Goal: Task Accomplishment & Management: Manage account settings

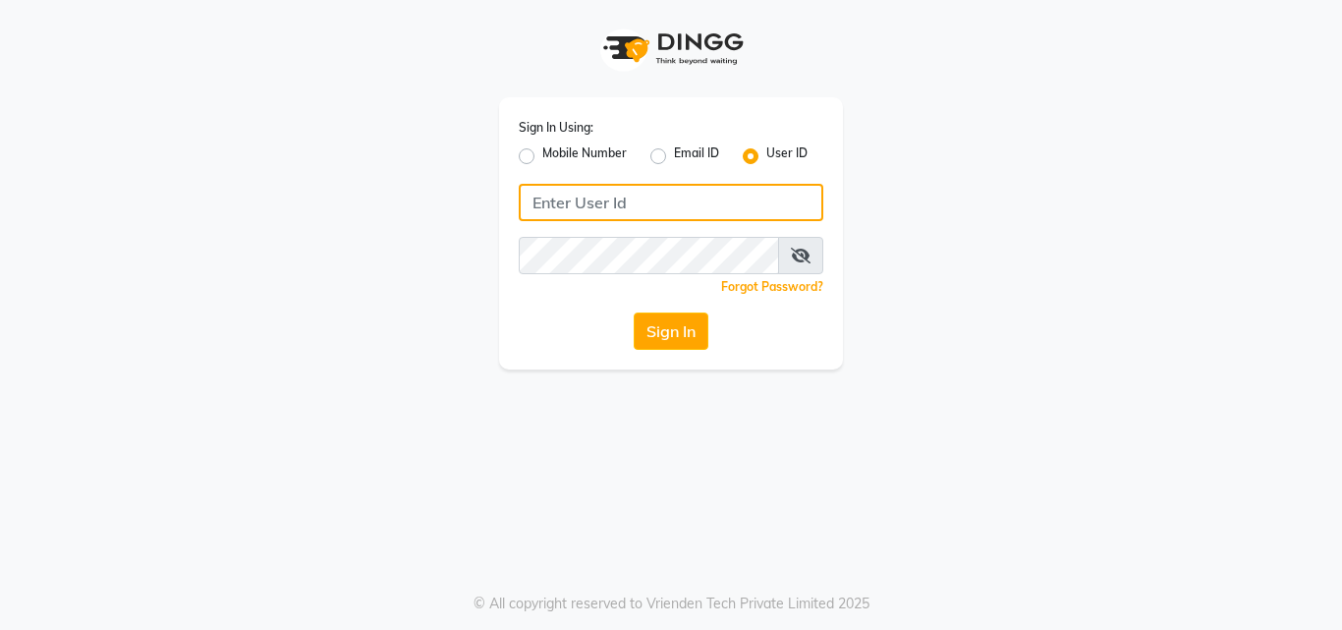
click at [684, 204] on input "Username" at bounding box center [671, 202] width 305 height 37
type input "styleplus"
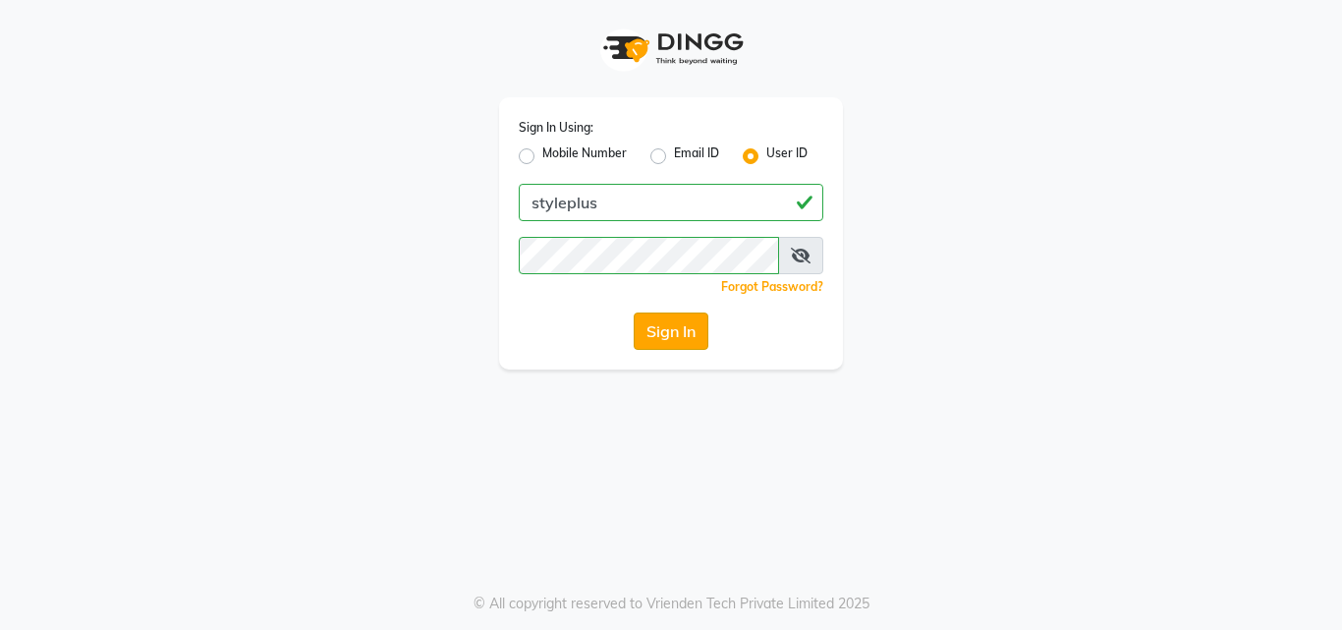
click at [675, 339] on button "Sign In" at bounding box center [671, 331] width 75 height 37
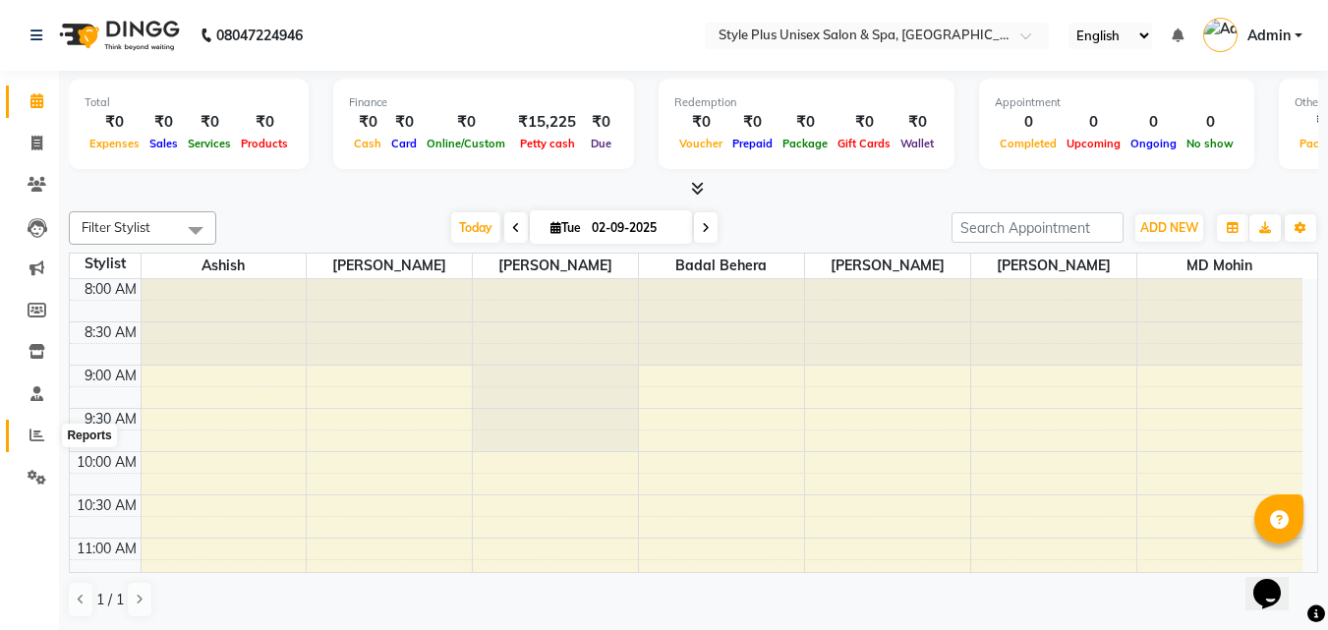
click at [37, 436] on icon at bounding box center [36, 435] width 15 height 15
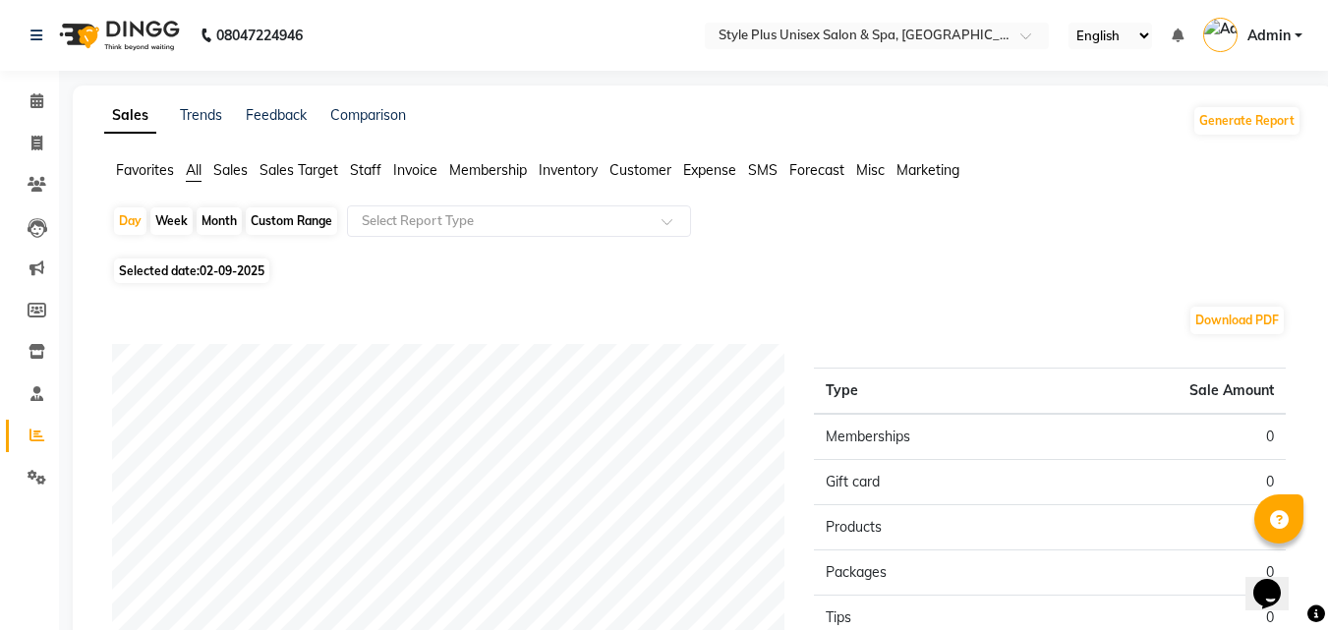
click at [243, 175] on span "Sales" at bounding box center [230, 170] width 34 height 18
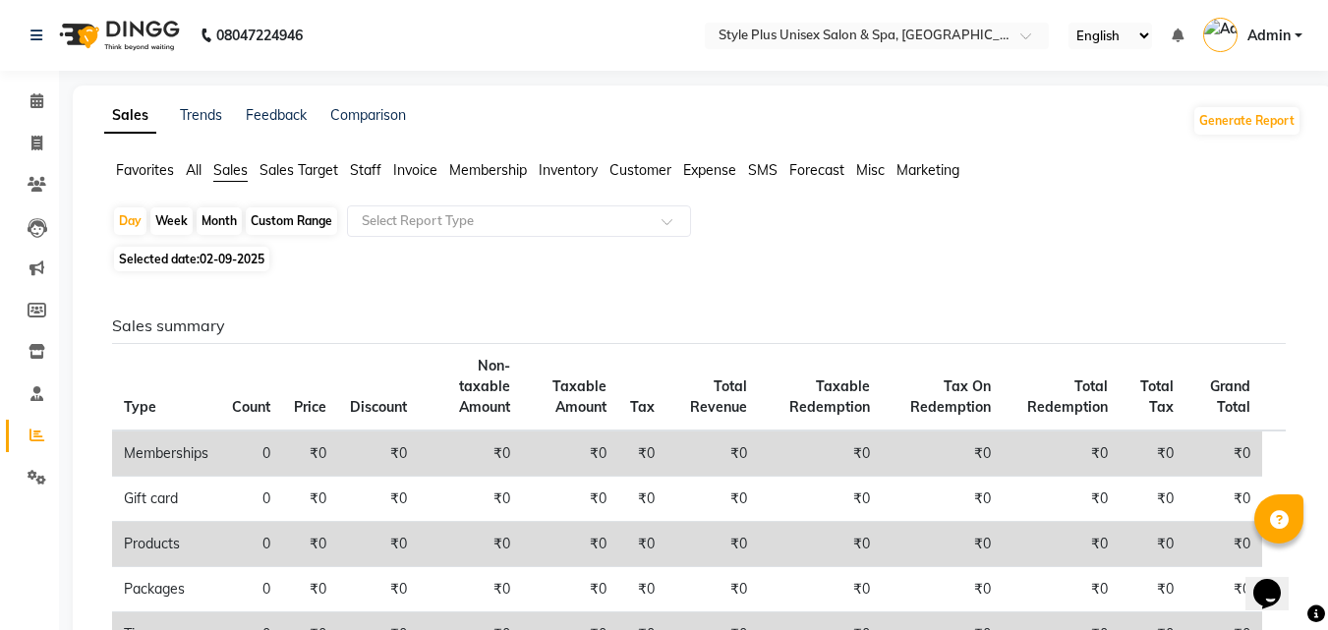
click at [227, 217] on div "Month" at bounding box center [219, 221] width 45 height 28
select select "9"
select select "2025"
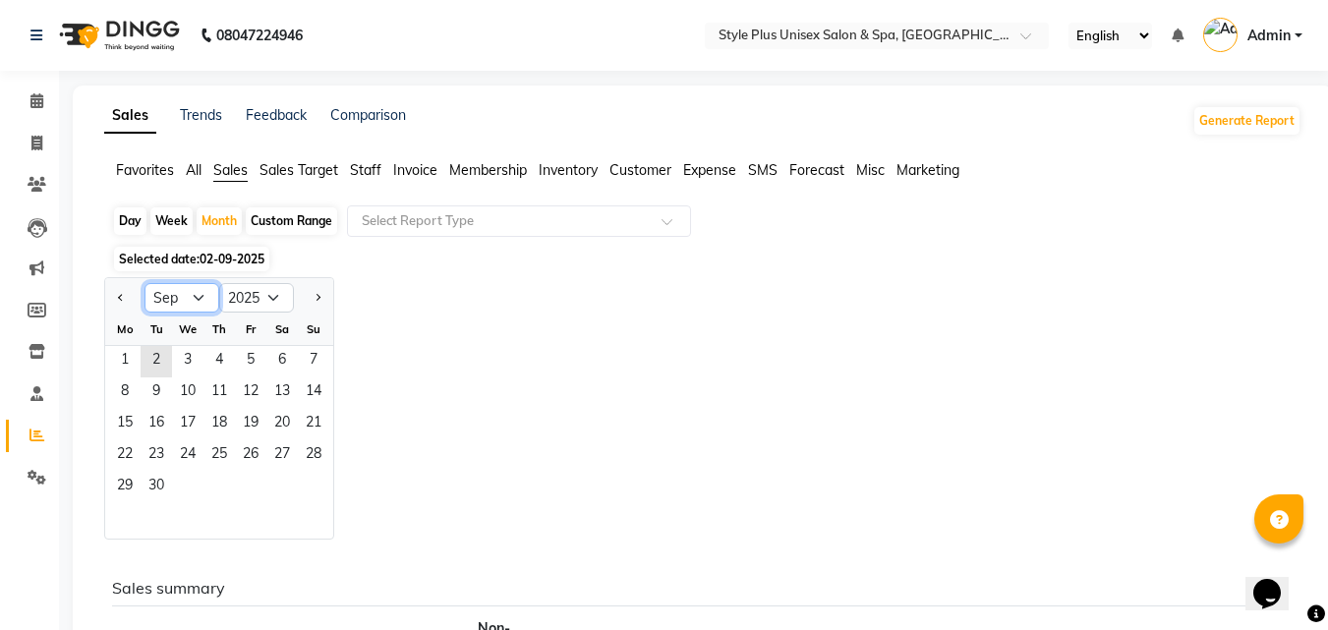
click at [199, 297] on select "Jan Feb Mar Apr May Jun [DATE] Aug Sep Oct Nov Dec" at bounding box center [181, 297] width 75 height 29
select select "8"
click at [144, 283] on select "Jan Feb Mar Apr May Jun [DATE] Aug Sep Oct Nov Dec" at bounding box center [181, 297] width 75 height 29
click at [255, 358] on span "1" at bounding box center [250, 361] width 31 height 31
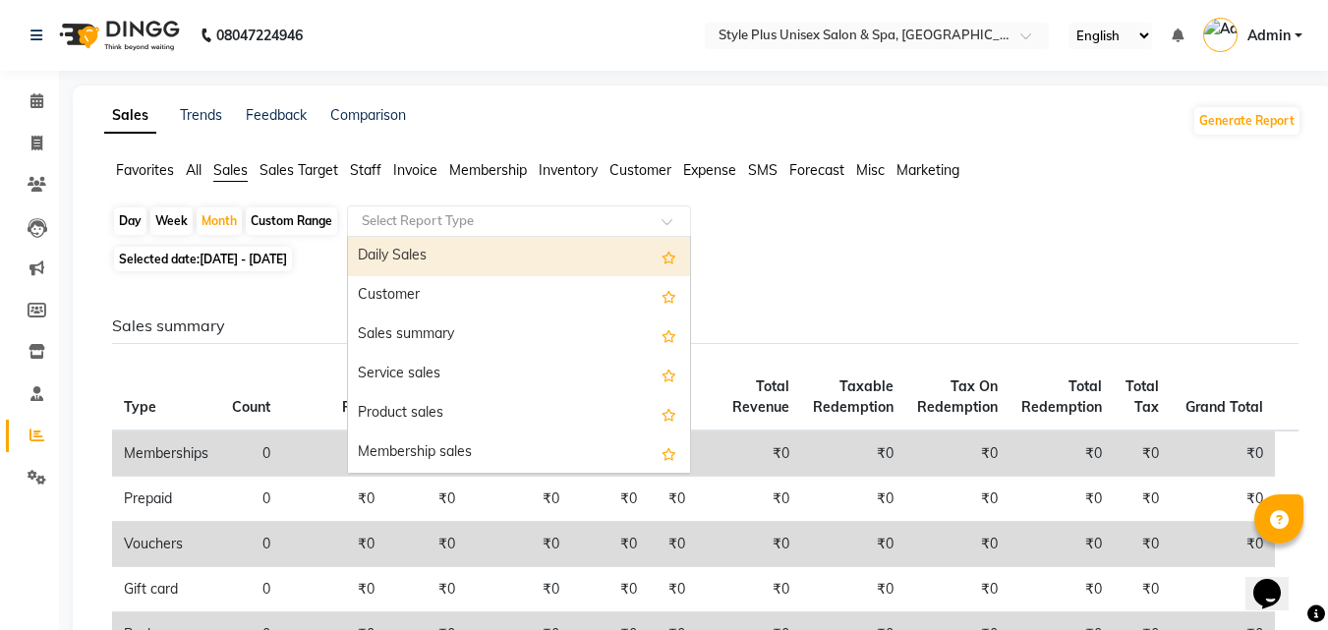
click at [508, 220] on input "text" at bounding box center [499, 221] width 283 height 20
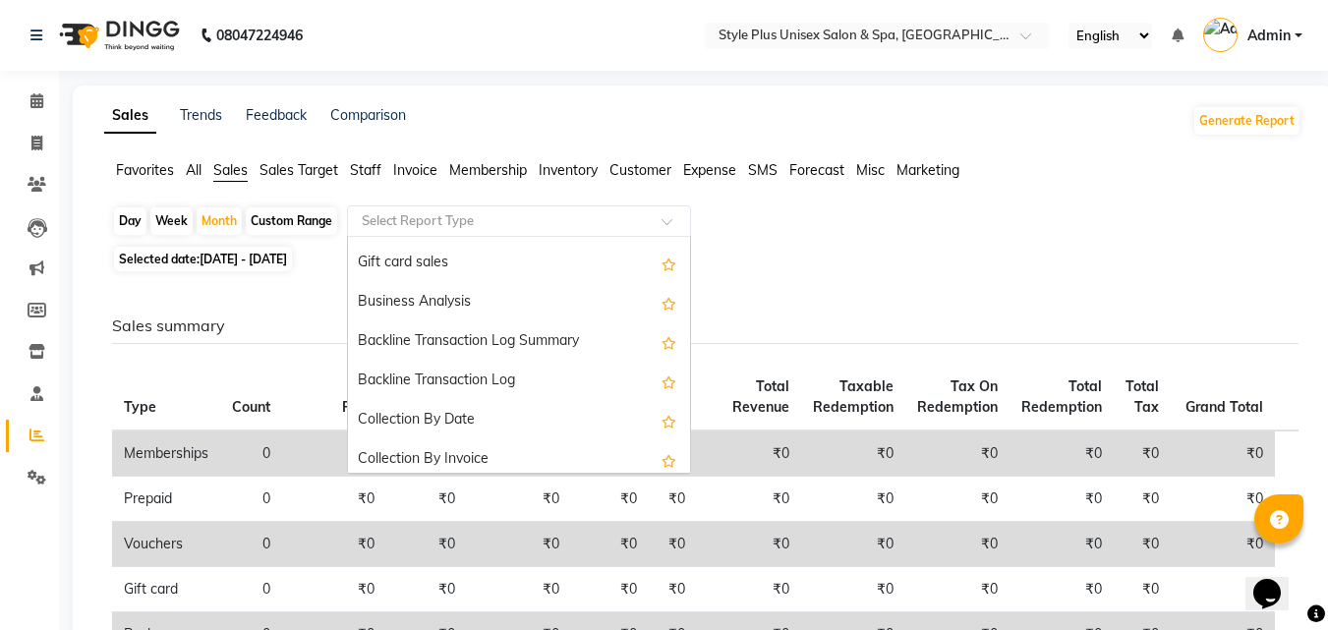
scroll to position [472, 0]
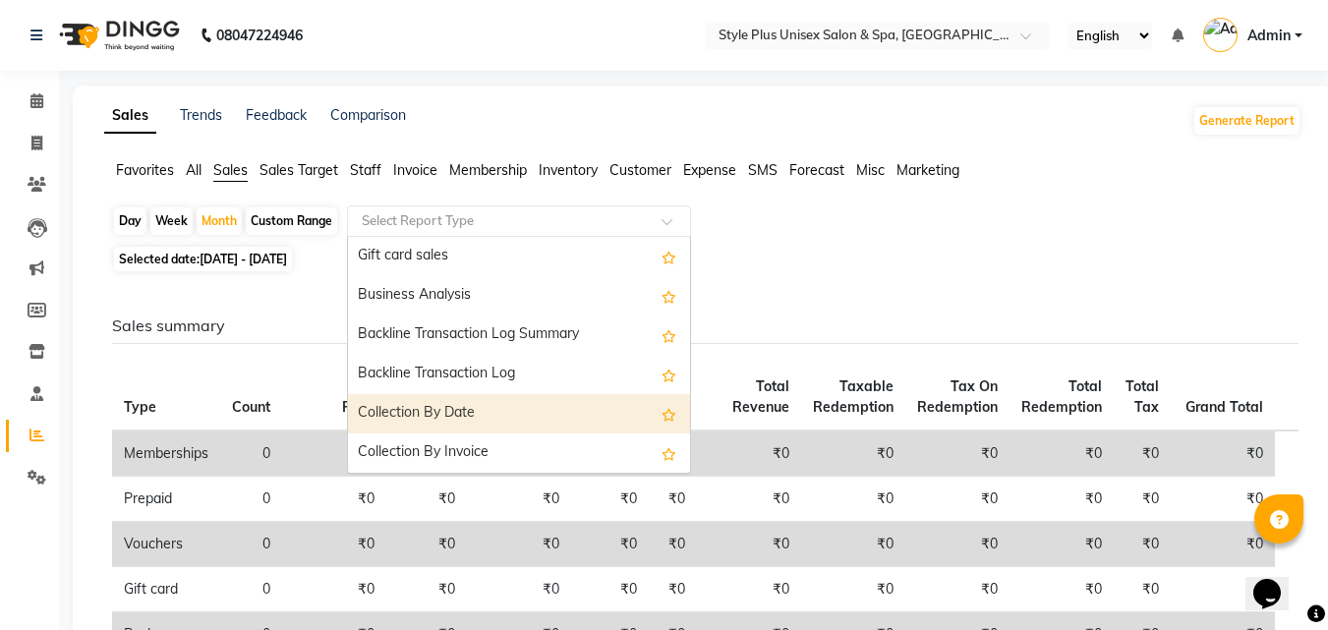
click at [428, 411] on div "Collection By Date" at bounding box center [519, 413] width 342 height 39
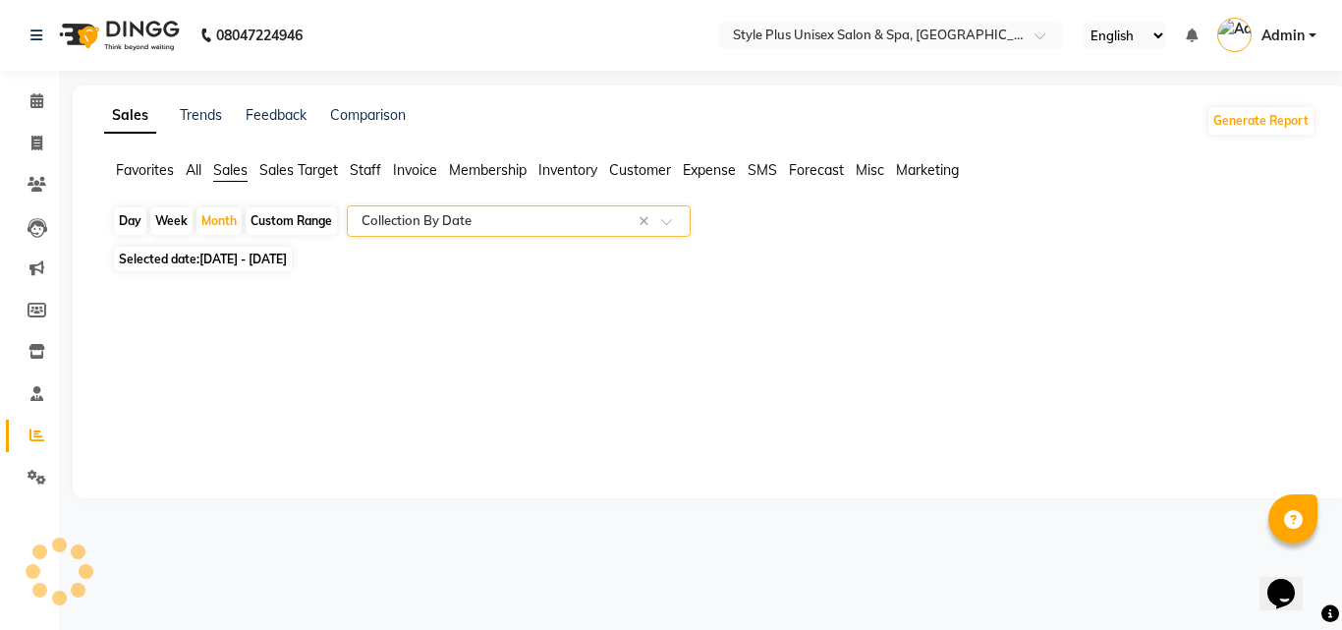
select select "full_report"
select select "csv"
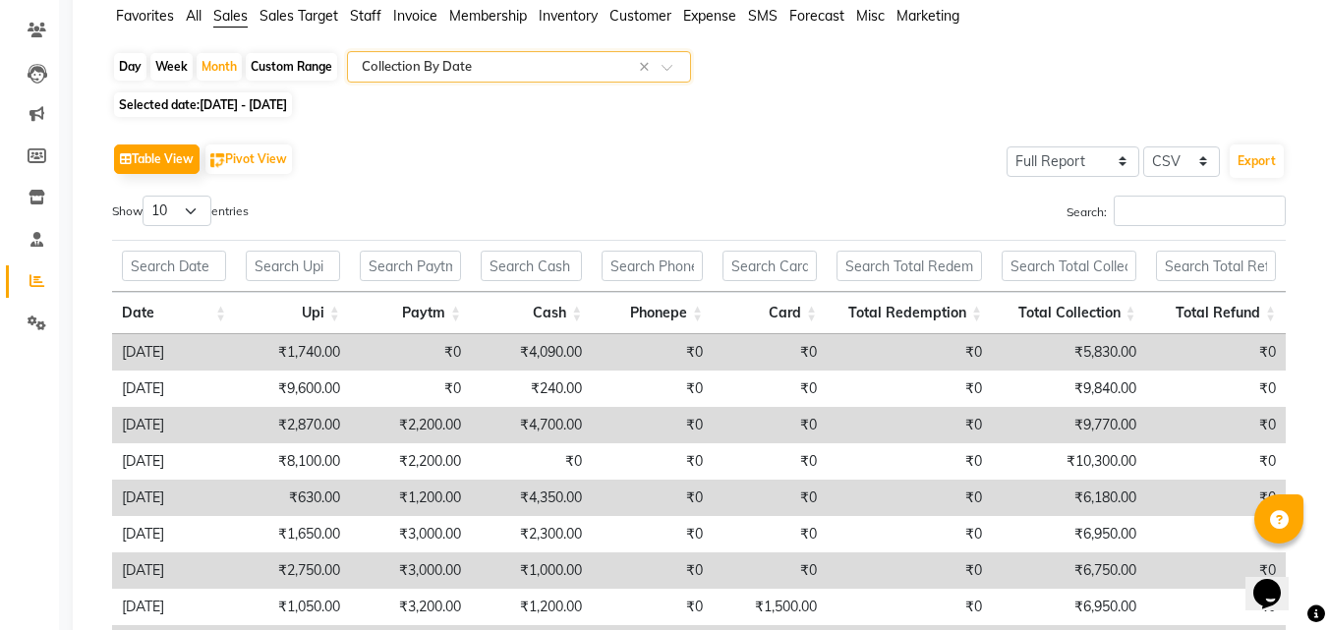
scroll to position [0, 0]
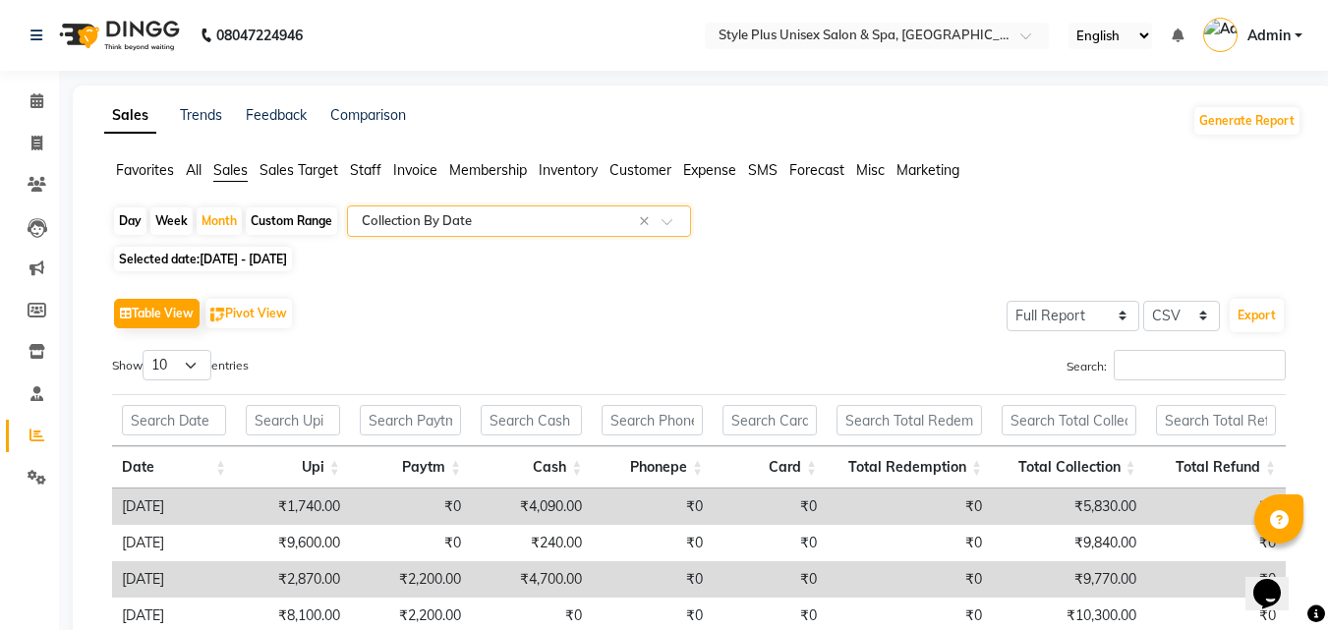
click at [523, 220] on input "text" at bounding box center [499, 221] width 283 height 20
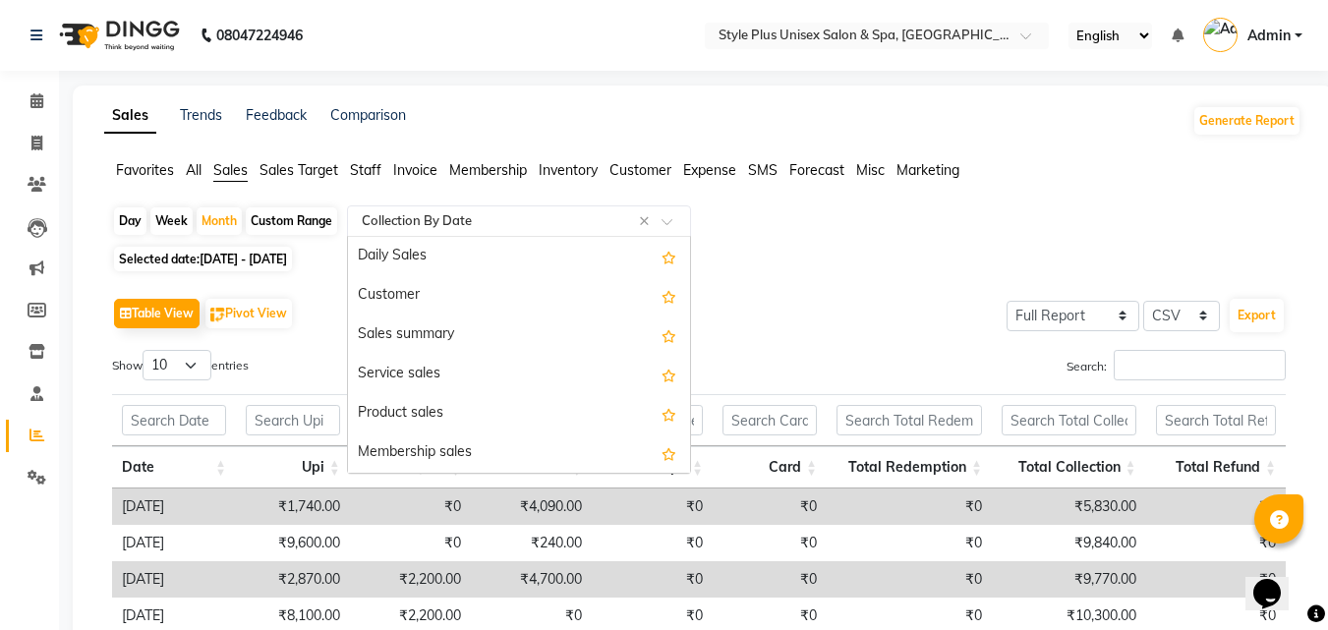
scroll to position [472, 0]
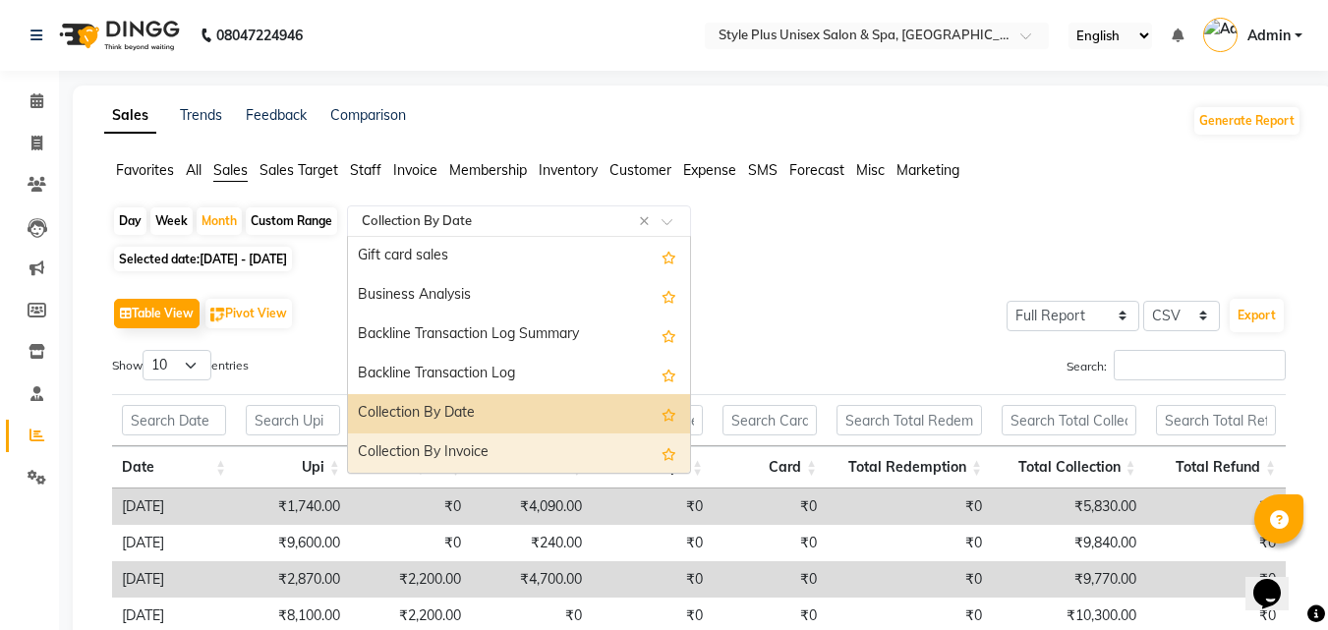
click at [490, 451] on div "Collection By Invoice" at bounding box center [519, 452] width 342 height 39
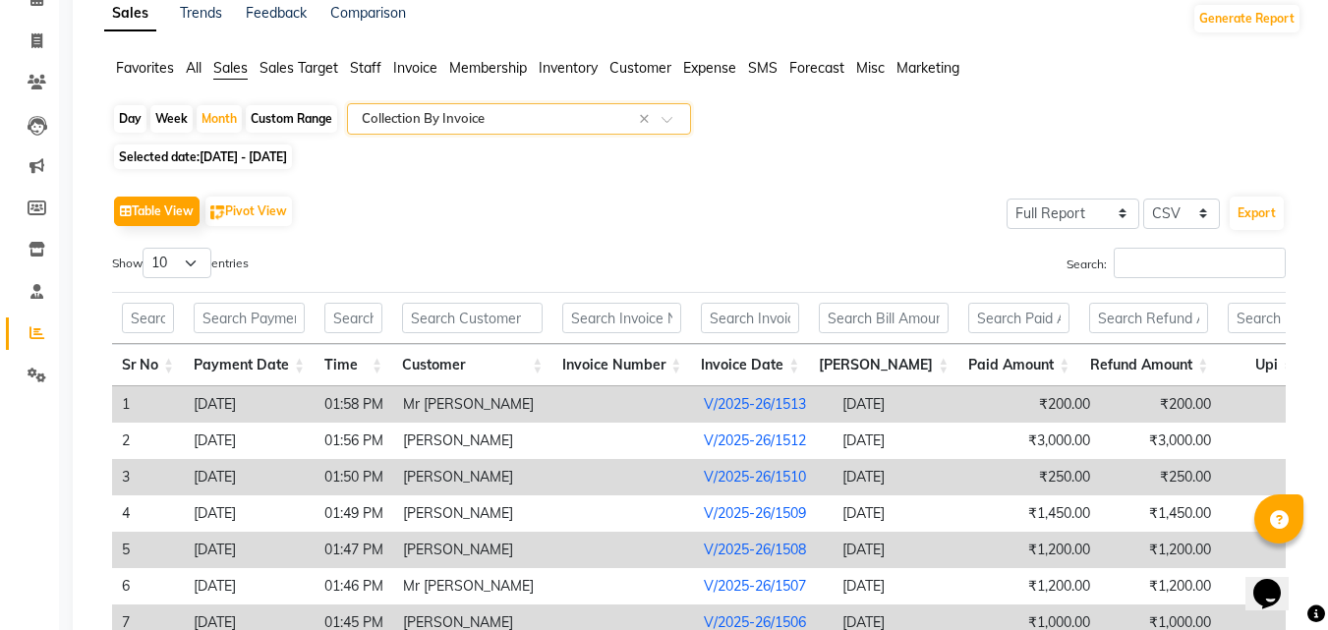
scroll to position [0, 0]
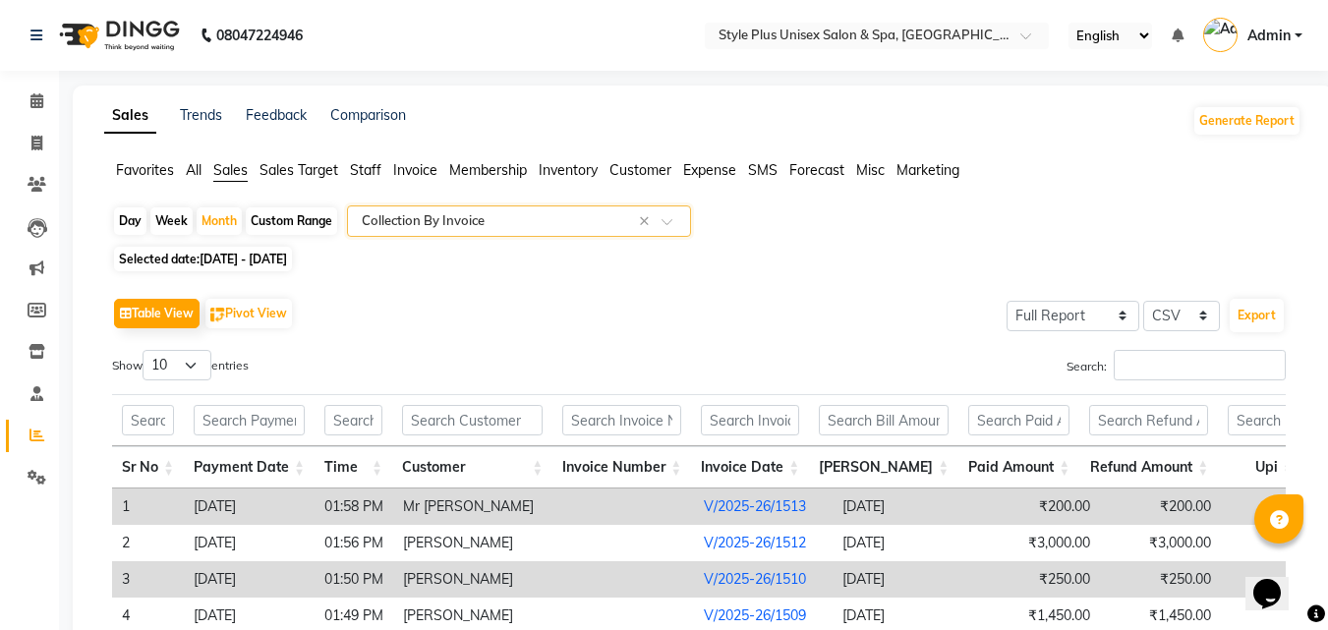
click at [136, 222] on div "Day" at bounding box center [130, 221] width 32 height 28
select select "8"
select select "2025"
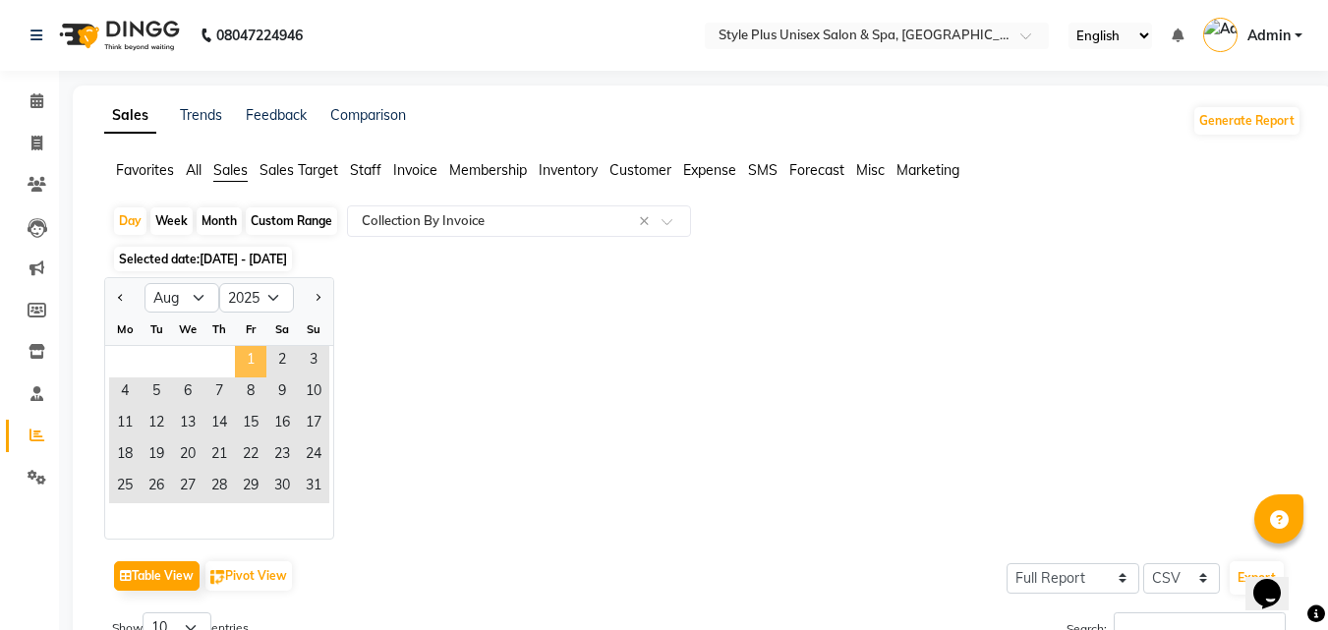
click at [243, 366] on span "1" at bounding box center [250, 361] width 31 height 31
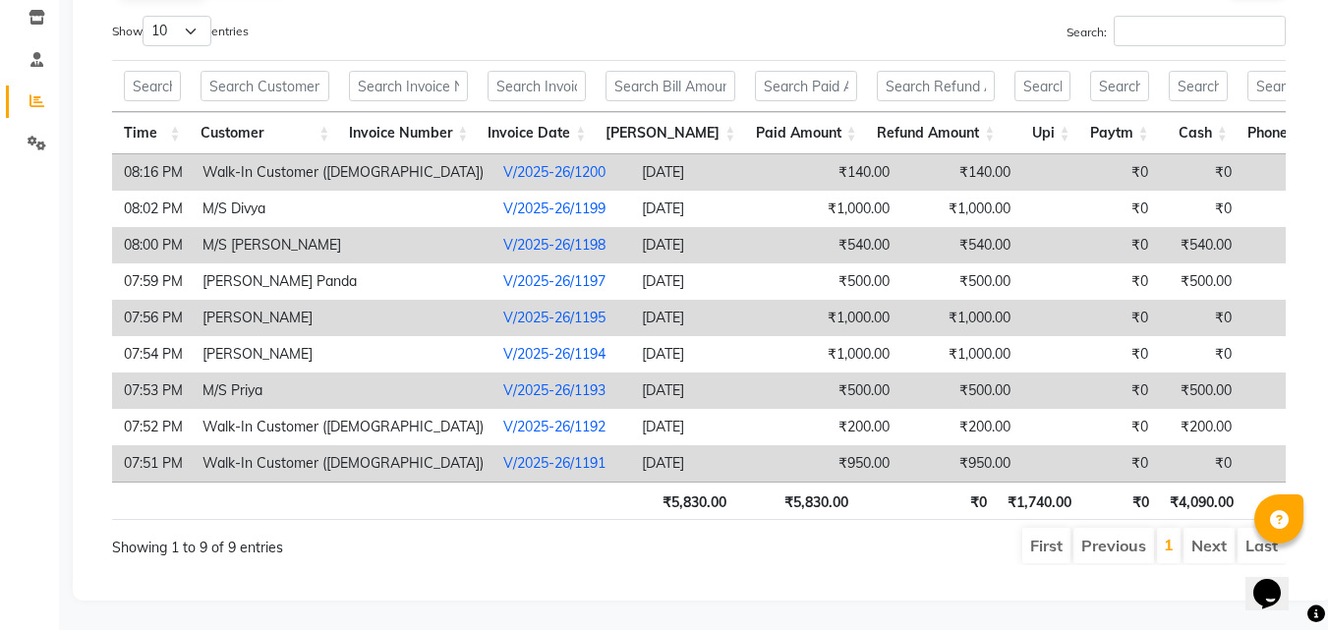
scroll to position [0, 202]
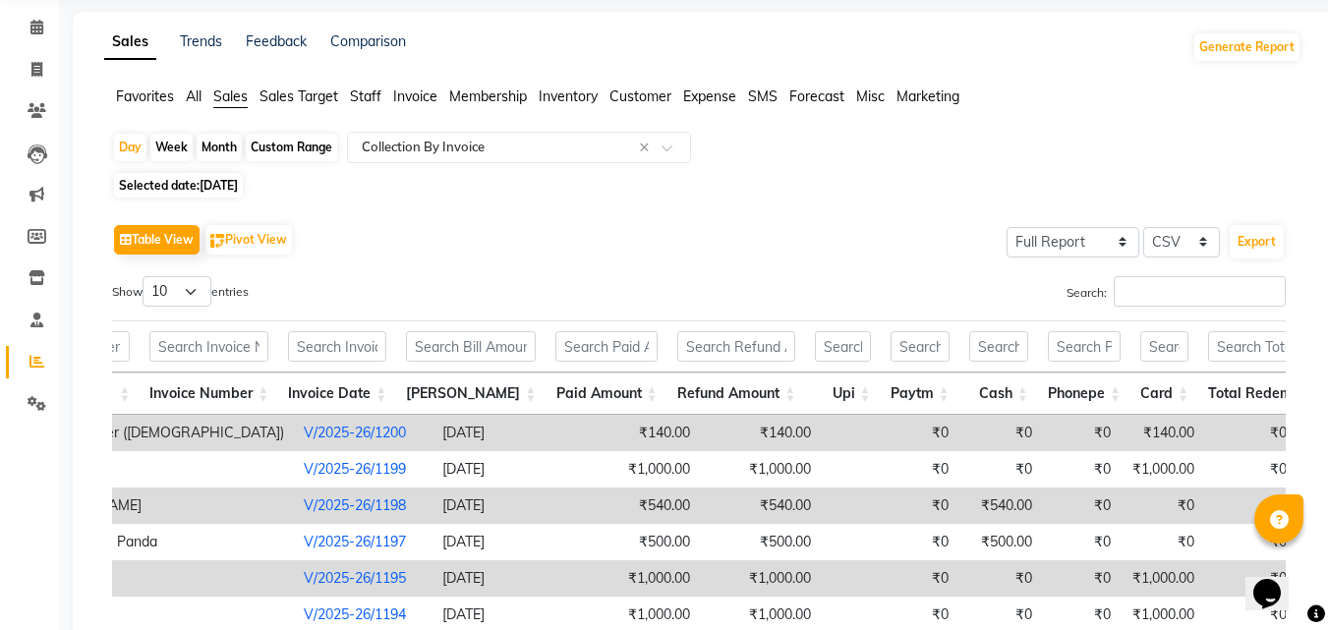
click at [238, 185] on span "[DATE]" at bounding box center [219, 185] width 38 height 15
select select "8"
select select "2025"
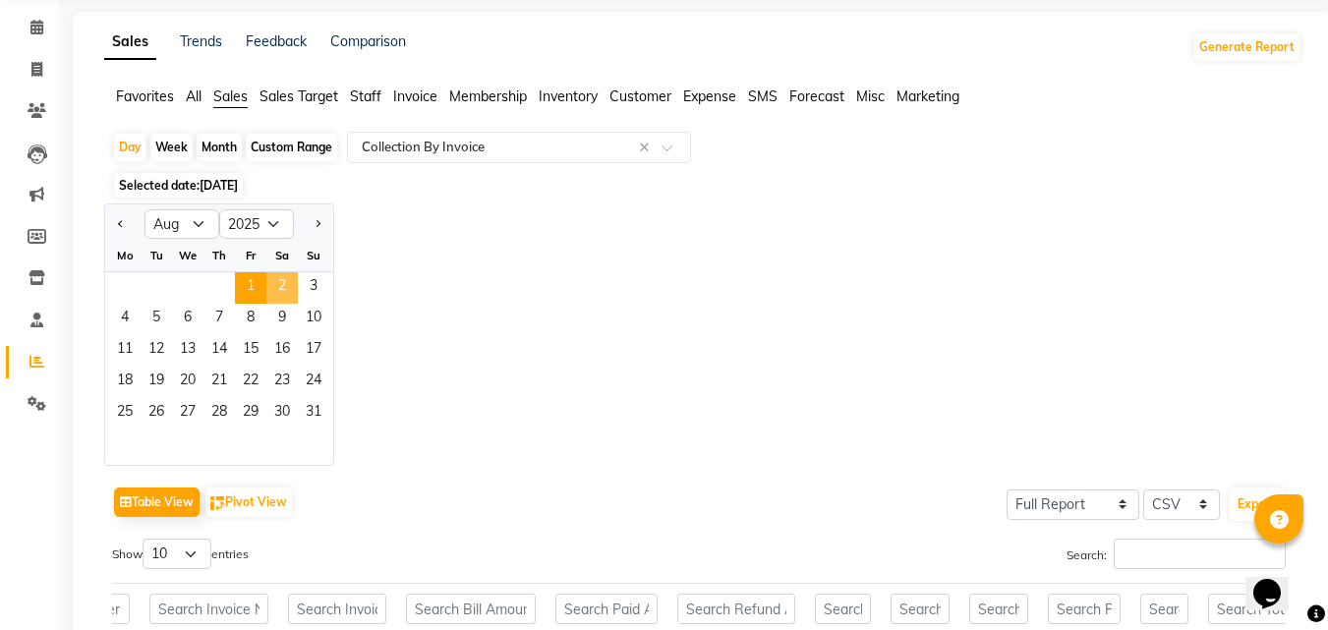
click at [292, 283] on span "2" at bounding box center [281, 287] width 31 height 31
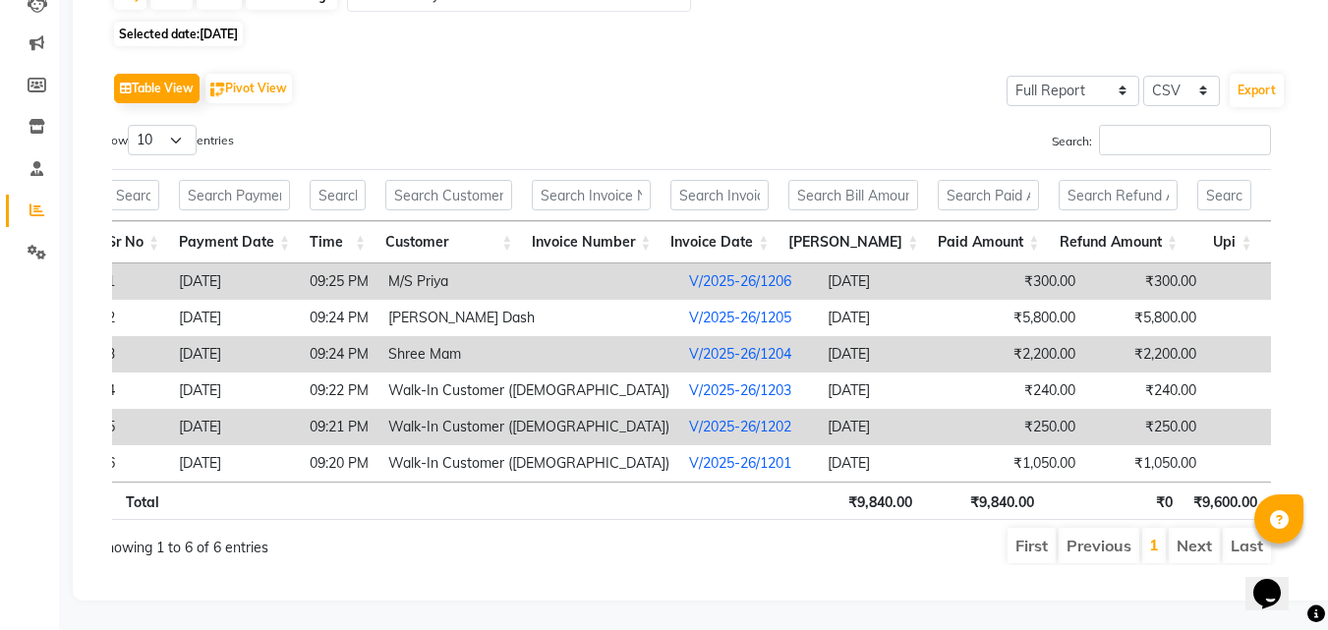
drag, startPoint x: 1006, startPoint y: 558, endPoint x: 17, endPoint y: 38, distance: 1117.9
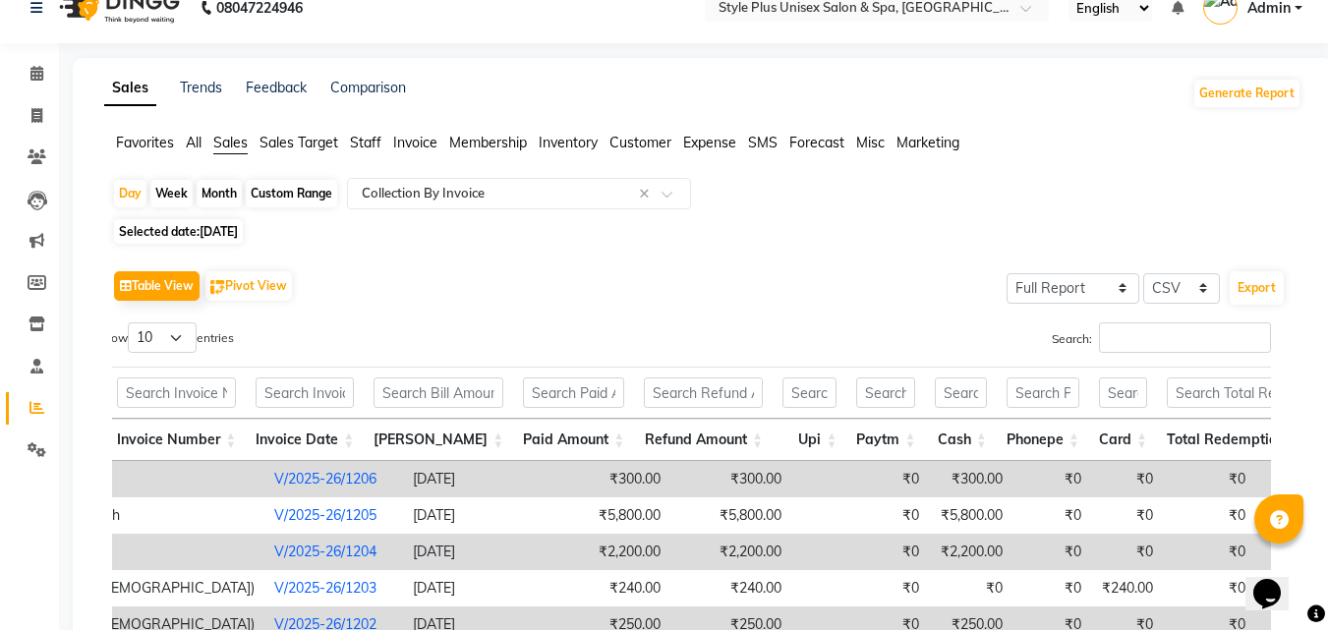
click at [238, 228] on span "[DATE]" at bounding box center [219, 231] width 38 height 15
select select "8"
select select "2025"
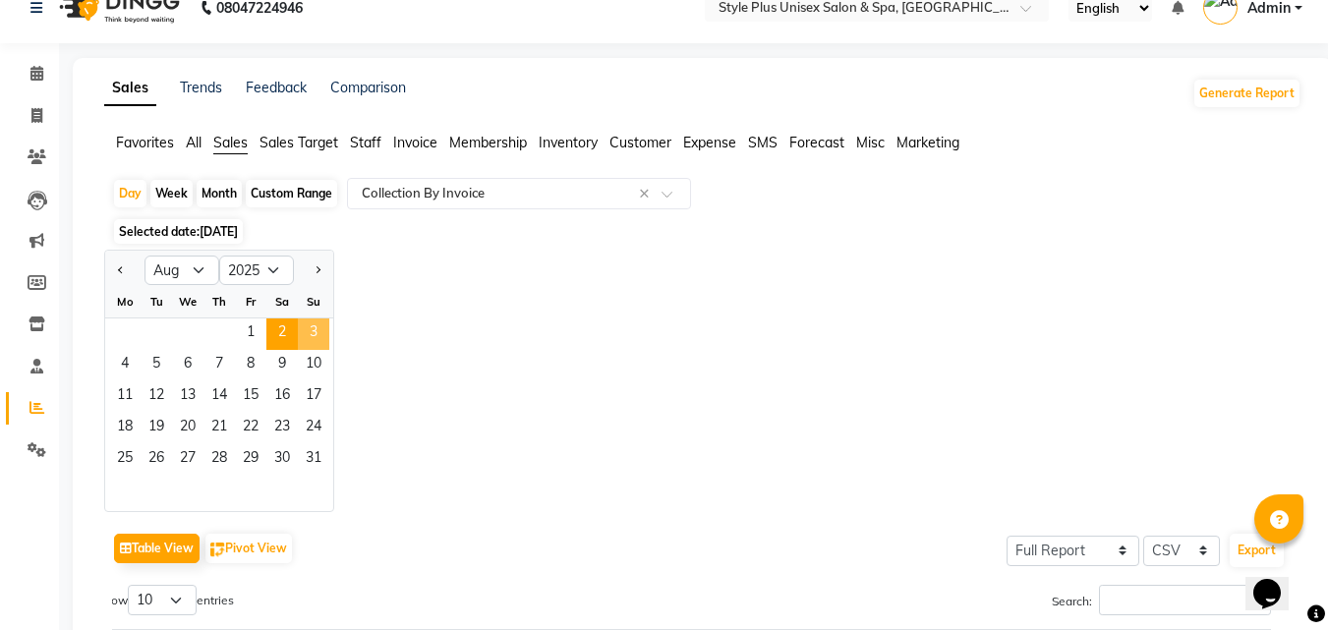
click at [312, 335] on span "3" at bounding box center [313, 333] width 31 height 31
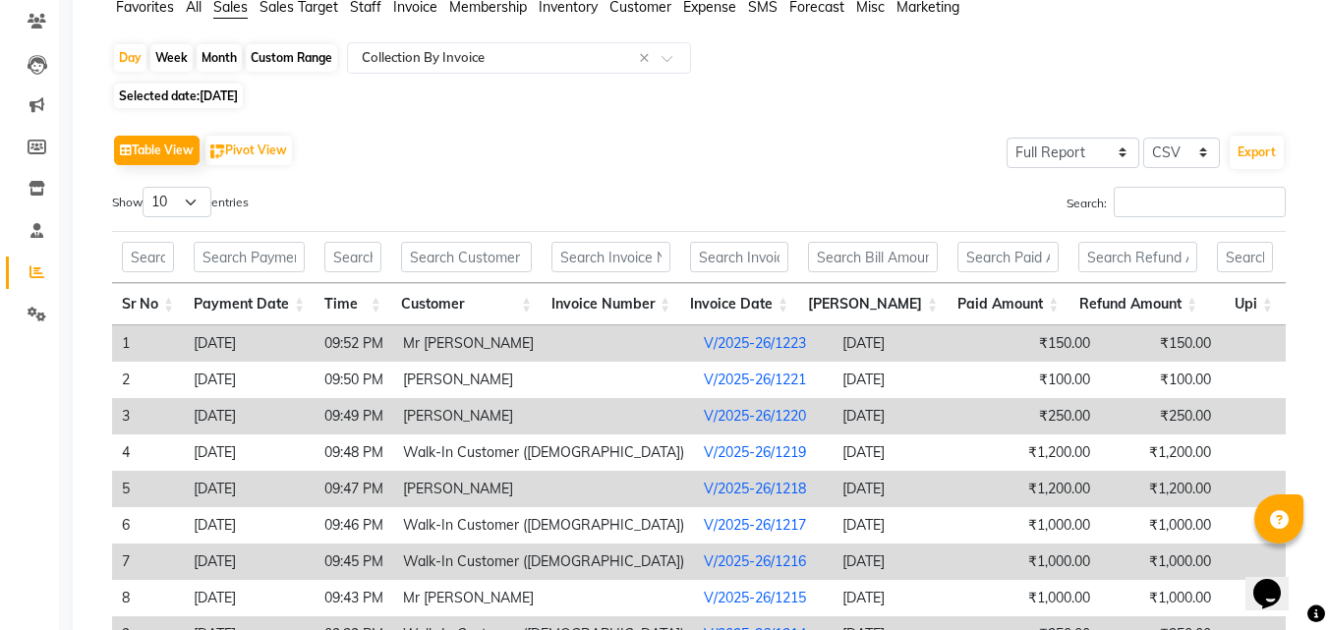
scroll to position [131, 0]
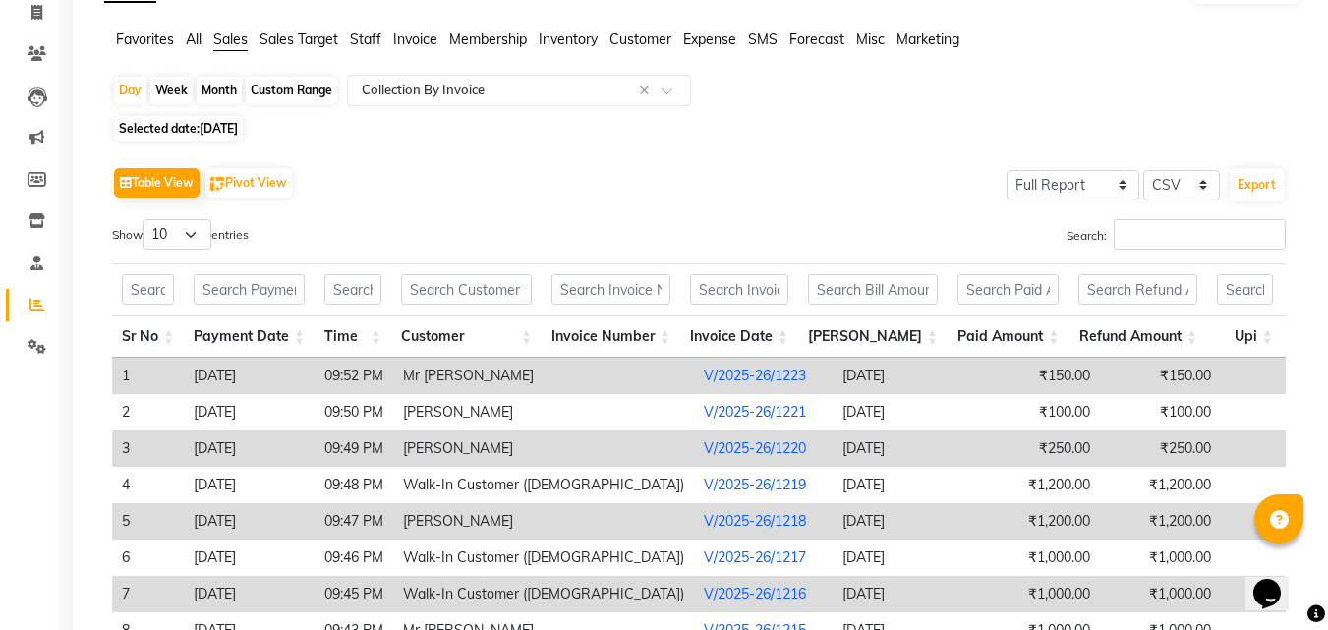
click at [238, 122] on span "[DATE]" at bounding box center [219, 128] width 38 height 15
select select "8"
select select "2025"
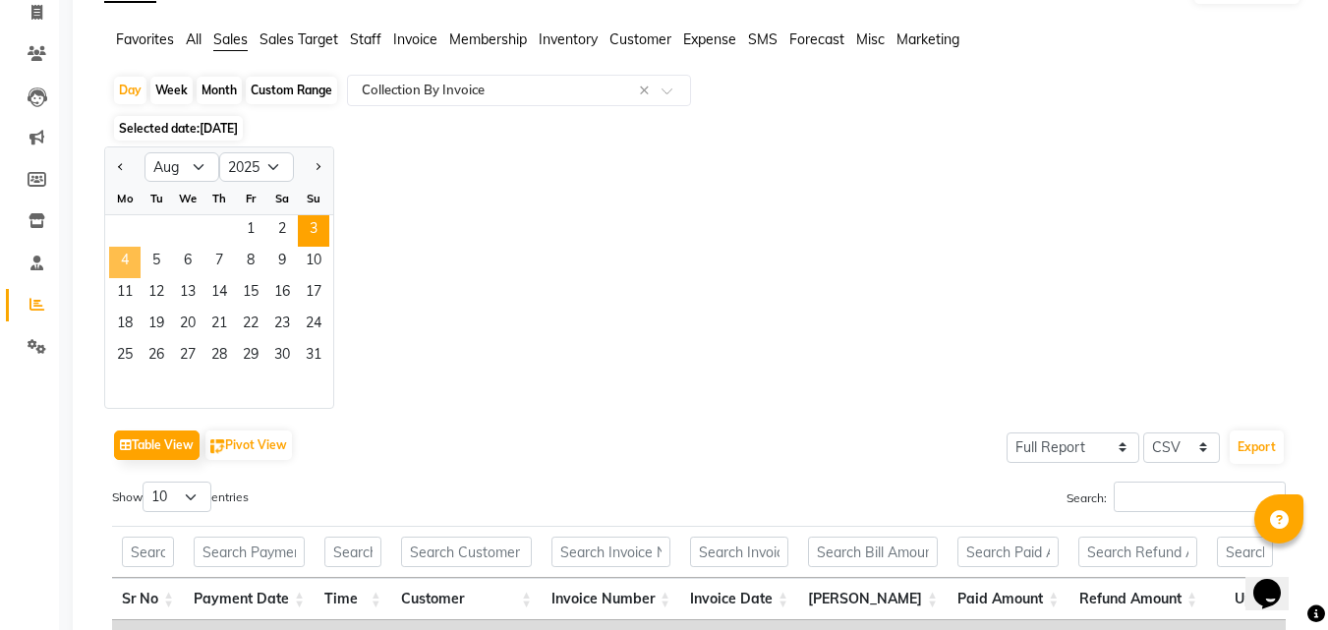
click at [119, 257] on span "4" at bounding box center [124, 262] width 31 height 31
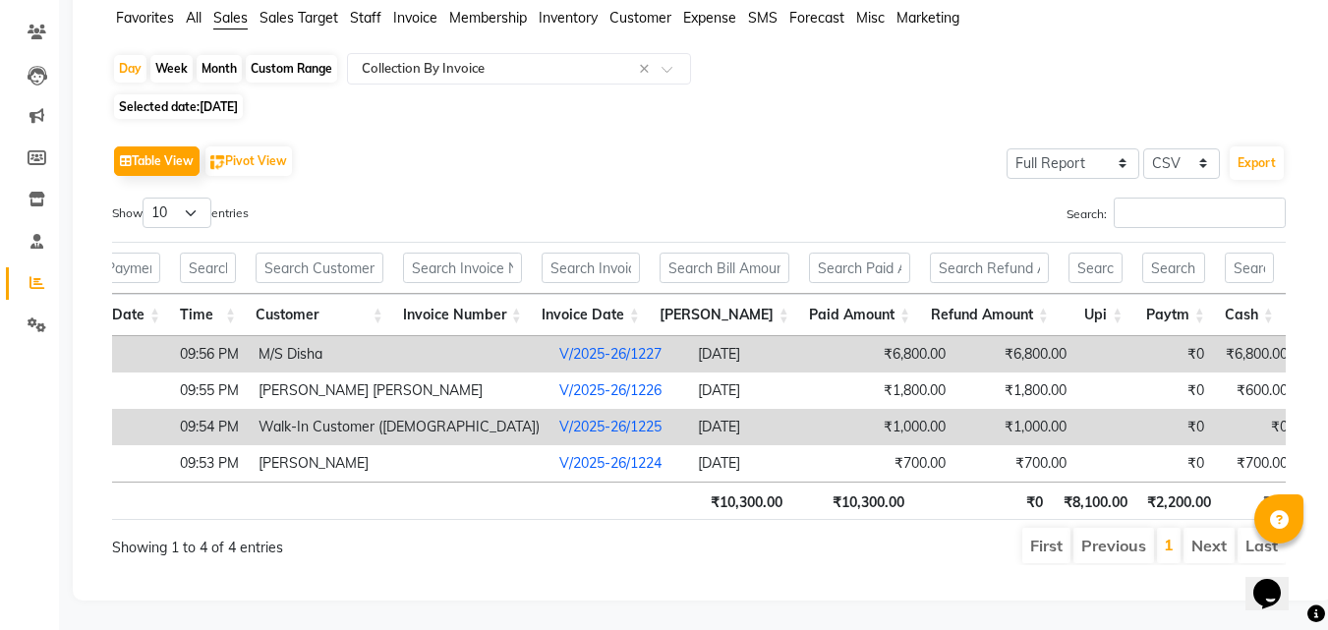
scroll to position [0, 299]
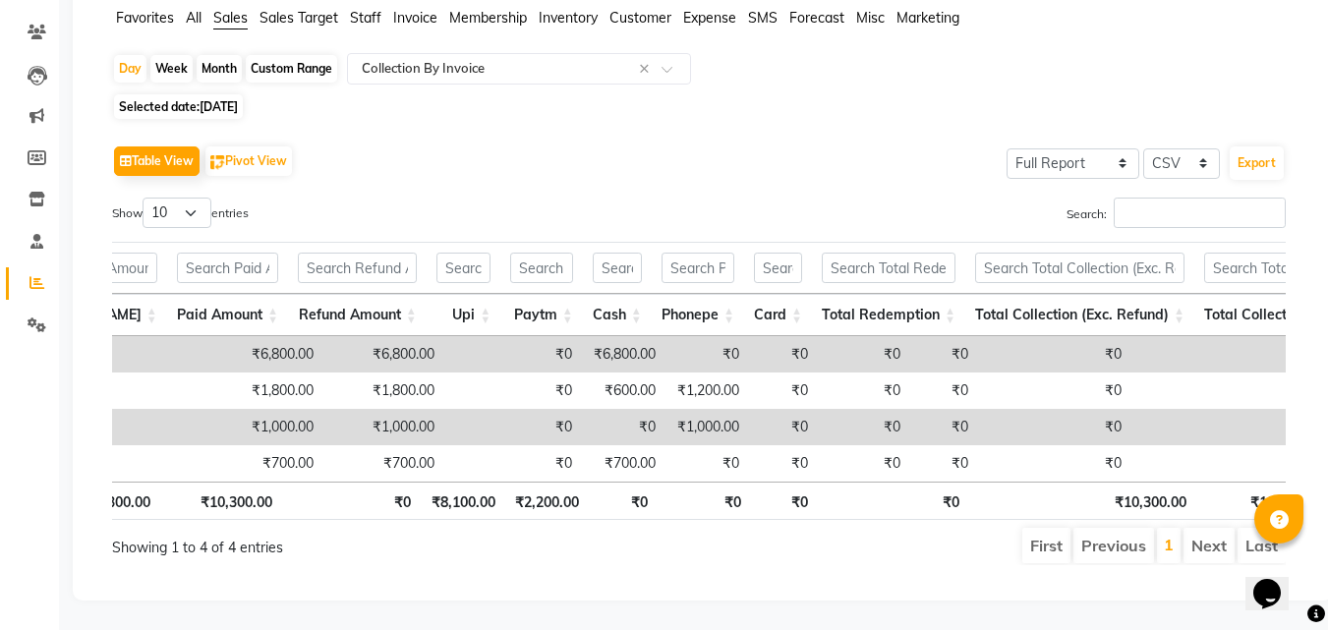
click at [233, 99] on span "[DATE]" at bounding box center [219, 106] width 38 height 15
select select "8"
select select "2025"
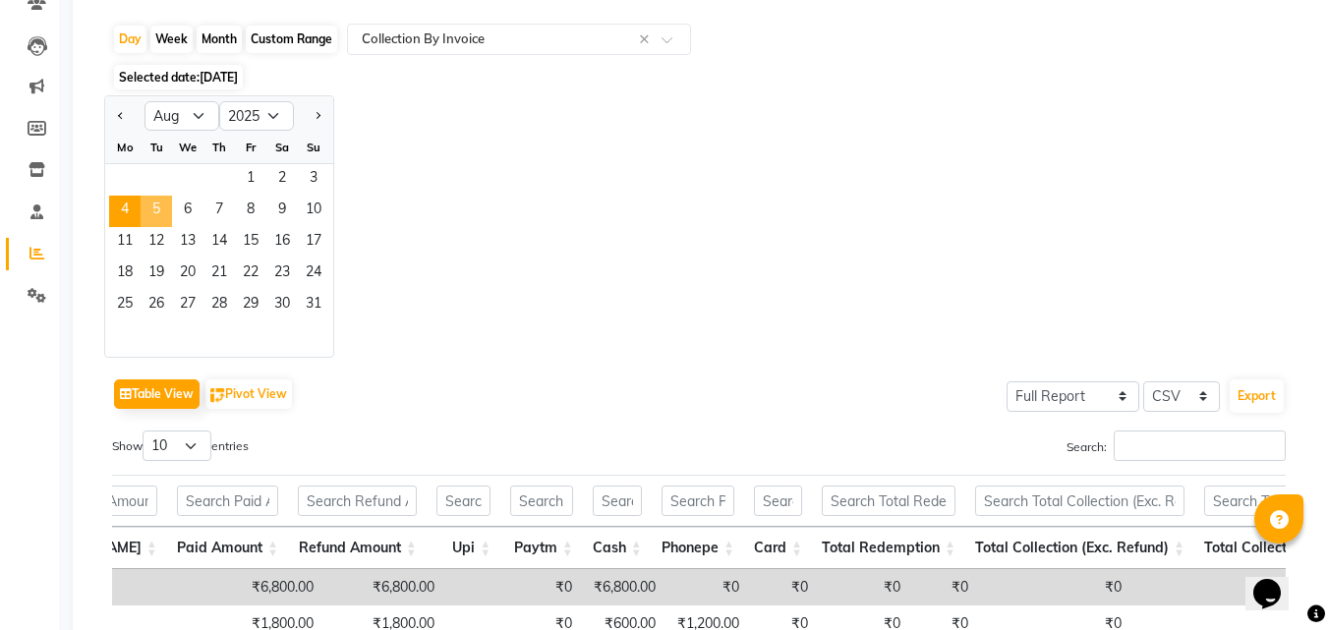
click at [159, 208] on span "5" at bounding box center [156, 211] width 31 height 31
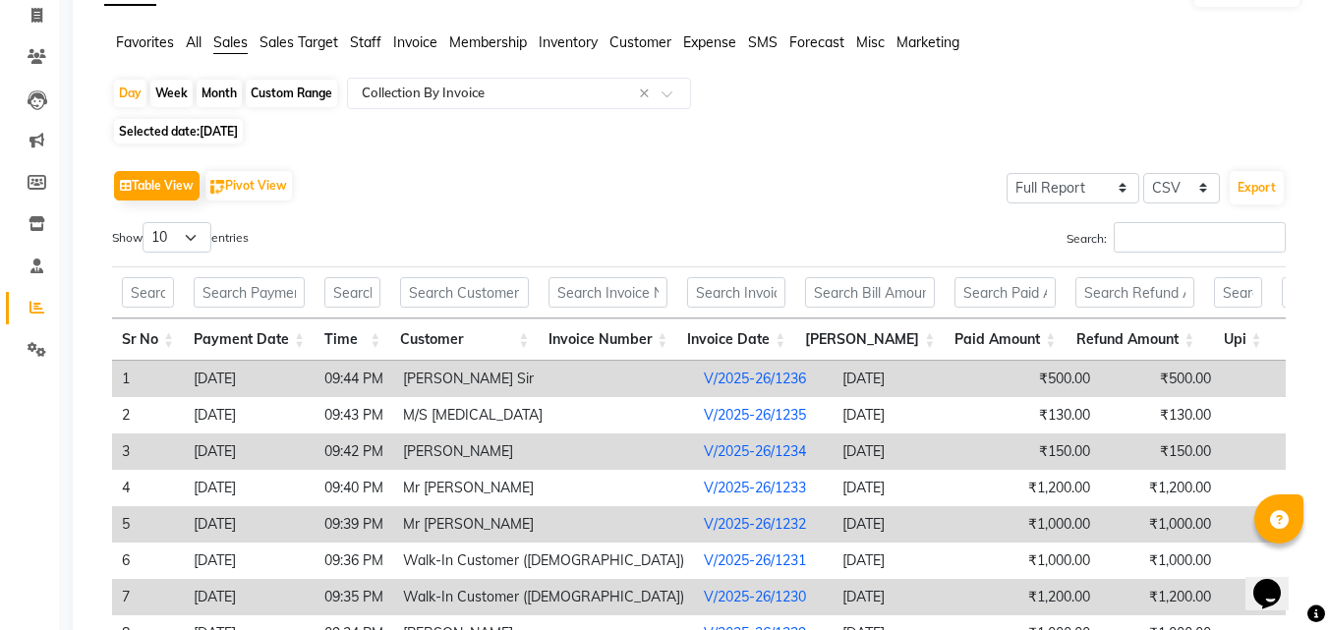
click at [231, 127] on span "[DATE]" at bounding box center [219, 131] width 38 height 15
select select "8"
select select "2025"
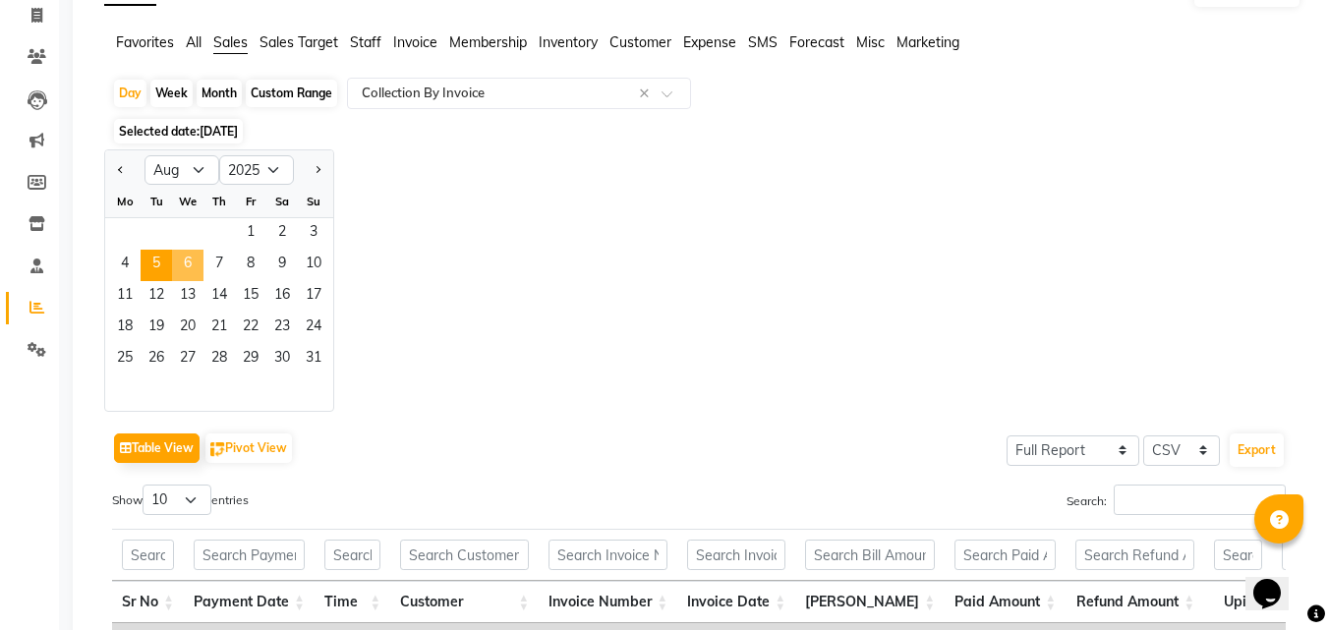
click at [187, 260] on span "6" at bounding box center [187, 265] width 31 height 31
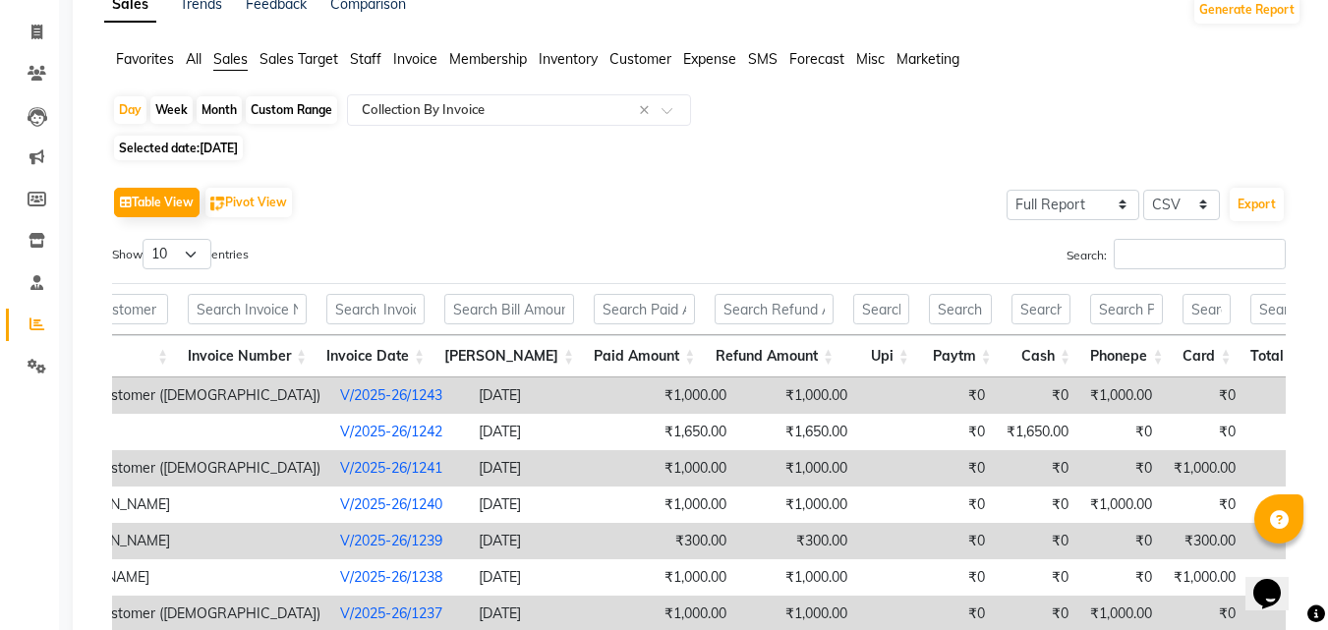
click at [238, 148] on span "[DATE]" at bounding box center [219, 148] width 38 height 15
select select "8"
select select "2025"
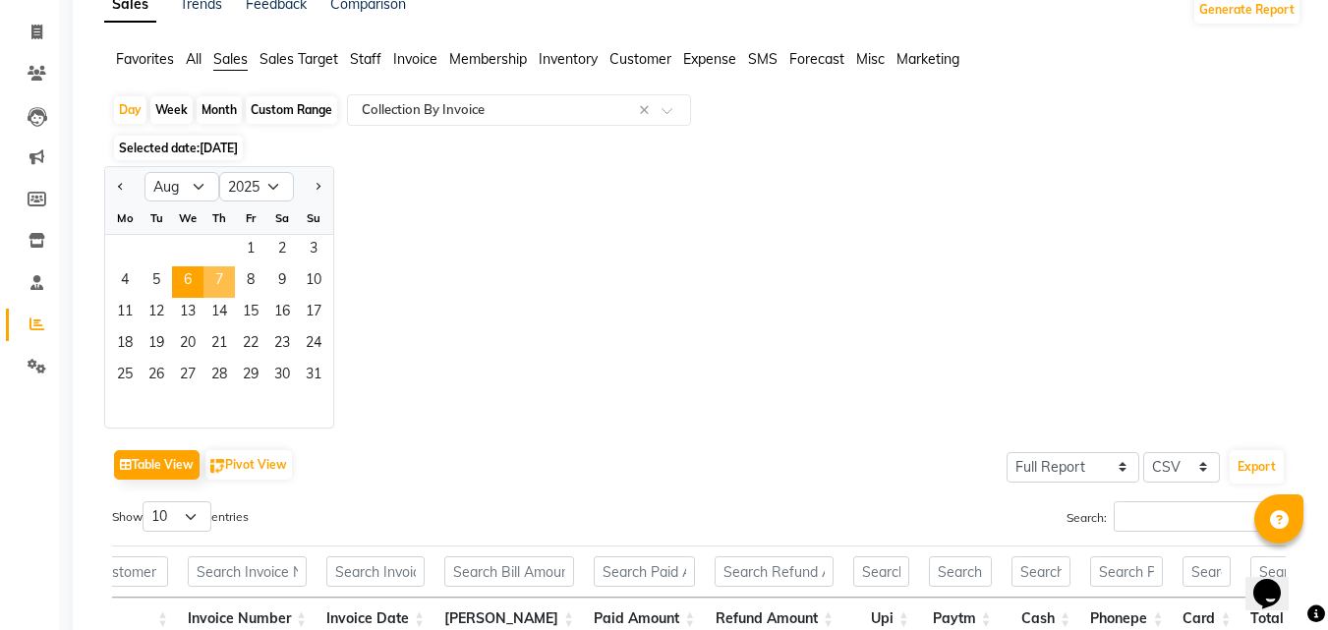
click at [218, 278] on span "7" at bounding box center [218, 281] width 31 height 31
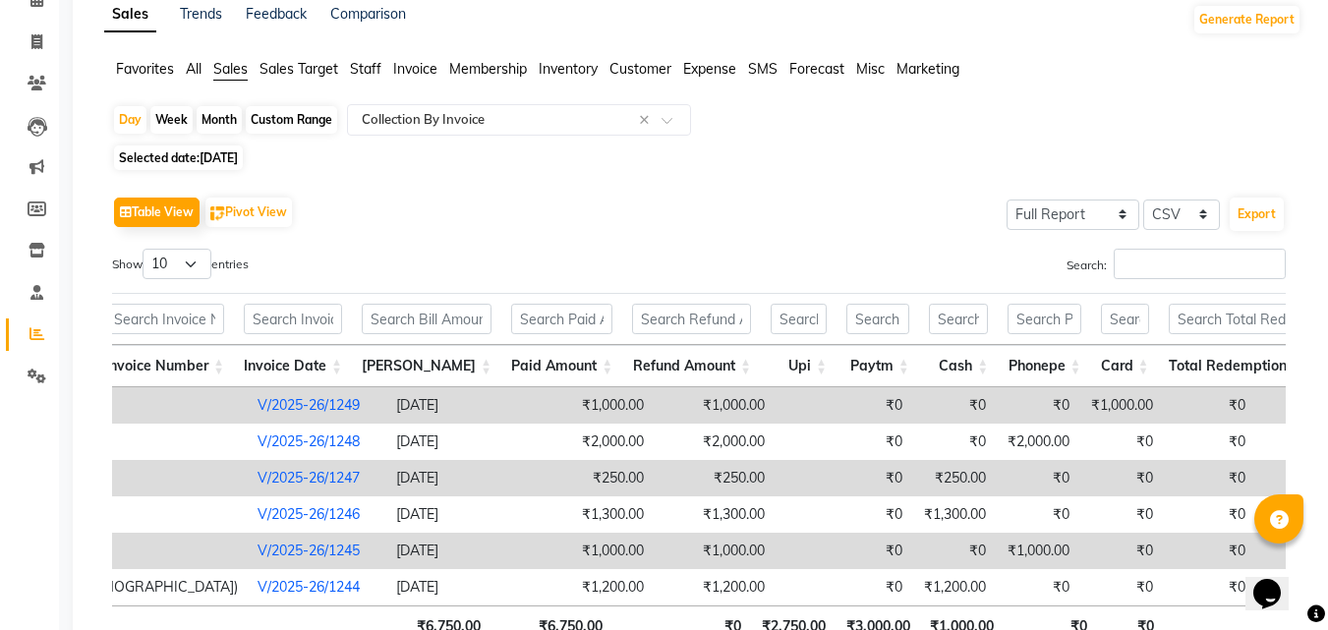
click at [229, 154] on span "[DATE]" at bounding box center [219, 157] width 38 height 15
select select "8"
select select "2025"
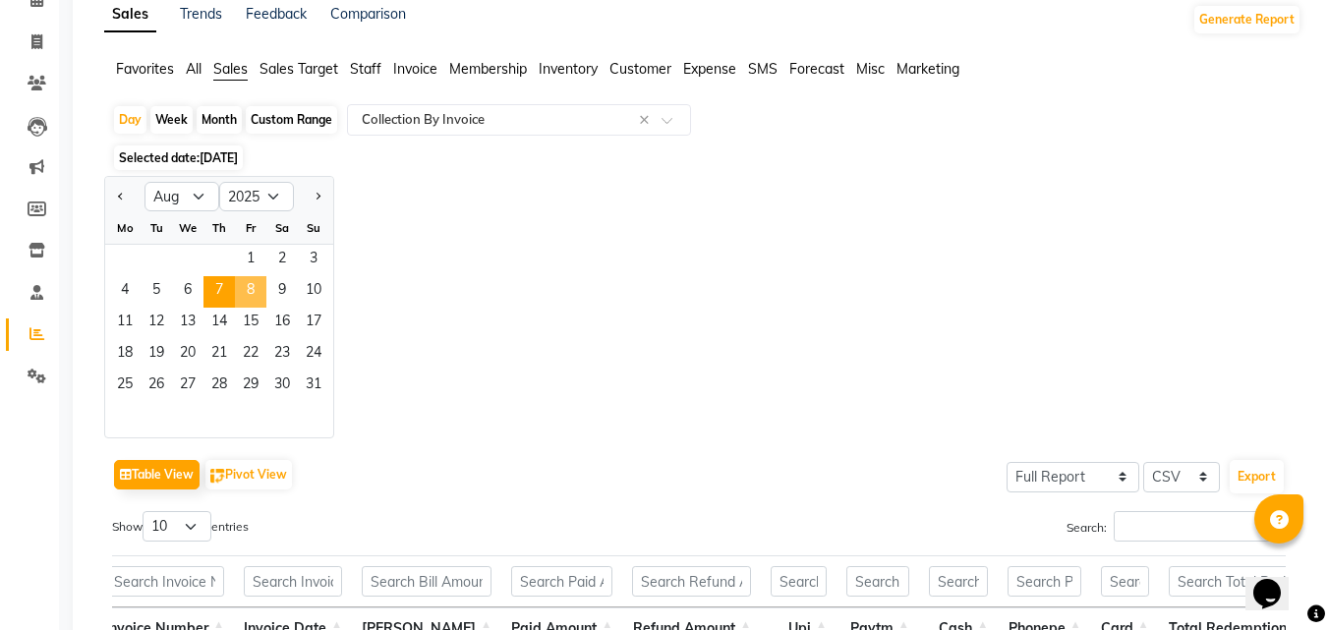
click at [251, 281] on span "8" at bounding box center [250, 291] width 31 height 31
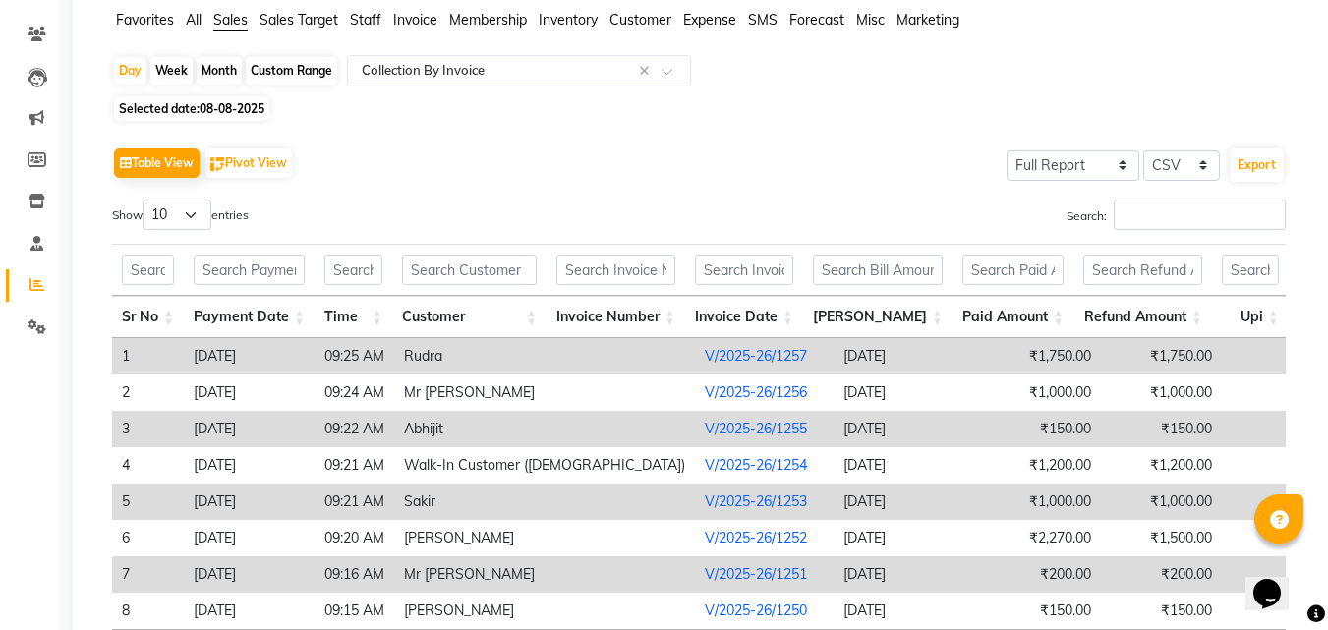
click at [243, 109] on span "08-08-2025" at bounding box center [232, 108] width 65 height 15
select select "8"
select select "2025"
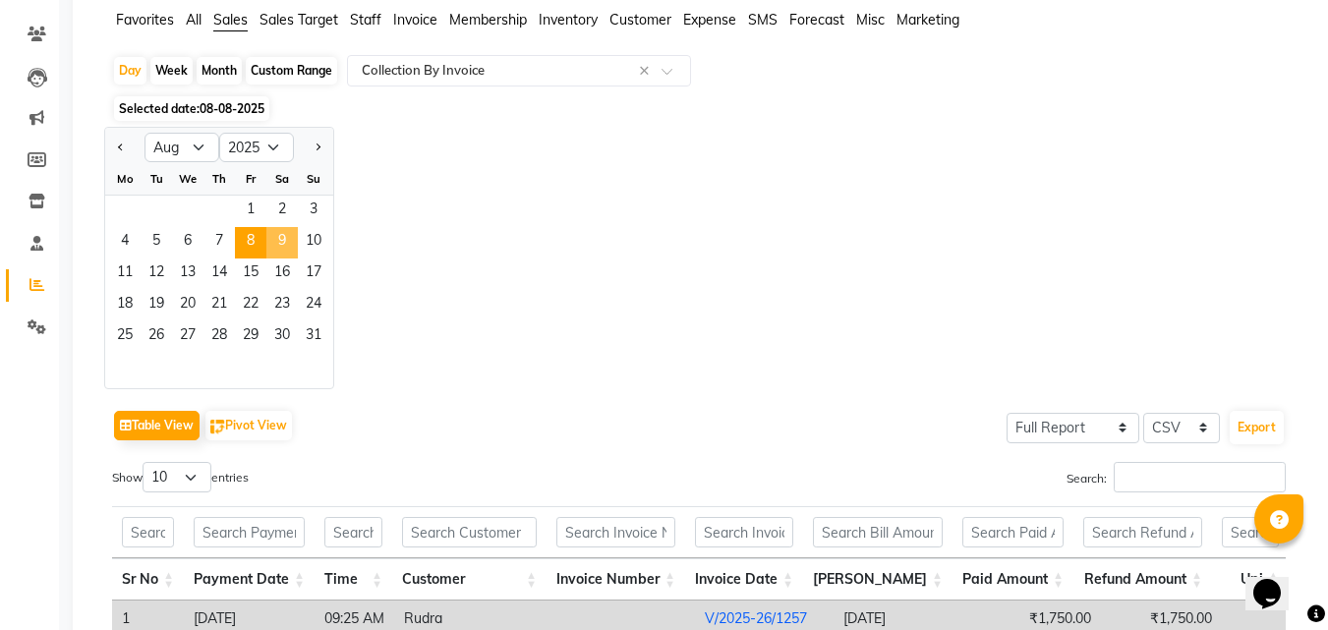
click at [284, 238] on span "9" at bounding box center [281, 242] width 31 height 31
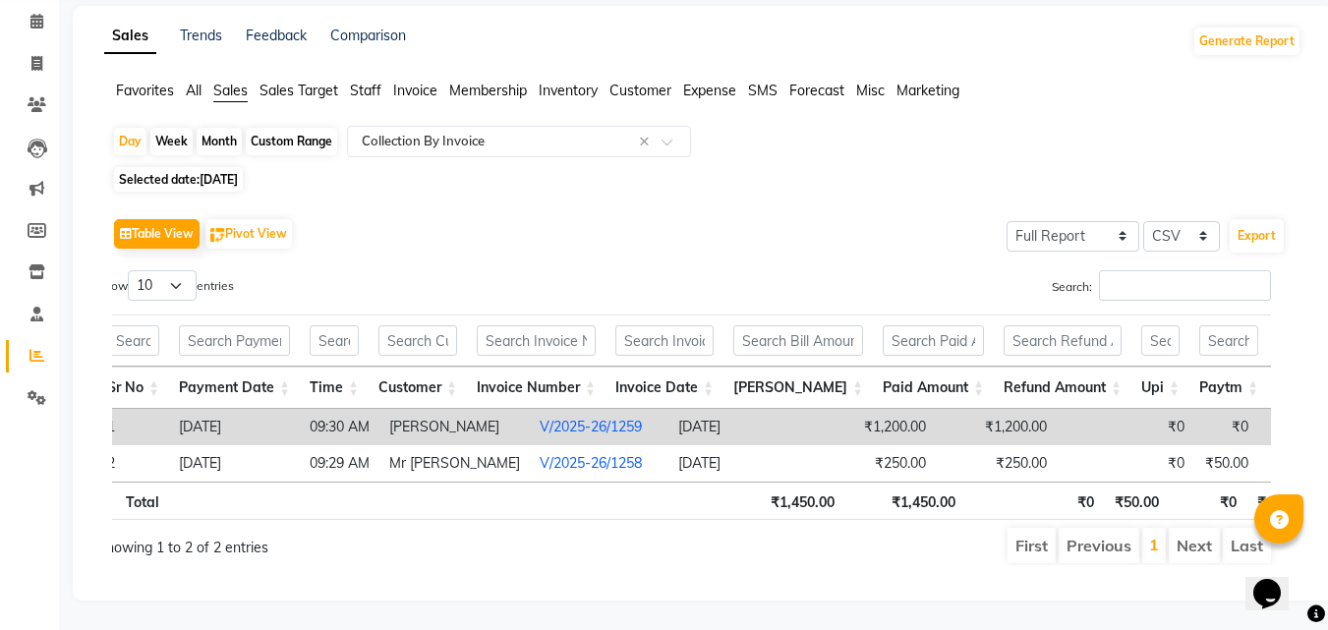
click at [238, 172] on span "[DATE]" at bounding box center [219, 179] width 38 height 15
select select "8"
select select "2025"
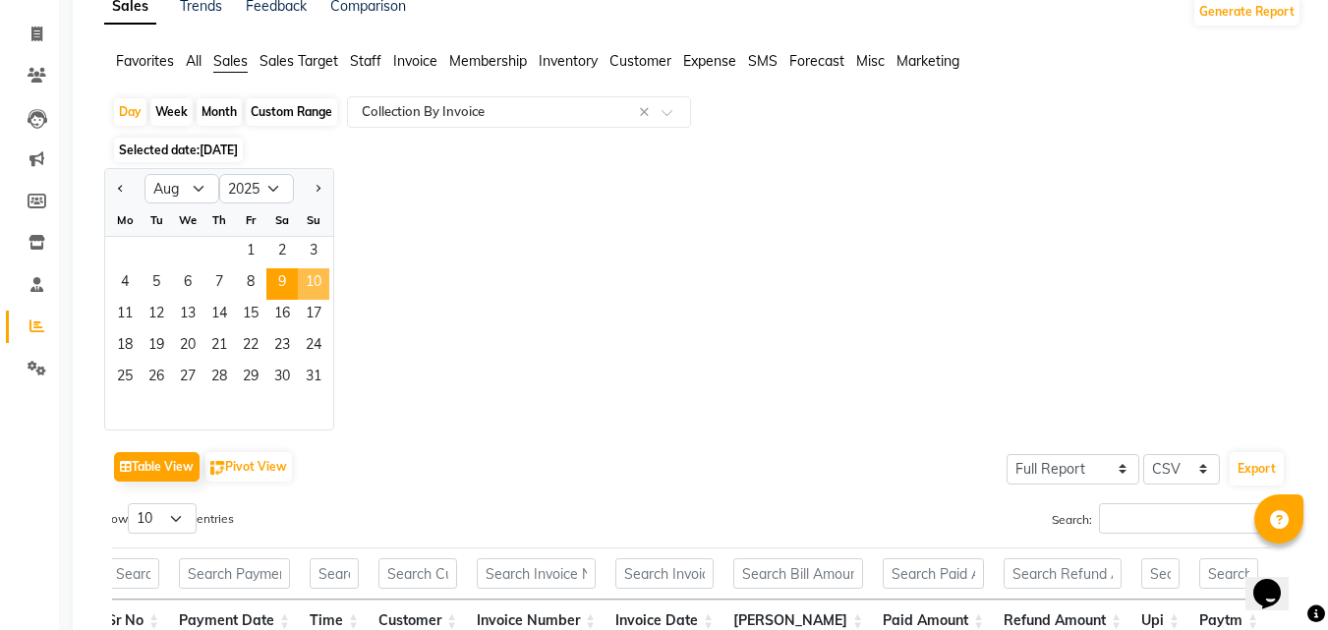
click at [318, 280] on span "10" at bounding box center [313, 283] width 31 height 31
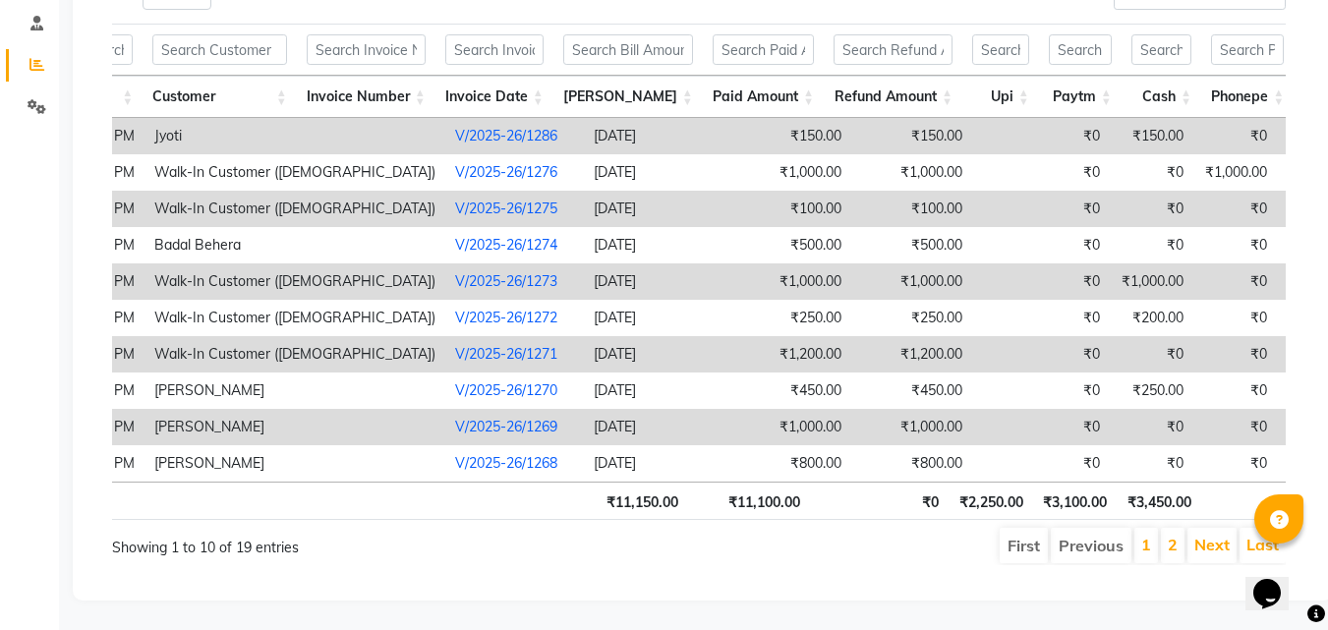
scroll to position [0, 330]
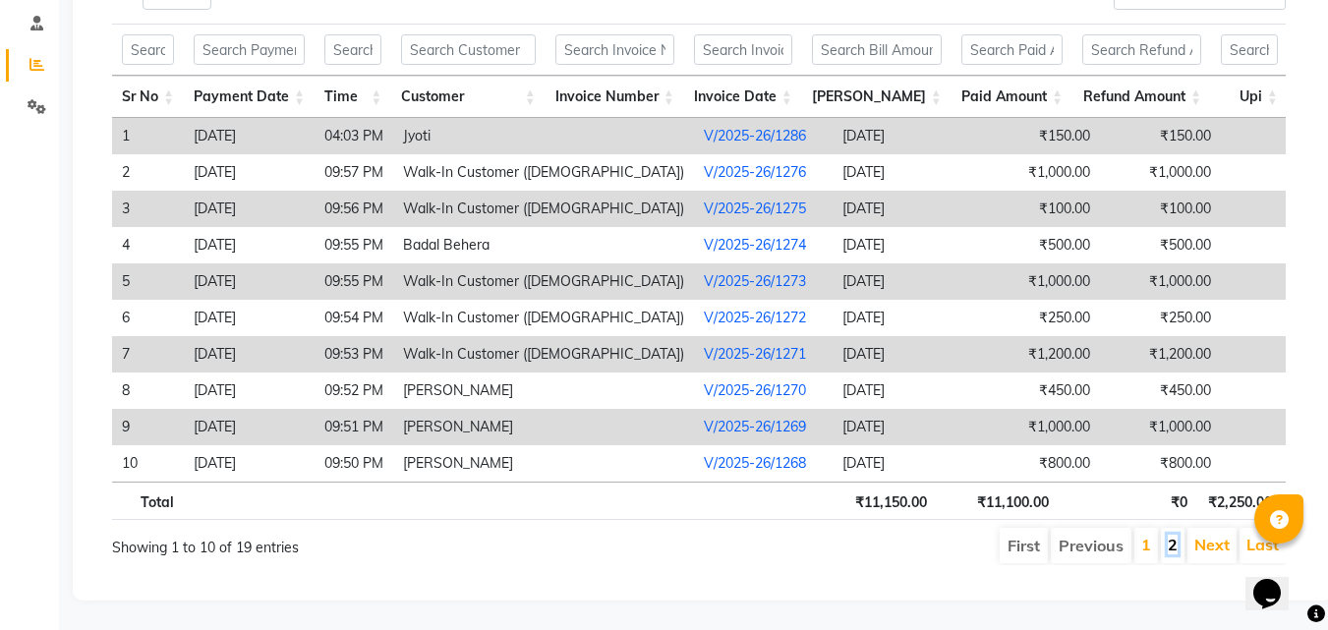
click at [1171, 535] on link "2" at bounding box center [1173, 545] width 10 height 20
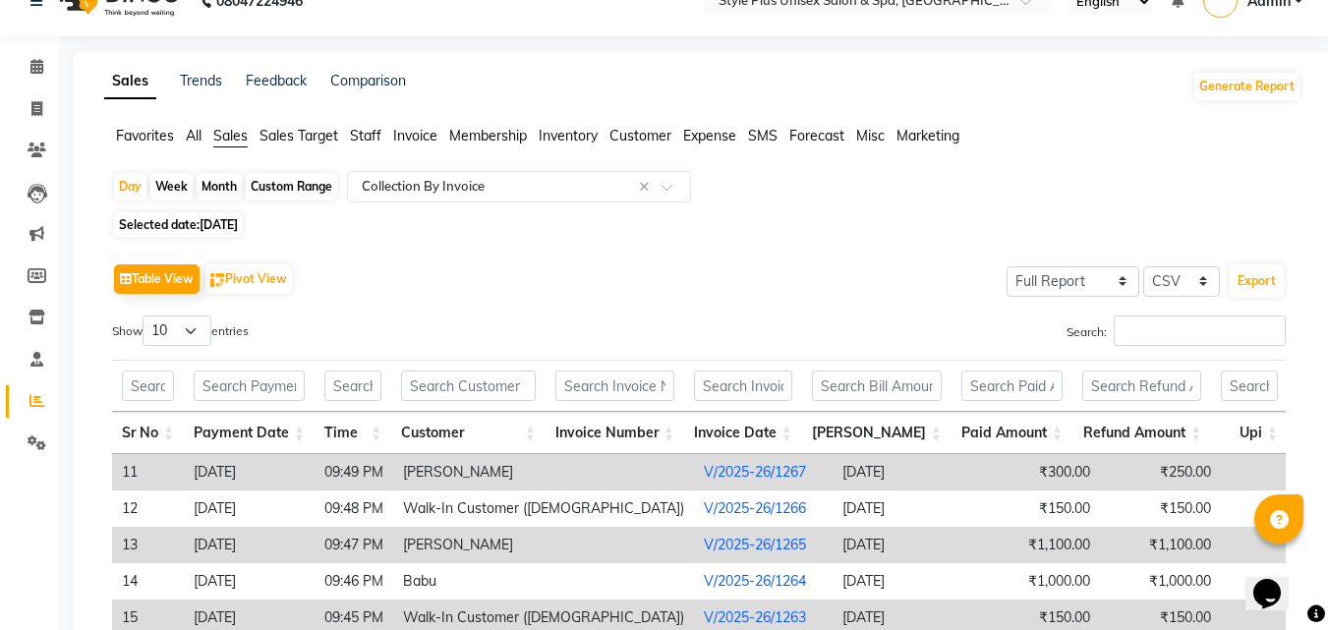
click at [232, 220] on span "[DATE]" at bounding box center [219, 224] width 38 height 15
select select "8"
select select "2025"
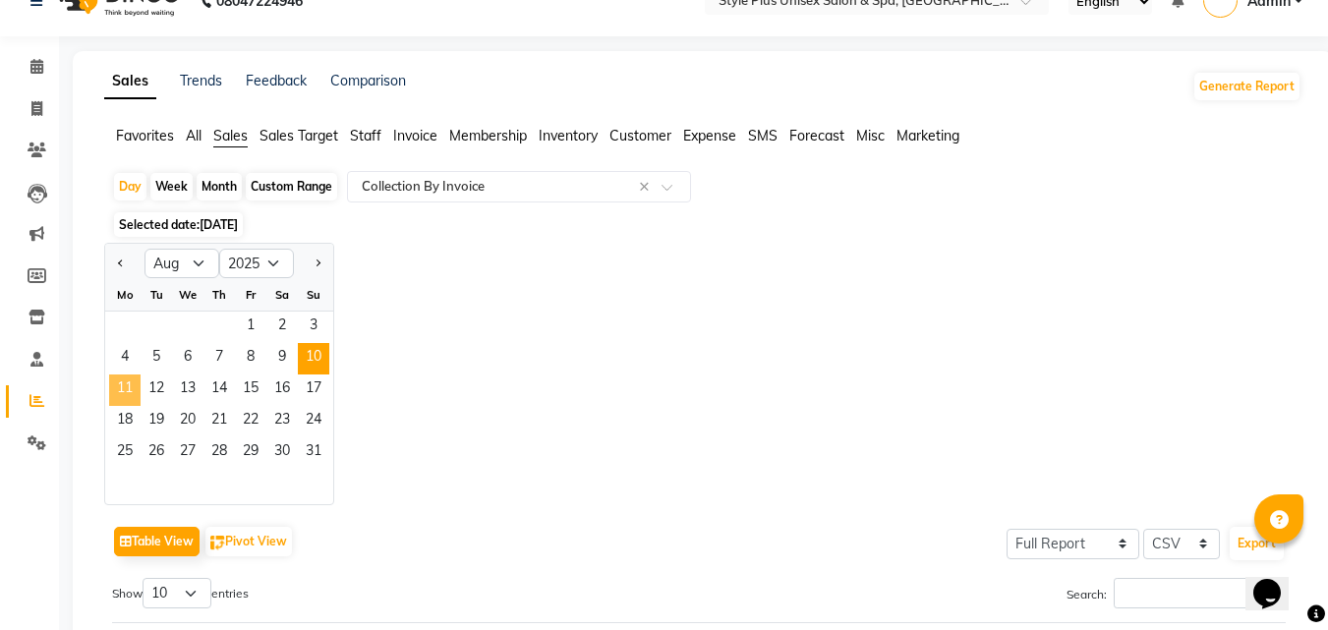
click at [132, 385] on span "11" at bounding box center [124, 389] width 31 height 31
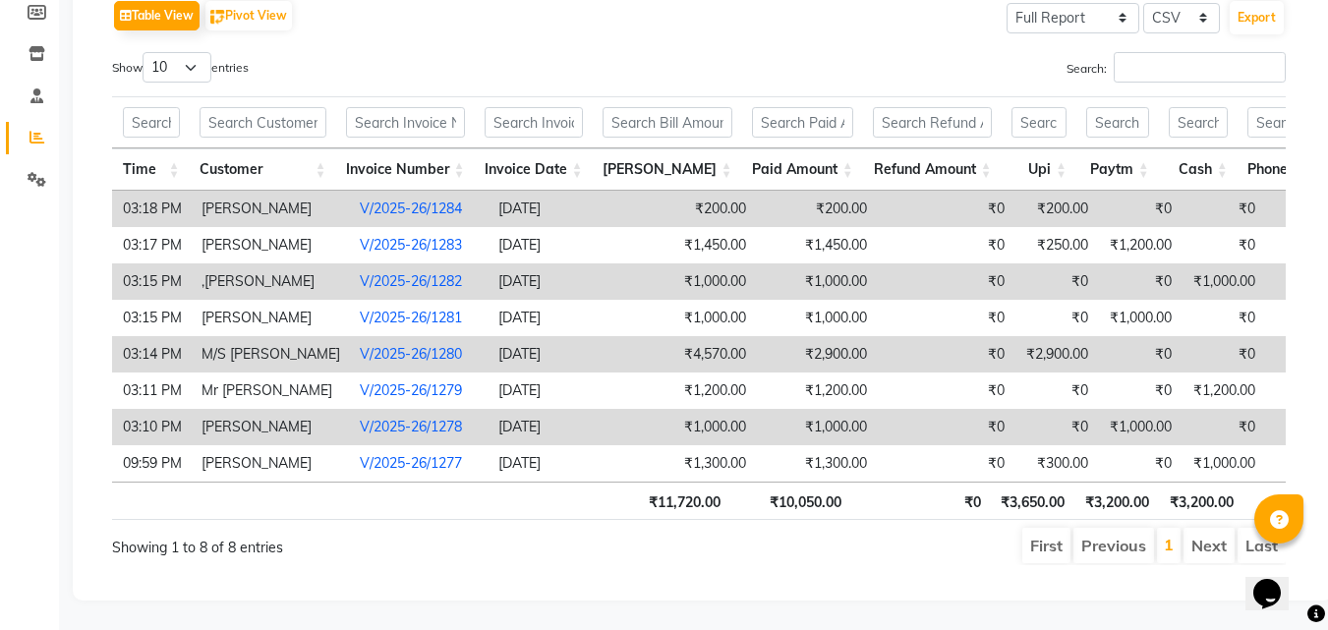
scroll to position [0, 118]
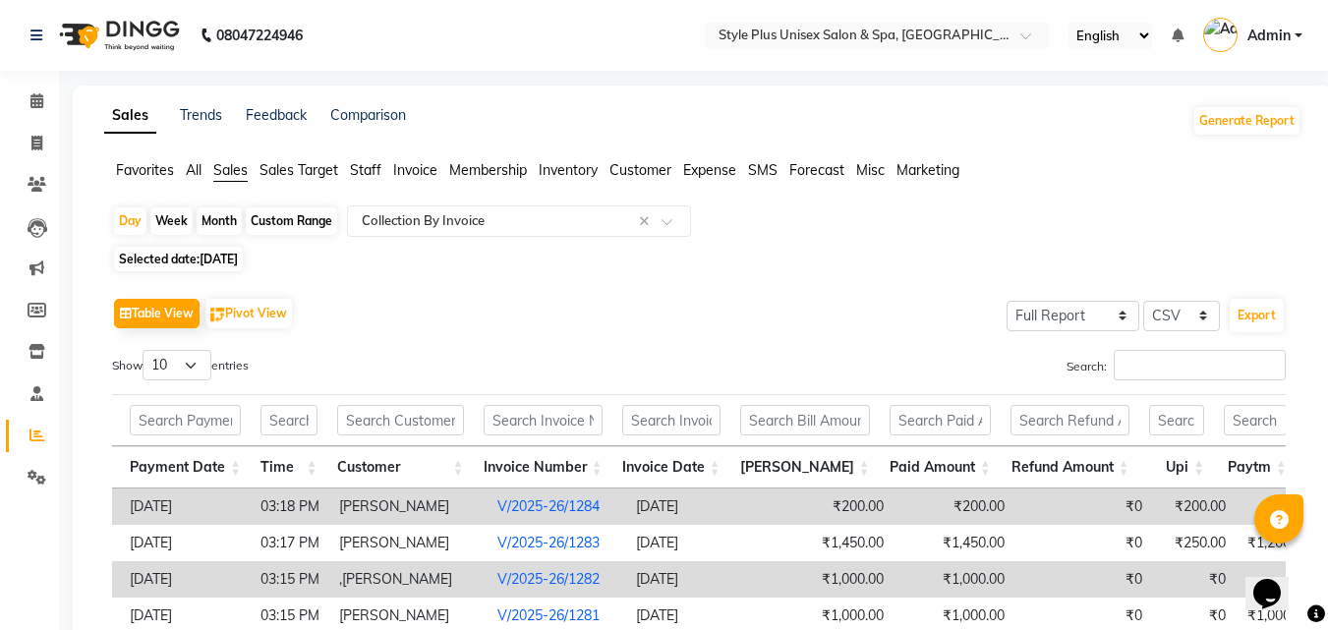
click at [238, 255] on span "[DATE]" at bounding box center [219, 259] width 38 height 15
select select "8"
select select "2025"
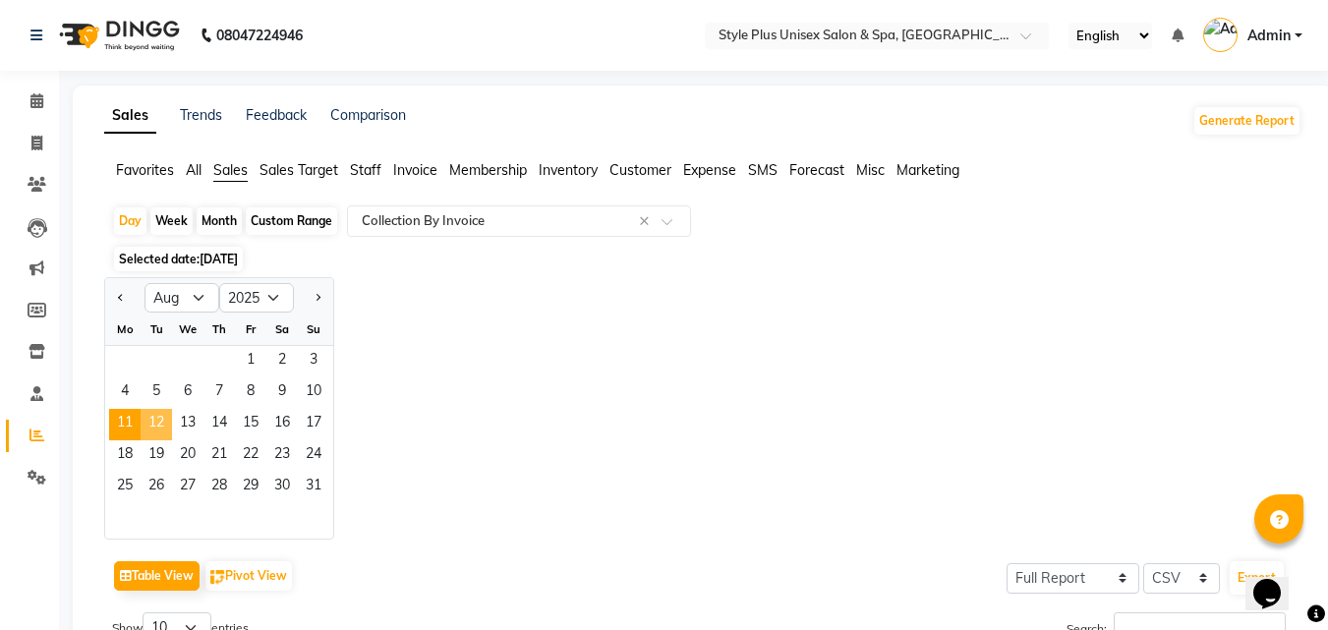
click at [157, 418] on span "12" at bounding box center [156, 424] width 31 height 31
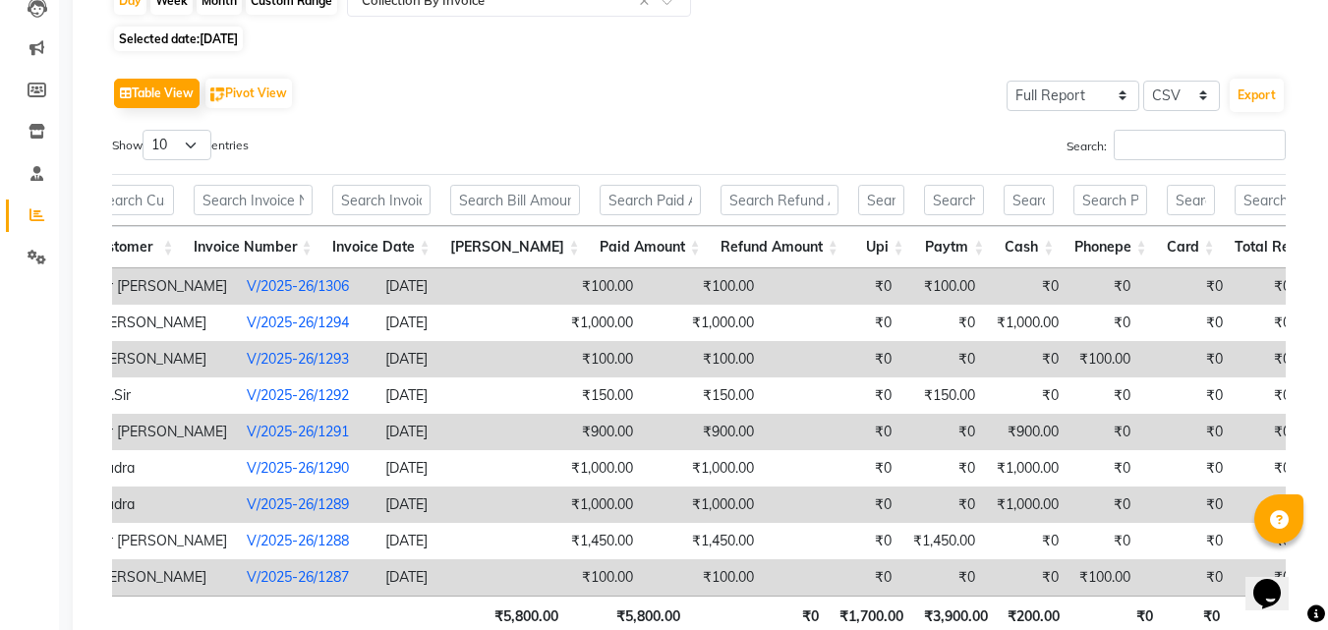
scroll to position [205, 0]
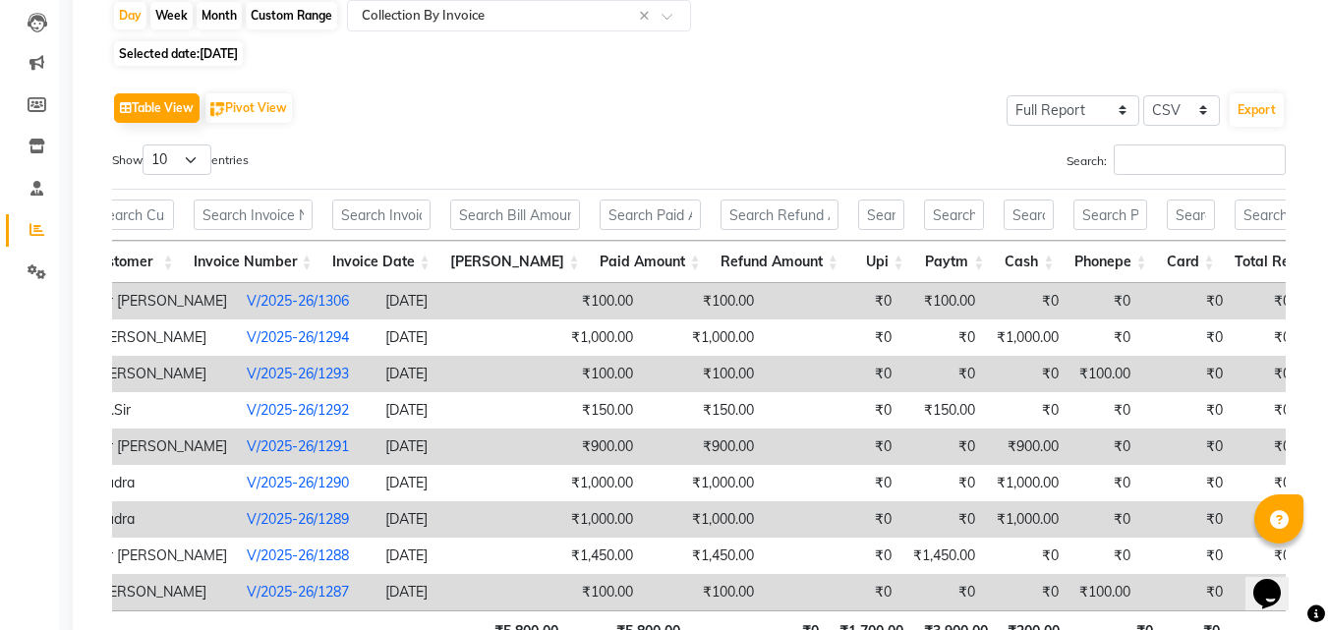
click at [238, 49] on span "[DATE]" at bounding box center [219, 53] width 38 height 15
select select "8"
select select "2025"
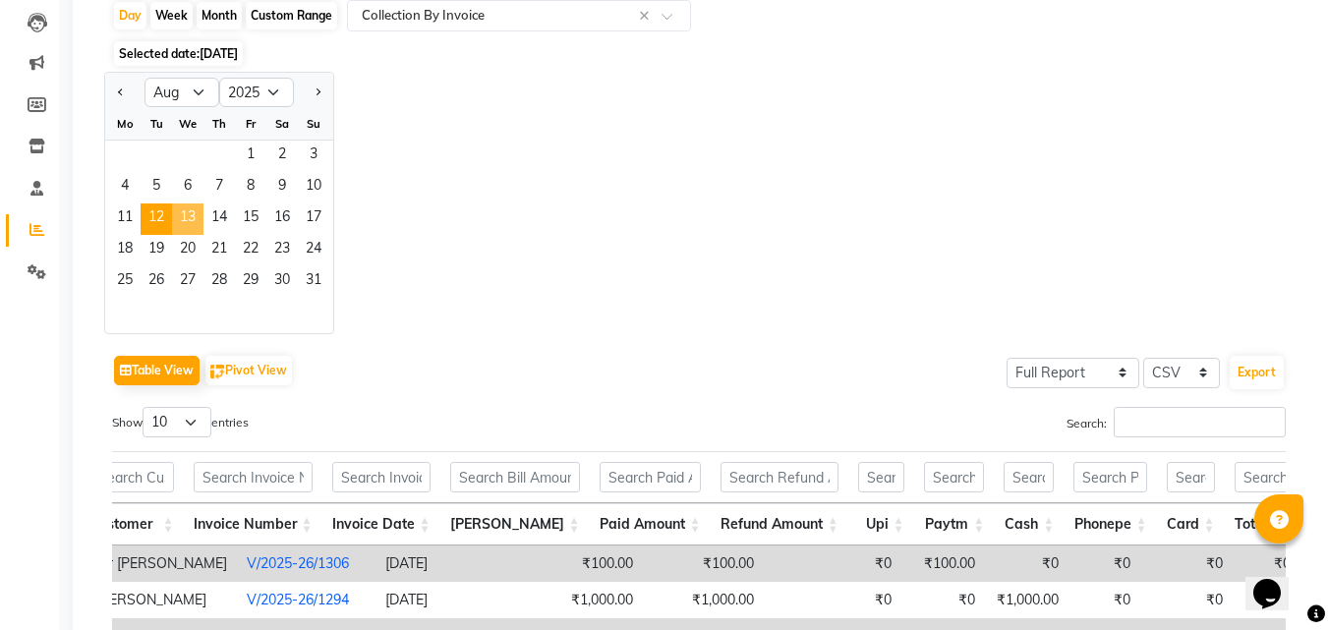
click at [188, 214] on span "13" at bounding box center [187, 218] width 31 height 31
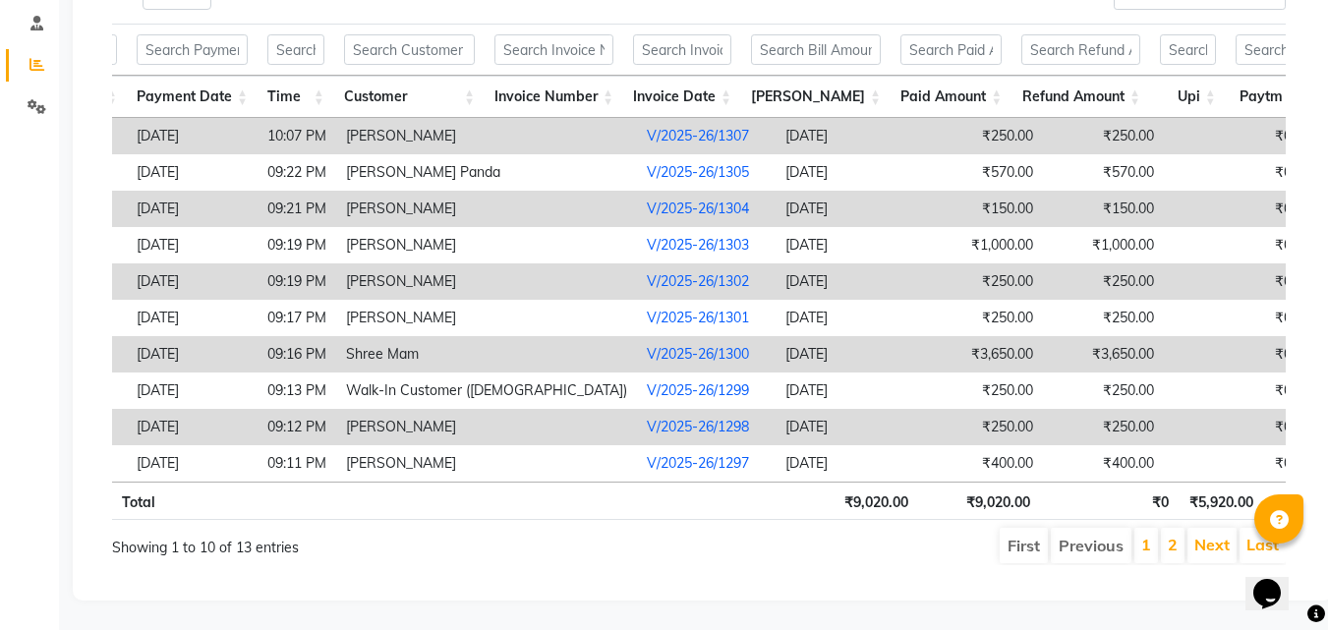
scroll to position [0, 57]
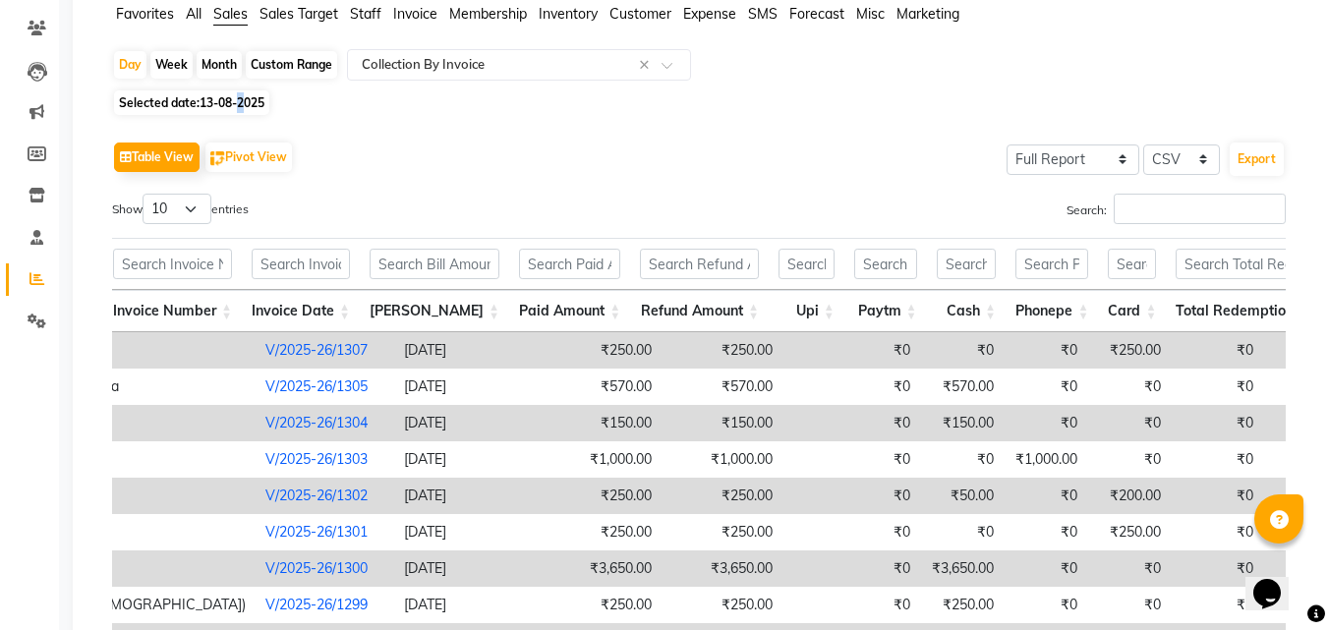
click at [246, 99] on span "13-08-2025" at bounding box center [232, 102] width 65 height 15
select select "8"
select select "2025"
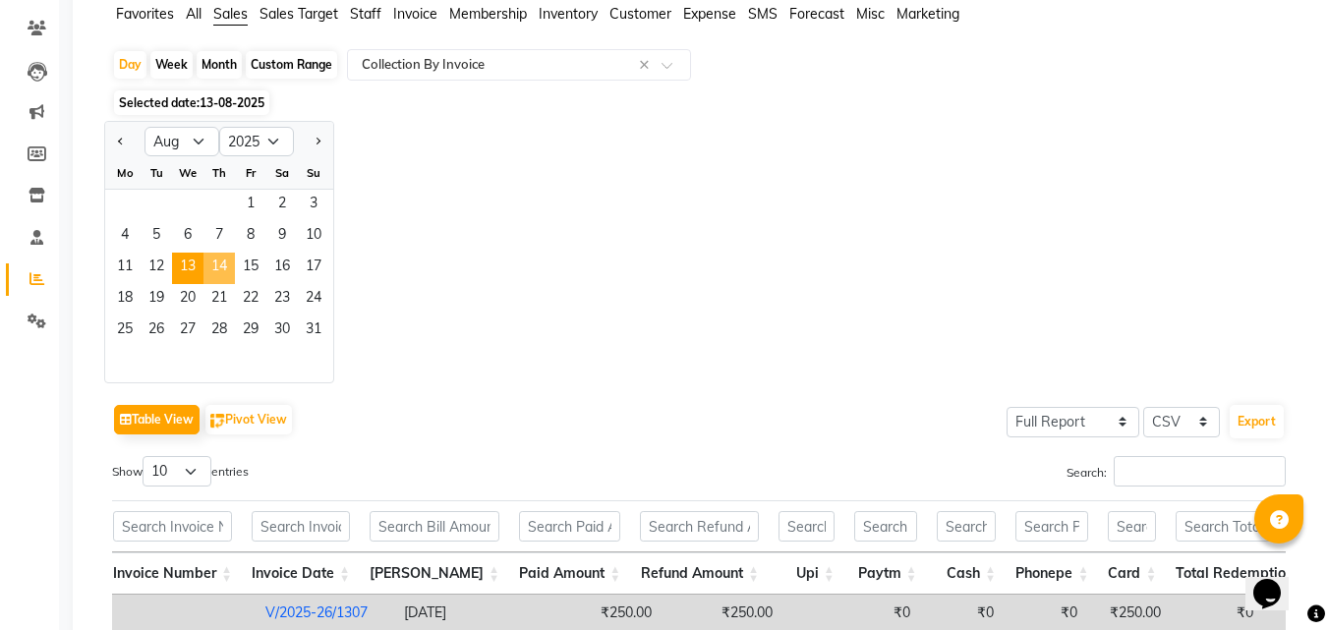
click at [222, 272] on span "14" at bounding box center [218, 268] width 31 height 31
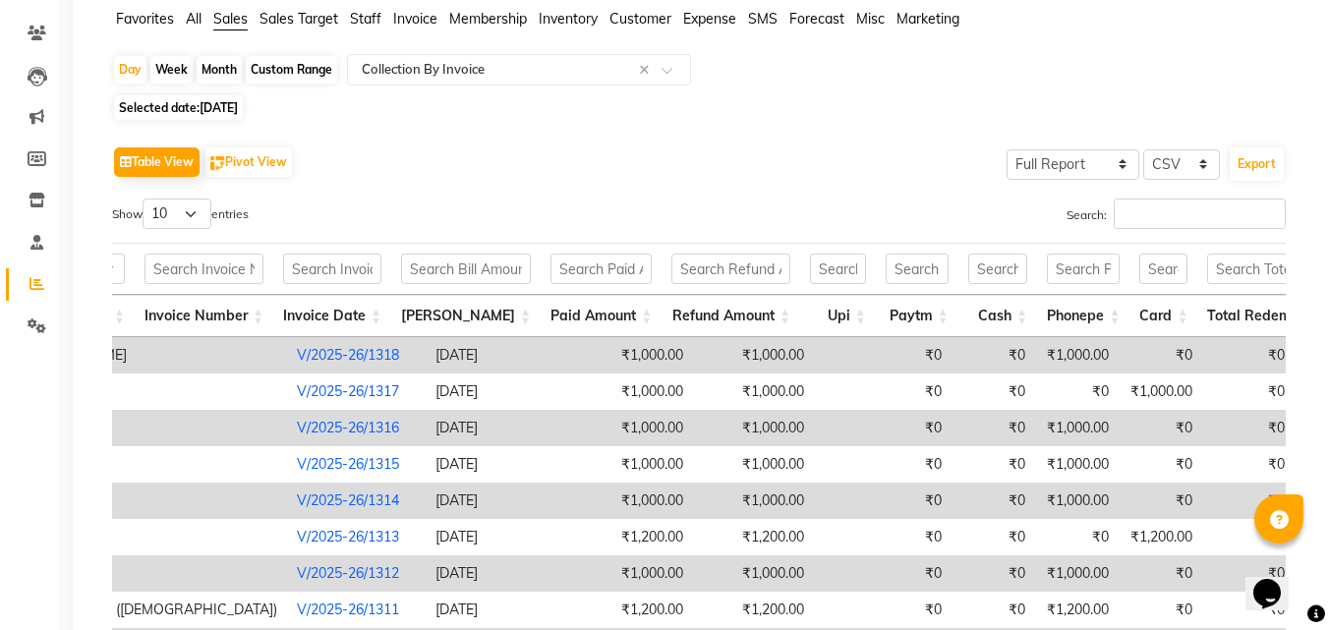
click at [231, 109] on span "[DATE]" at bounding box center [219, 107] width 38 height 15
select select "8"
select select "2025"
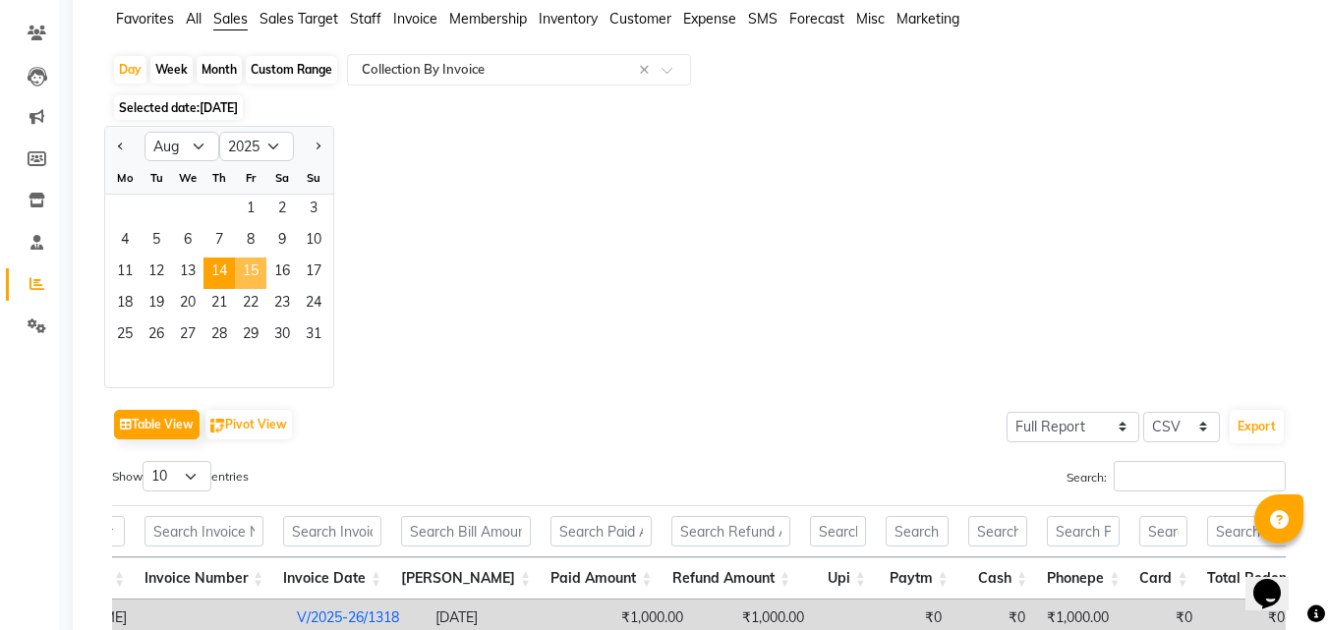
click at [256, 272] on span "15" at bounding box center [250, 272] width 31 height 31
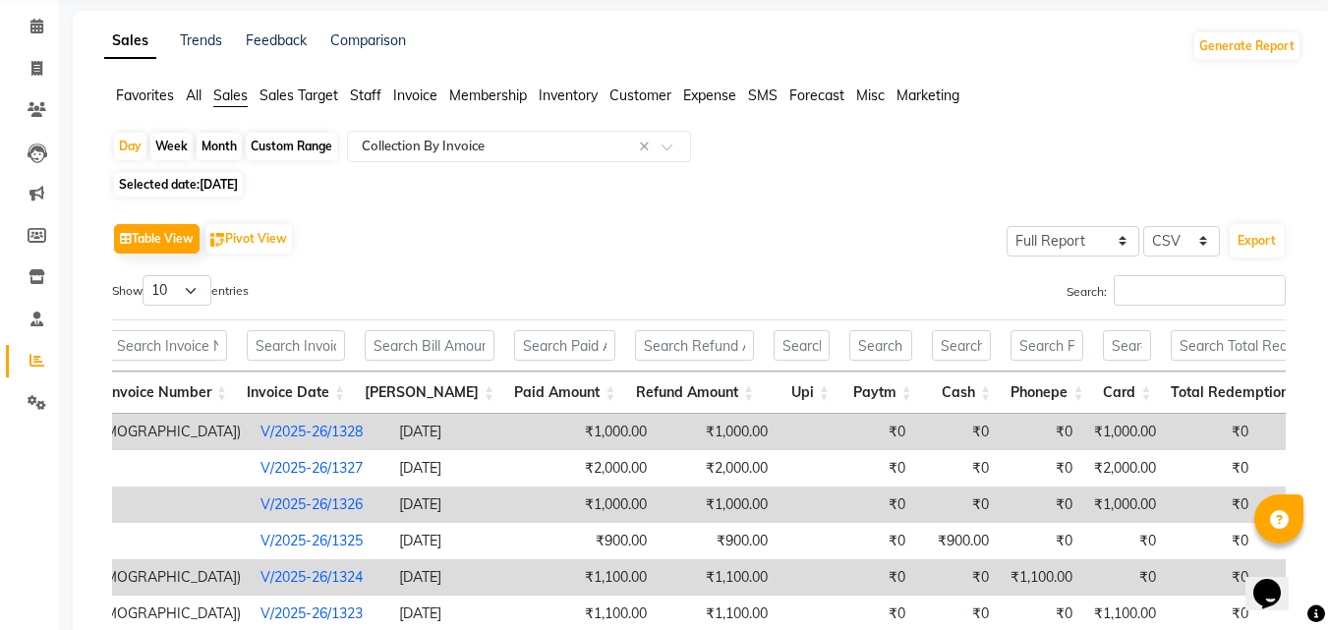
click at [238, 181] on span "[DATE]" at bounding box center [219, 184] width 38 height 15
select select "8"
select select "2025"
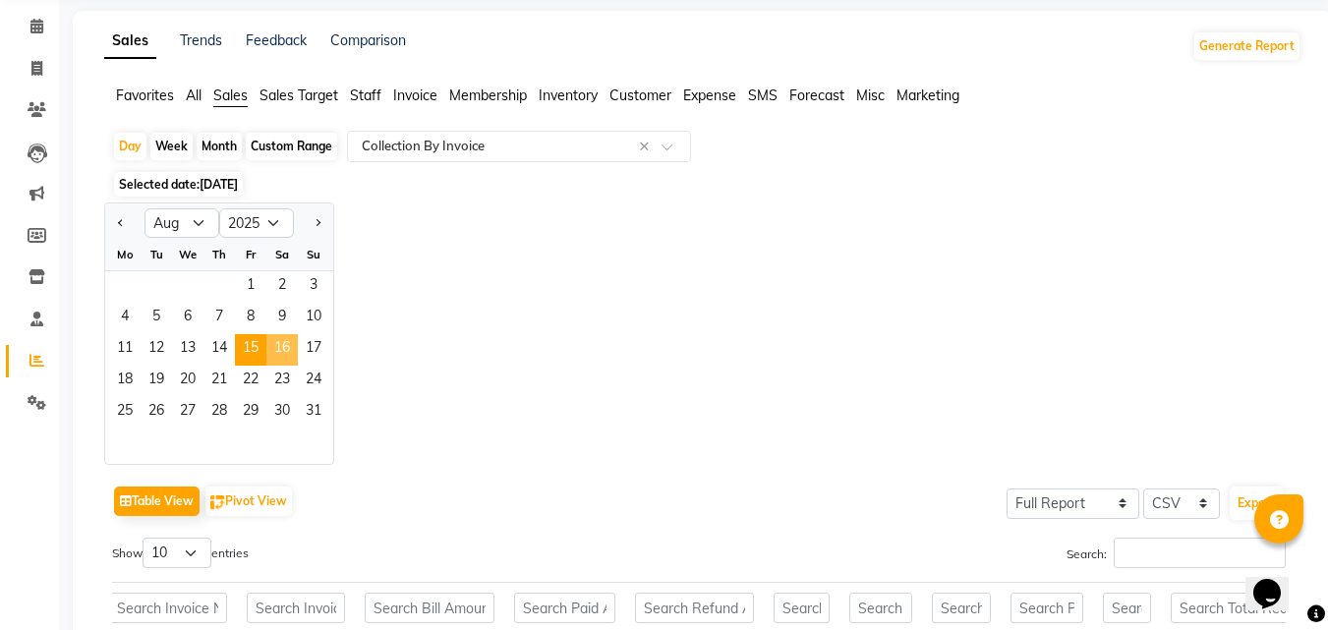
click at [282, 347] on span "16" at bounding box center [281, 349] width 31 height 31
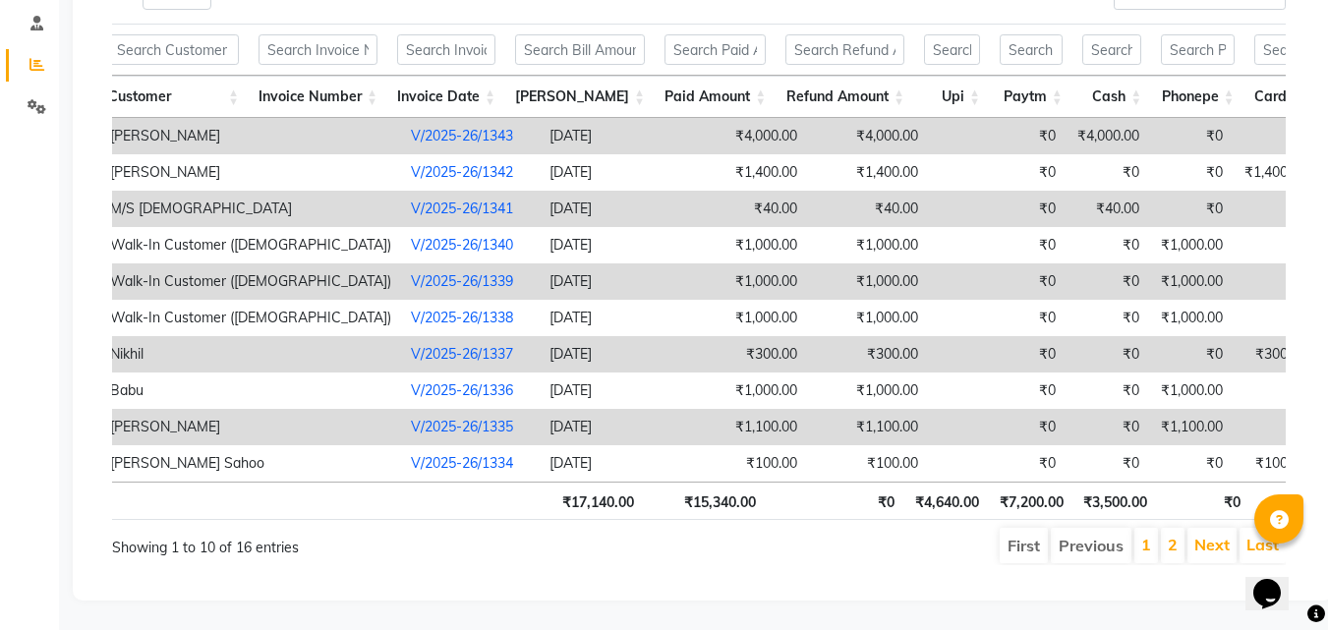
click at [778, 482] on th "₹0" at bounding box center [835, 501] width 139 height 38
click at [1169, 535] on link "2" at bounding box center [1173, 545] width 10 height 20
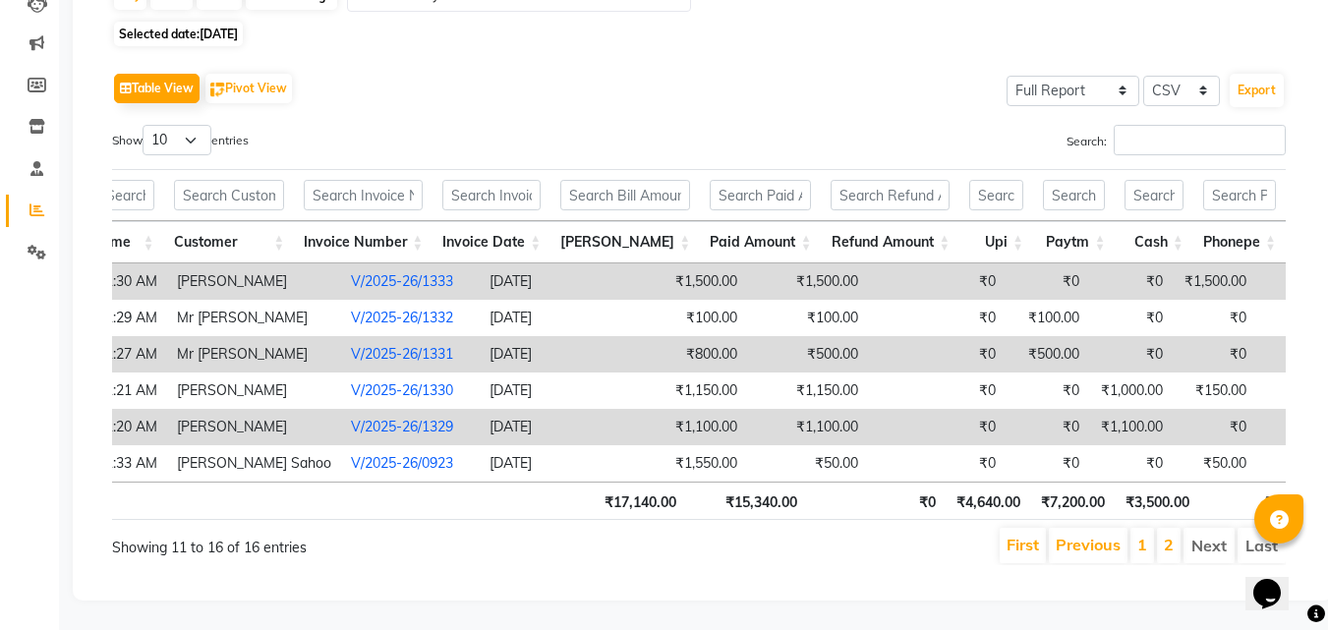
scroll to position [0, 211]
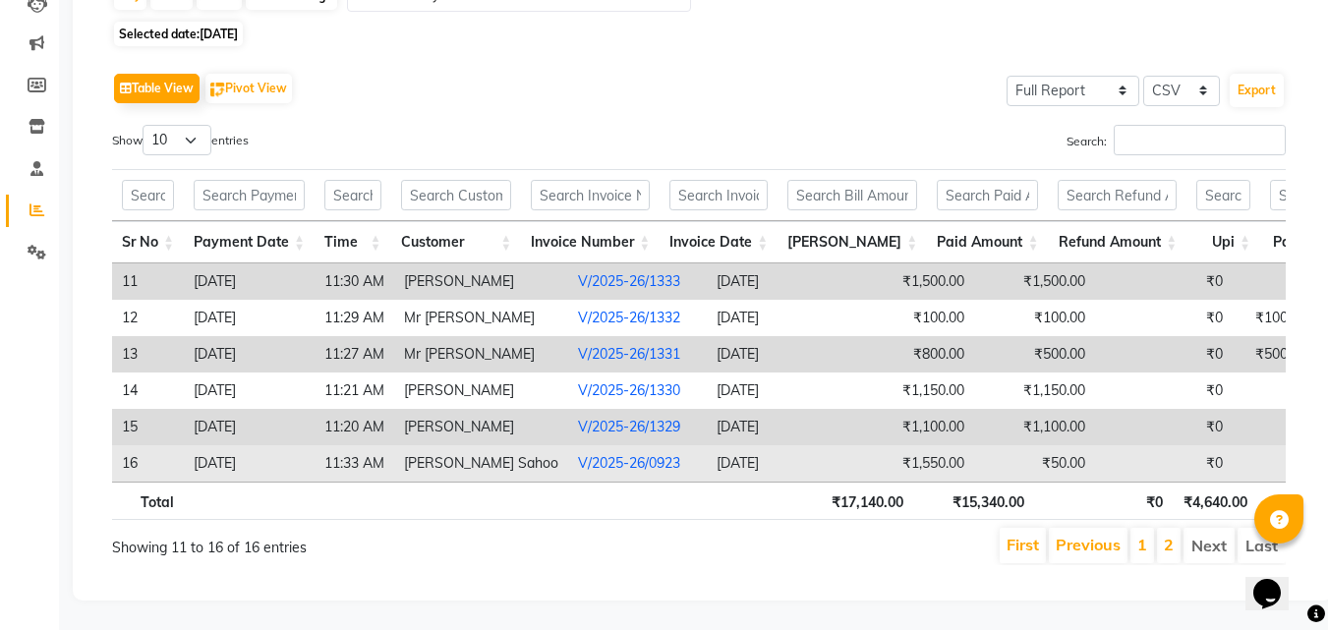
click at [616, 454] on link "V/2025-26/0923" at bounding box center [629, 463] width 102 height 18
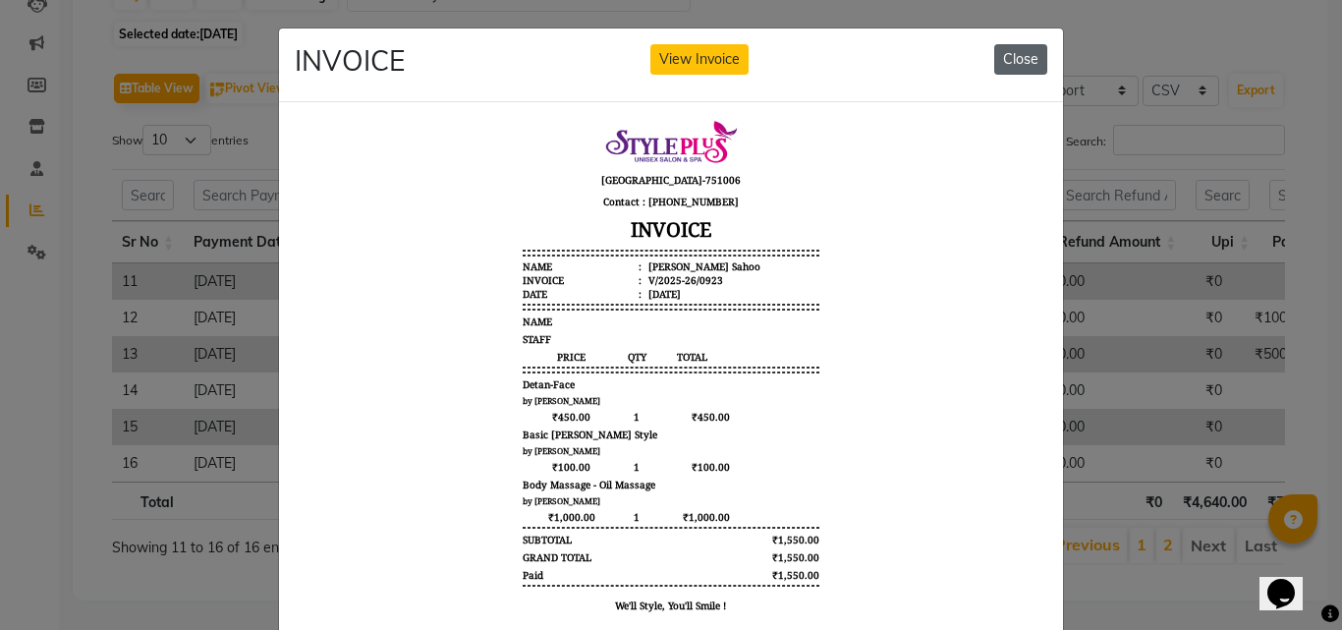
click at [1016, 61] on button "Close" at bounding box center [1021, 59] width 53 height 30
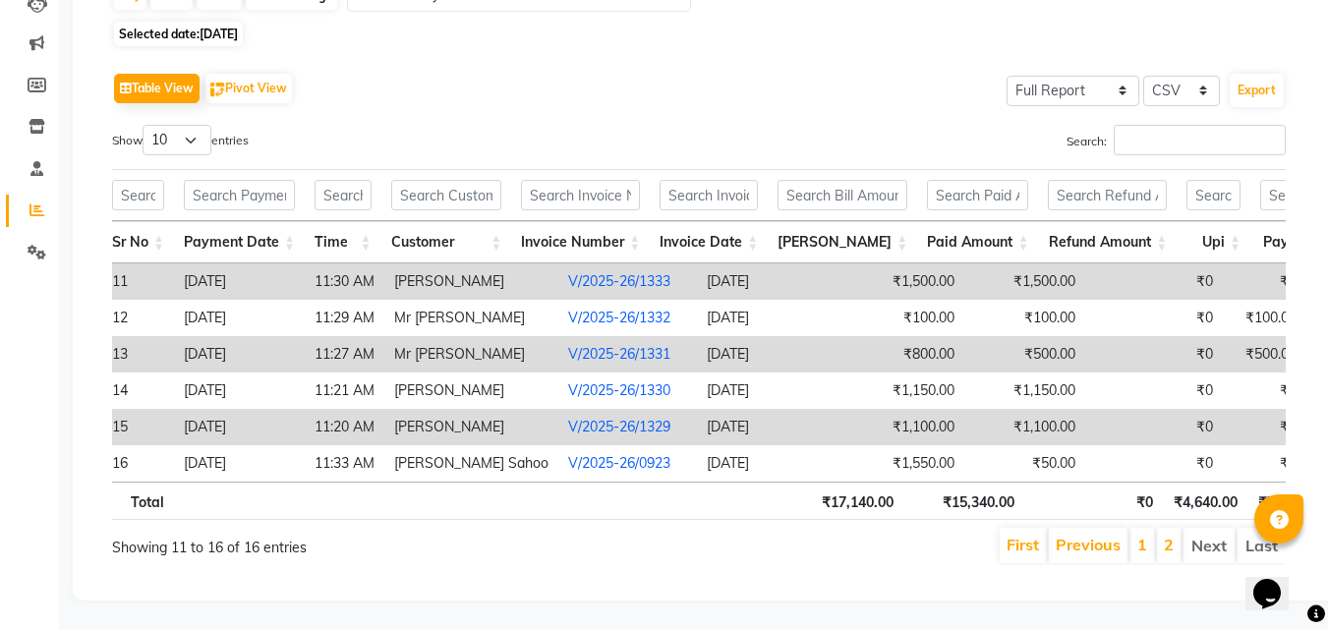
scroll to position [0, 21]
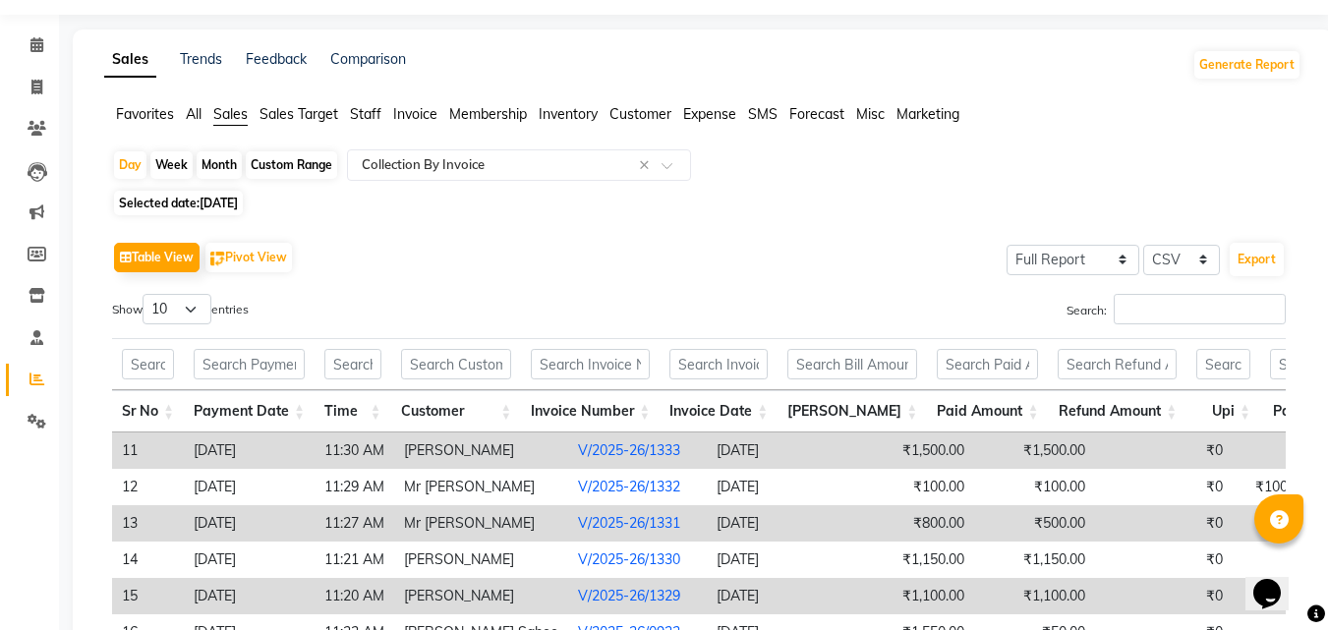
click at [238, 198] on span "[DATE]" at bounding box center [219, 203] width 38 height 15
select select "8"
select select "2025"
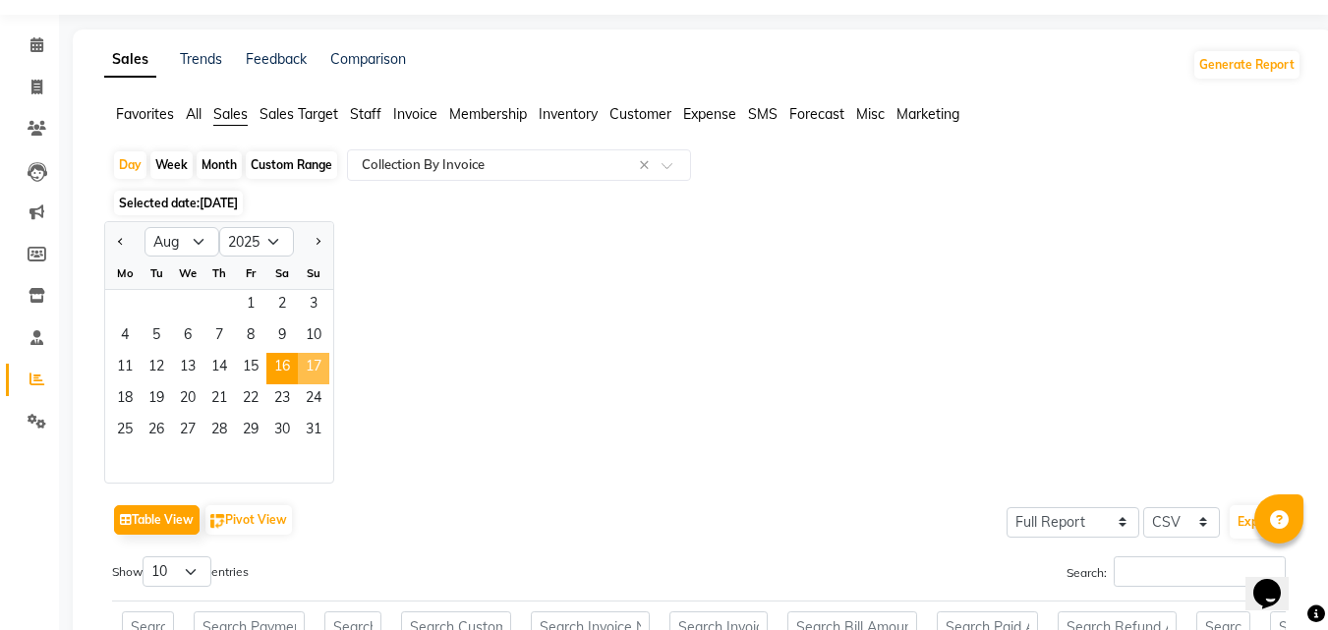
click at [312, 364] on span "17" at bounding box center [313, 368] width 31 height 31
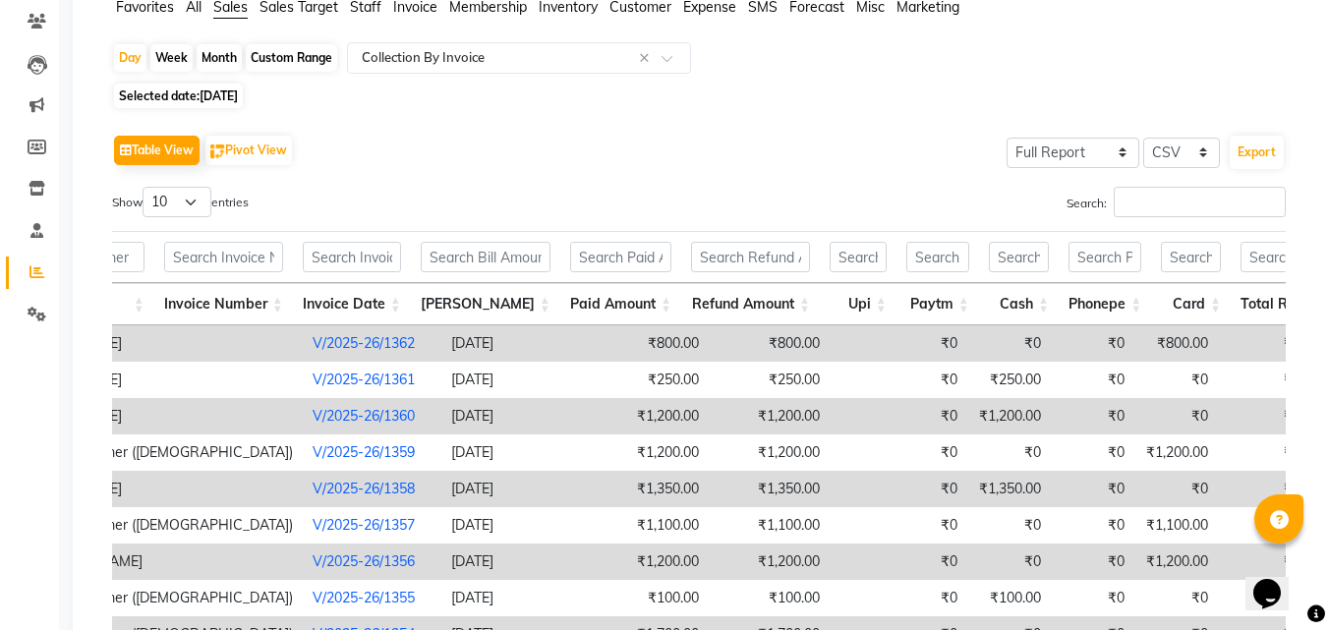
scroll to position [162, 0]
click at [238, 96] on span "[DATE]" at bounding box center [219, 96] width 38 height 15
select select "8"
select select "2025"
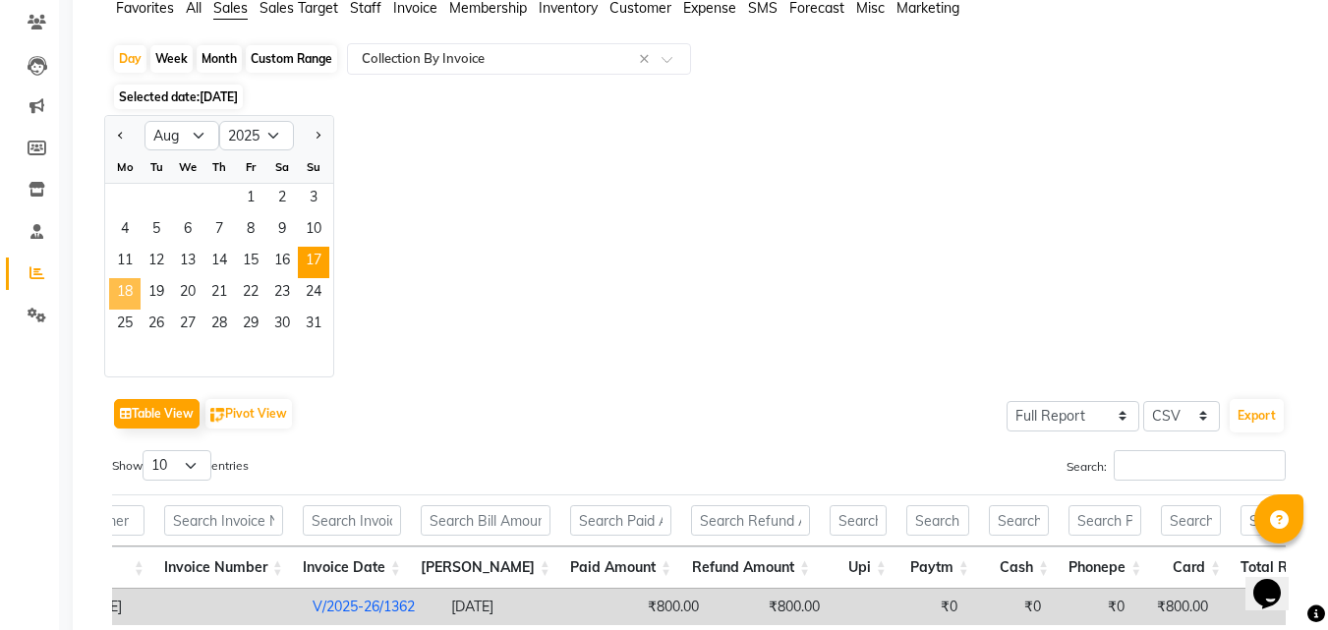
click at [125, 296] on span "18" at bounding box center [124, 293] width 31 height 31
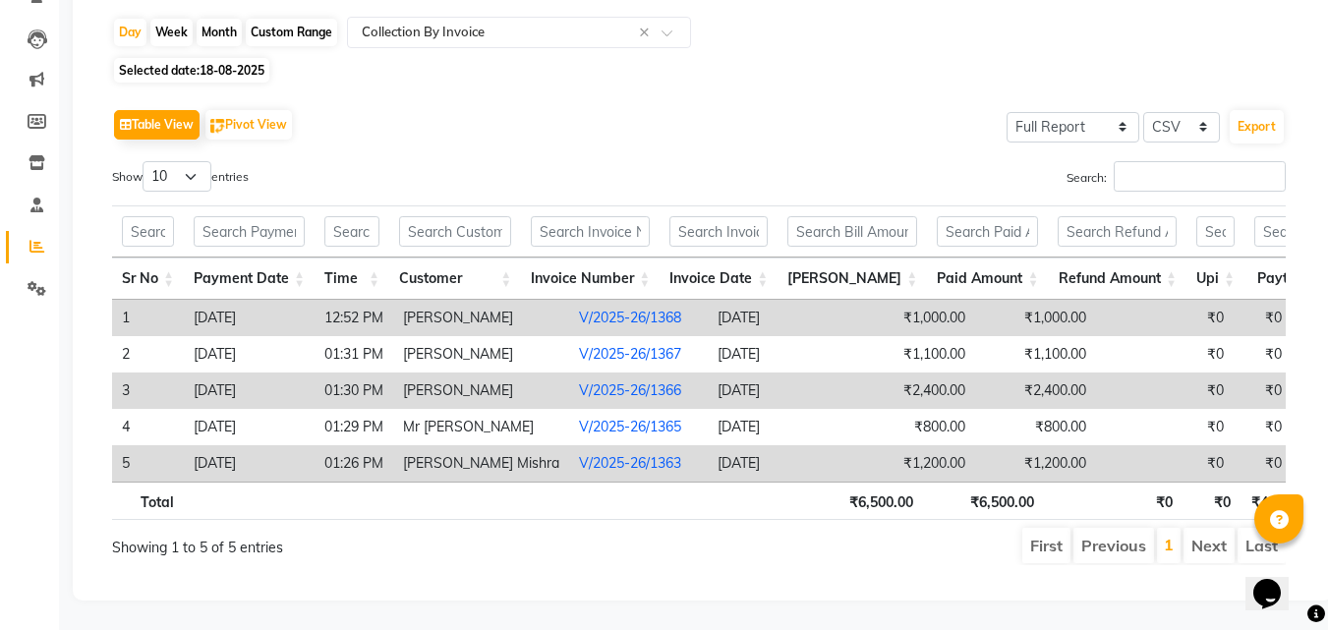
scroll to position [0, 182]
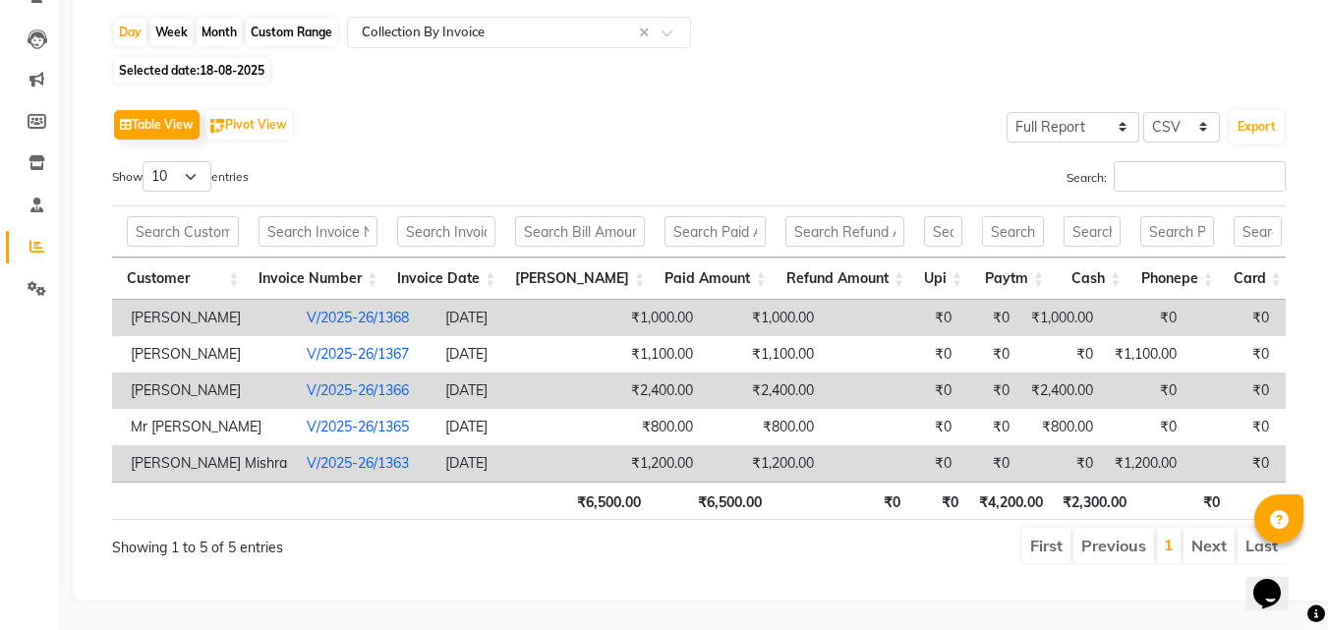
click at [243, 63] on span "18-08-2025" at bounding box center [232, 70] width 65 height 15
select select "8"
select select "2025"
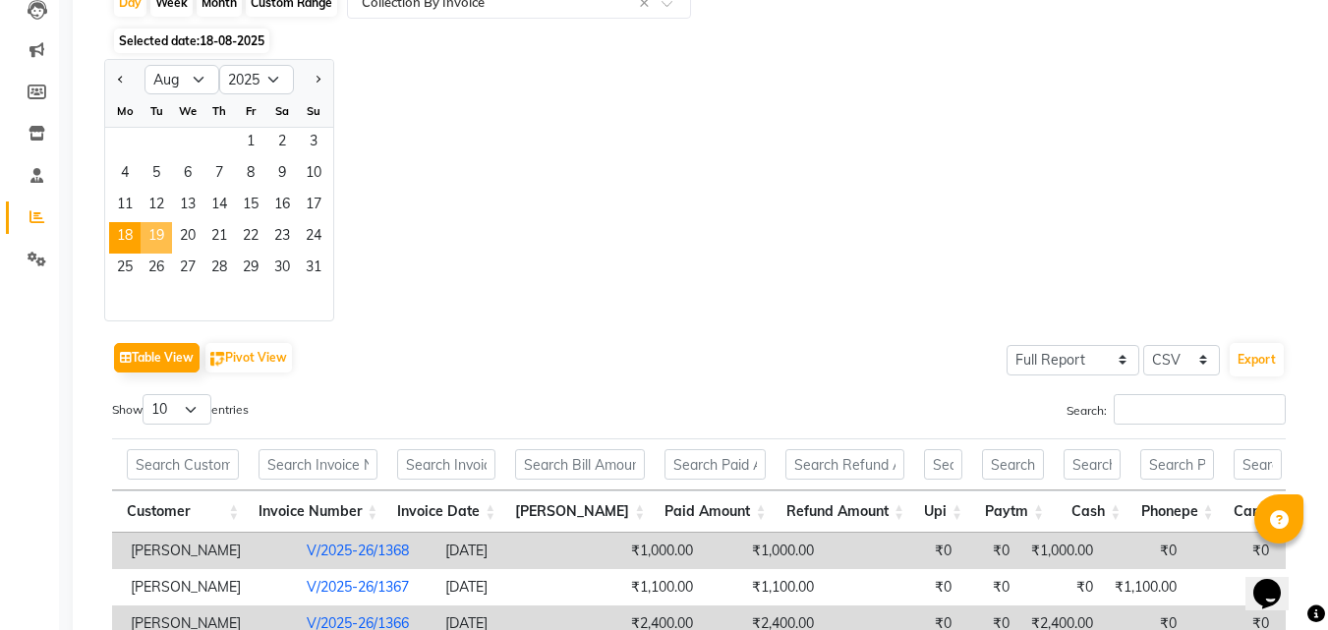
click at [162, 233] on span "19" at bounding box center [156, 237] width 31 height 31
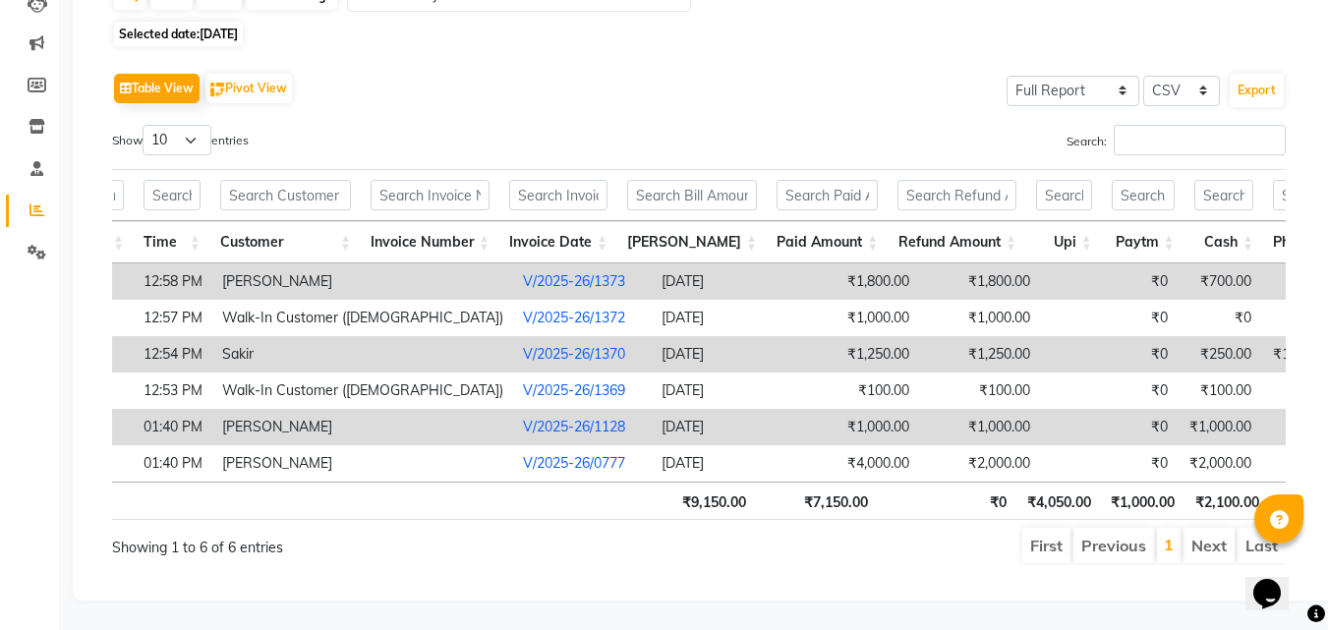
scroll to position [0, 160]
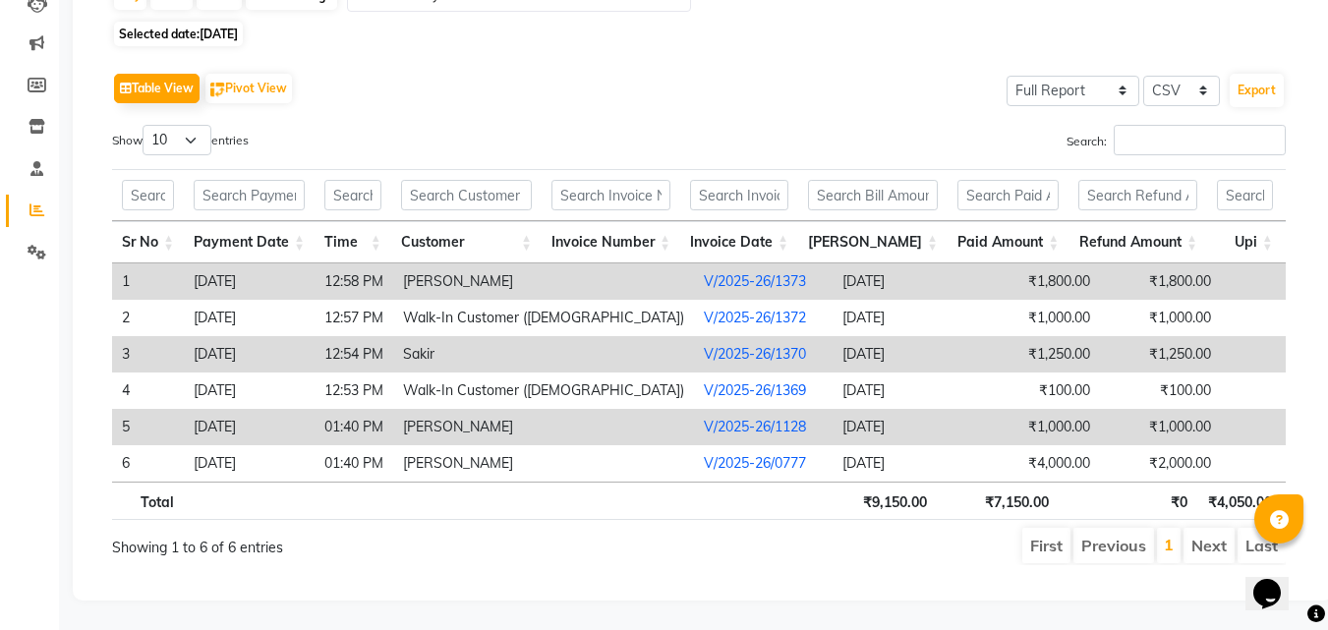
click at [238, 27] on span "[DATE]" at bounding box center [219, 34] width 38 height 15
select select "8"
select select "2025"
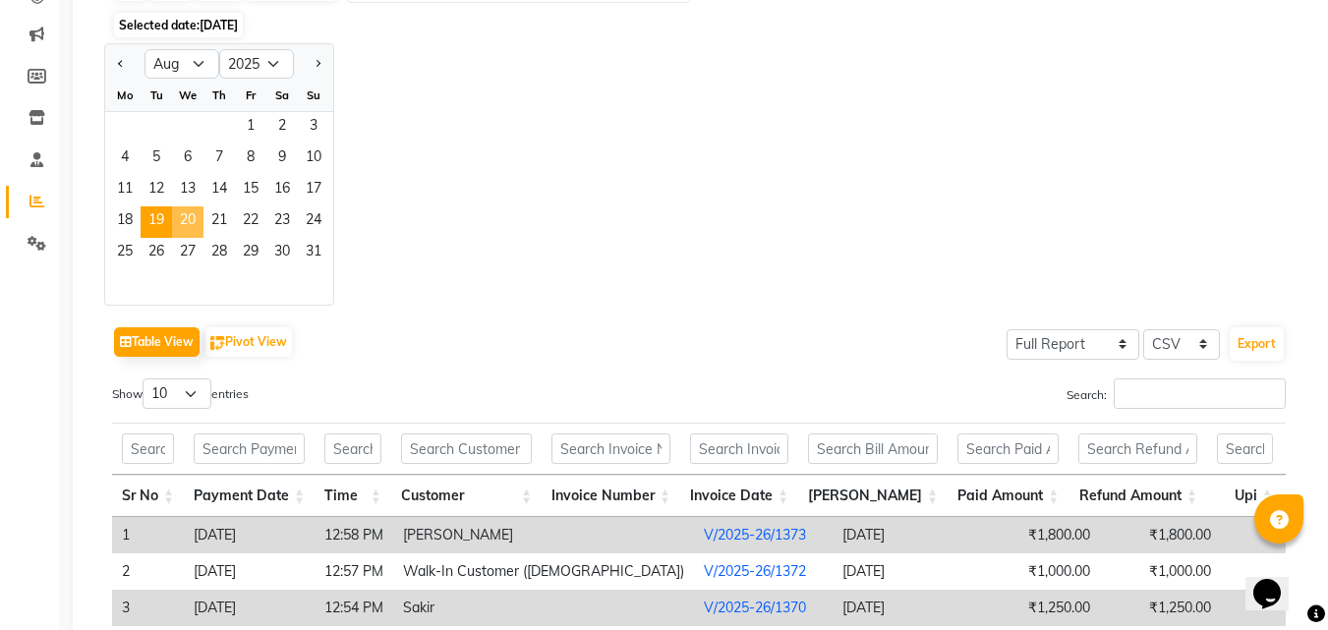
click at [191, 217] on span "20" at bounding box center [187, 221] width 31 height 31
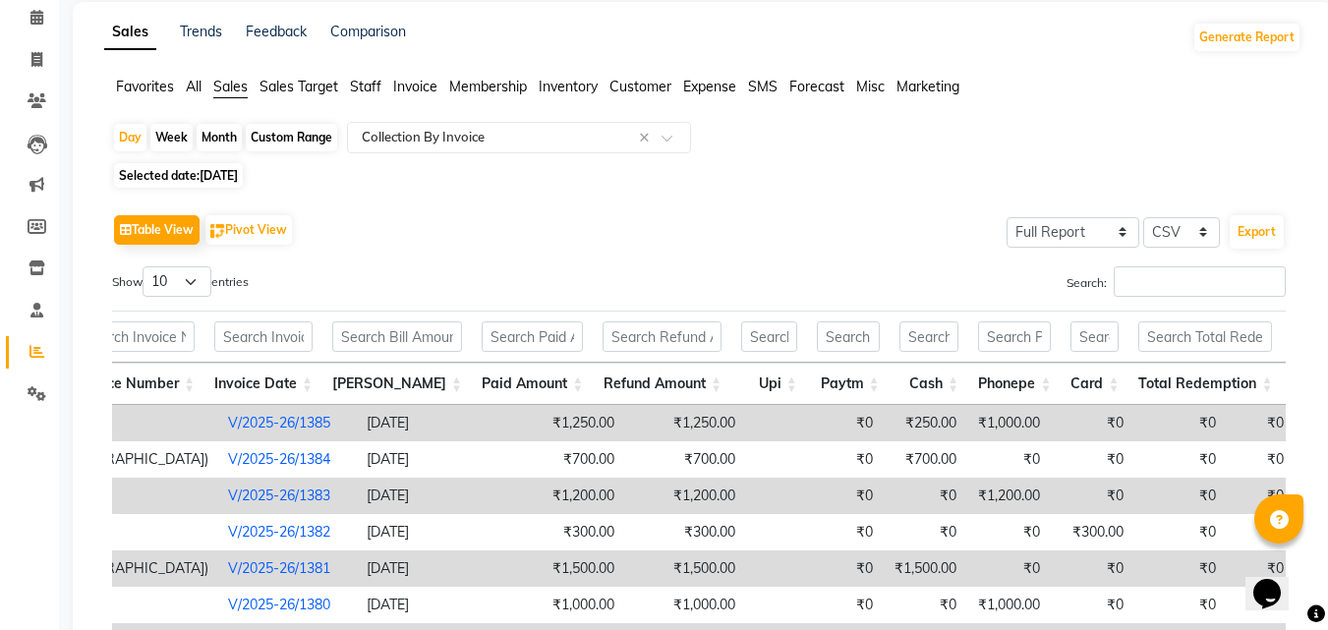
click at [232, 176] on span "[DATE]" at bounding box center [219, 175] width 38 height 15
select select "8"
select select "2025"
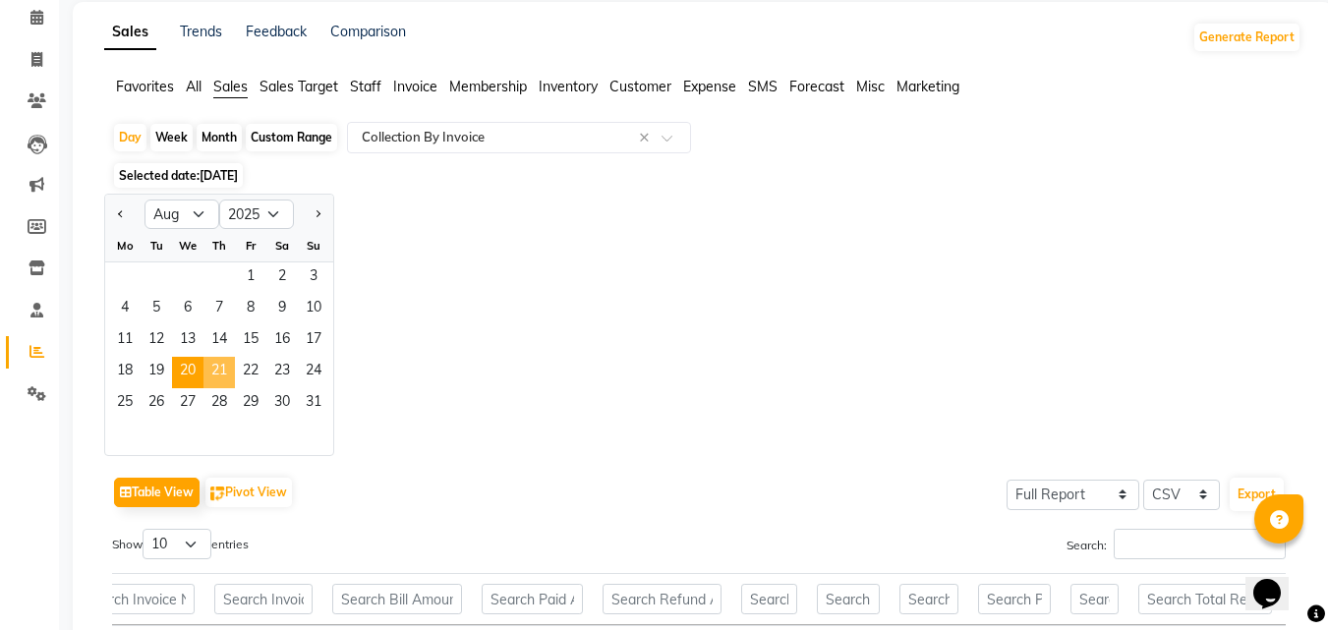
click at [215, 369] on span "21" at bounding box center [218, 372] width 31 height 31
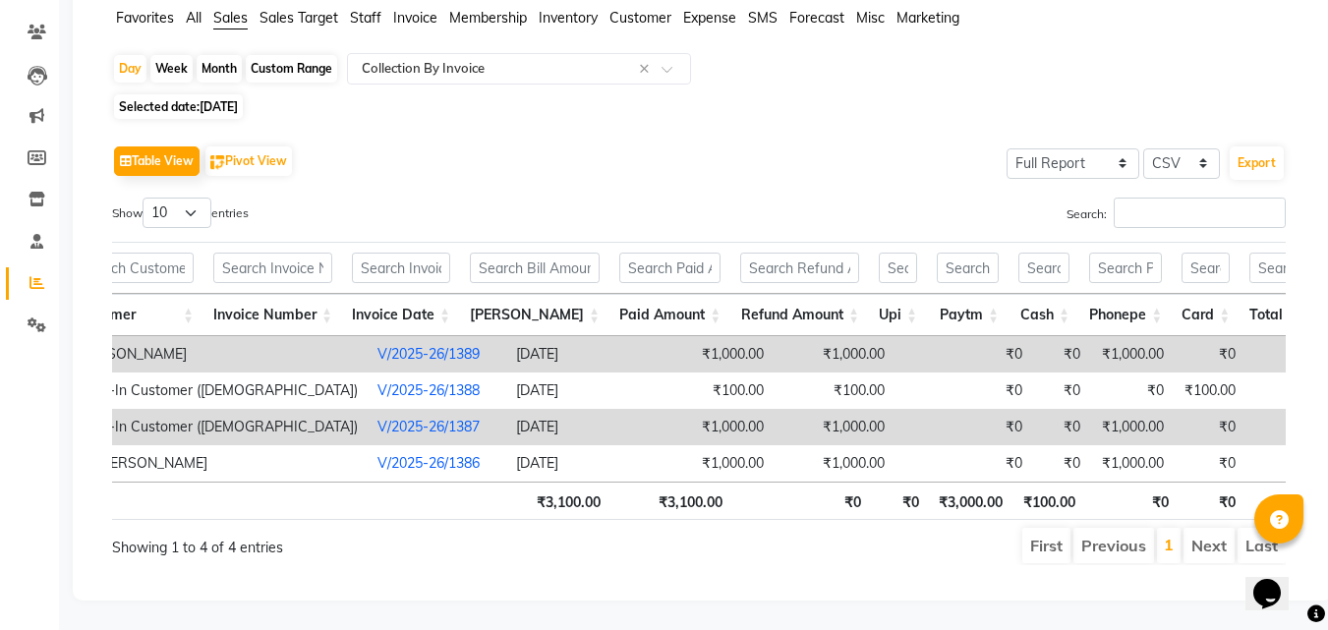
click at [209, 99] on span "[DATE]" at bounding box center [219, 106] width 38 height 15
select select "8"
select select "2025"
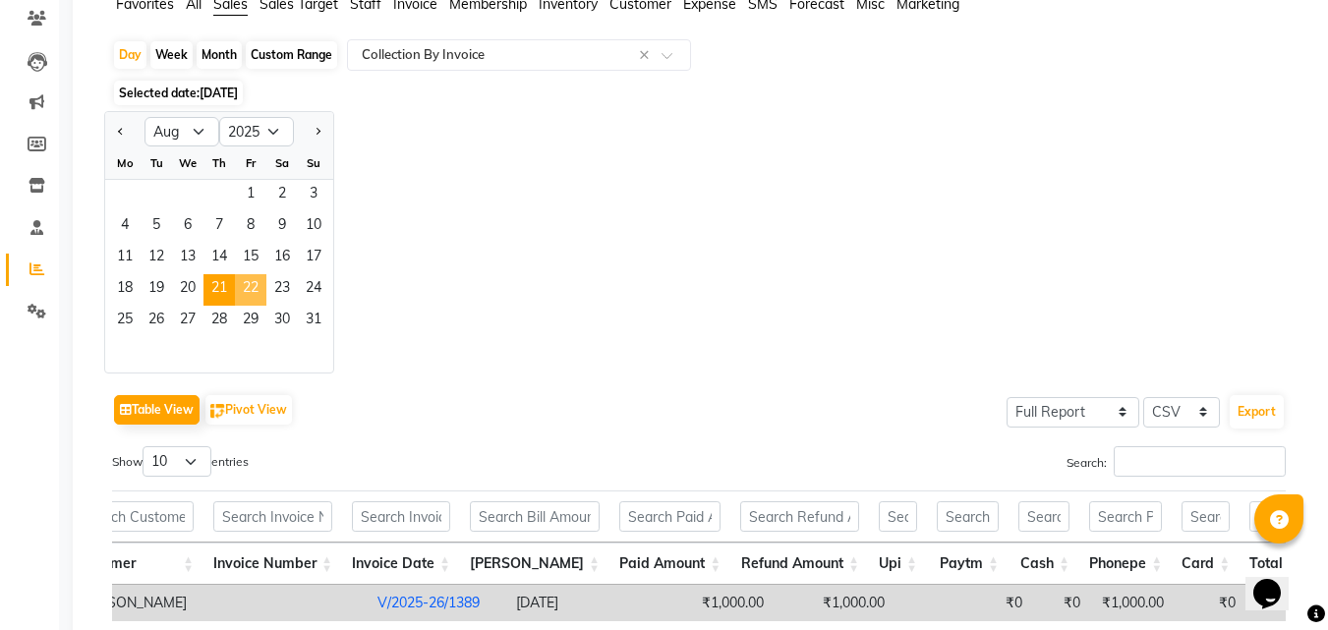
click at [249, 287] on span "22" at bounding box center [250, 289] width 31 height 31
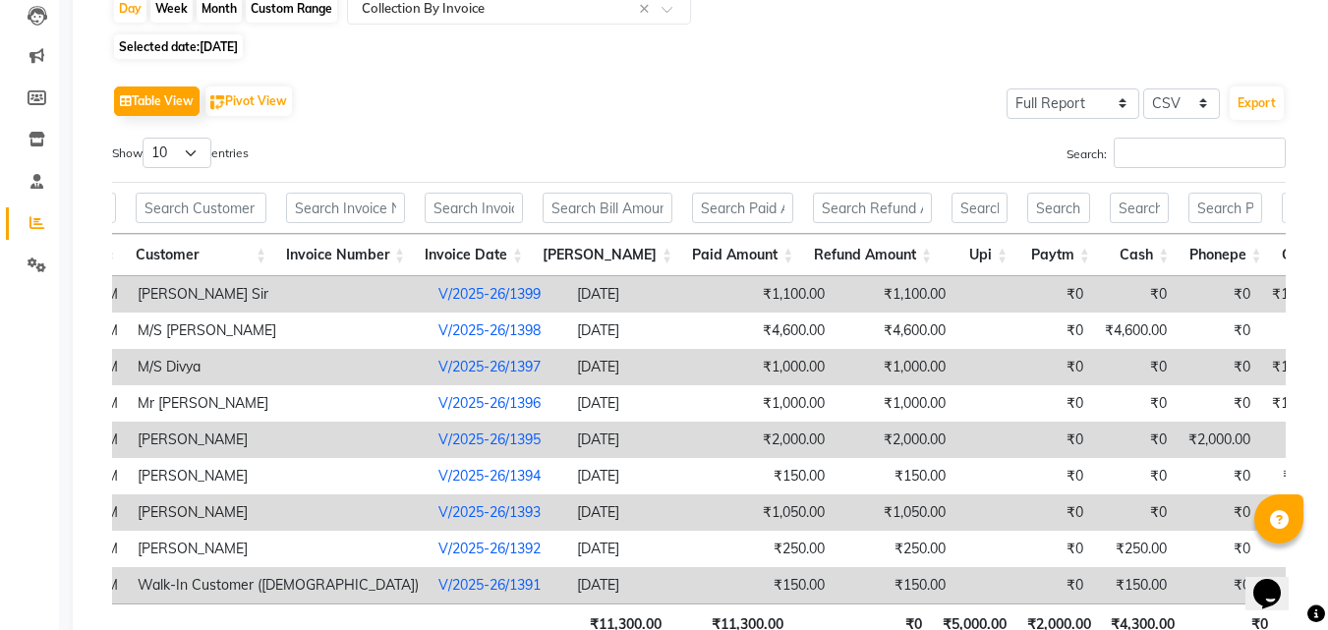
scroll to position [190, 0]
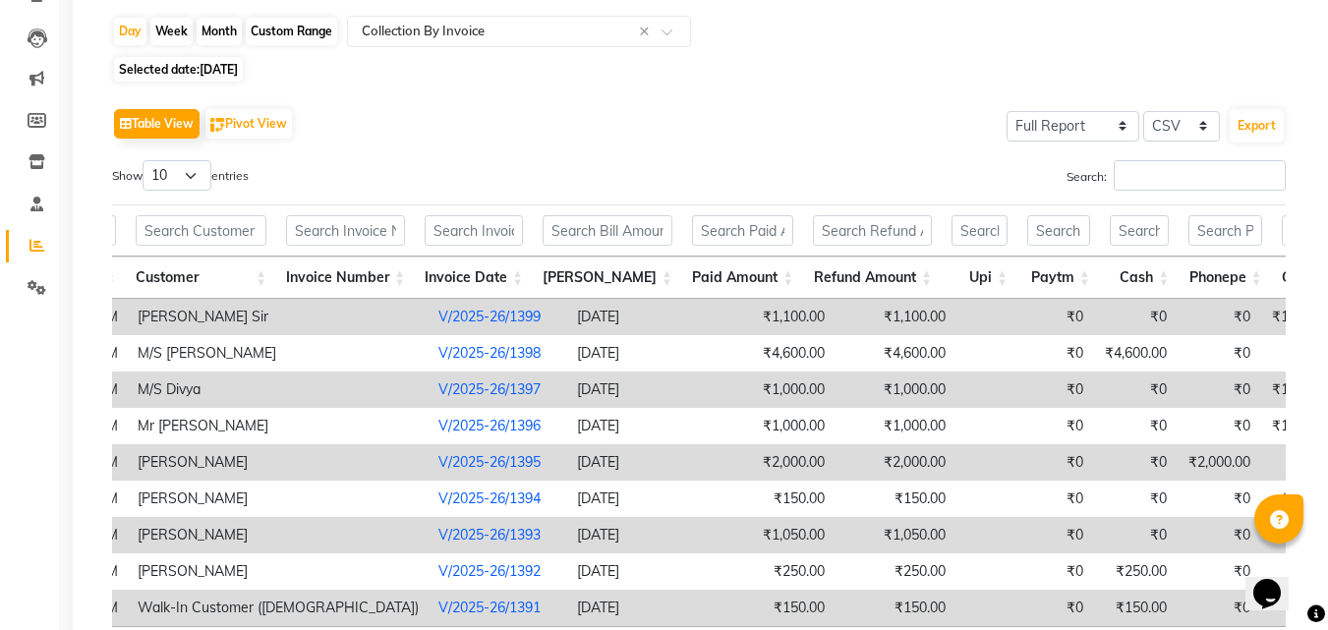
click at [227, 66] on span "[DATE]" at bounding box center [219, 69] width 38 height 15
select select "8"
select select "2025"
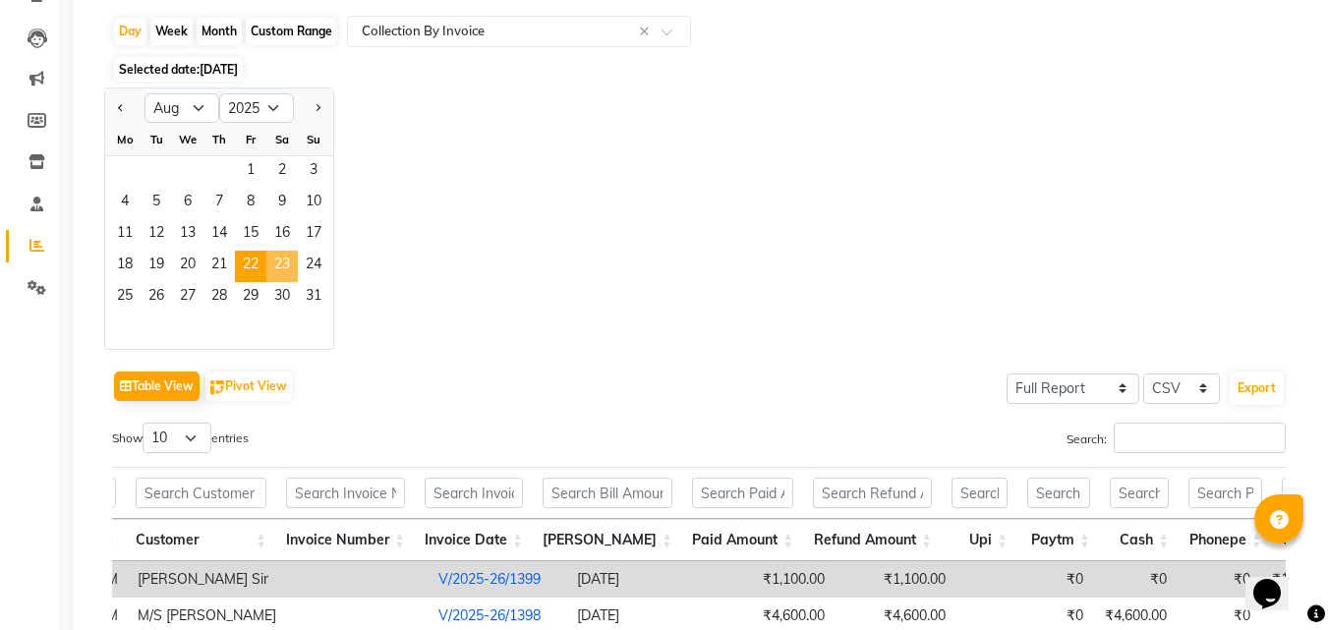
click at [283, 260] on span "23" at bounding box center [281, 266] width 31 height 31
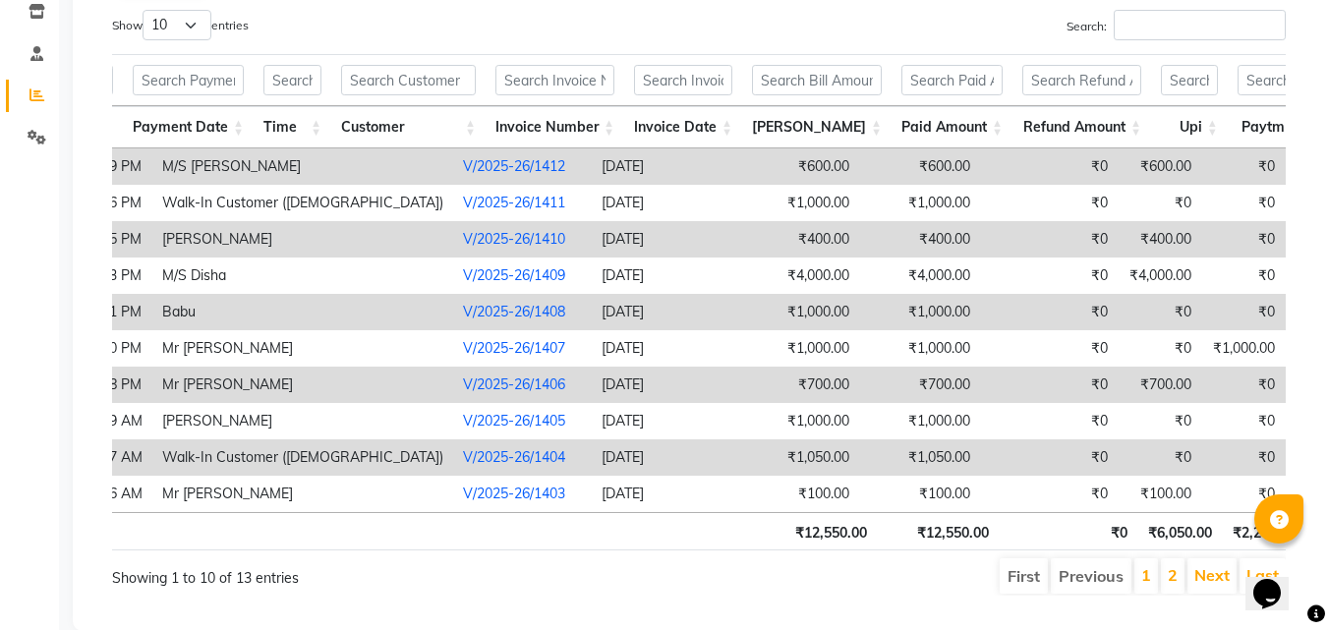
scroll to position [0, 242]
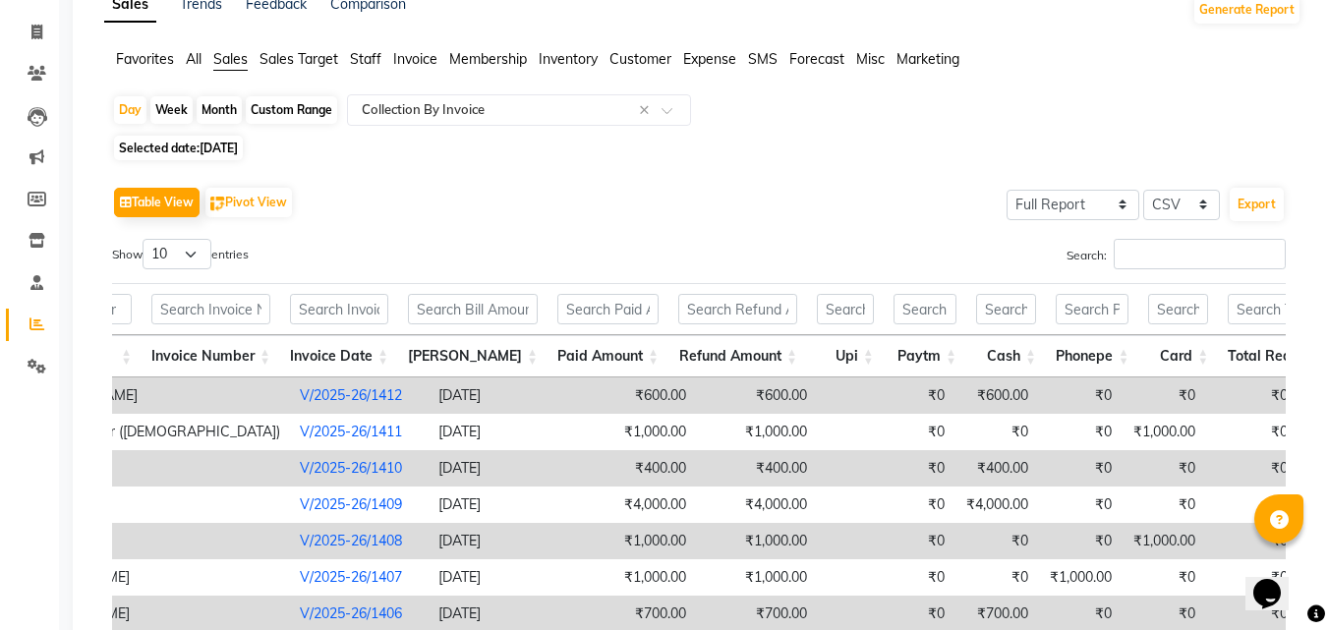
click at [238, 146] on span "[DATE]" at bounding box center [219, 148] width 38 height 15
select select "8"
select select "2025"
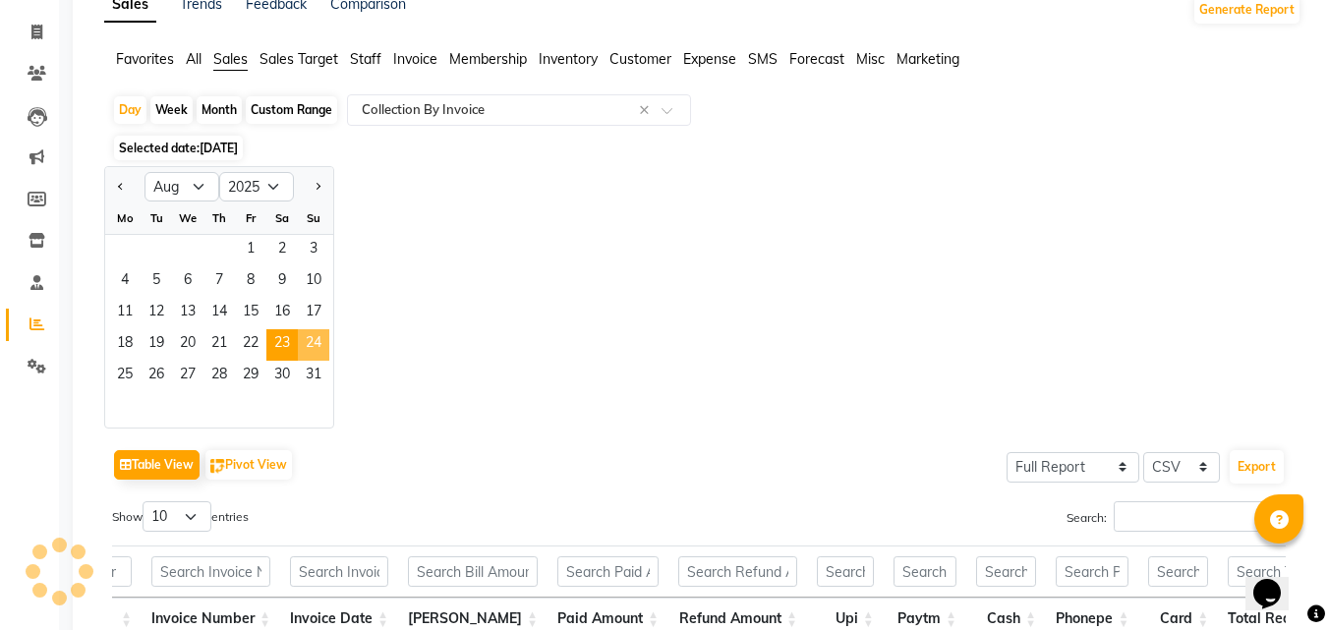
click at [314, 346] on span "24" at bounding box center [313, 344] width 31 height 31
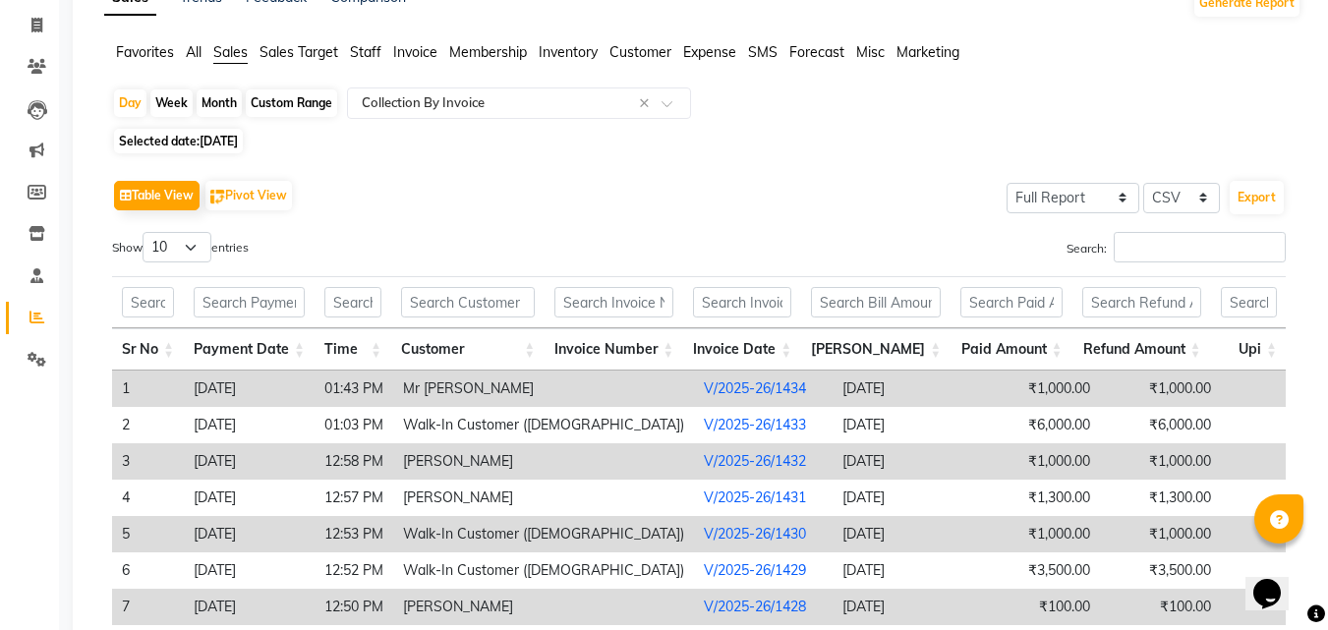
click at [238, 138] on span "[DATE]" at bounding box center [219, 141] width 38 height 15
select select "8"
select select "2025"
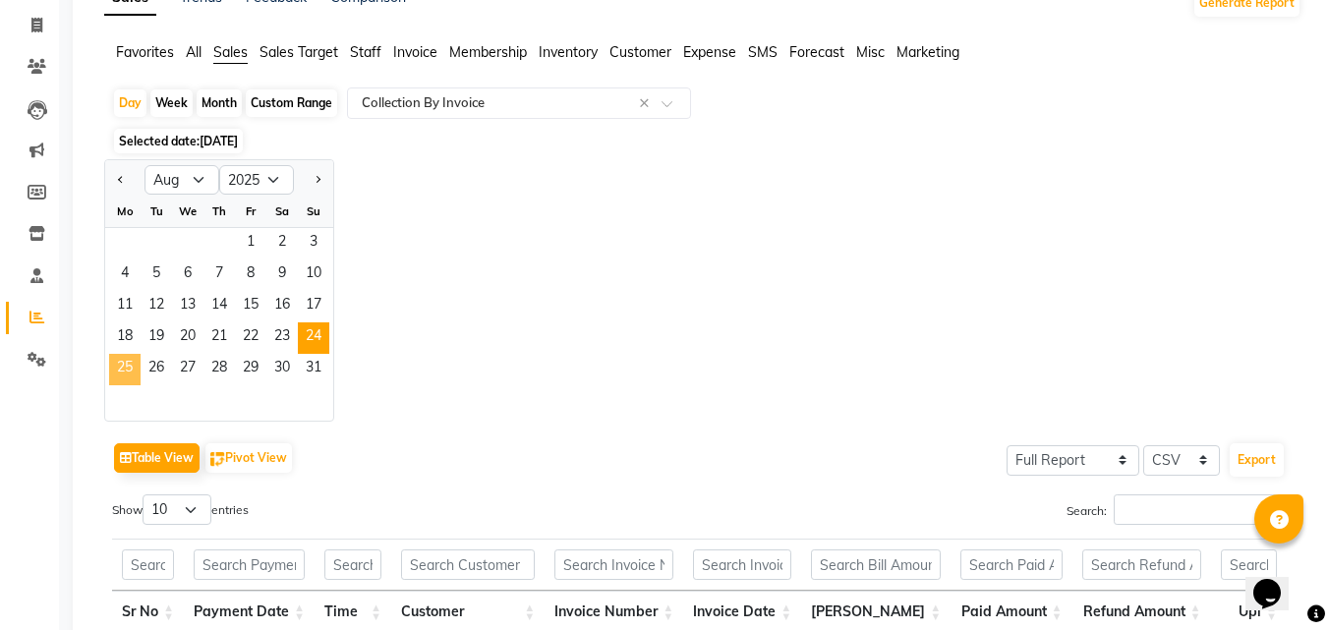
click at [135, 363] on span "25" at bounding box center [124, 369] width 31 height 31
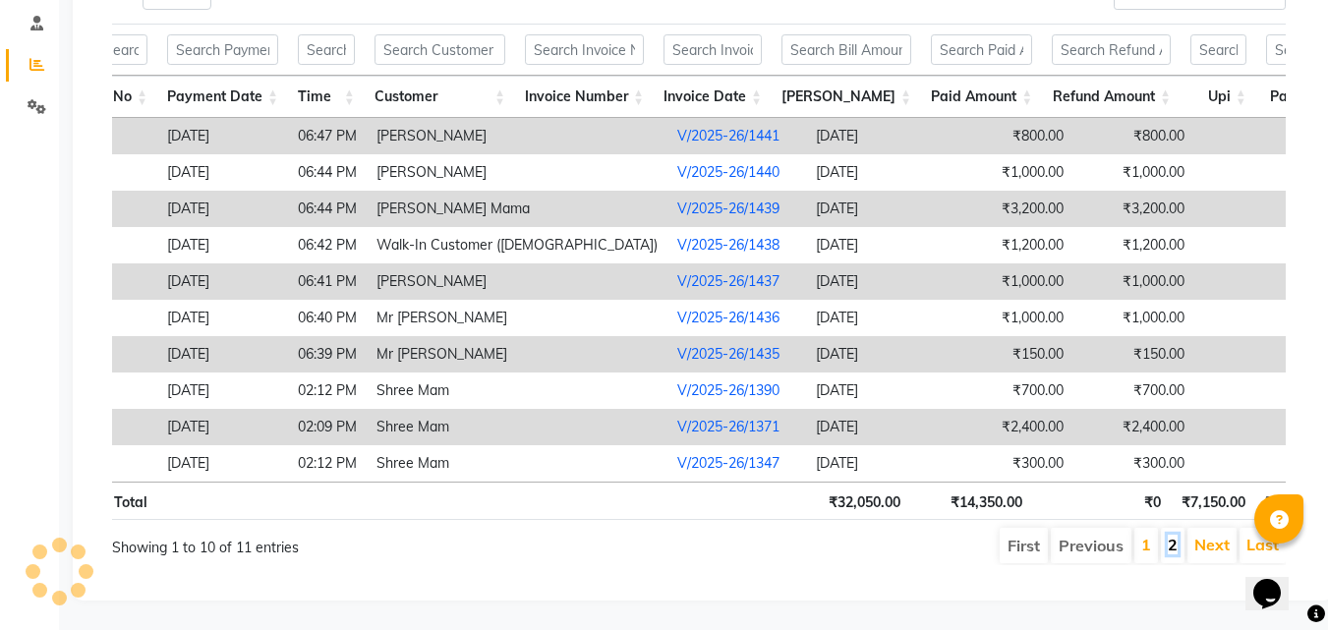
click at [1174, 535] on link "2" at bounding box center [1173, 545] width 10 height 20
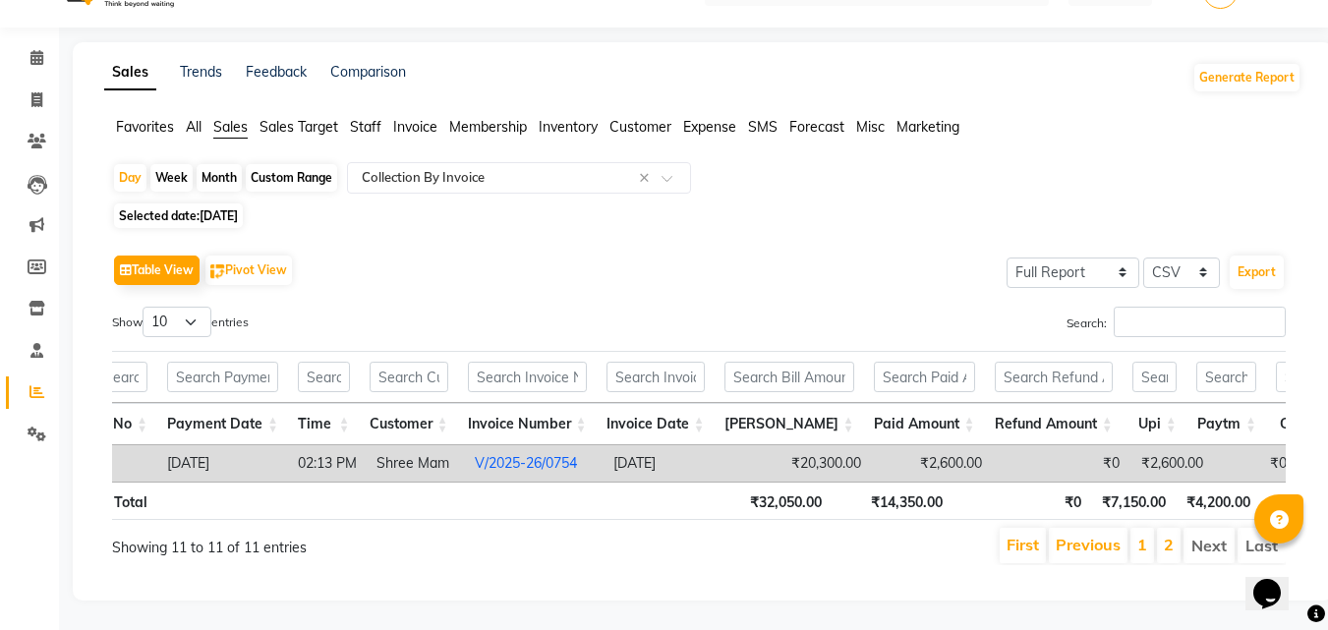
click at [238, 208] on span "[DATE]" at bounding box center [219, 215] width 38 height 15
select select "8"
select select "2025"
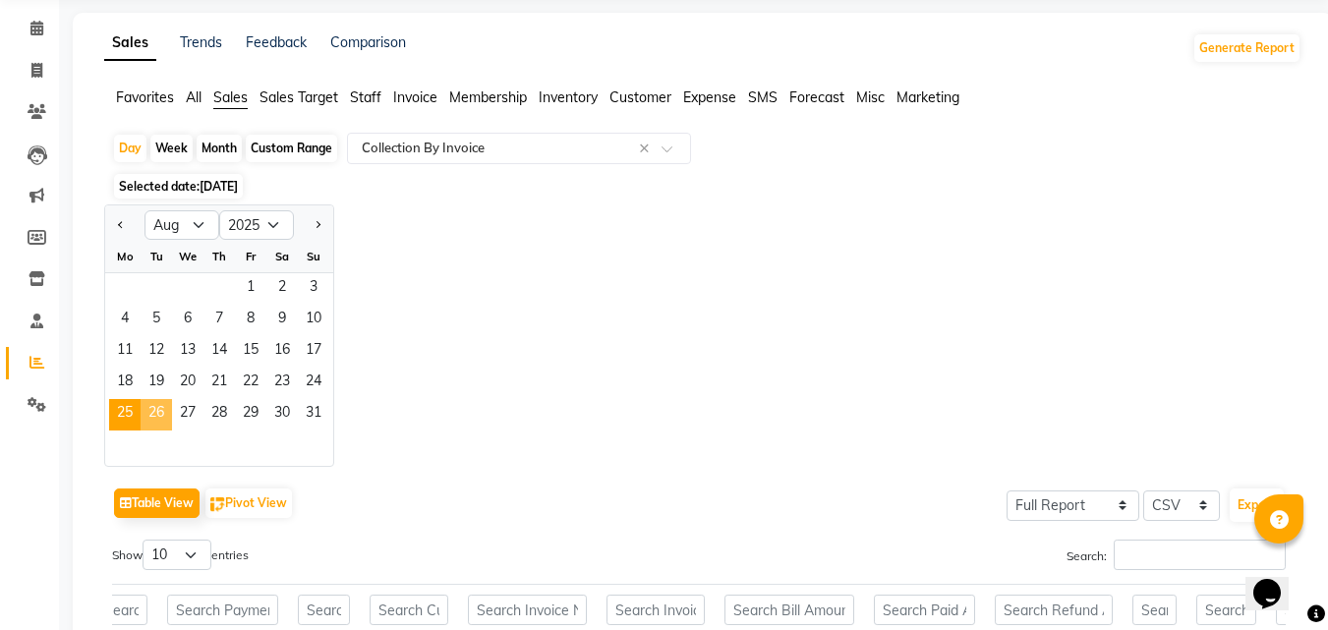
click at [159, 420] on span "26" at bounding box center [156, 414] width 31 height 31
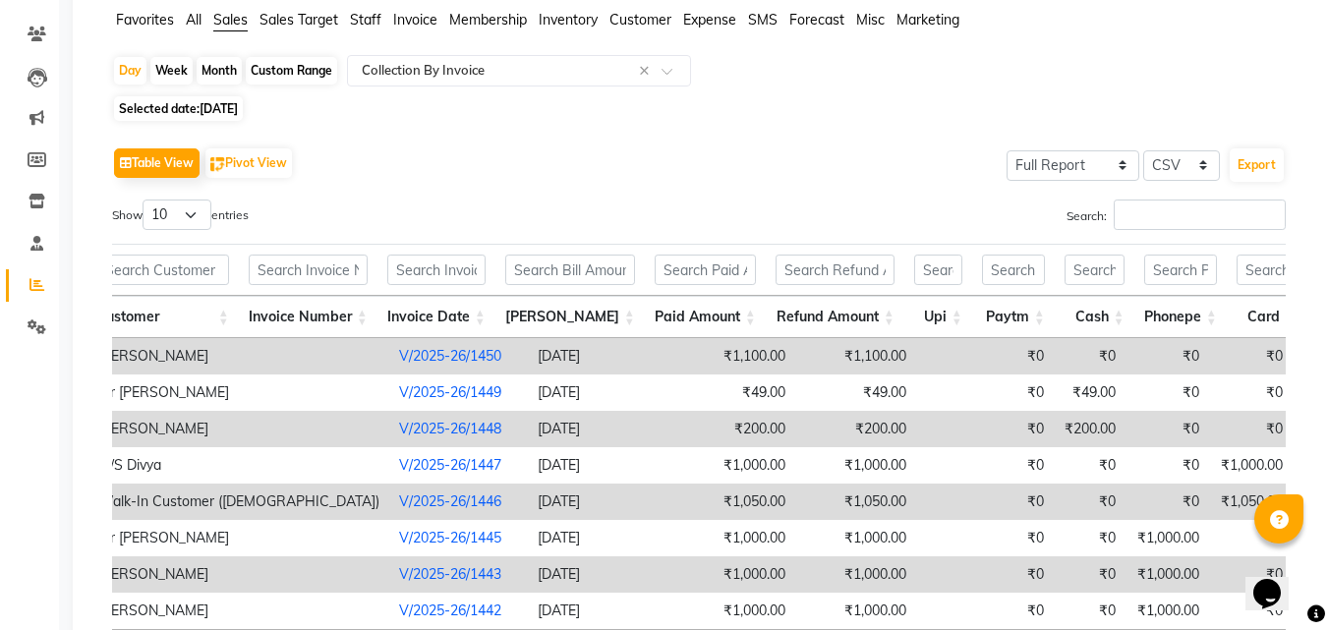
scroll to position [151, 0]
click at [238, 107] on span "[DATE]" at bounding box center [219, 107] width 38 height 15
select select "8"
select select "2025"
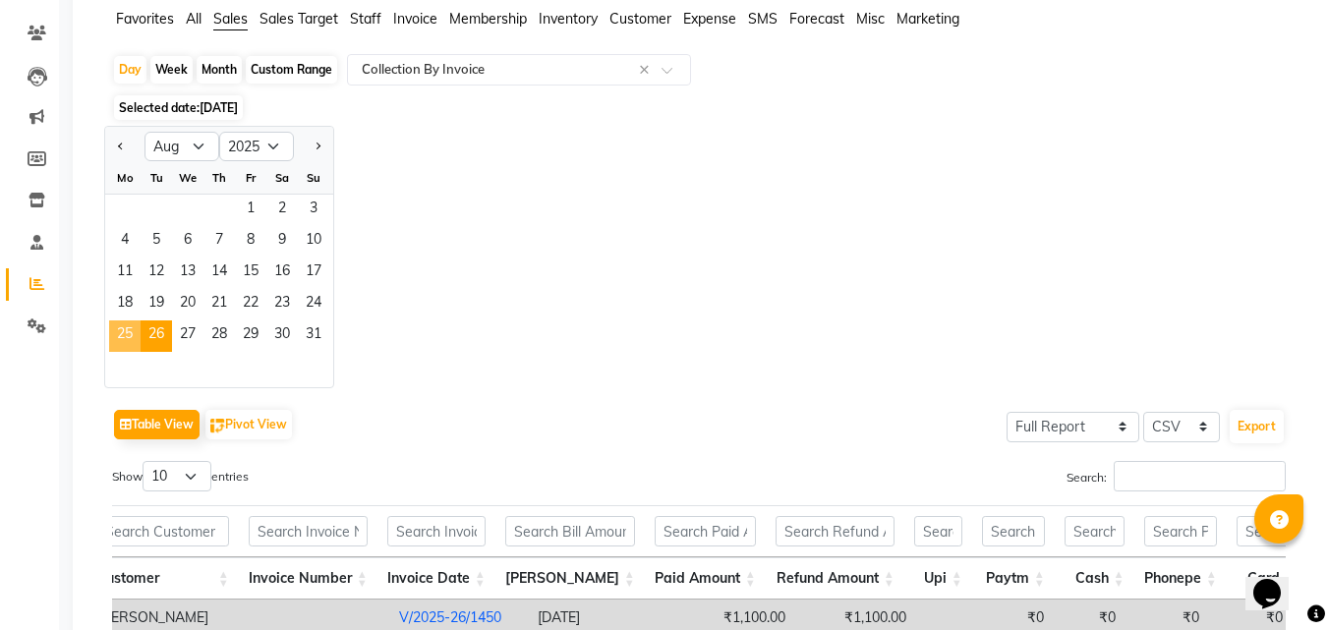
drag, startPoint x: 120, startPoint y: 327, endPoint x: 173, endPoint y: 322, distance: 53.3
click at [119, 327] on span "25" at bounding box center [124, 335] width 31 height 31
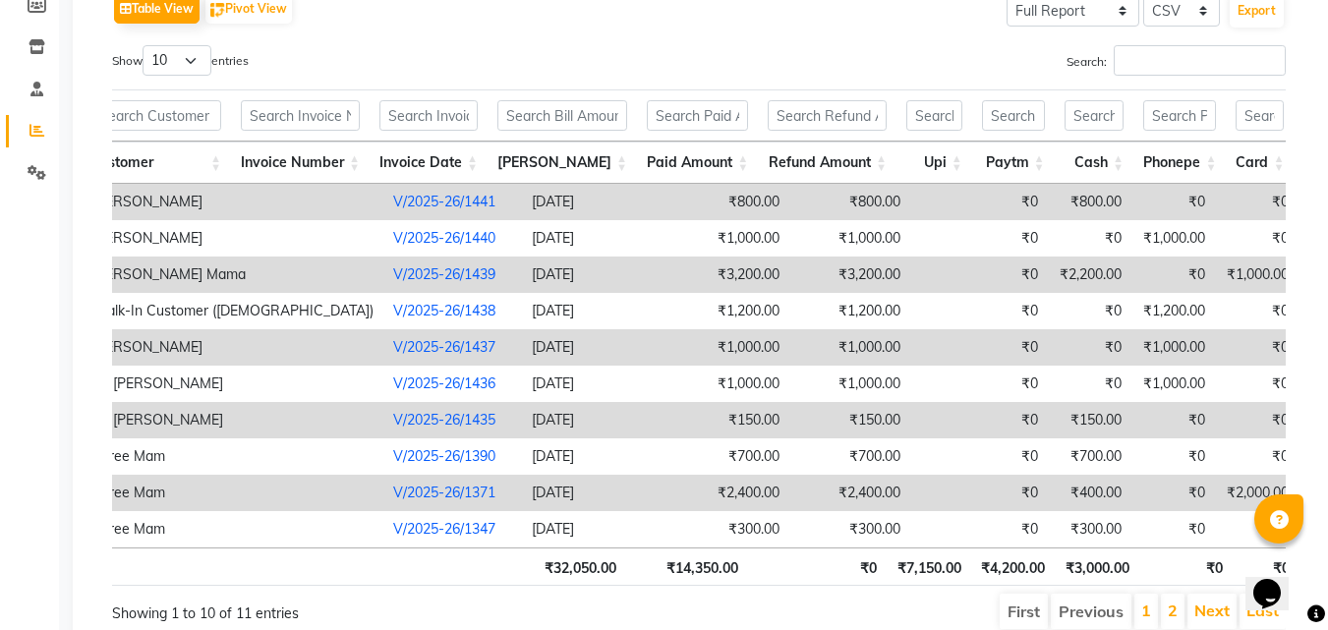
scroll to position [0, 153]
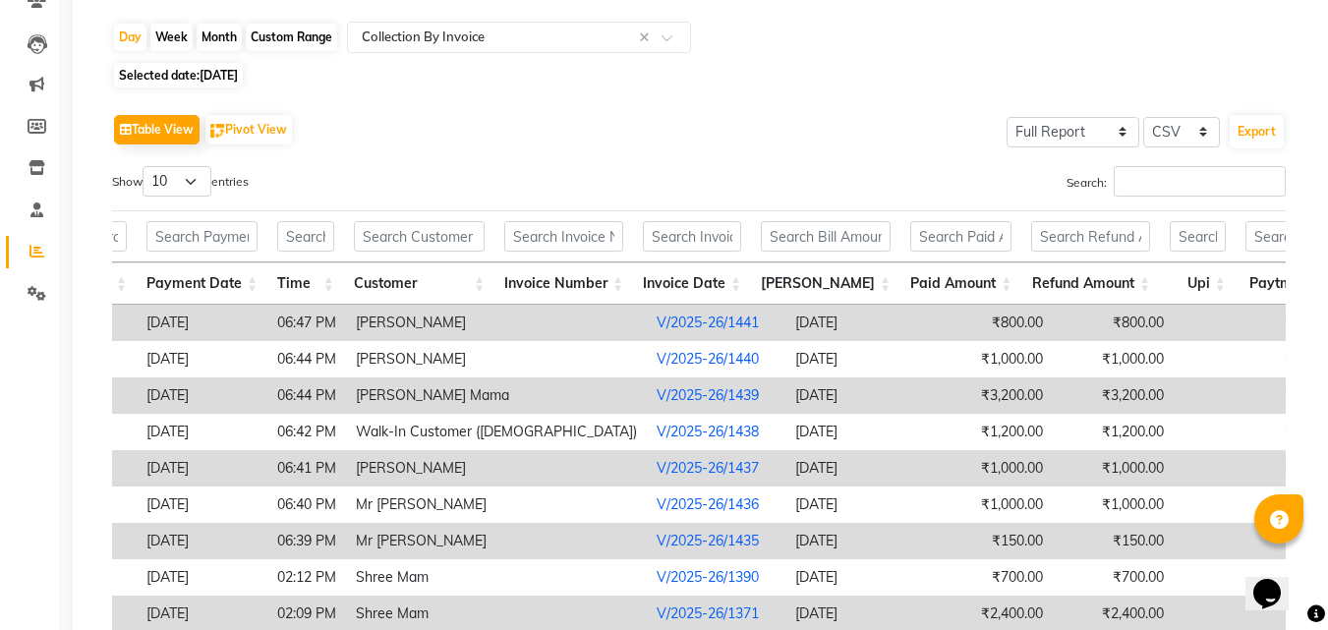
click at [238, 71] on span "[DATE]" at bounding box center [219, 75] width 38 height 15
select select "8"
select select "2025"
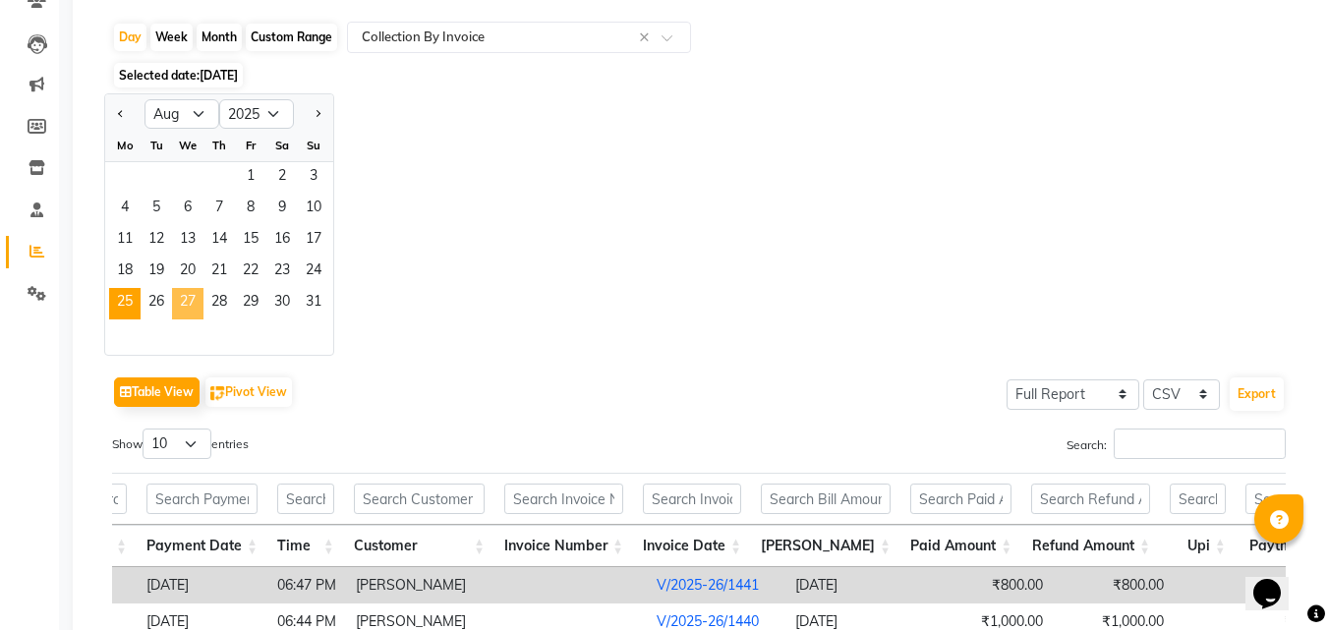
click at [191, 294] on span "27" at bounding box center [187, 303] width 31 height 31
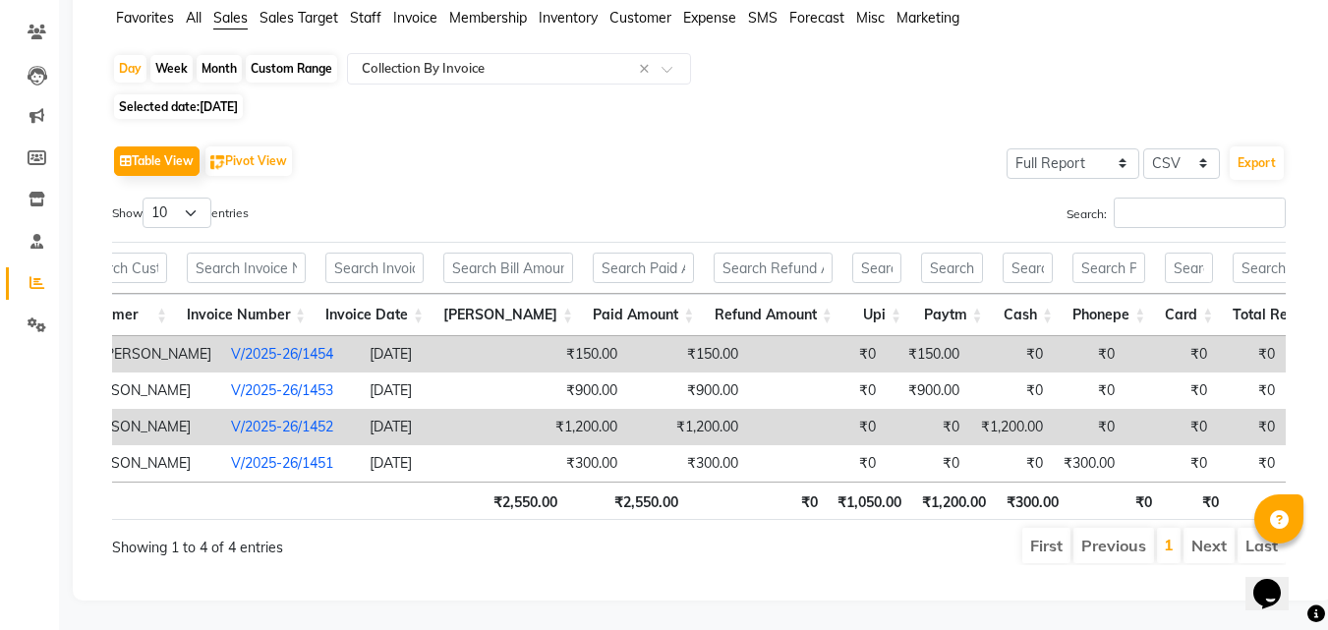
click at [238, 99] on span "[DATE]" at bounding box center [219, 106] width 38 height 15
select select "8"
select select "2025"
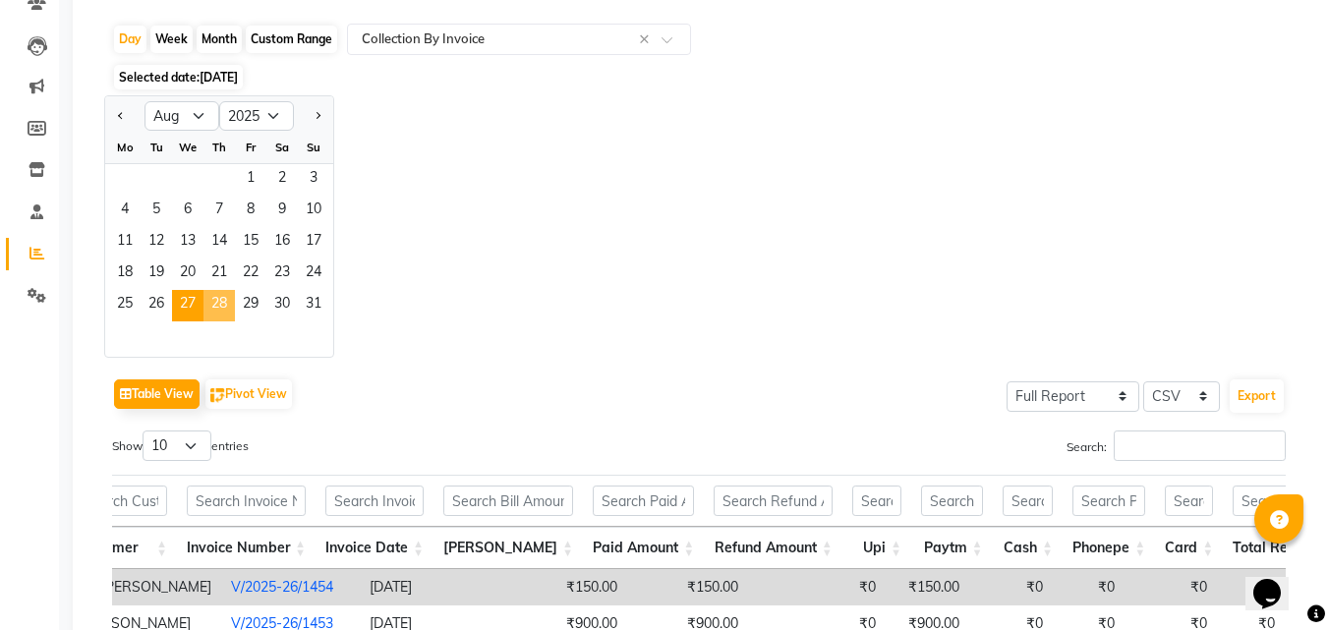
click at [215, 308] on span "28" at bounding box center [218, 305] width 31 height 31
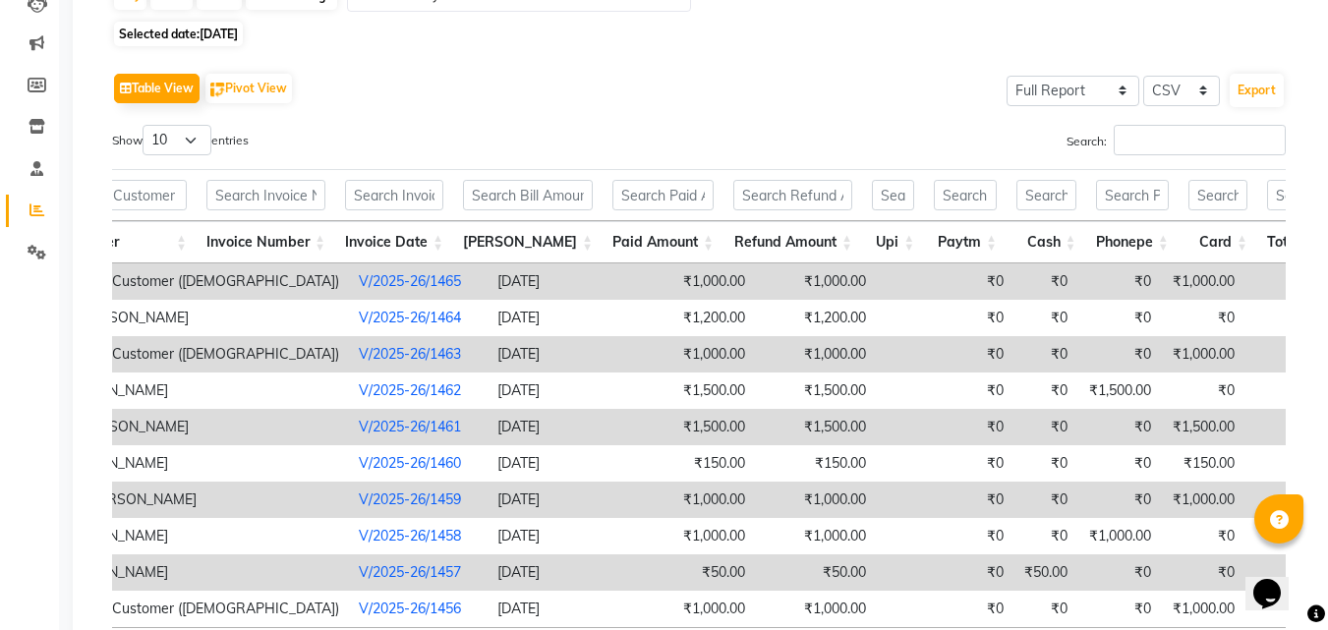
click at [238, 29] on span "[DATE]" at bounding box center [219, 34] width 38 height 15
select select "8"
select select "2025"
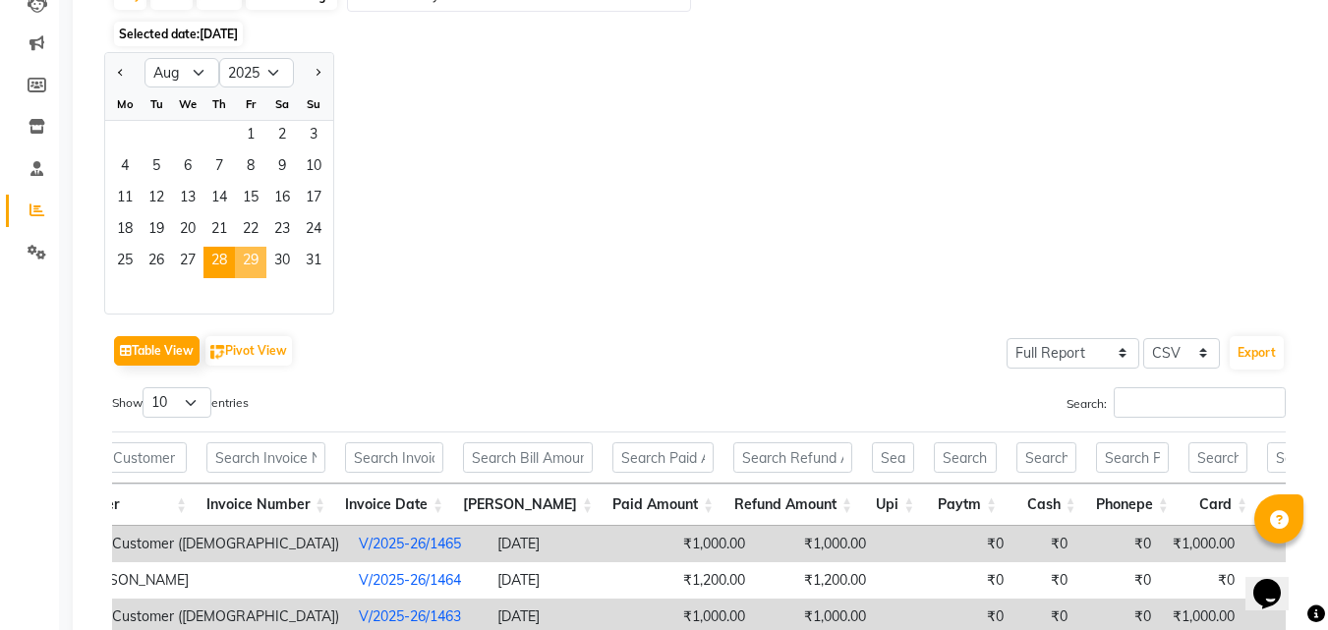
click at [248, 261] on span "29" at bounding box center [250, 262] width 31 height 31
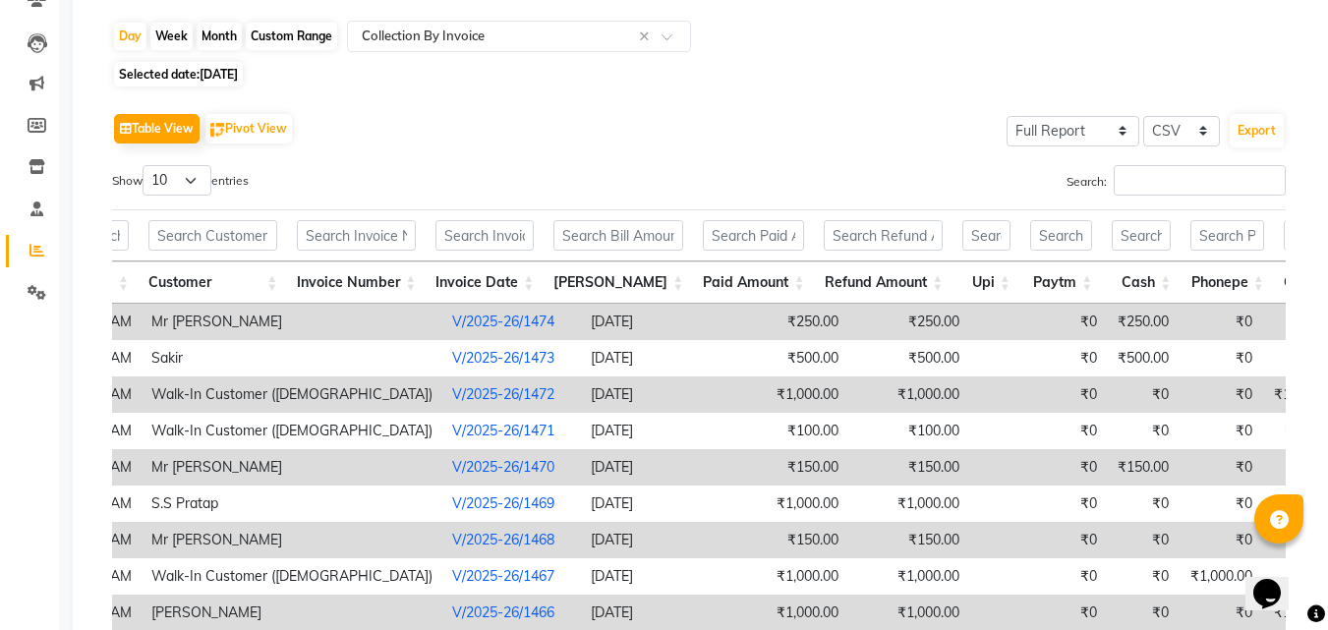
click at [238, 74] on span "[DATE]" at bounding box center [219, 74] width 38 height 15
select select "8"
select select "2025"
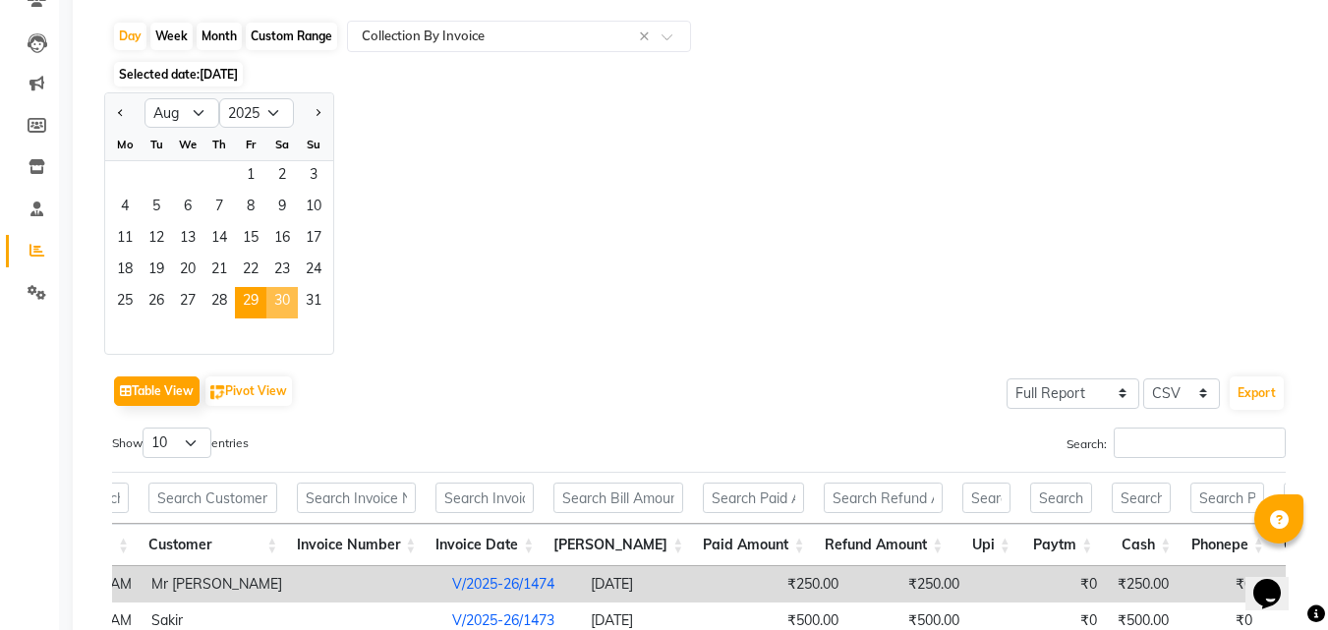
click at [285, 299] on span "30" at bounding box center [281, 302] width 31 height 31
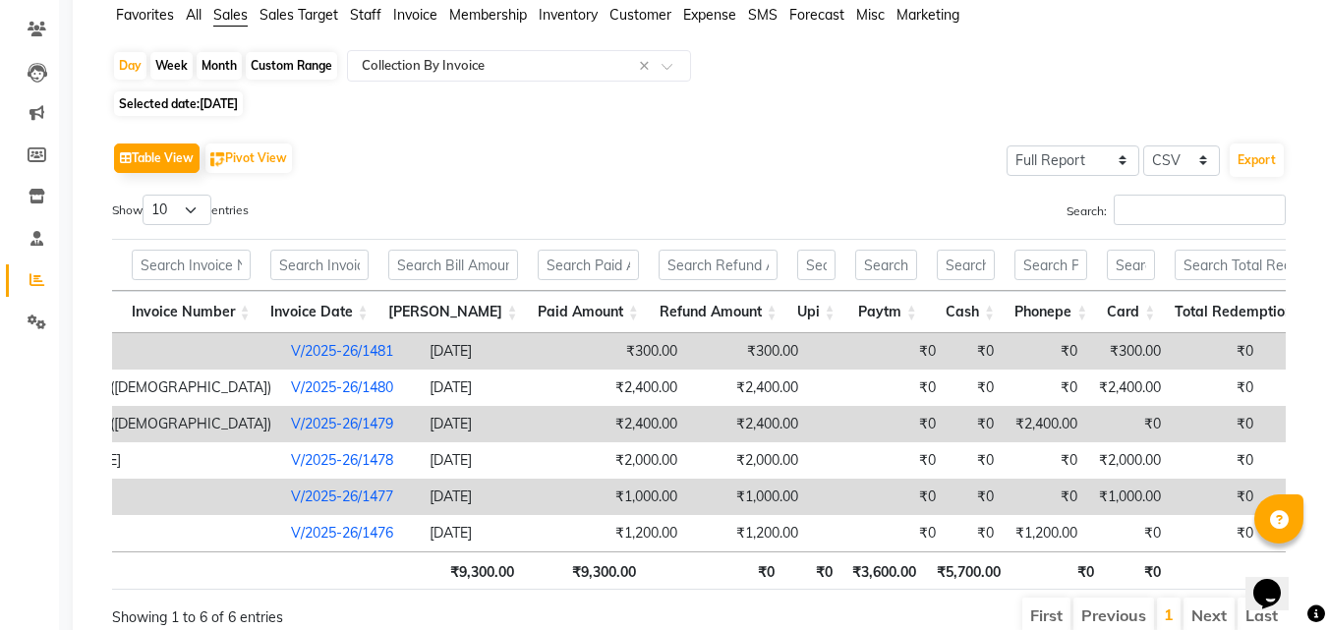
click at [230, 103] on span "[DATE]" at bounding box center [219, 103] width 38 height 15
select select "8"
select select "2025"
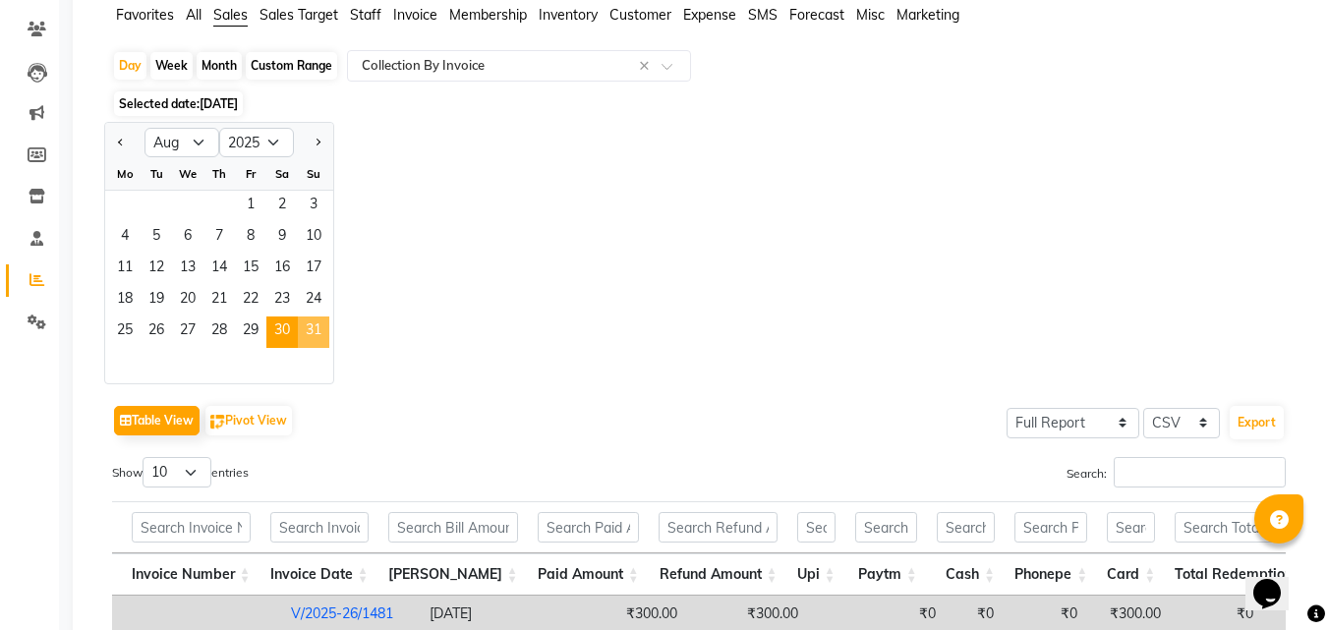
click at [309, 330] on span "31" at bounding box center [313, 331] width 31 height 31
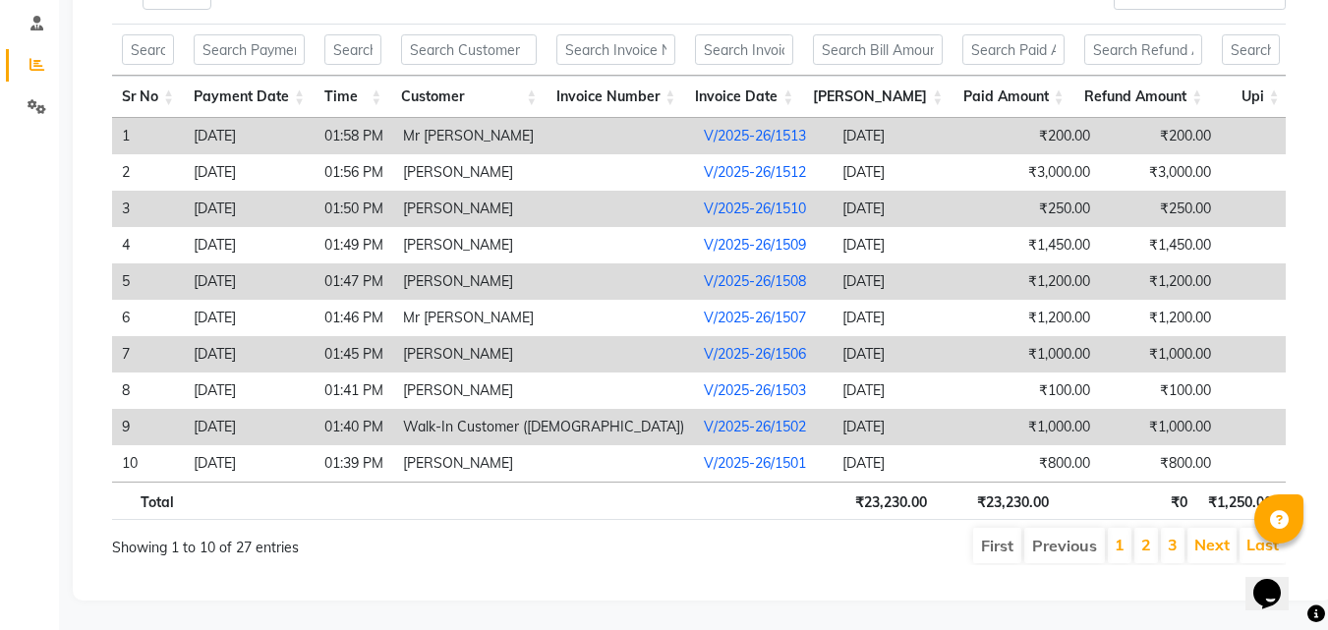
scroll to position [0, 74]
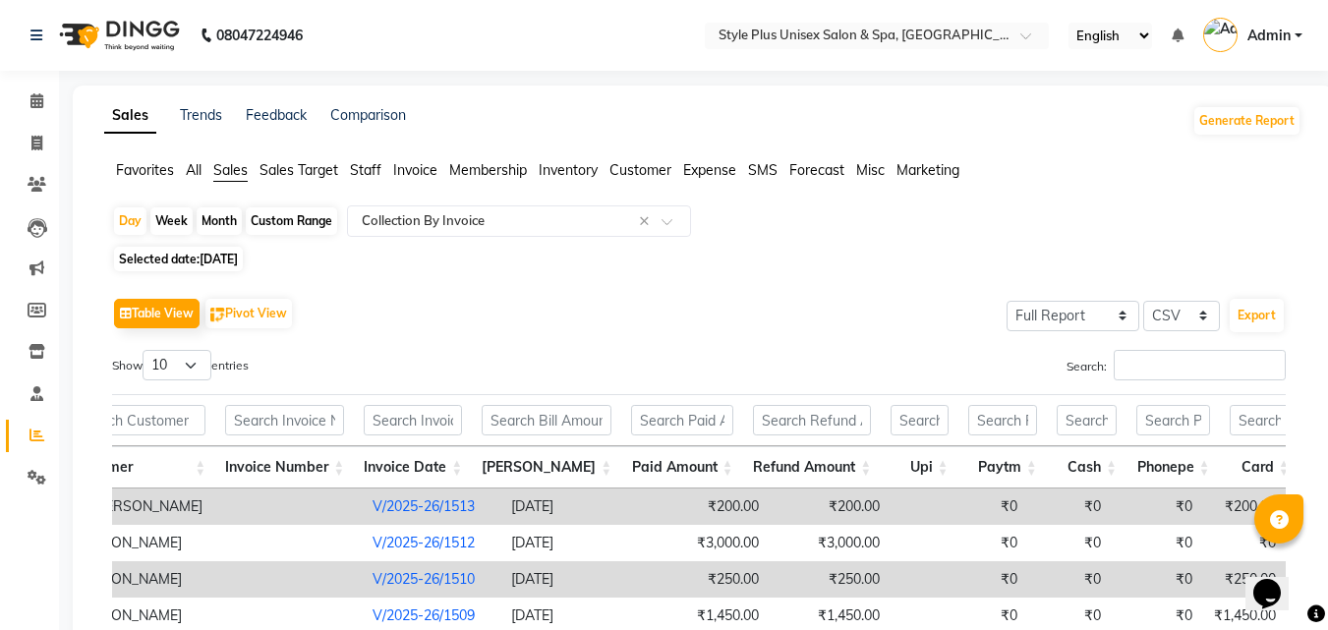
click at [225, 218] on div "Month" at bounding box center [219, 221] width 45 height 28
select select "8"
select select "2025"
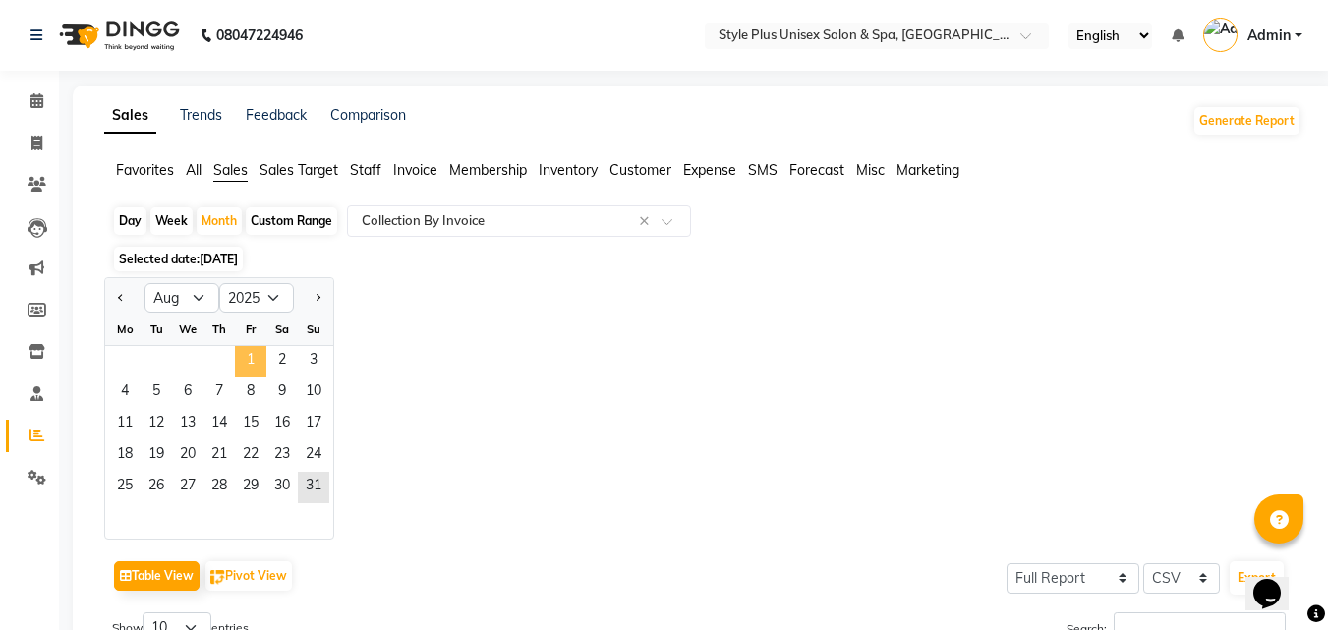
click at [242, 357] on span "1" at bounding box center [250, 361] width 31 height 31
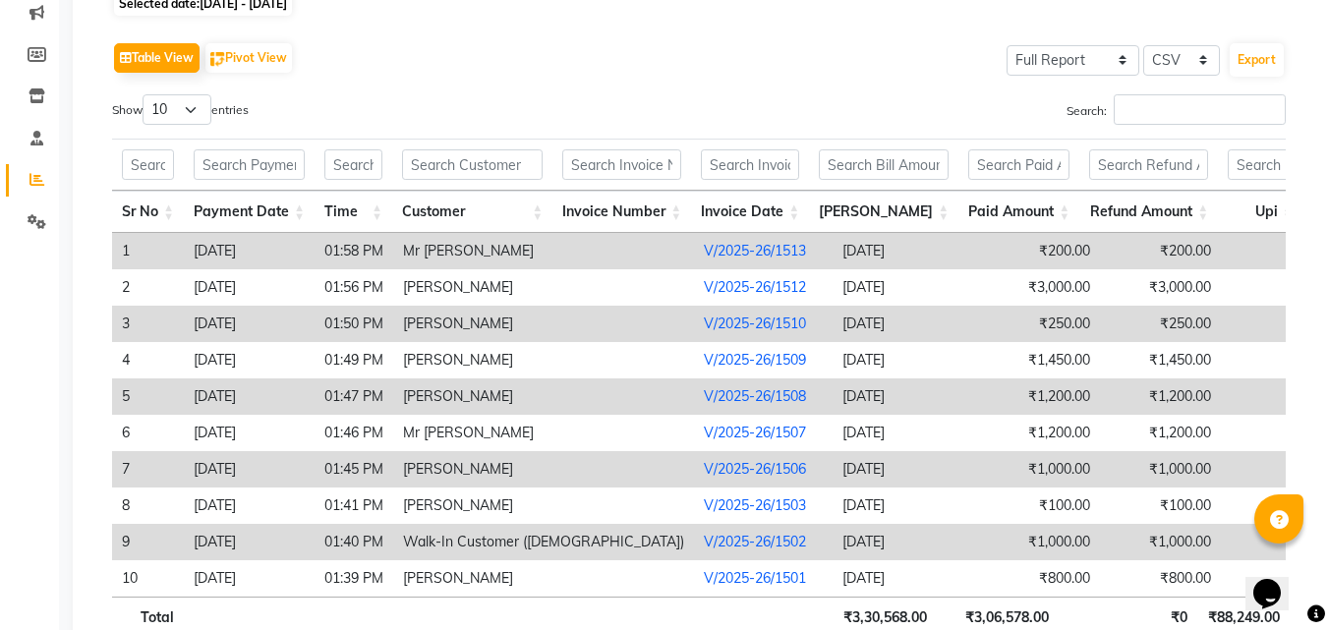
scroll to position [400, 0]
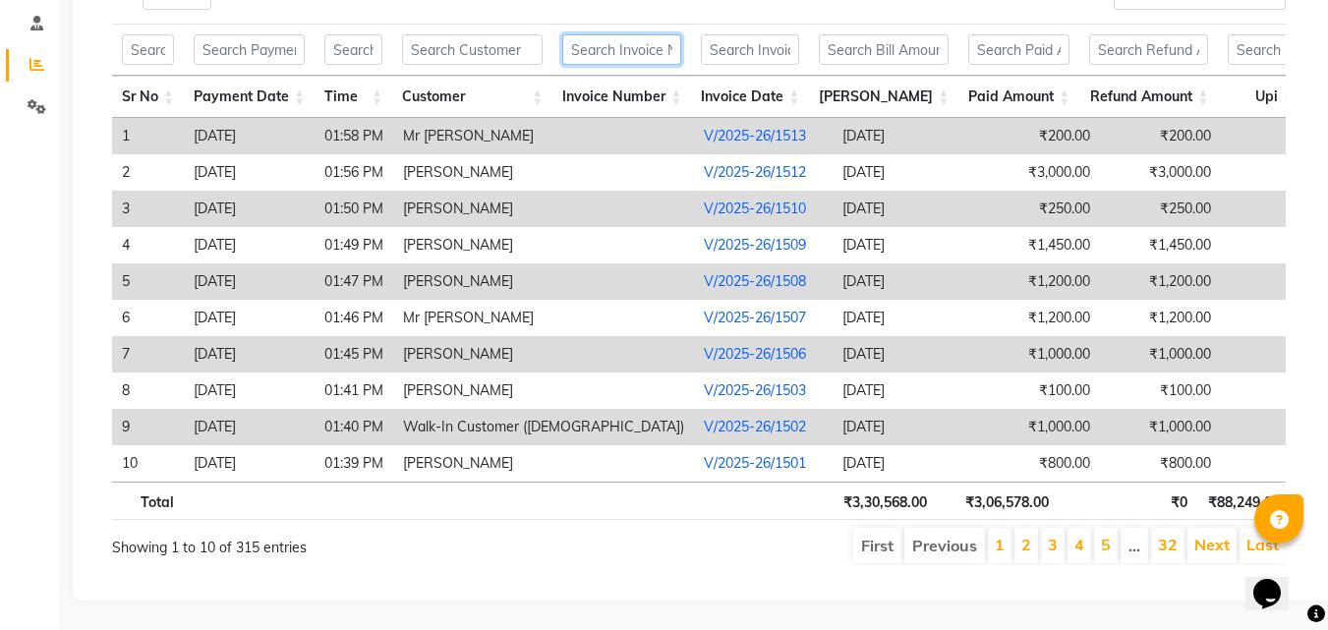
drag, startPoint x: 670, startPoint y: 27, endPoint x: 680, endPoint y: 36, distance: 13.9
click at [680, 36] on th at bounding box center [621, 50] width 139 height 52
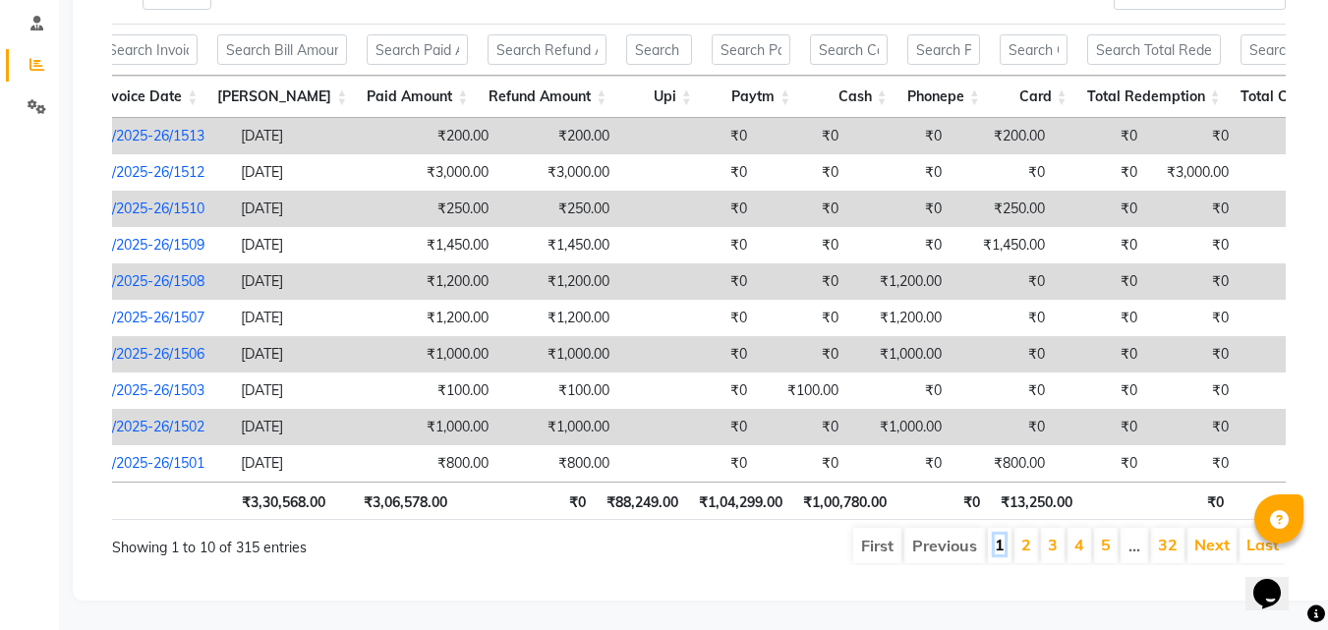
click at [1004, 535] on link "1" at bounding box center [1000, 545] width 10 height 20
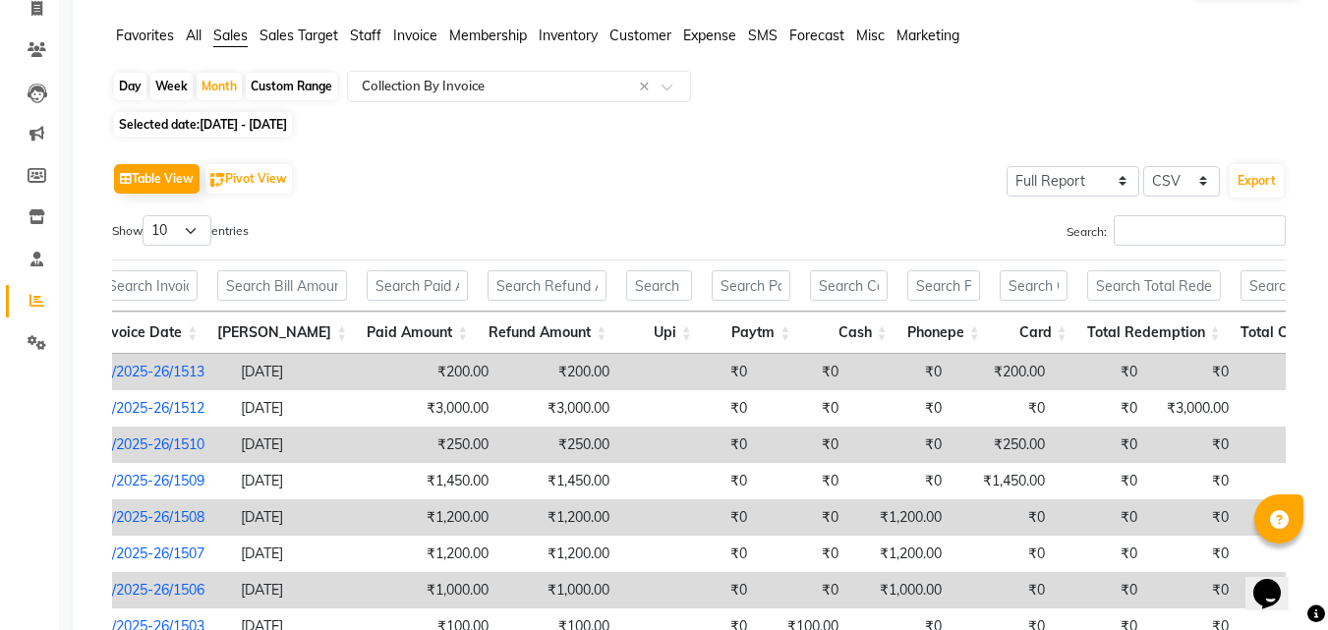
scroll to position [133, 0]
click at [39, 55] on icon at bounding box center [37, 51] width 19 height 15
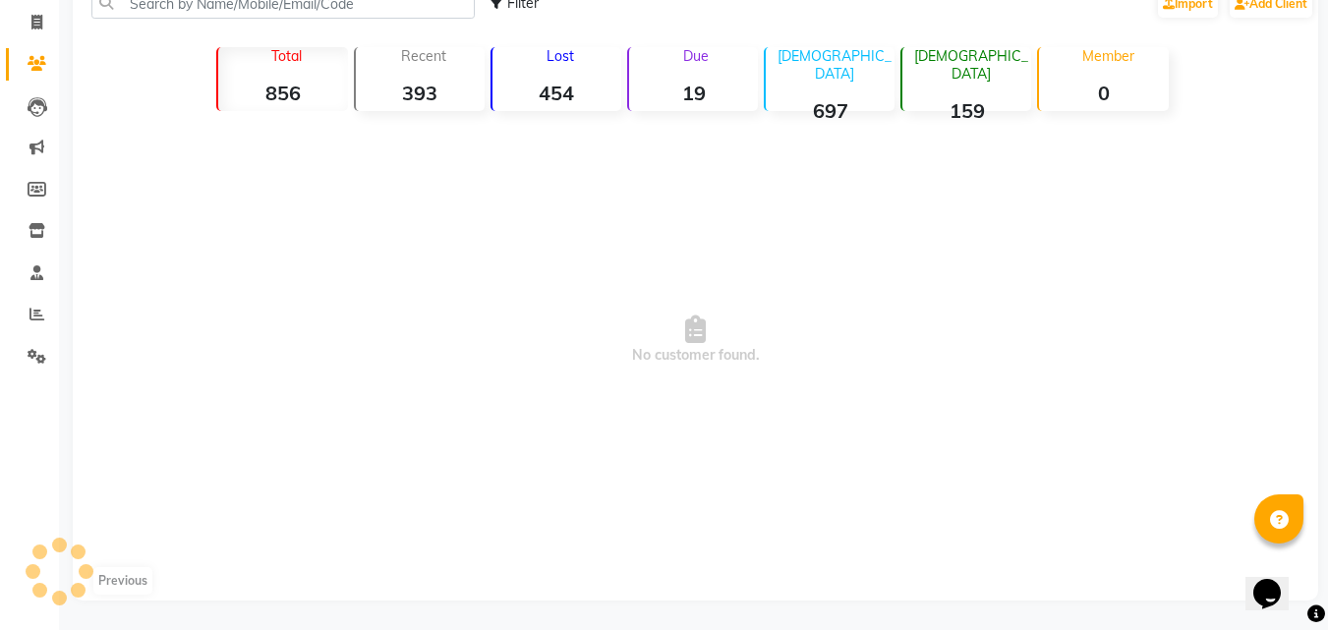
scroll to position [133, 0]
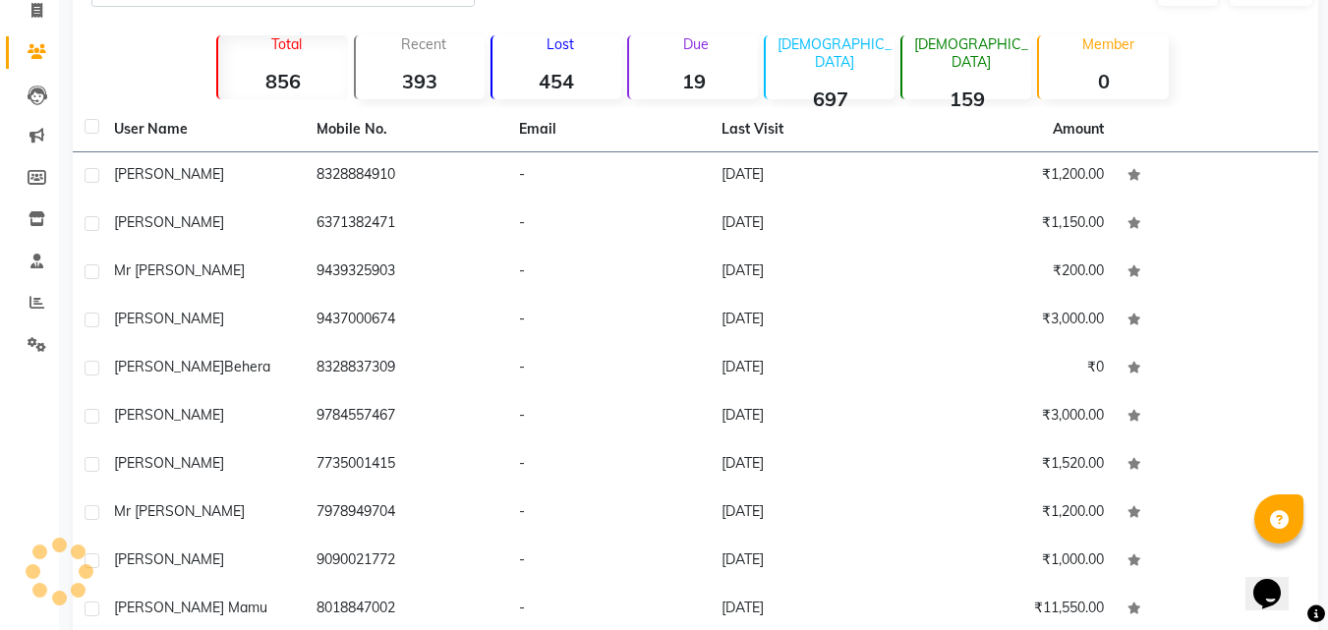
click at [690, 80] on strong "19" at bounding box center [693, 81] width 129 height 25
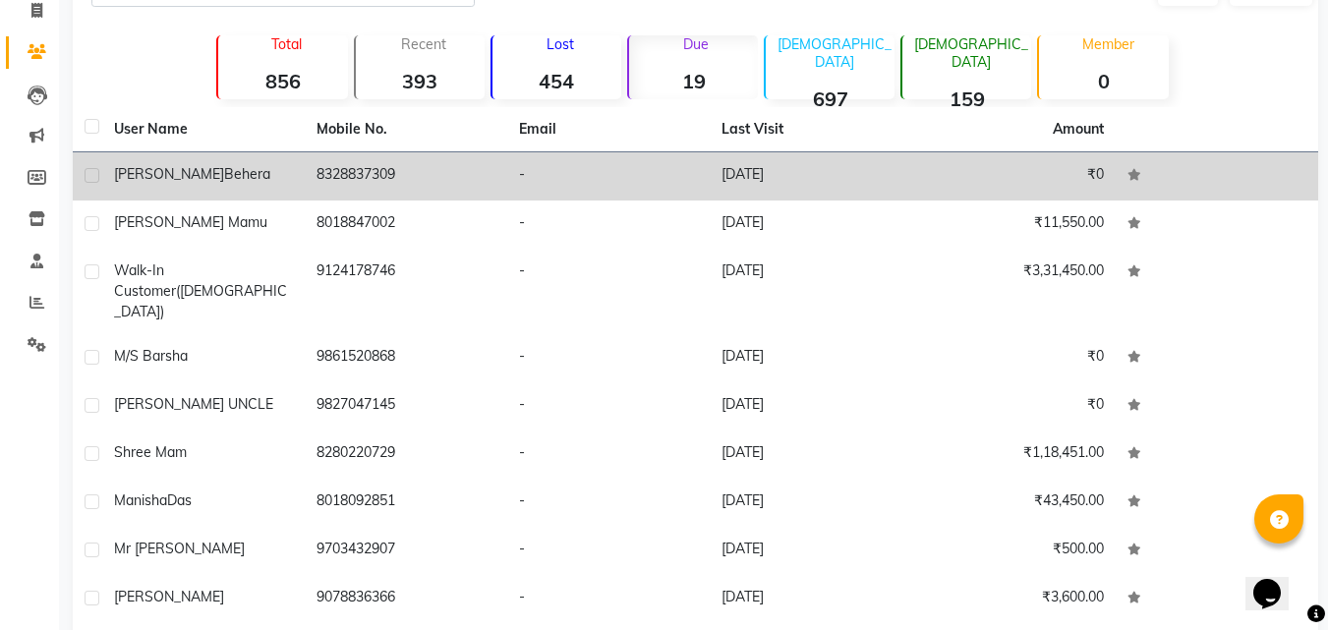
click at [250, 176] on div "[PERSON_NAME]" at bounding box center [203, 174] width 179 height 21
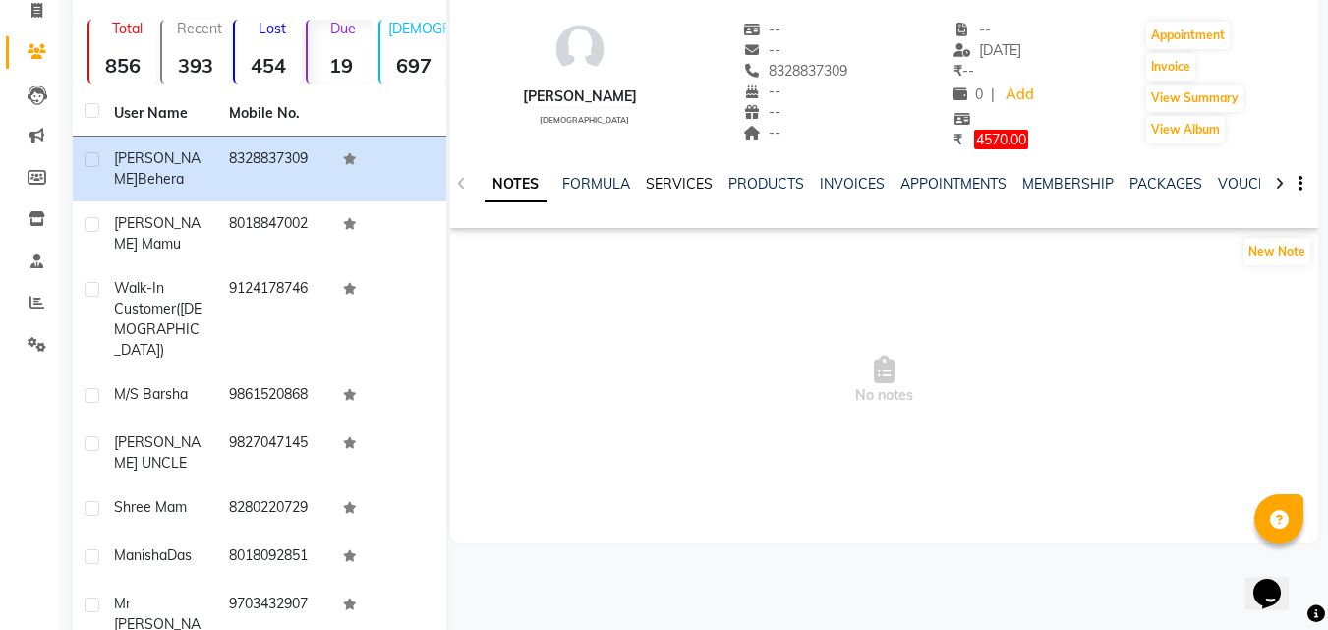
click at [696, 182] on link "SERVICES" at bounding box center [679, 184] width 67 height 18
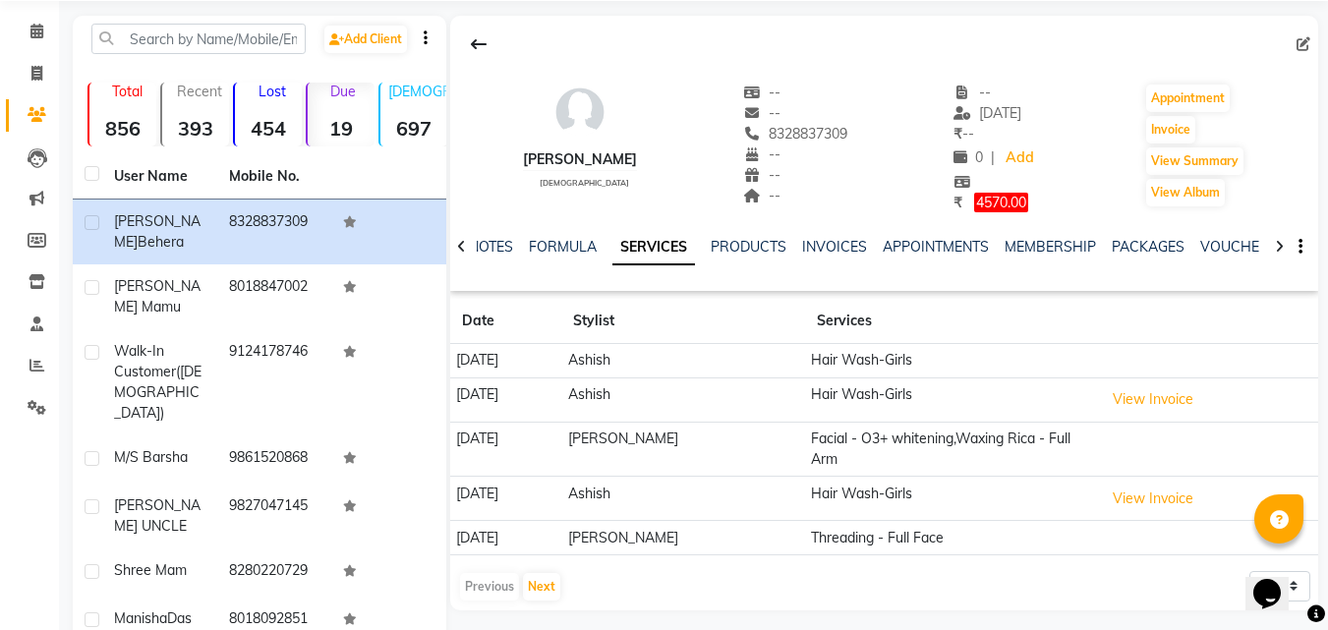
scroll to position [78, 0]
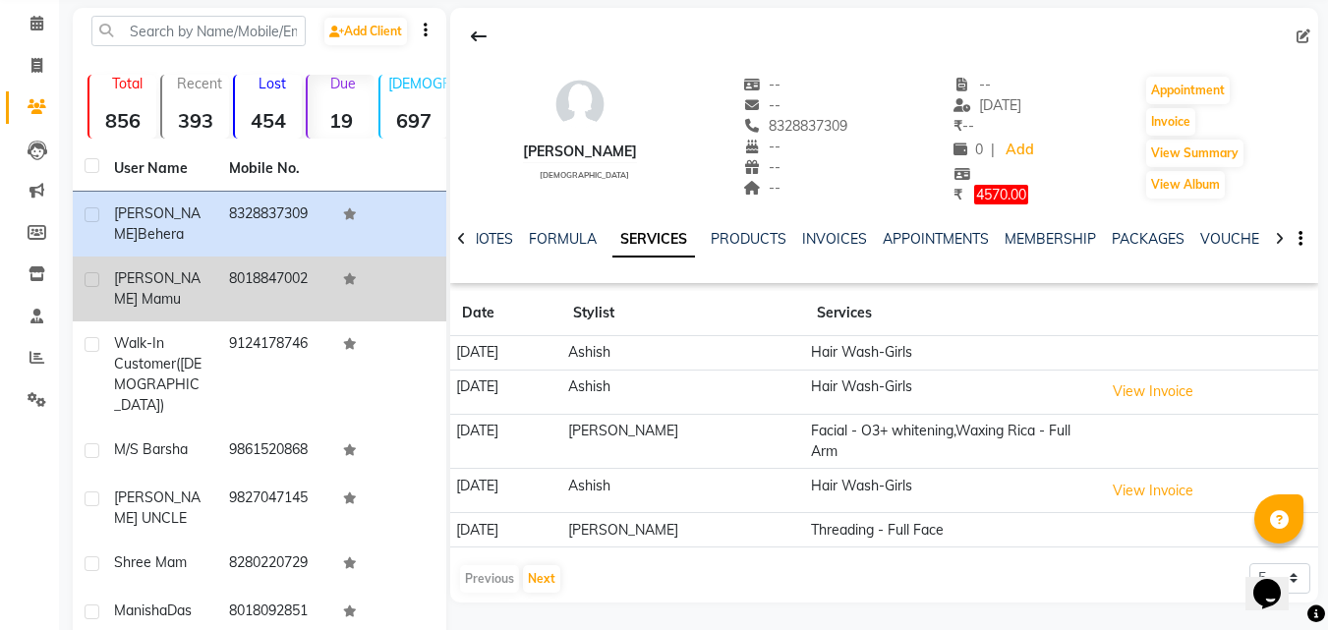
click at [199, 286] on div "[PERSON_NAME] Mamu" at bounding box center [159, 288] width 91 height 41
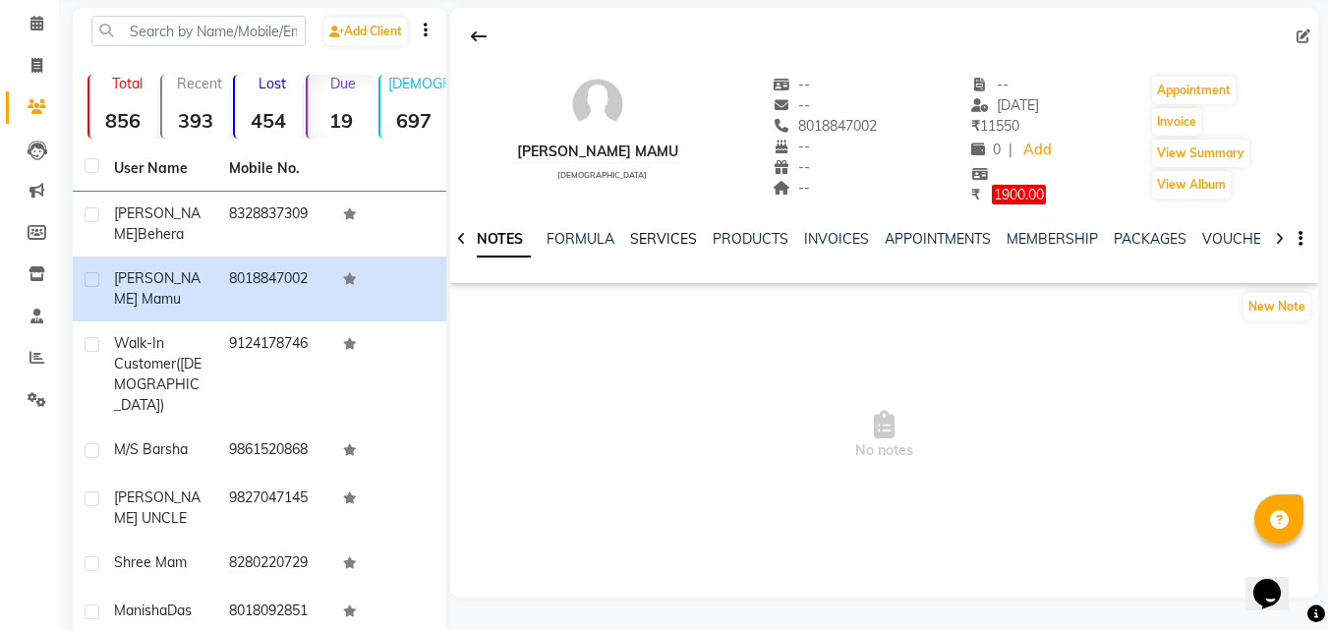
click at [648, 237] on link "SERVICES" at bounding box center [663, 239] width 67 height 18
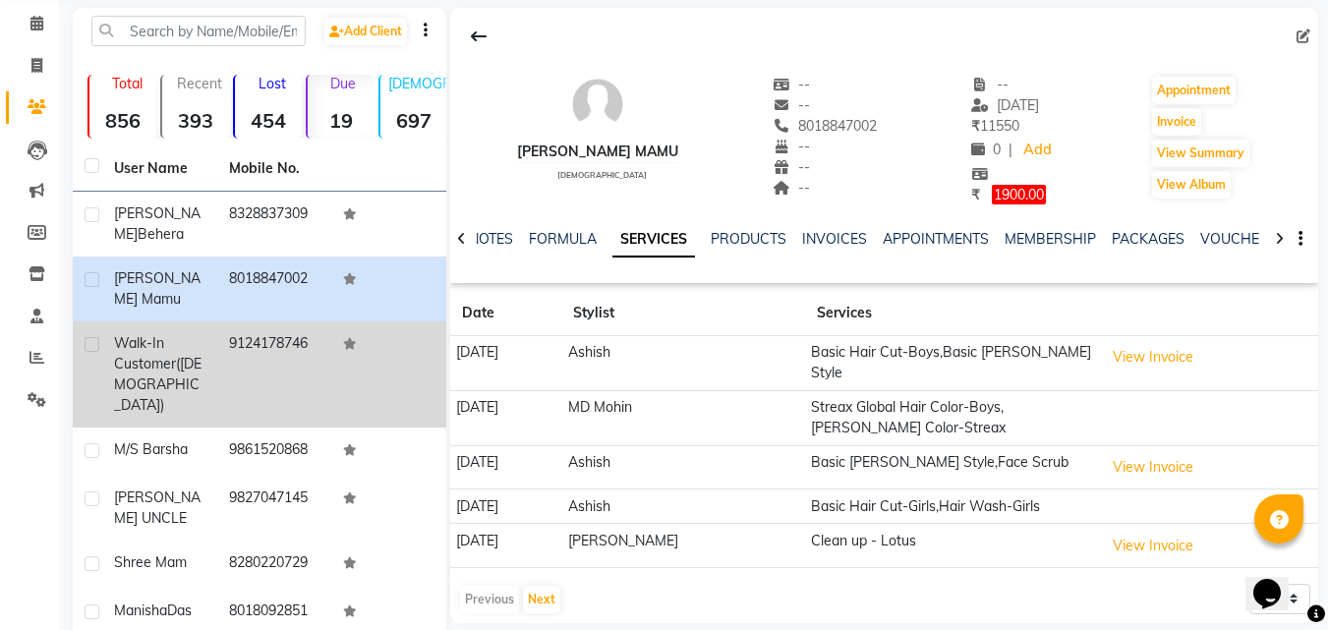
click at [179, 351] on div "Walk-in Customer ([DEMOGRAPHIC_DATA])" at bounding box center [159, 374] width 91 height 83
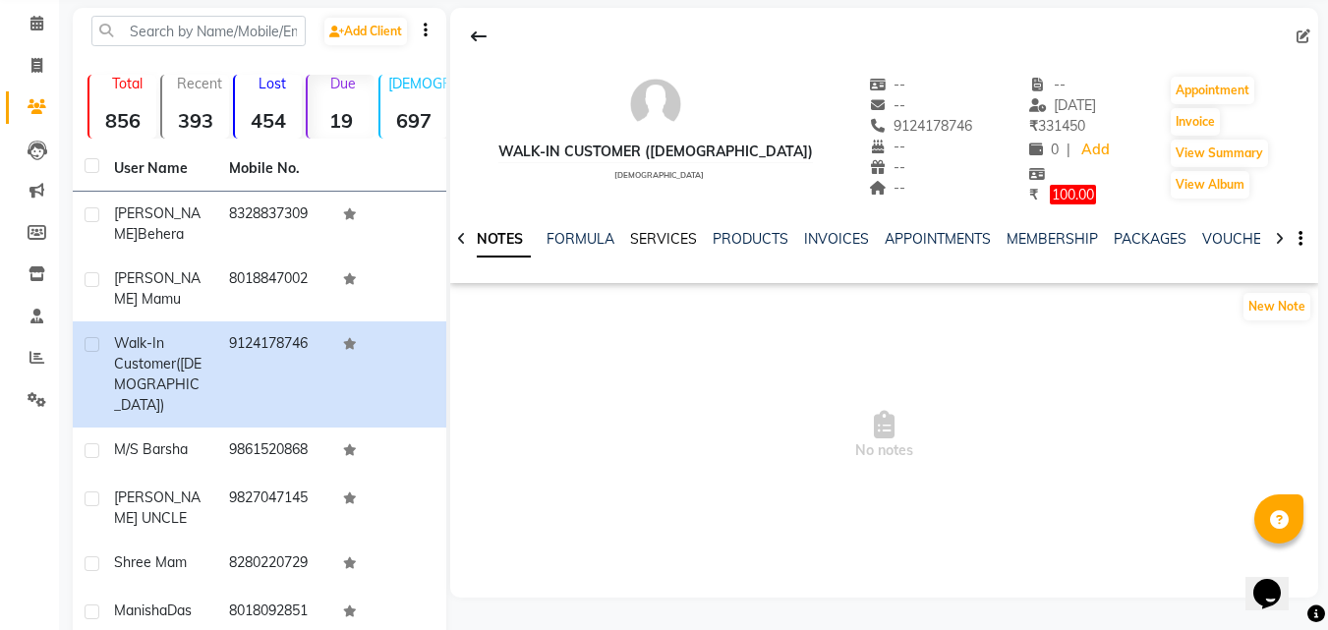
click at [652, 234] on link "SERVICES" at bounding box center [663, 239] width 67 height 18
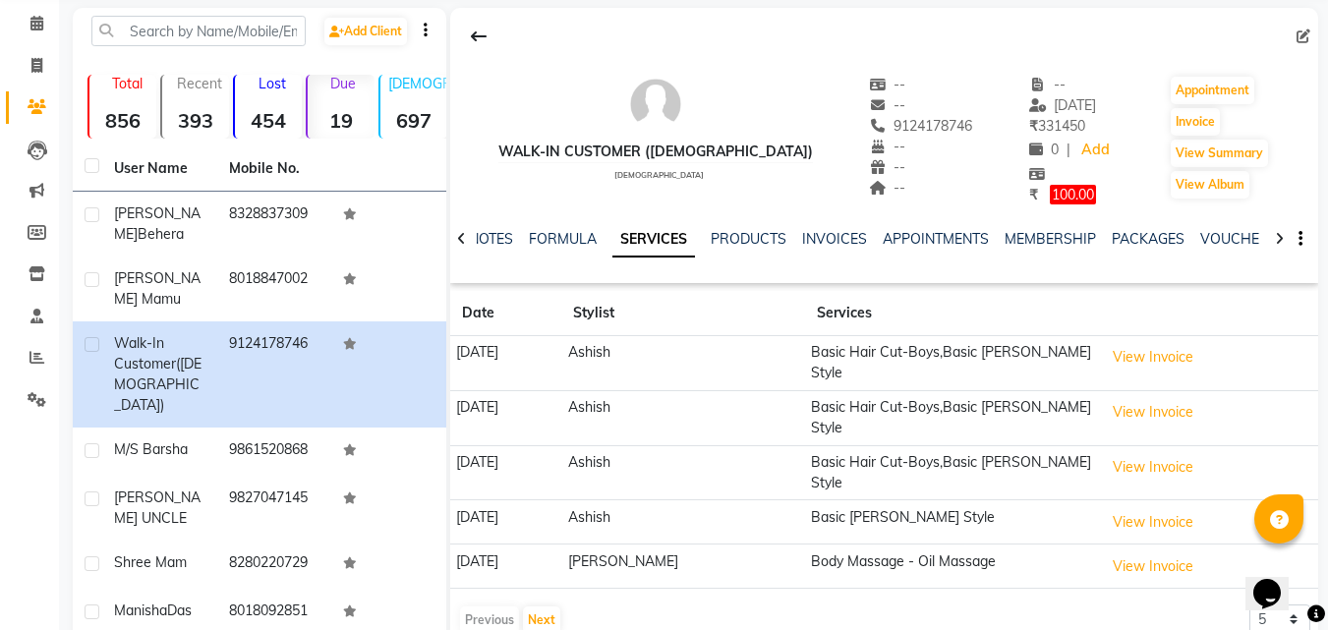
click at [1050, 191] on span "100.00" at bounding box center [1073, 195] width 46 height 20
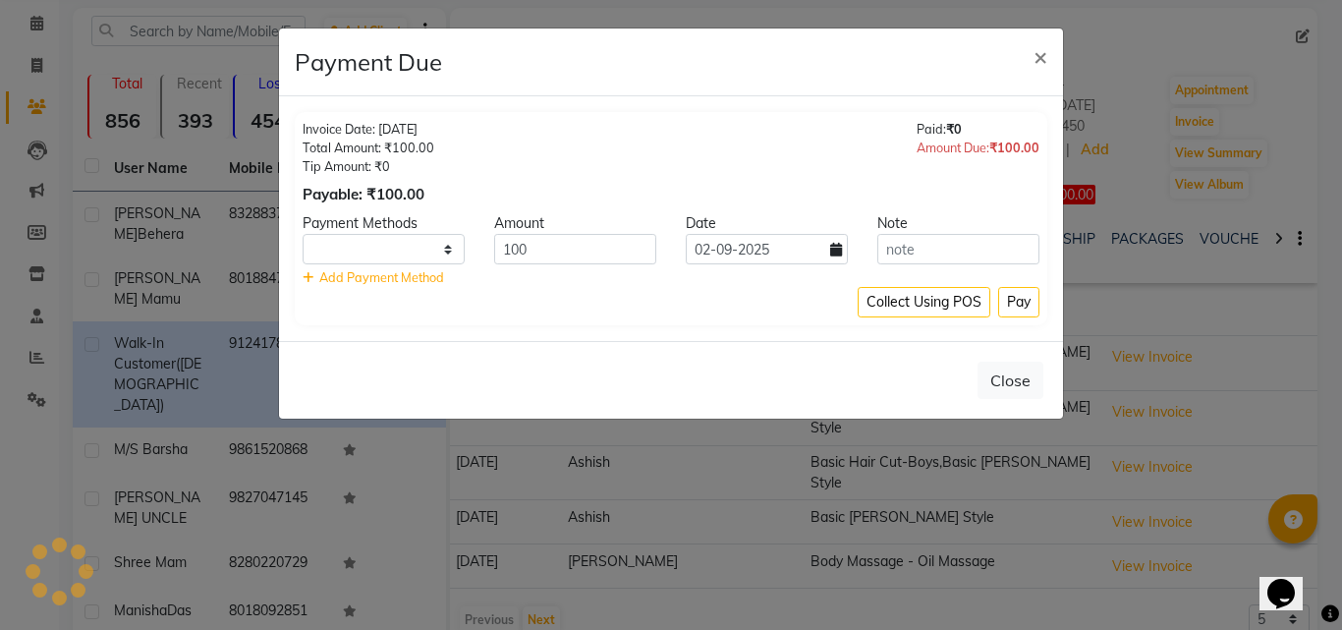
select select "1"
click at [1041, 54] on span "×" at bounding box center [1041, 55] width 14 height 29
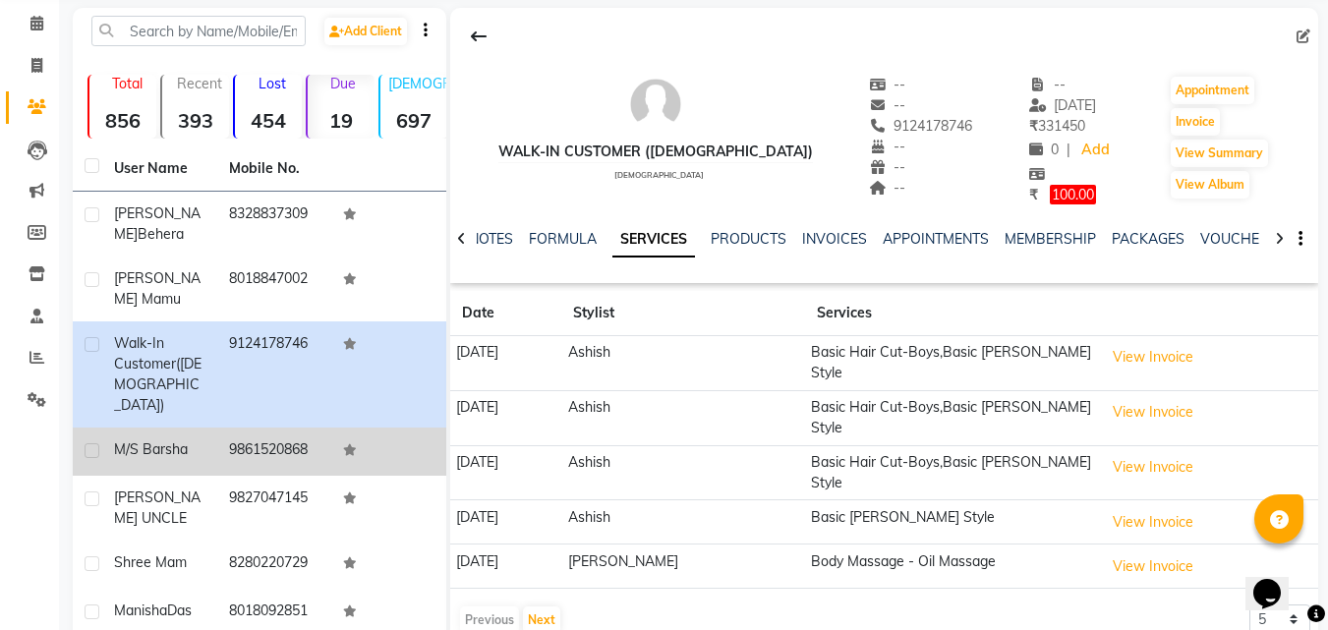
click at [188, 439] on div "M/S Barsha" at bounding box center [159, 449] width 91 height 21
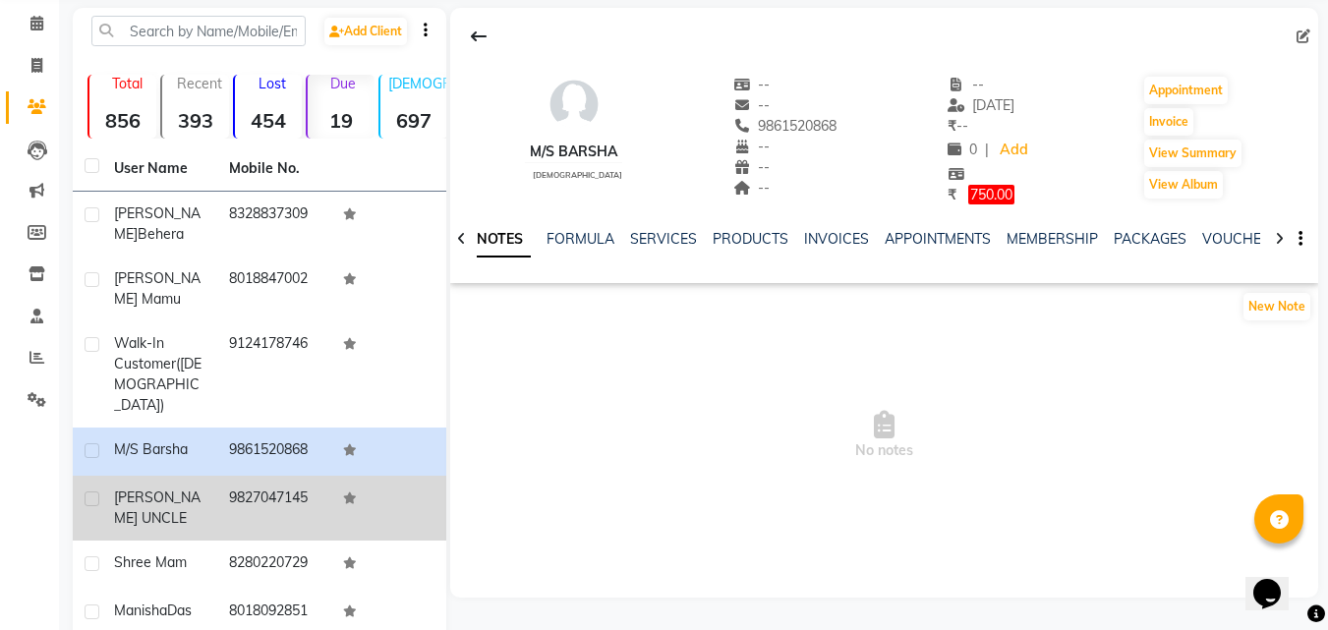
click at [170, 488] on span "[PERSON_NAME] UNCLE" at bounding box center [157, 507] width 86 height 38
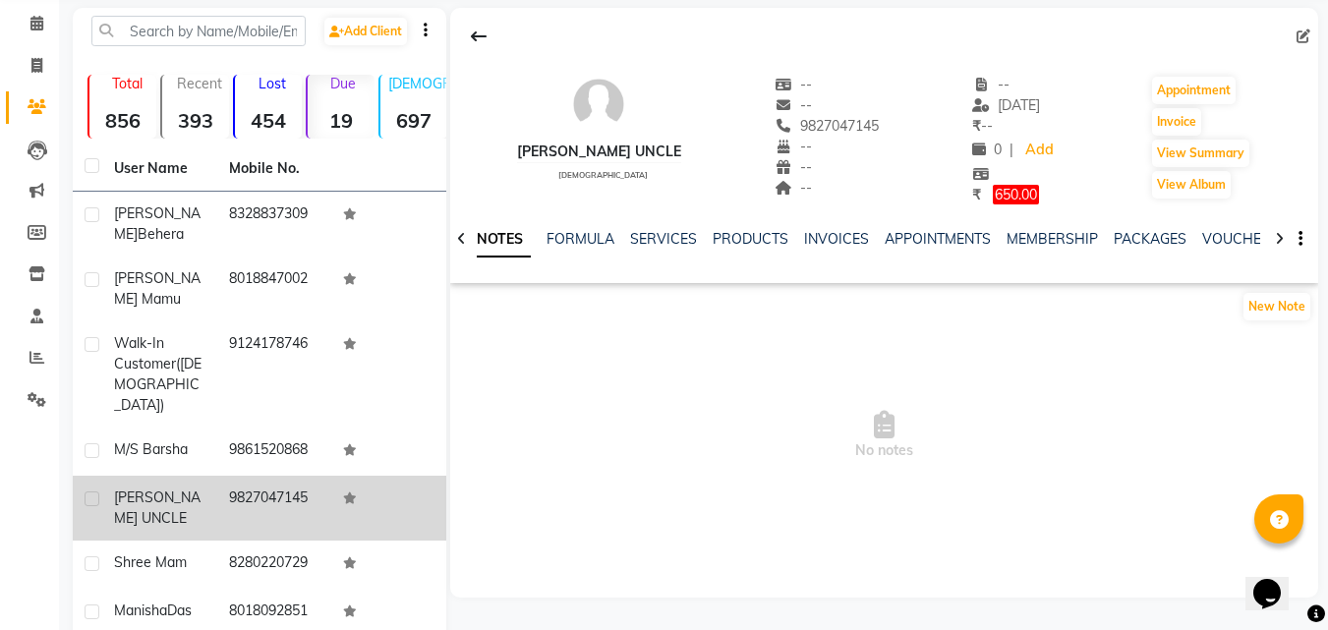
click at [192, 487] on div "[PERSON_NAME] UNCLE" at bounding box center [159, 507] width 91 height 41
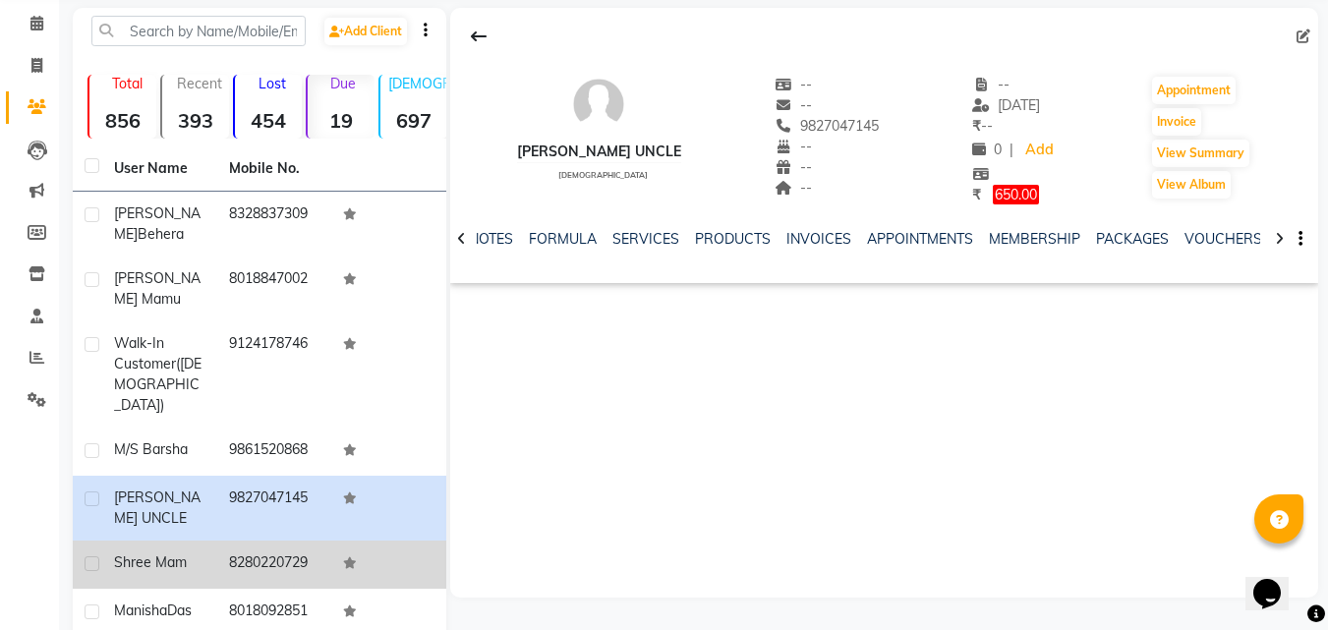
click at [177, 553] on span "Shree Mam" at bounding box center [150, 562] width 73 height 18
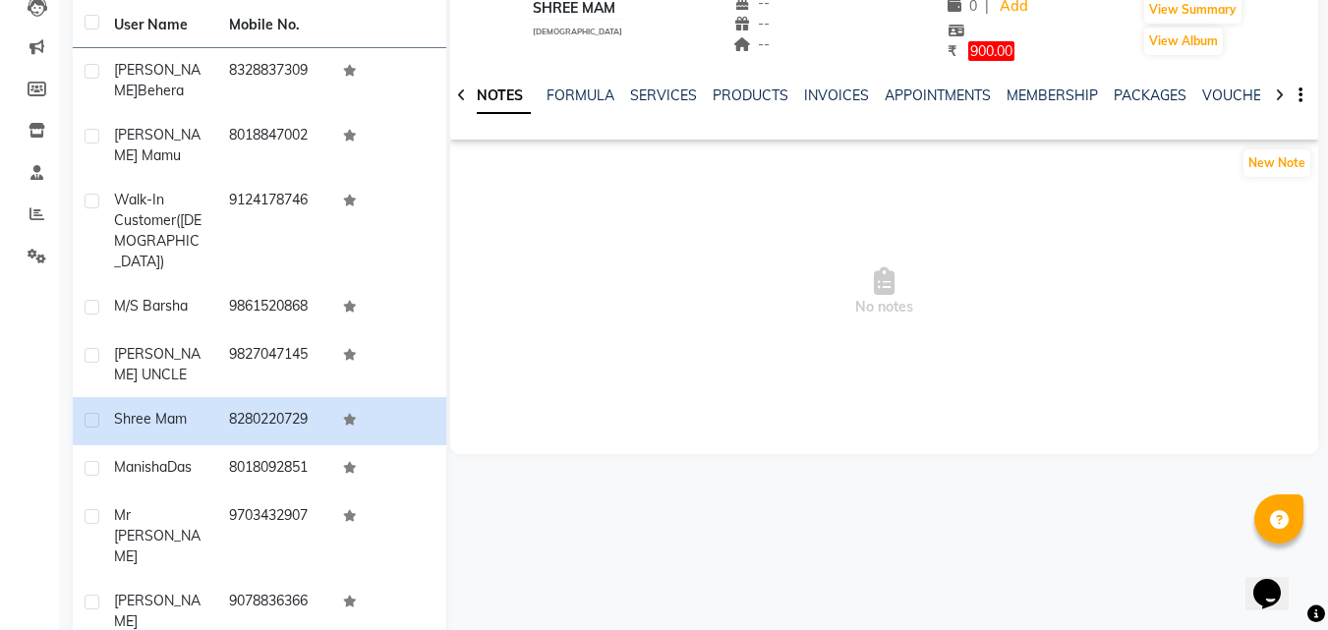
scroll to position [240, 0]
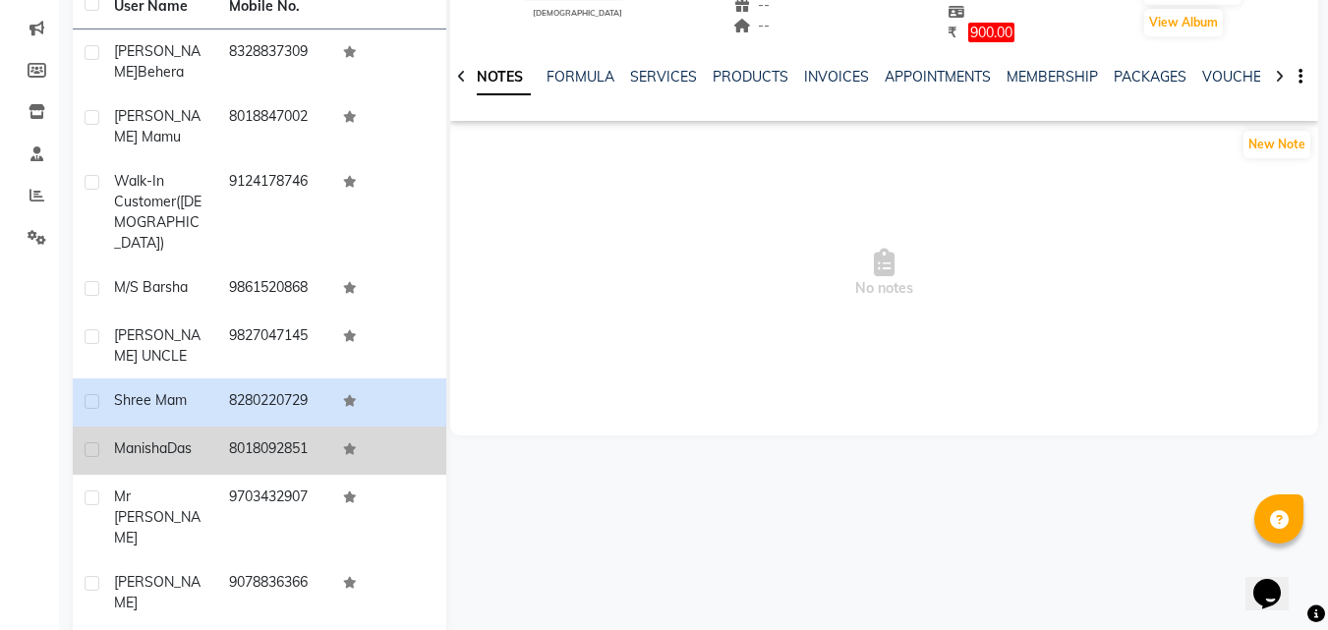
click at [174, 439] on span "Das" at bounding box center [179, 448] width 25 height 18
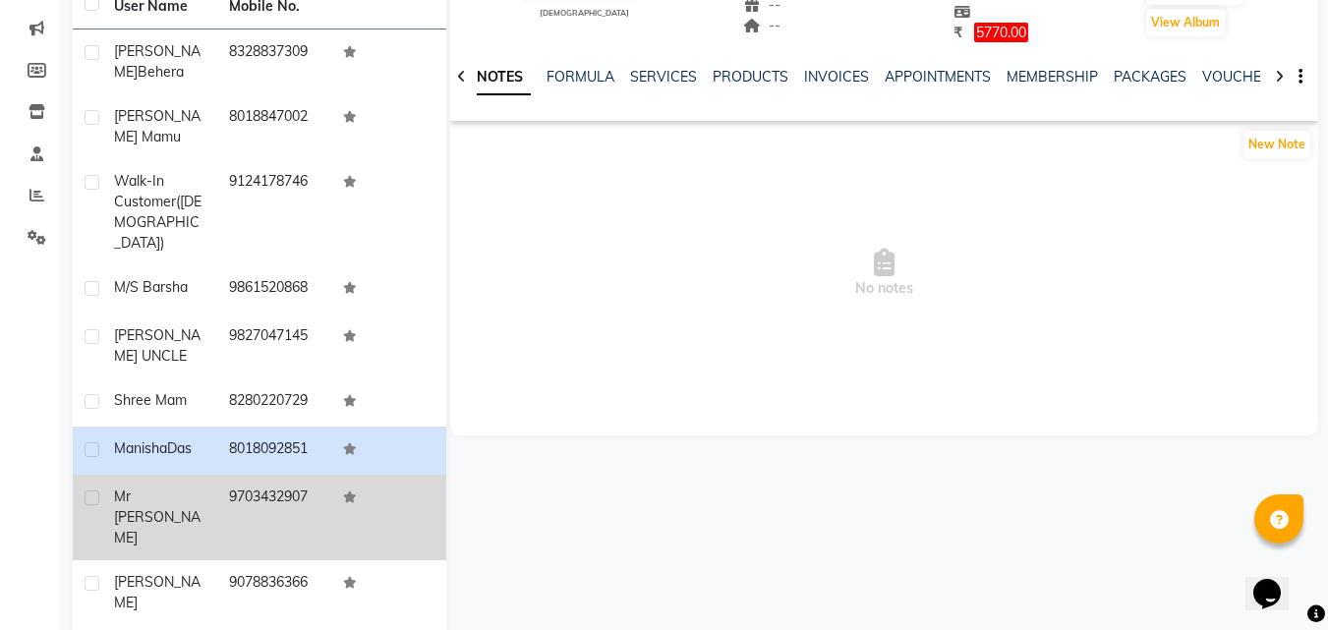
click at [193, 478] on td "Mr [PERSON_NAME]" at bounding box center [159, 518] width 115 height 86
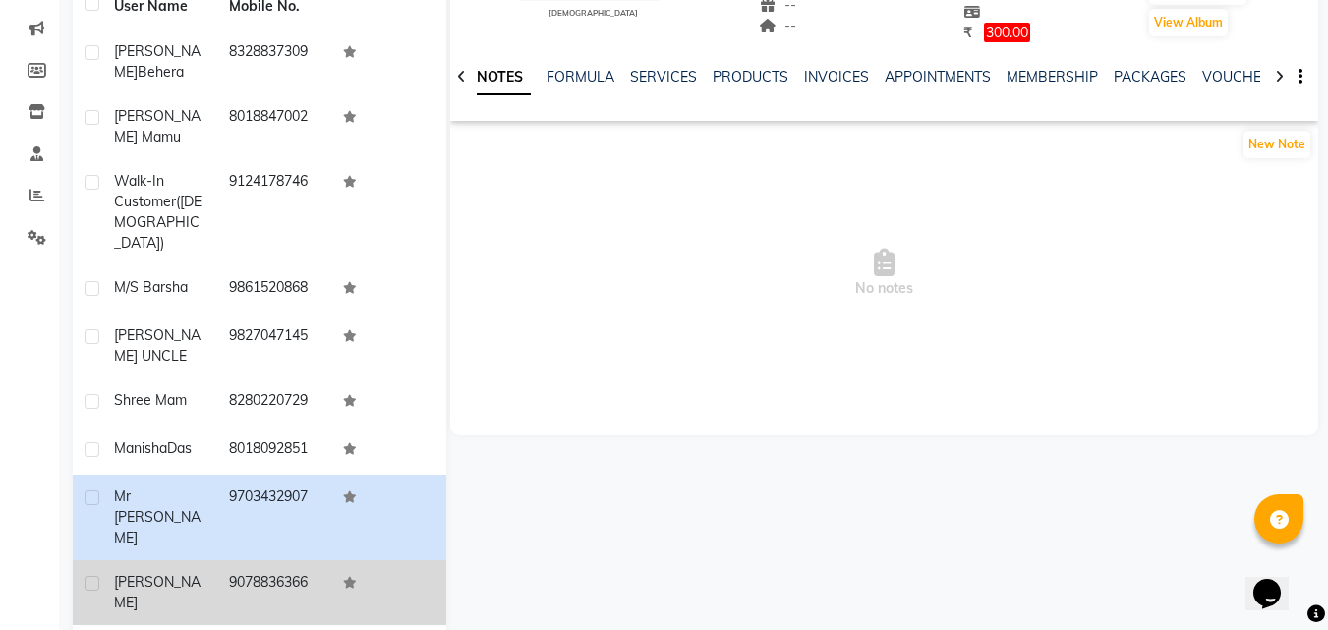
click at [192, 572] on div "[PERSON_NAME]" at bounding box center [159, 592] width 91 height 41
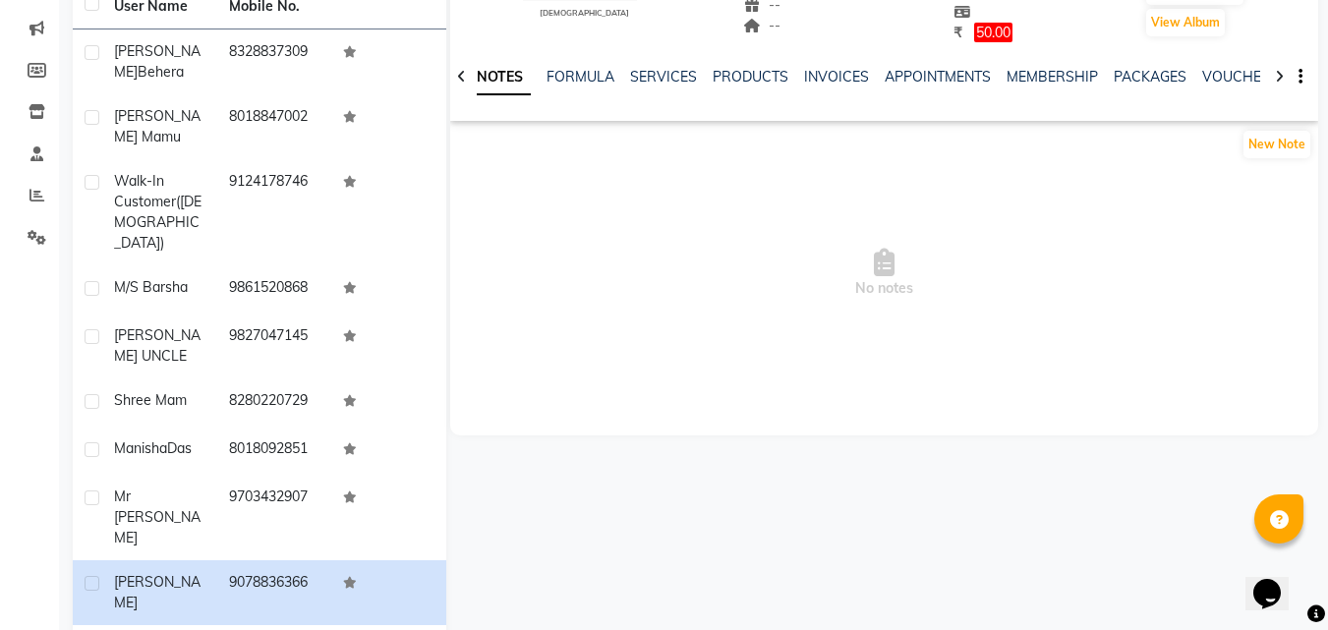
scroll to position [293, 0]
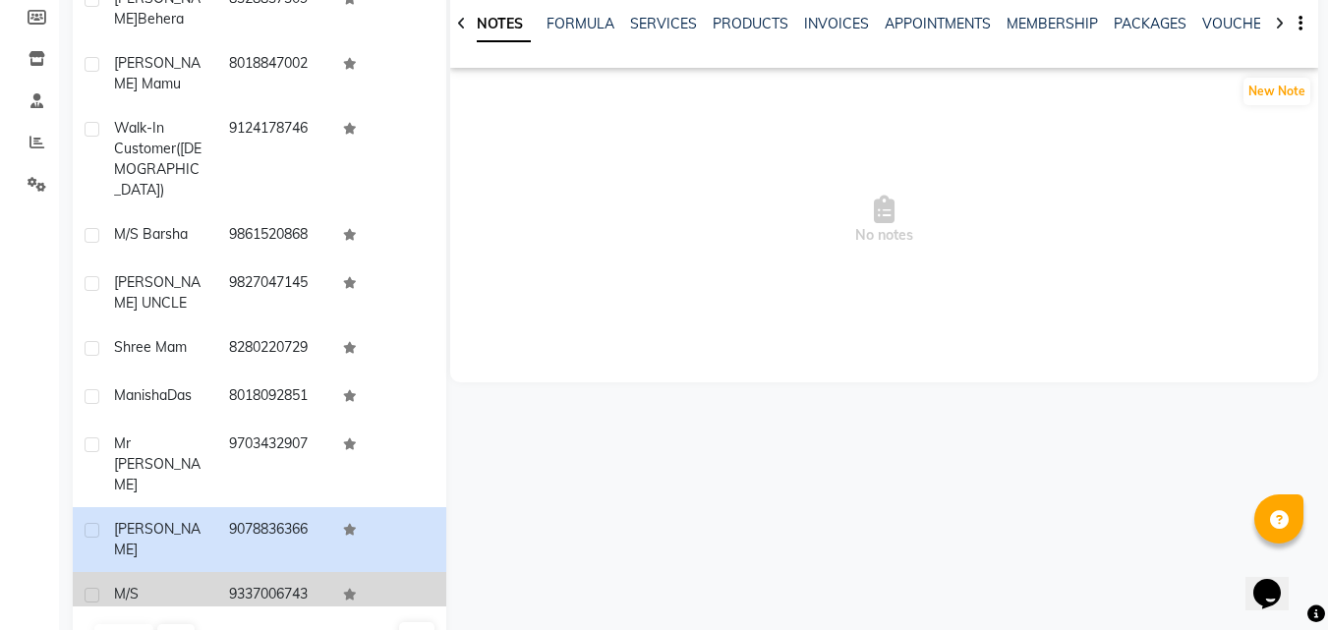
click at [163, 585] on span "M/s [PERSON_NAME]" at bounding box center [157, 614] width 86 height 59
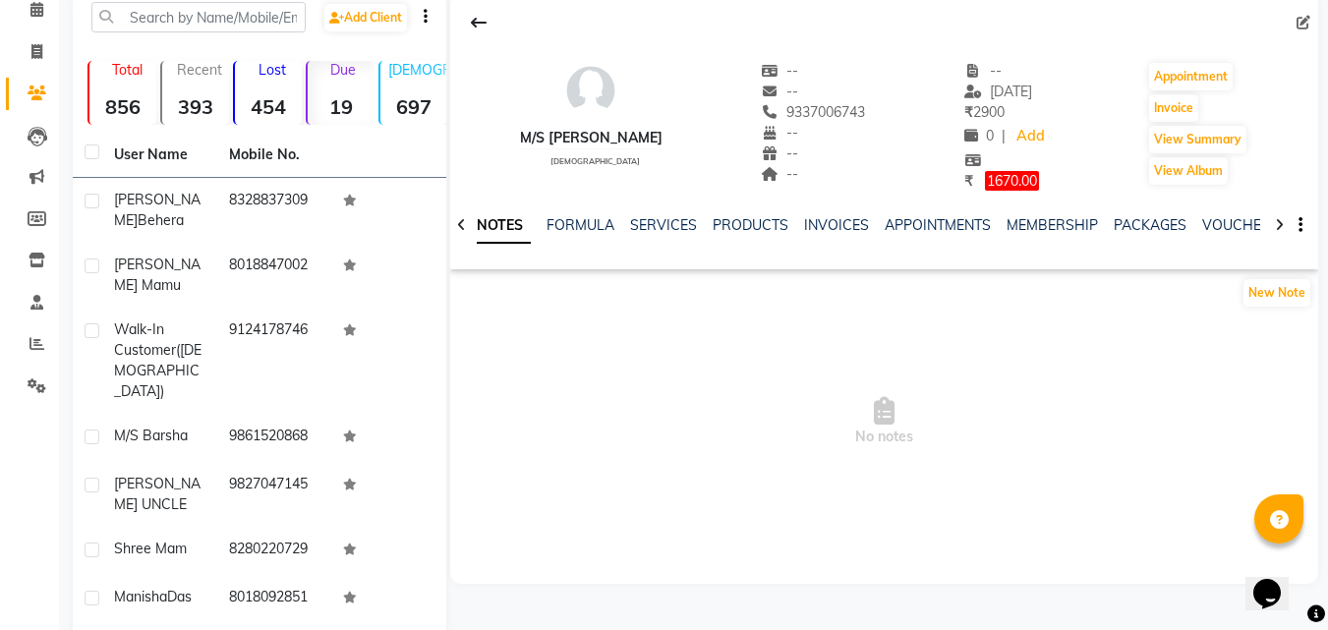
scroll to position [293, 0]
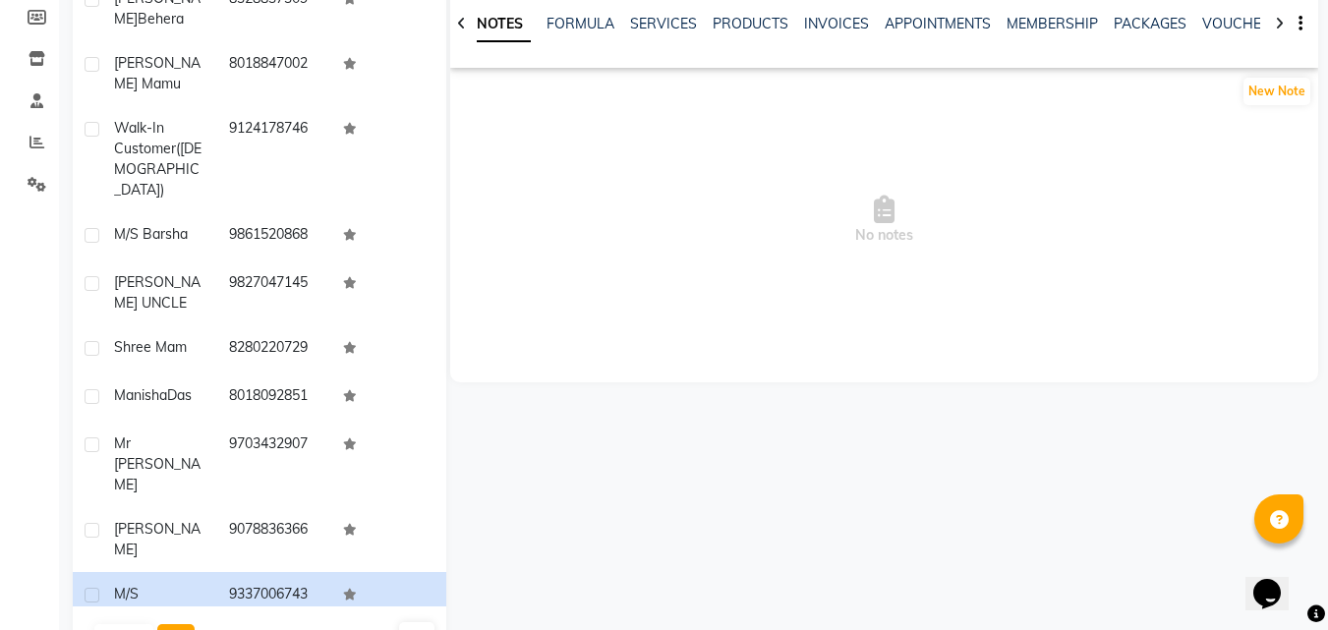
click at [182, 624] on button "Next" at bounding box center [175, 638] width 37 height 28
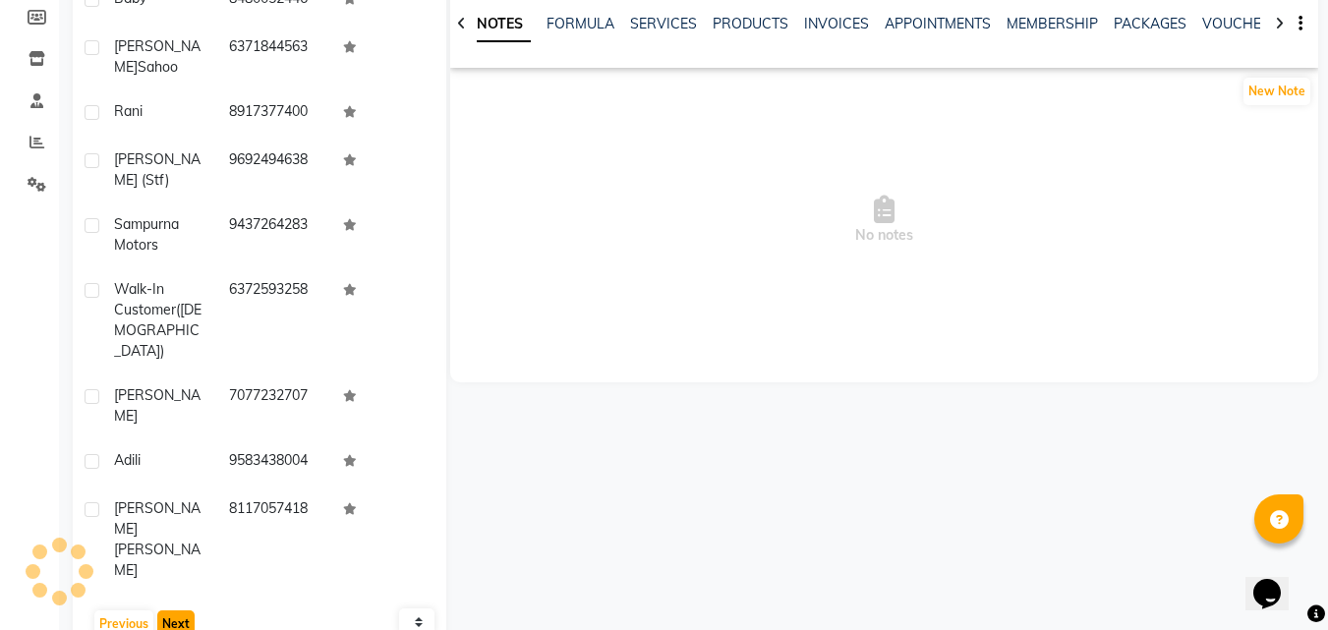
scroll to position [228, 0]
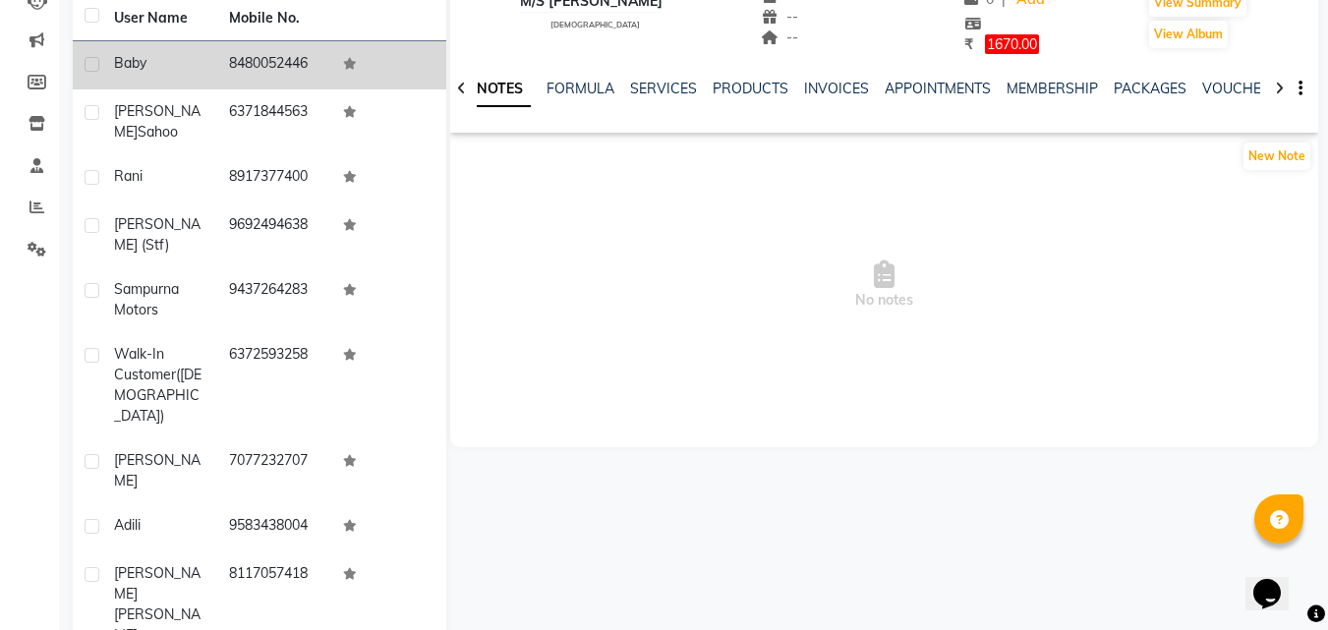
click at [170, 67] on div "Baby" at bounding box center [159, 63] width 91 height 21
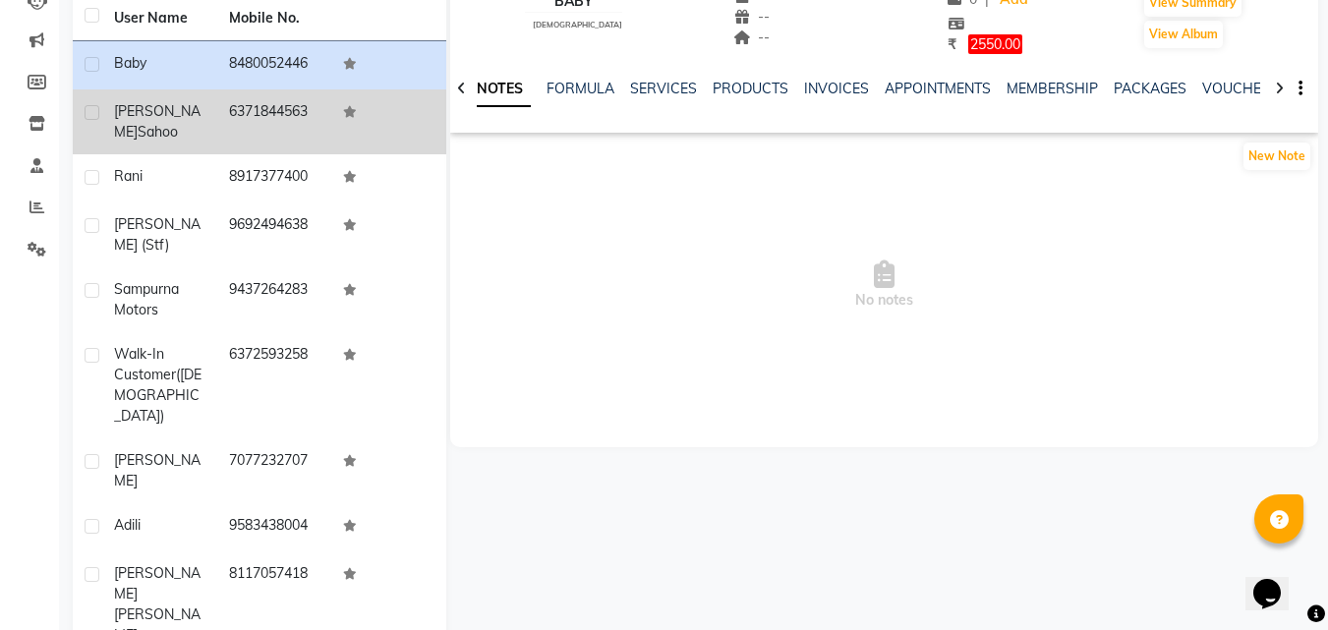
click at [178, 123] on span "Sahoo" at bounding box center [158, 132] width 40 height 18
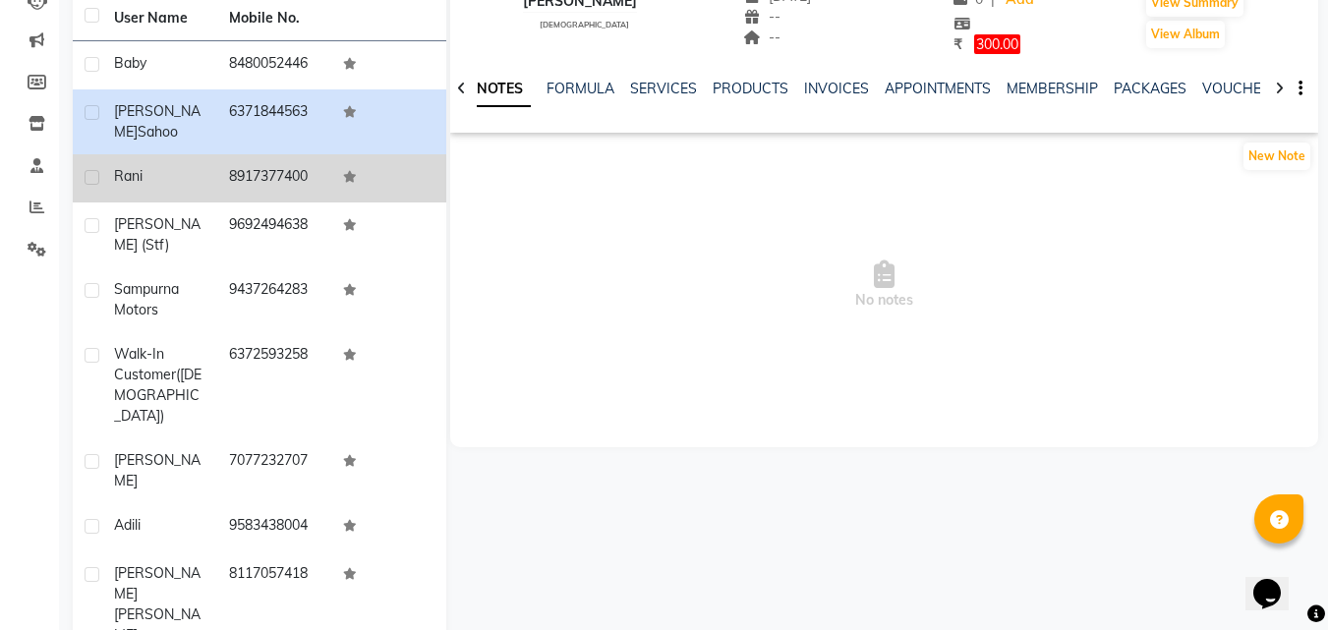
click at [188, 166] on div "Rani" at bounding box center [159, 176] width 91 height 21
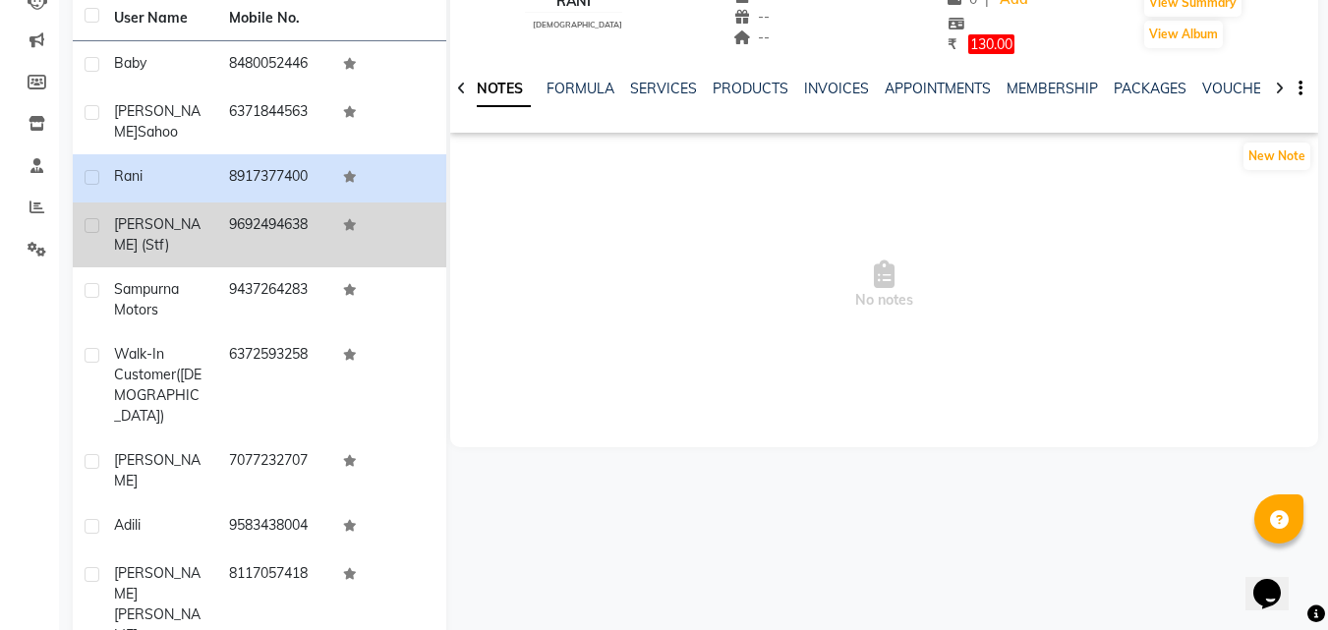
click at [184, 214] on div "[PERSON_NAME] (Stf)" at bounding box center [159, 234] width 91 height 41
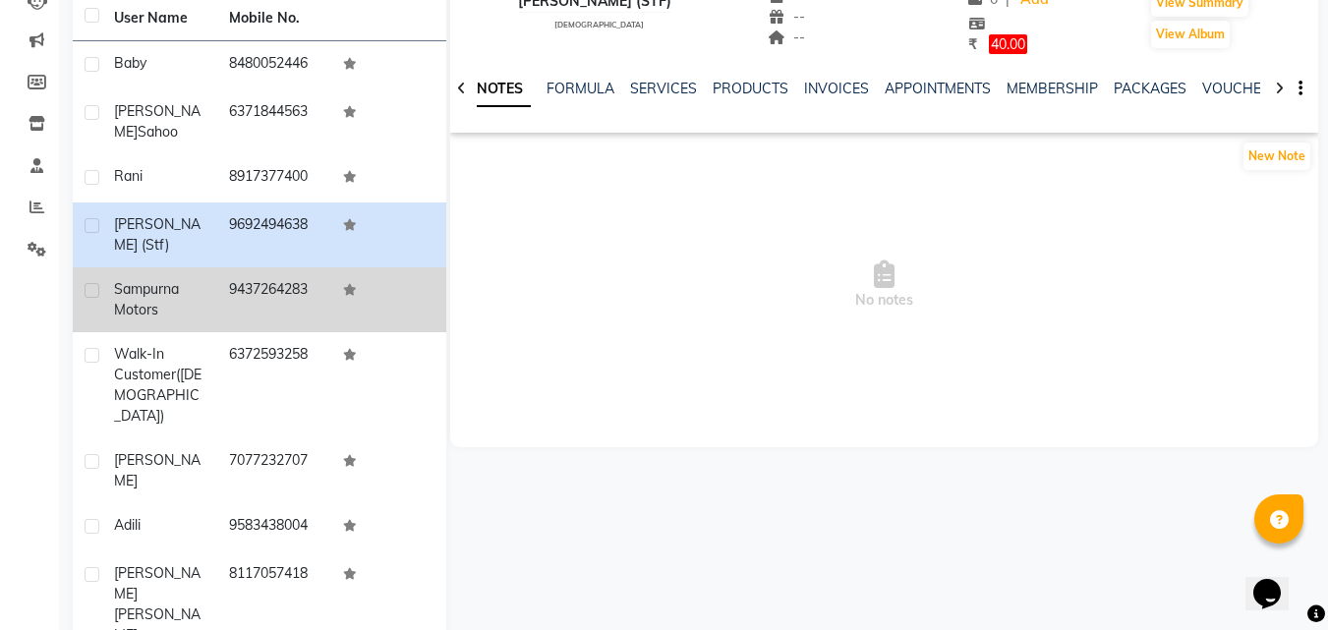
click at [174, 280] on span "Sampurna Motors" at bounding box center [146, 299] width 65 height 38
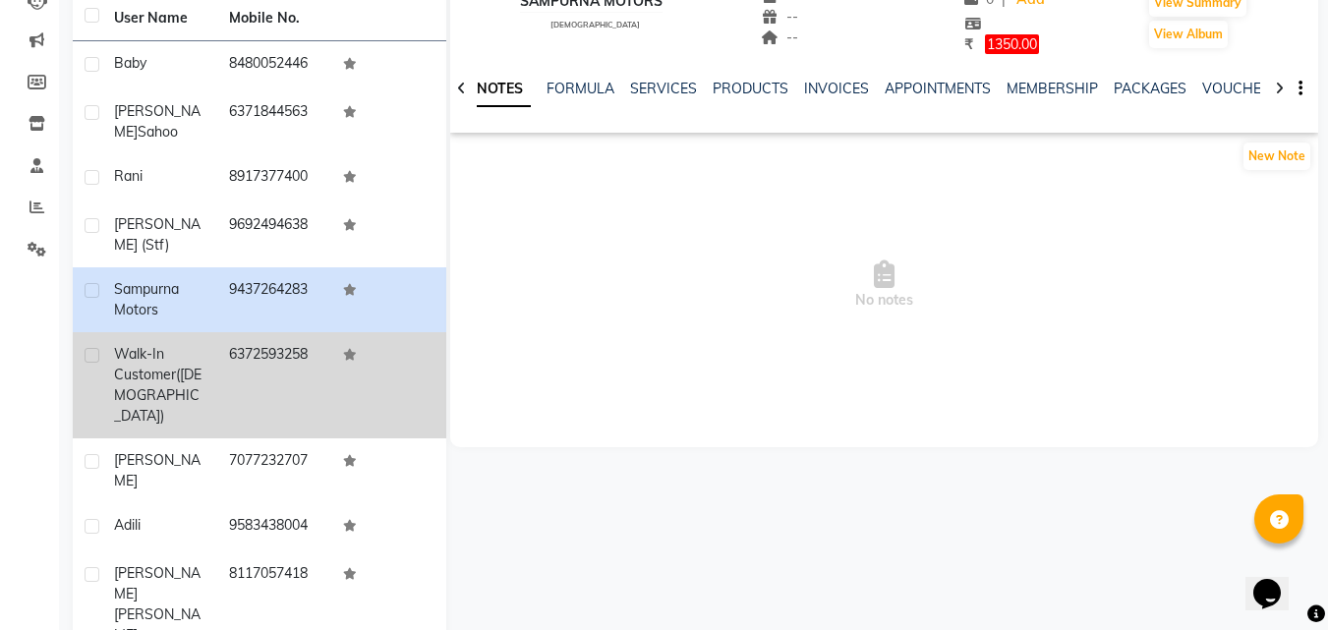
click at [179, 344] on div "Walk-in Customer ([DEMOGRAPHIC_DATA])" at bounding box center [159, 385] width 91 height 83
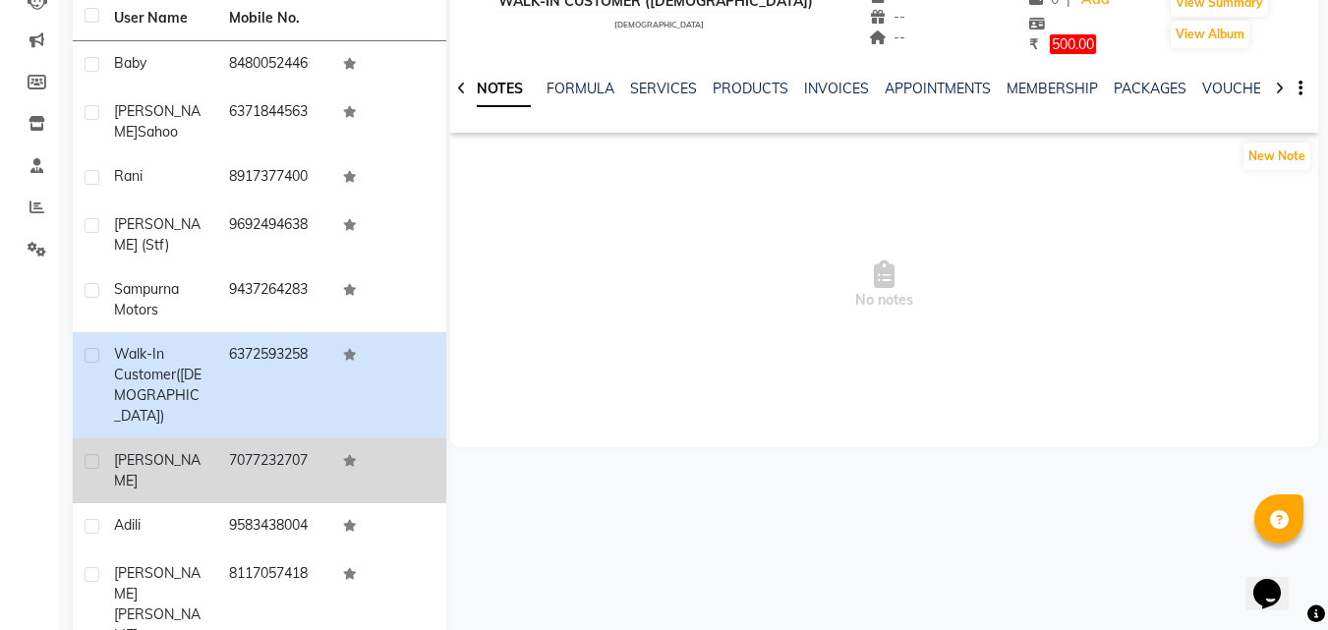
click at [187, 450] on div "[PERSON_NAME]" at bounding box center [159, 470] width 91 height 41
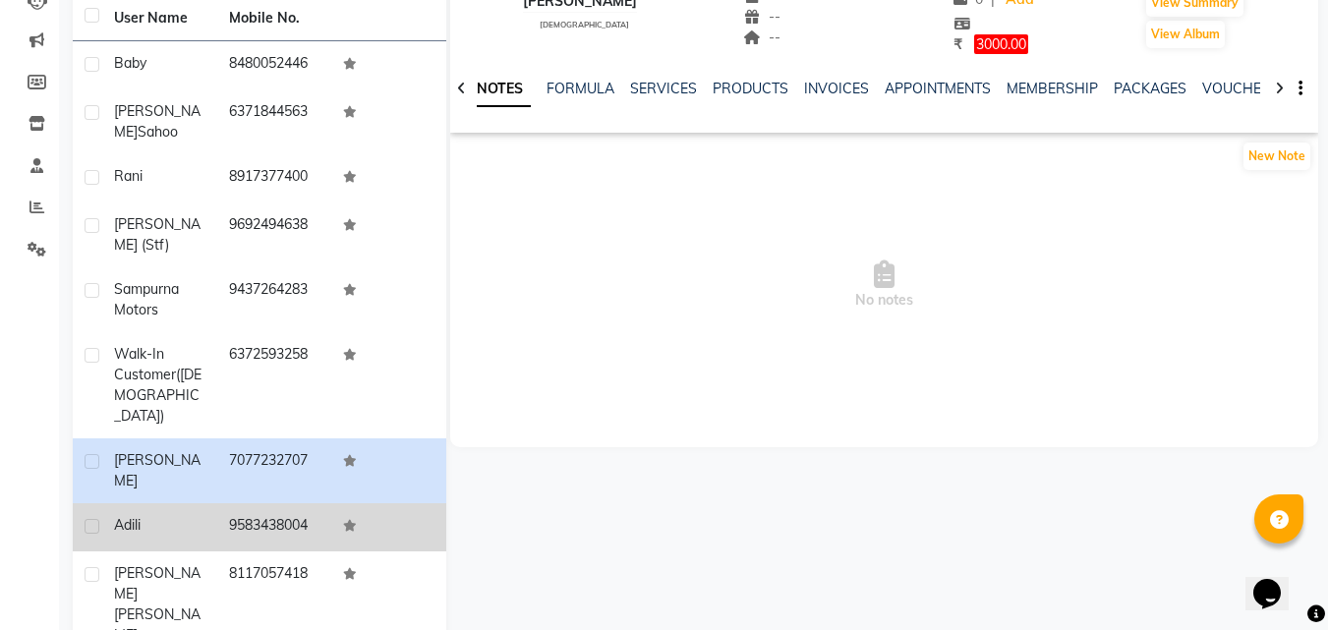
click at [174, 515] on div "Adili" at bounding box center [159, 525] width 91 height 21
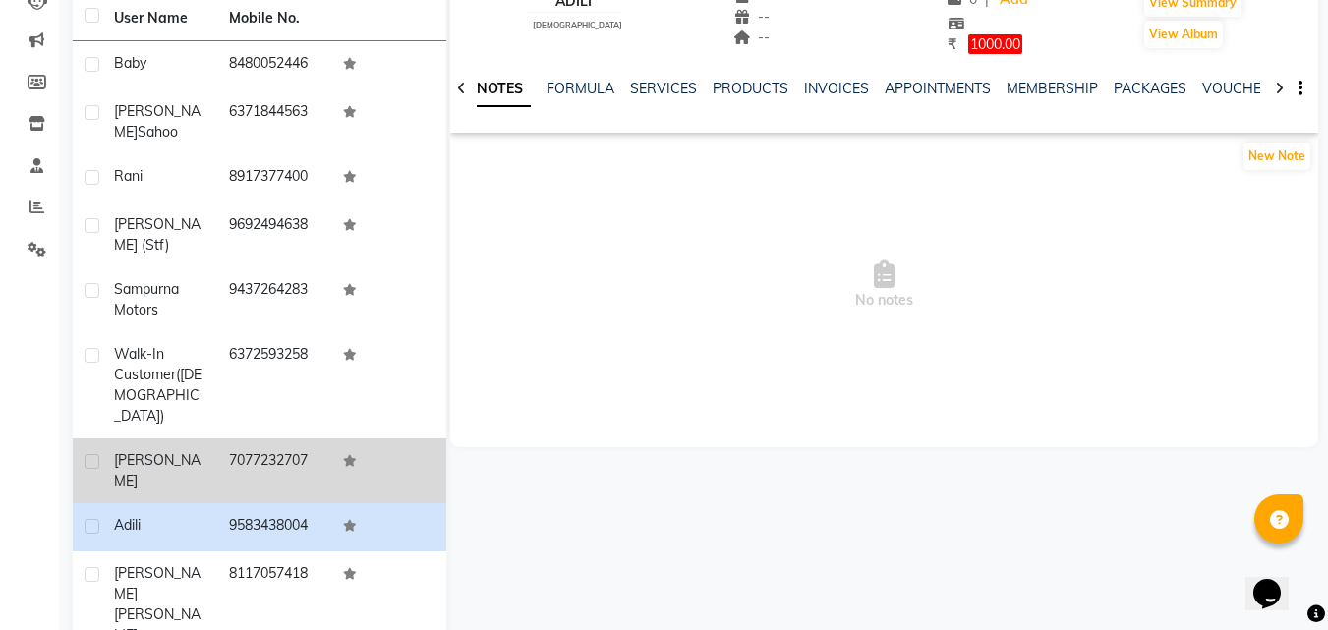
click at [204, 450] on div "[PERSON_NAME]" at bounding box center [159, 470] width 91 height 41
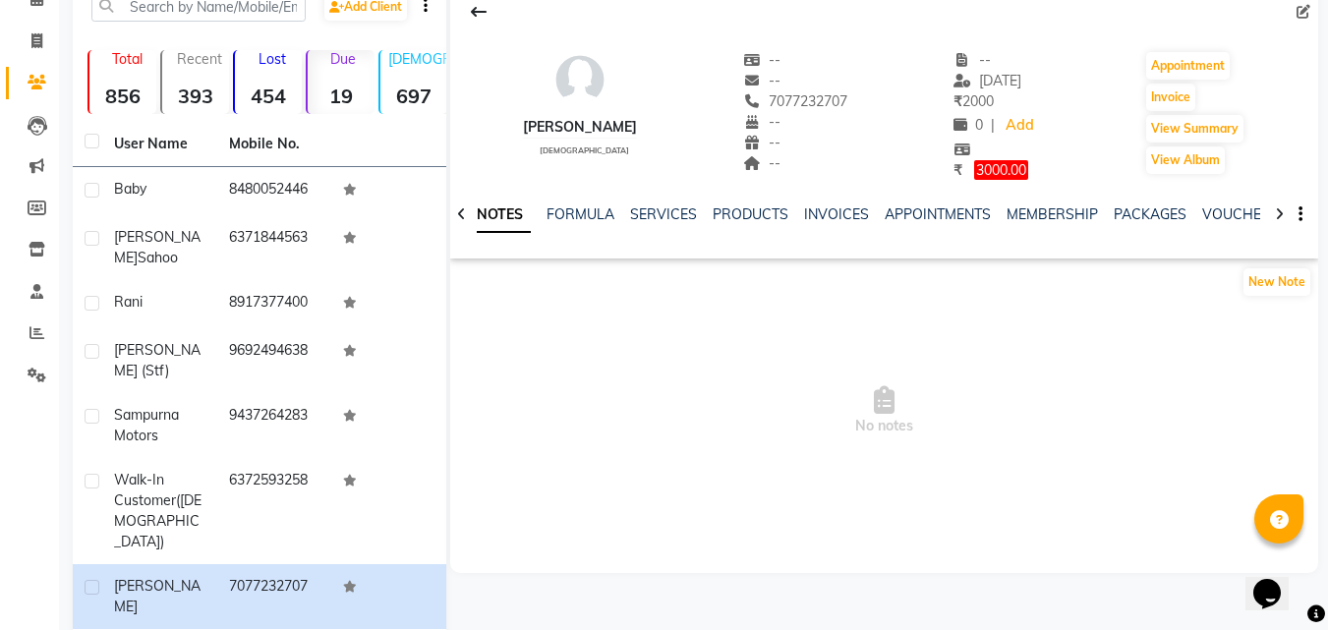
scroll to position [99, 0]
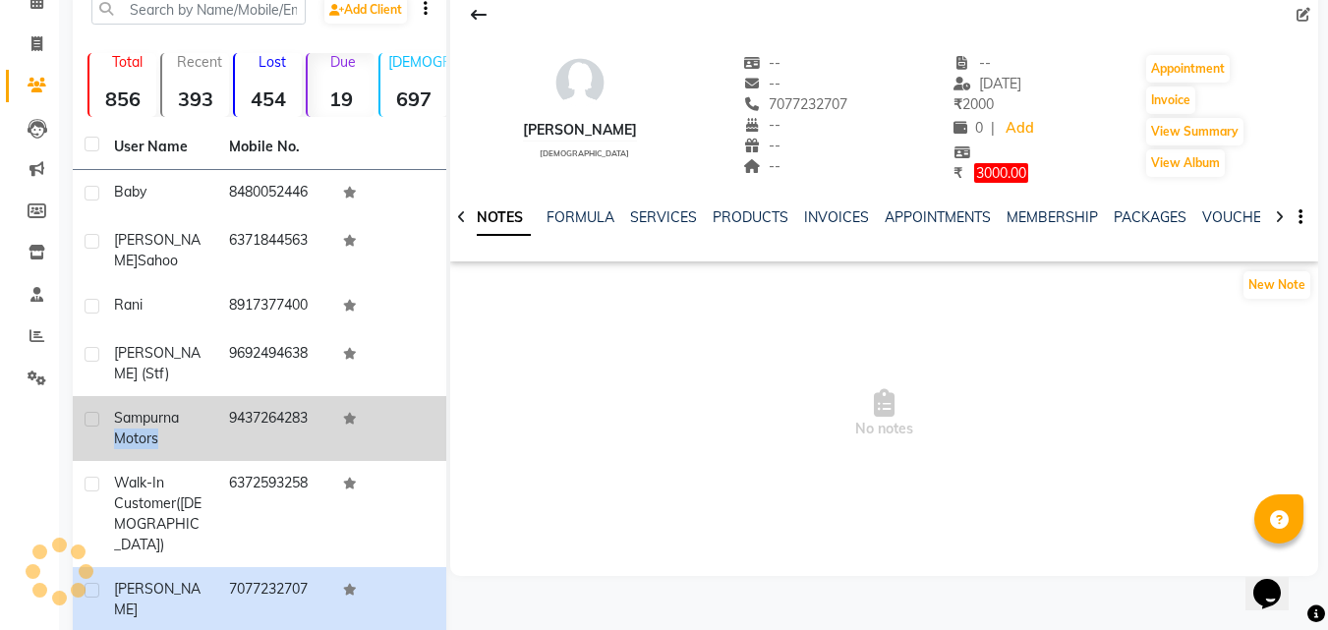
click at [183, 408] on div "Sampurna Motors" at bounding box center [159, 428] width 91 height 41
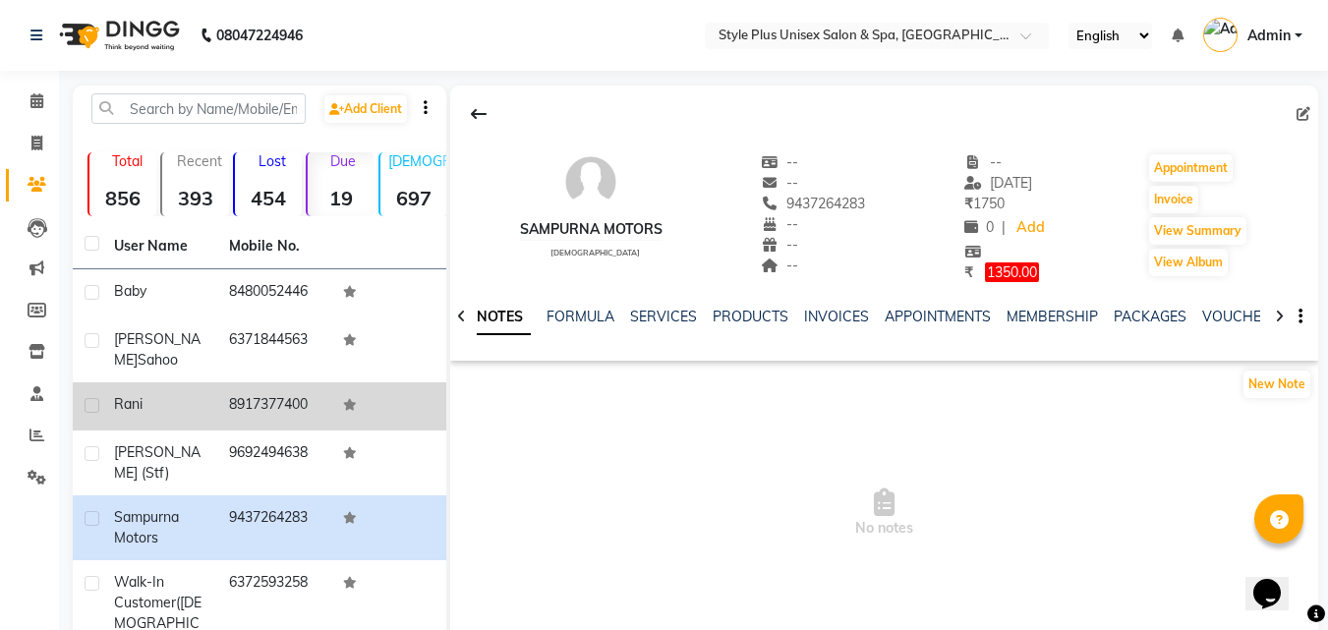
click at [199, 394] on div "Rani" at bounding box center [159, 404] width 91 height 21
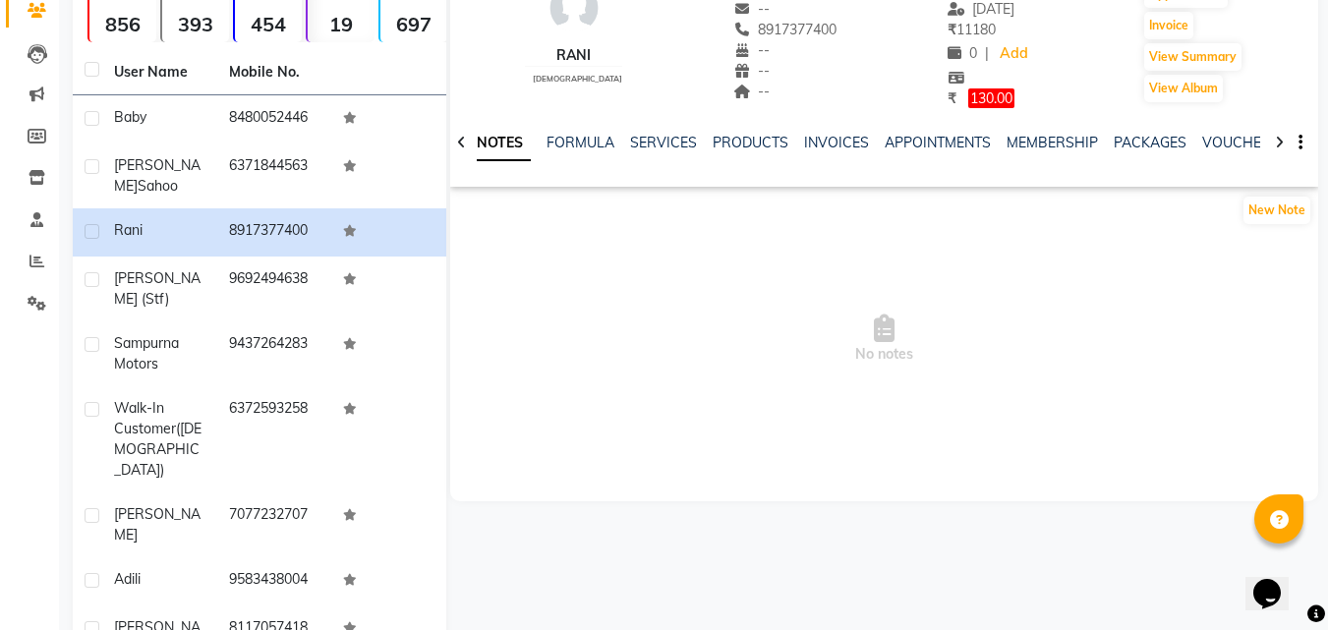
scroll to position [228, 0]
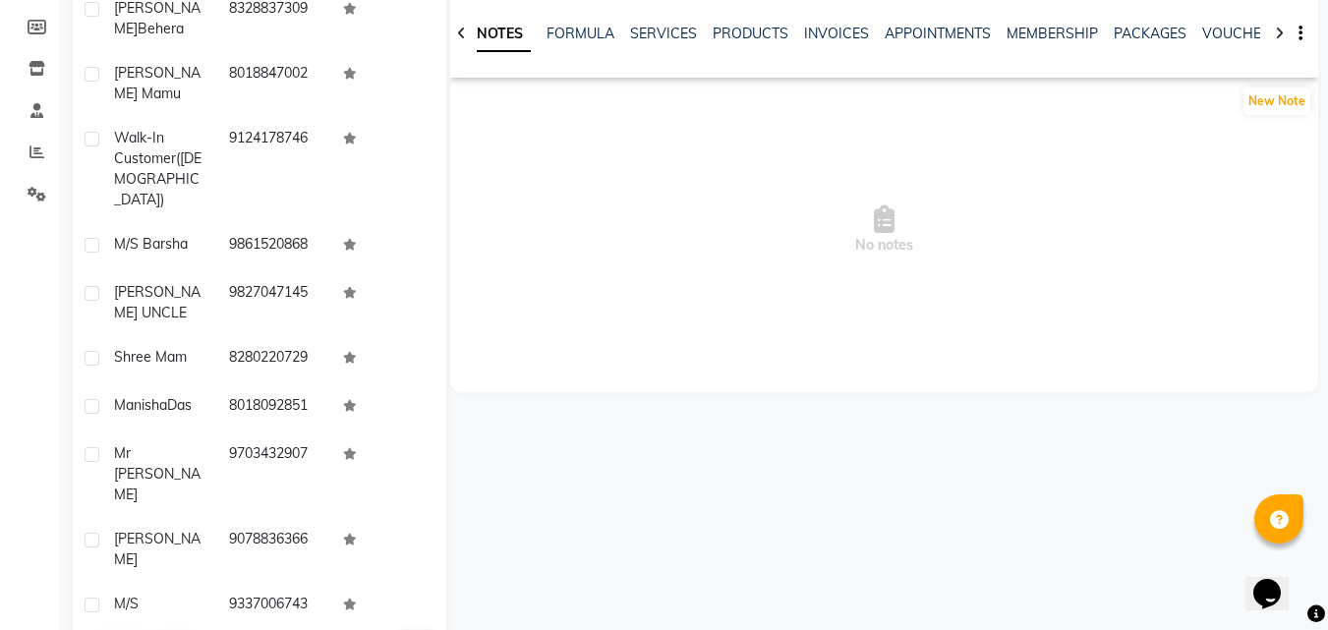
scroll to position [293, 0]
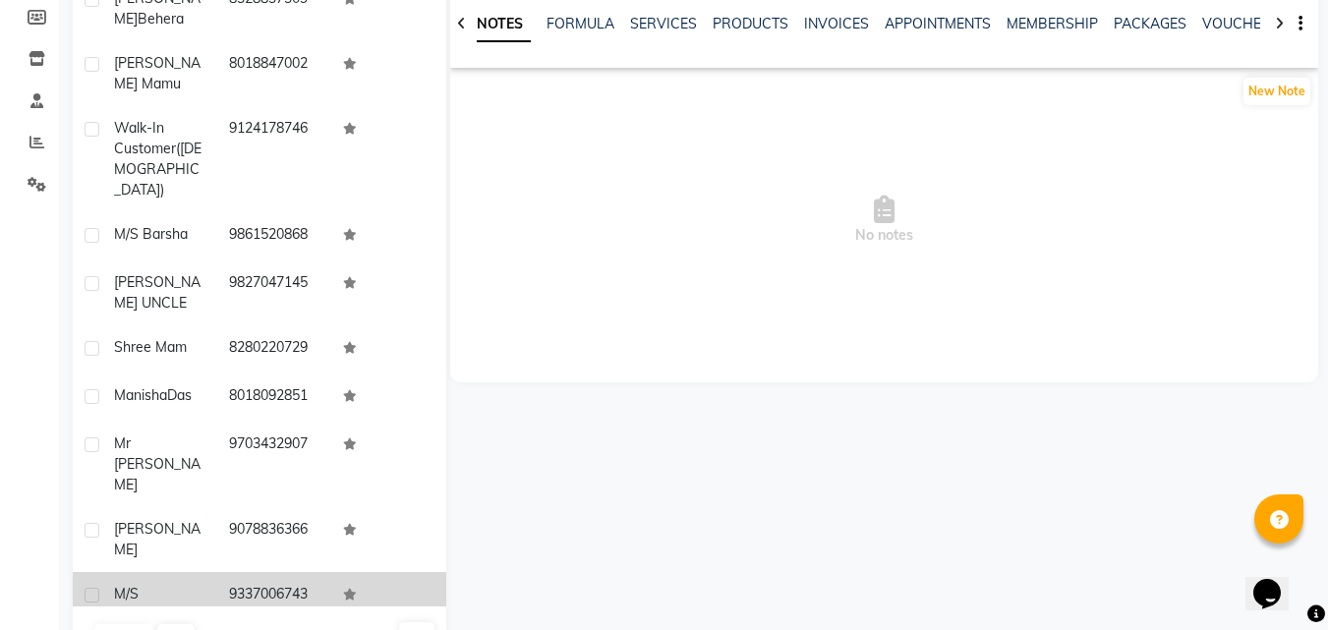
click at [158, 572] on td "M/s [PERSON_NAME]" at bounding box center [159, 615] width 115 height 86
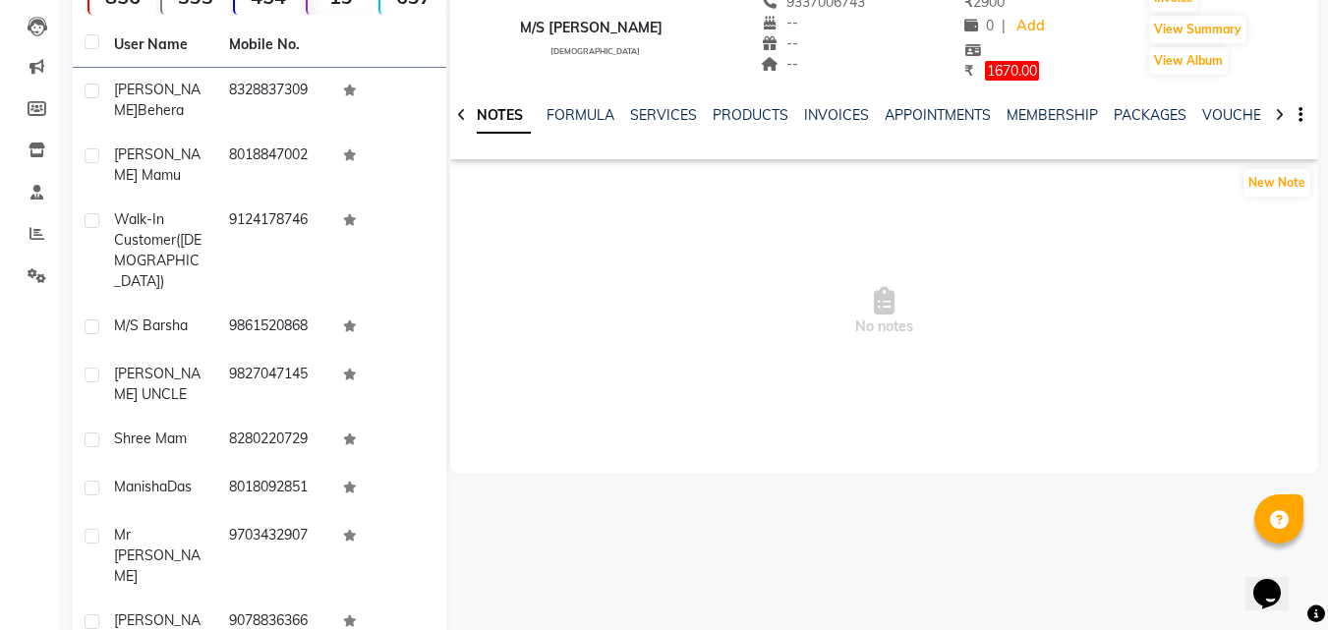
scroll to position [194, 0]
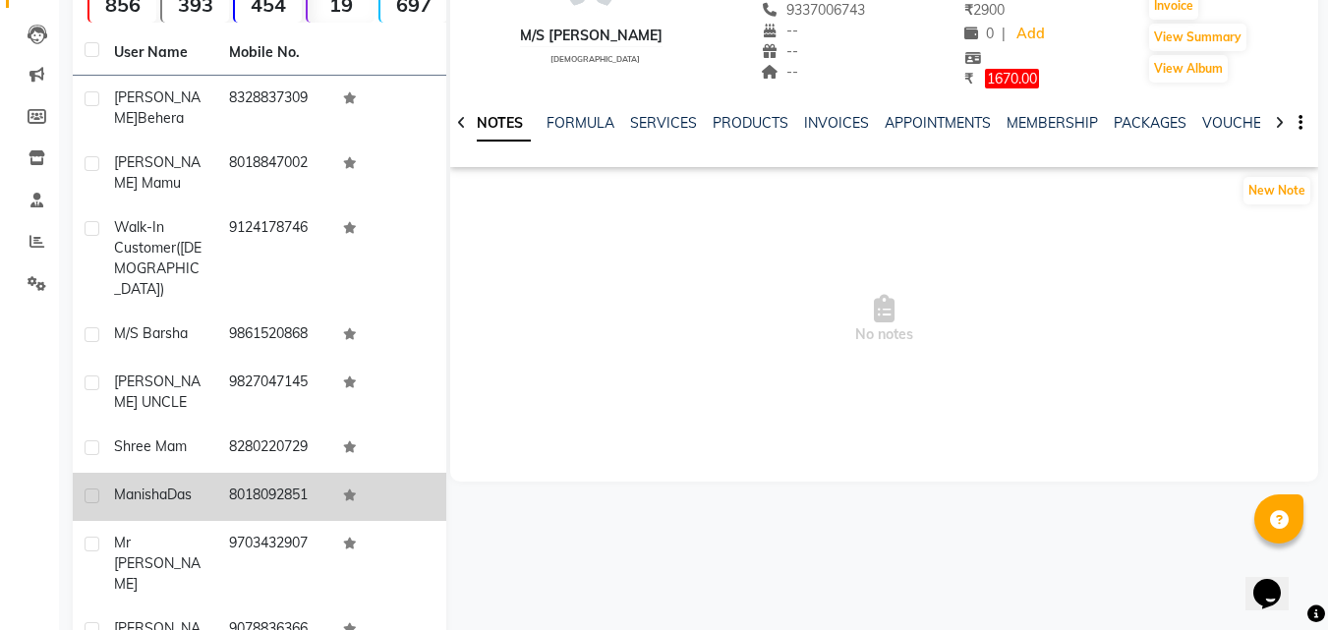
click at [171, 485] on span "Das" at bounding box center [179, 494] width 25 height 18
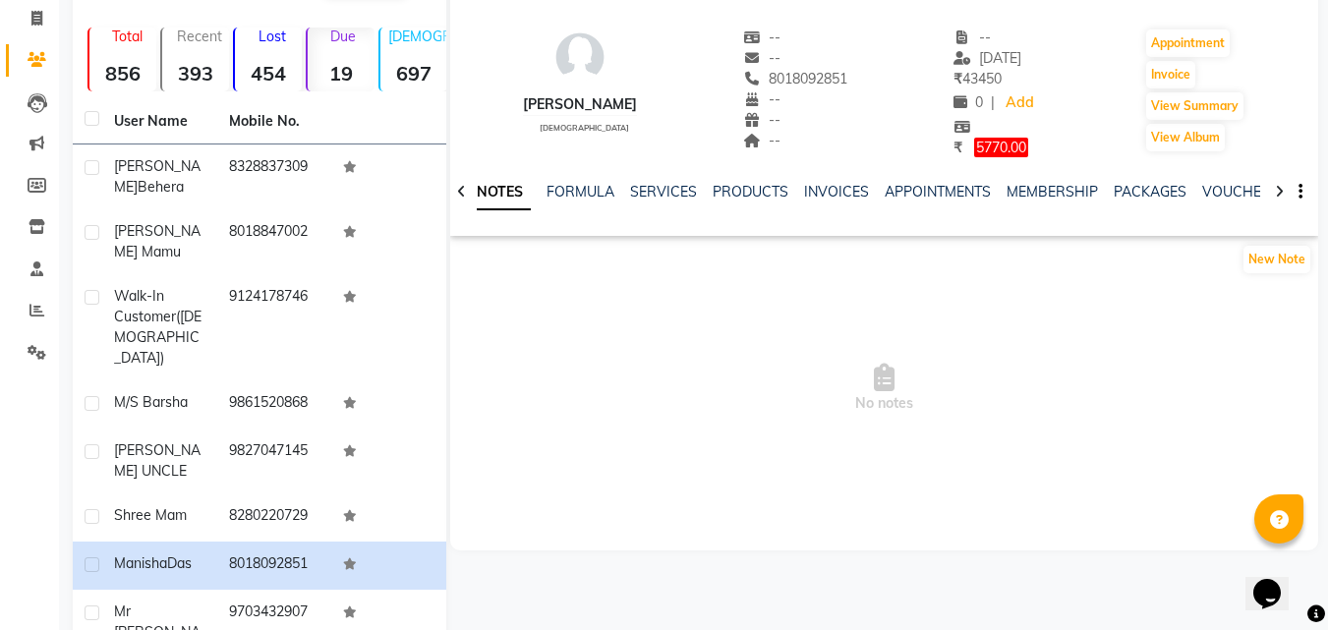
scroll to position [116, 0]
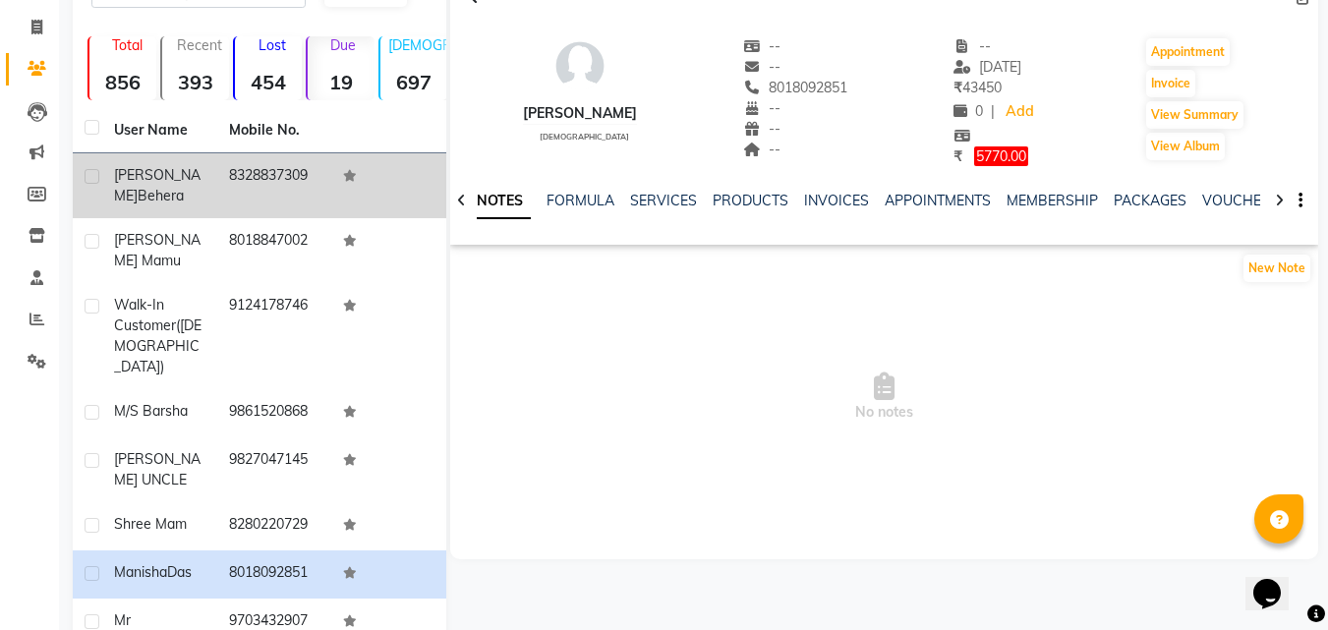
click at [176, 191] on div "[PERSON_NAME]" at bounding box center [159, 185] width 91 height 41
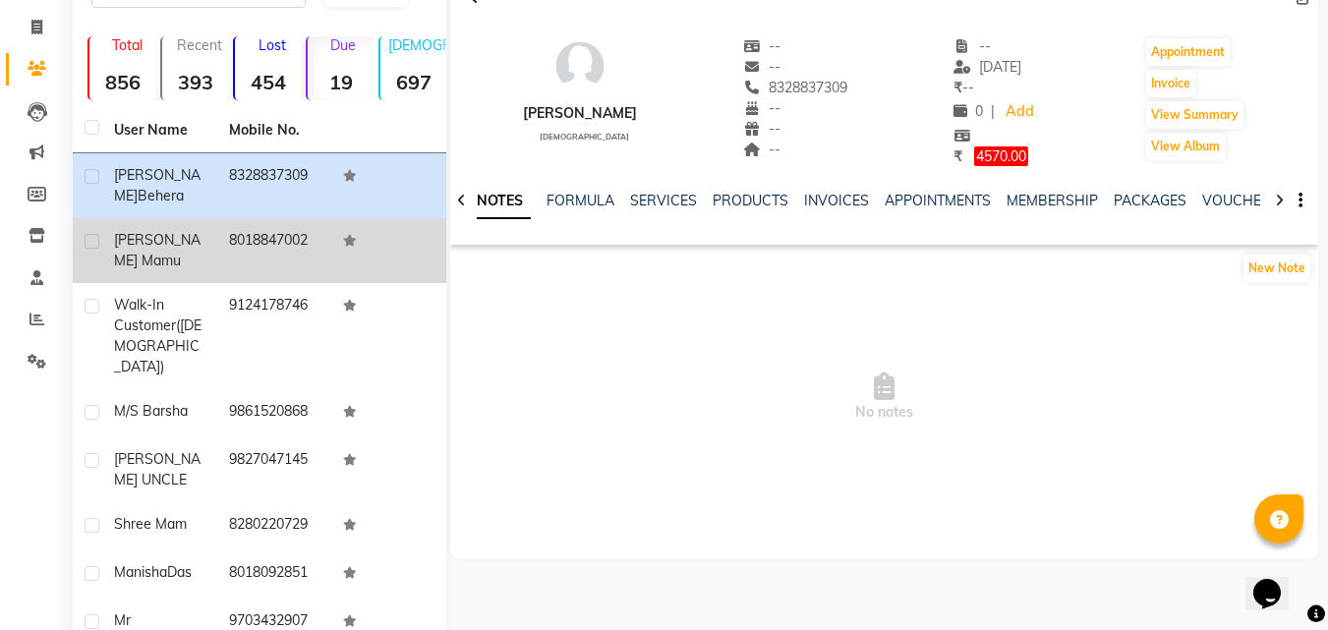
click at [188, 250] on div "[PERSON_NAME] Mamu" at bounding box center [159, 250] width 91 height 41
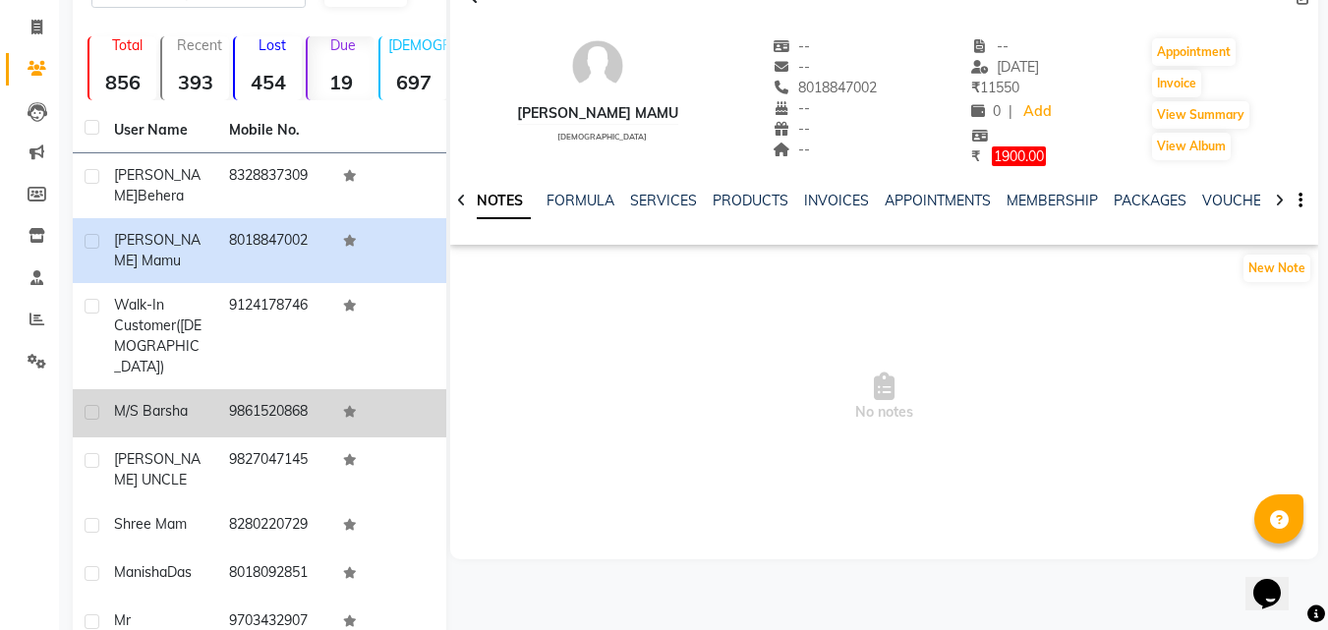
click at [194, 401] on div "M/S Barsha" at bounding box center [159, 411] width 91 height 21
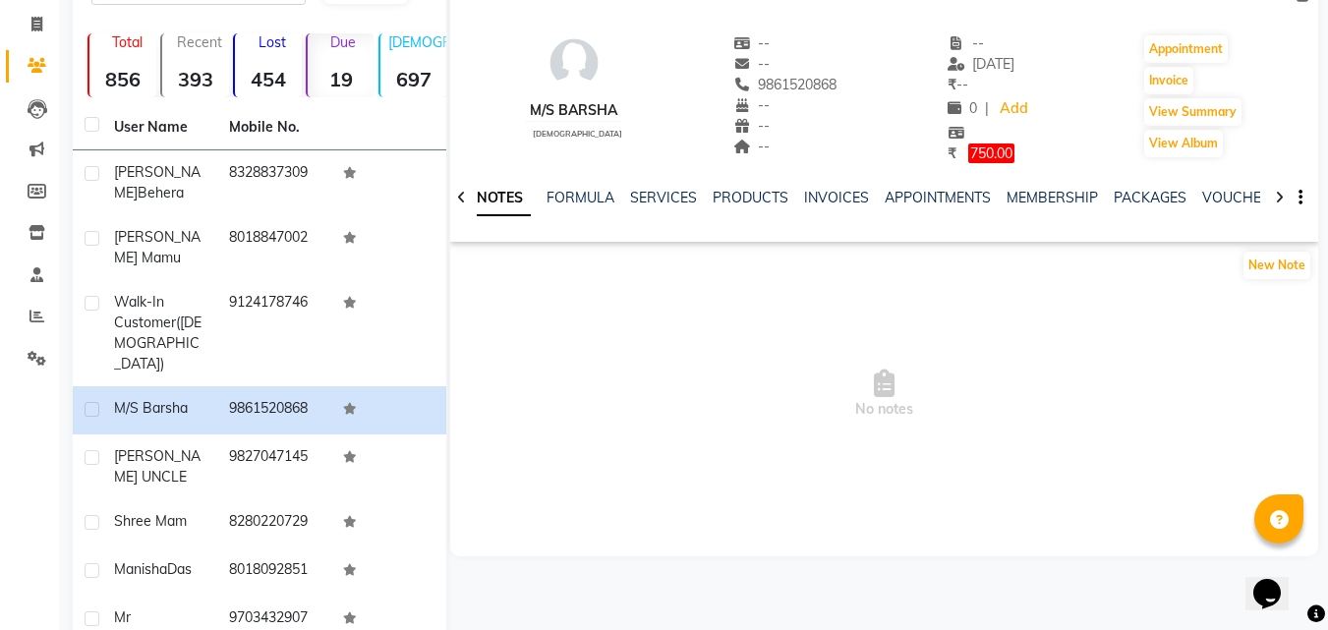
scroll to position [111, 0]
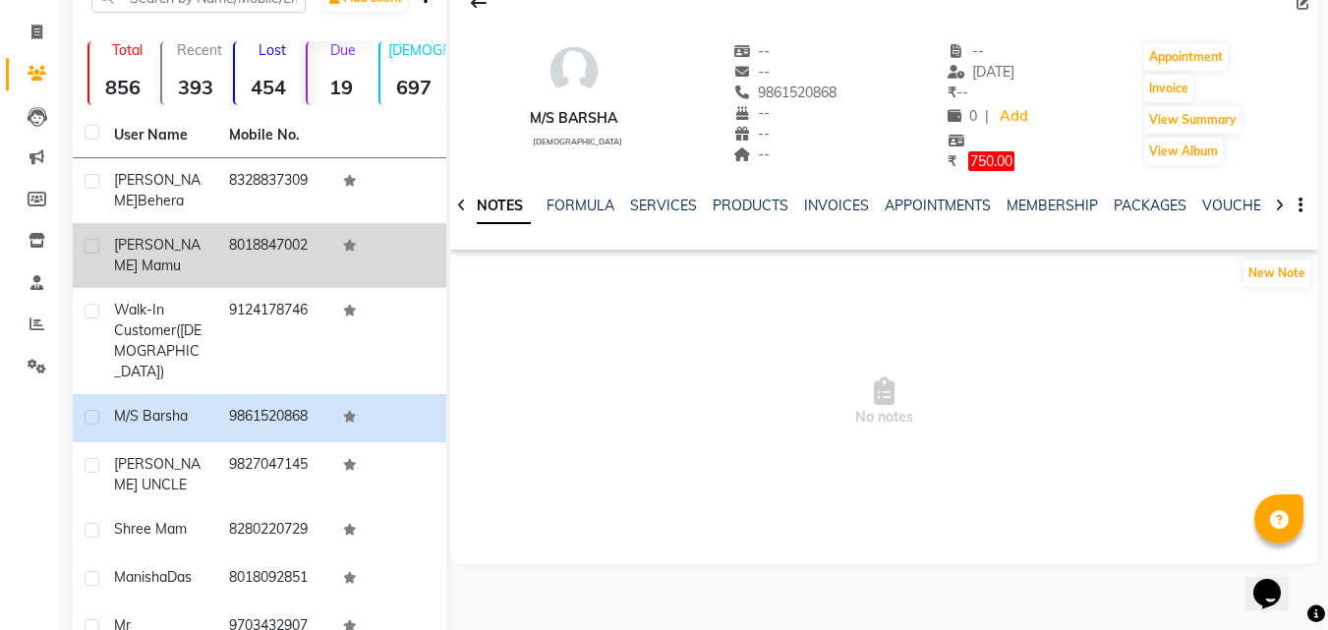
click at [190, 245] on div "[PERSON_NAME] Mamu" at bounding box center [159, 255] width 91 height 41
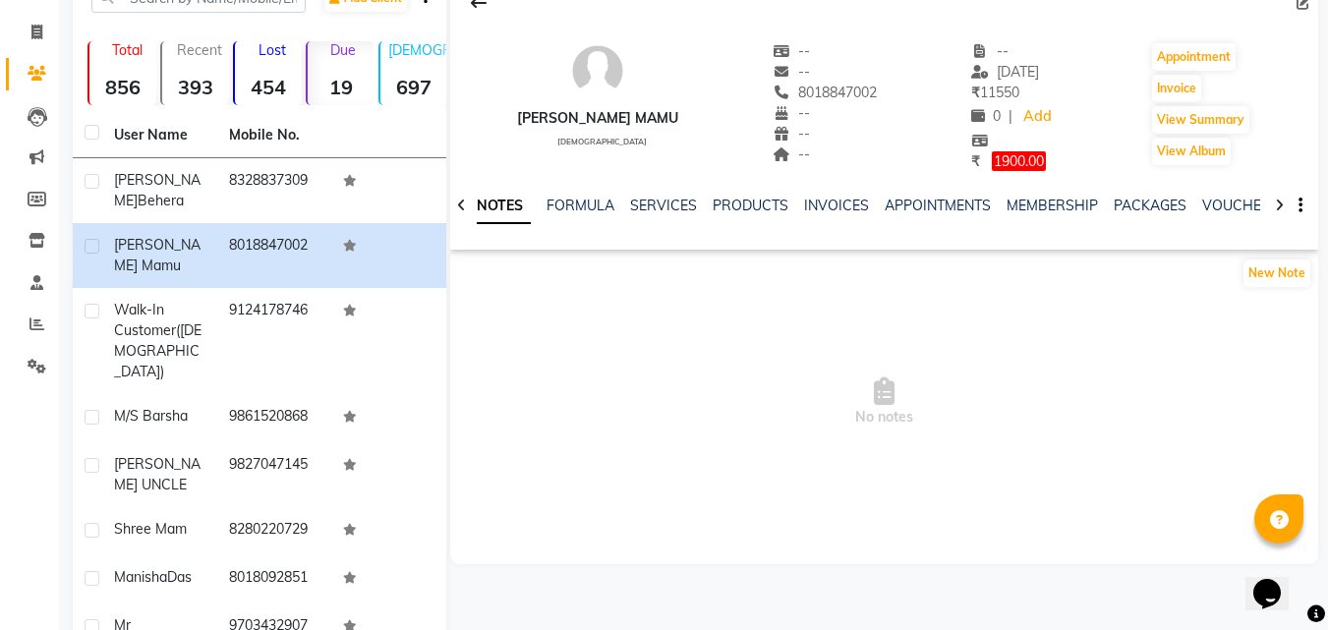
click at [286, 77] on strong "454" at bounding box center [268, 87] width 67 height 25
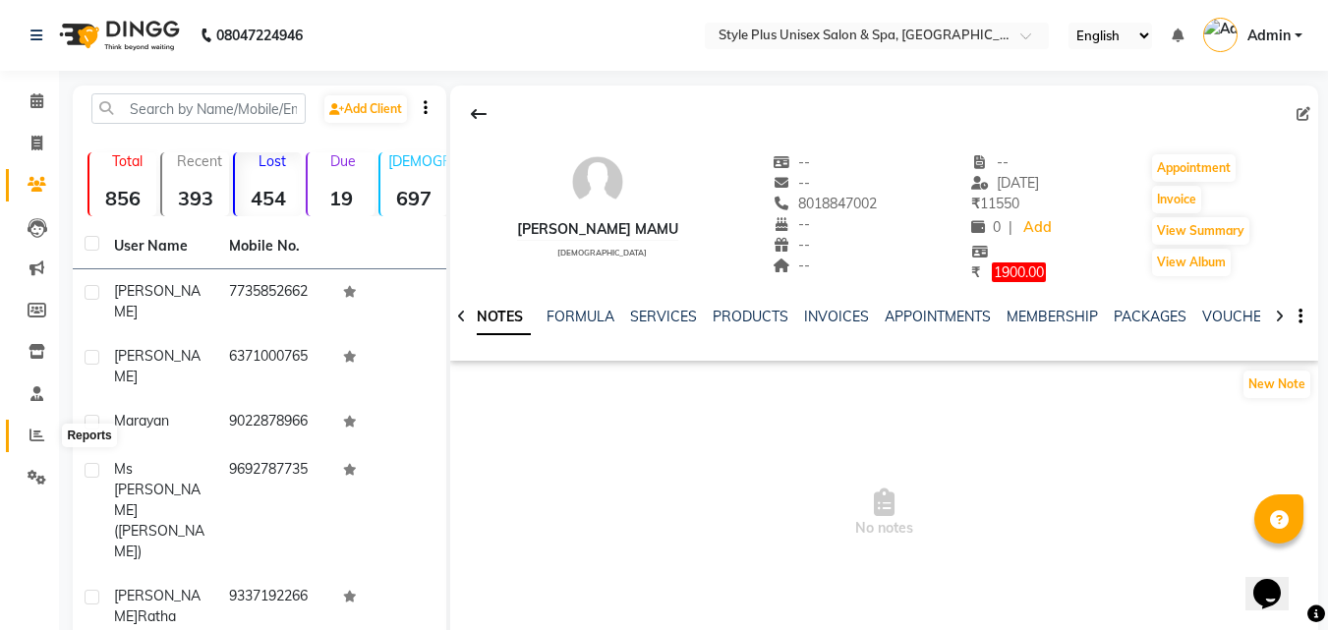
click at [35, 431] on icon at bounding box center [36, 435] width 15 height 15
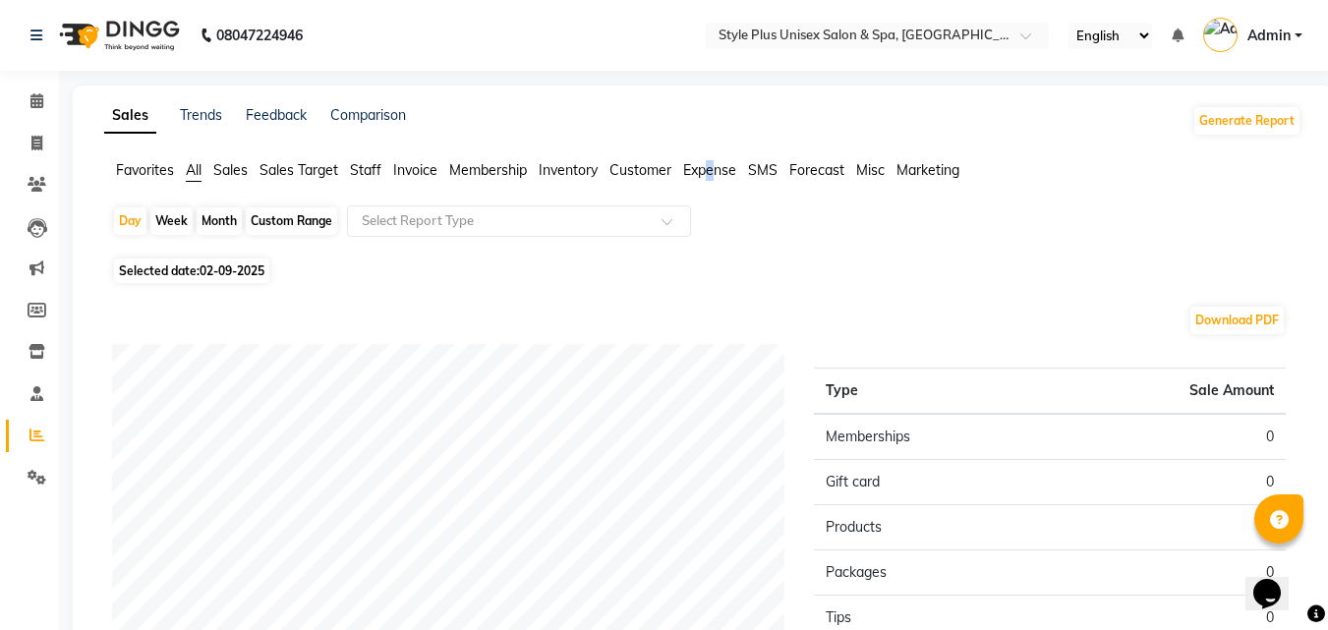
click at [713, 166] on span "Expense" at bounding box center [709, 170] width 53 height 18
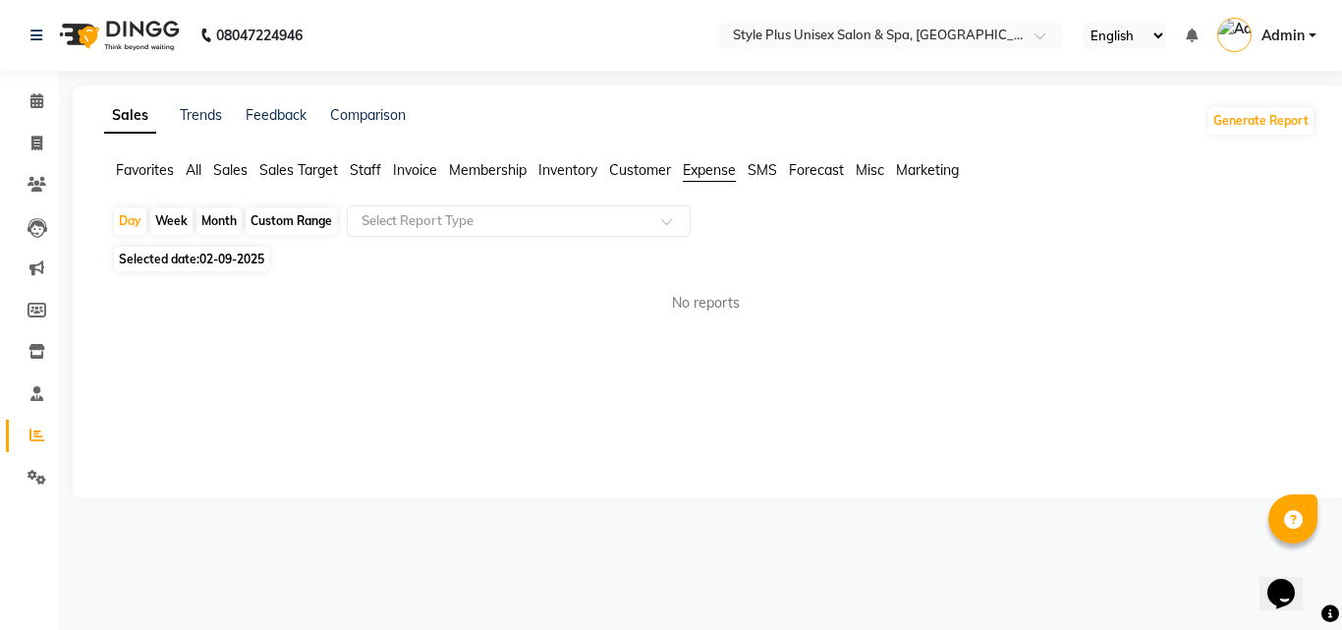
click at [702, 171] on span "Expense" at bounding box center [709, 170] width 53 height 18
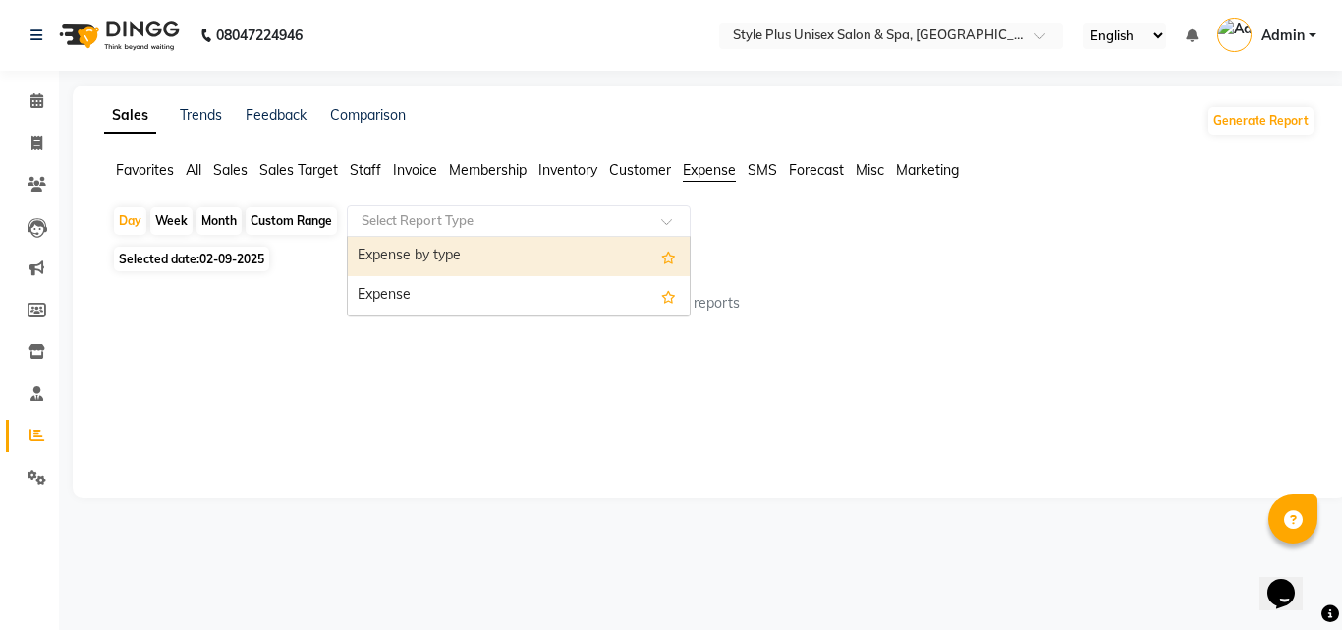
click at [624, 223] on input "text" at bounding box center [499, 221] width 283 height 20
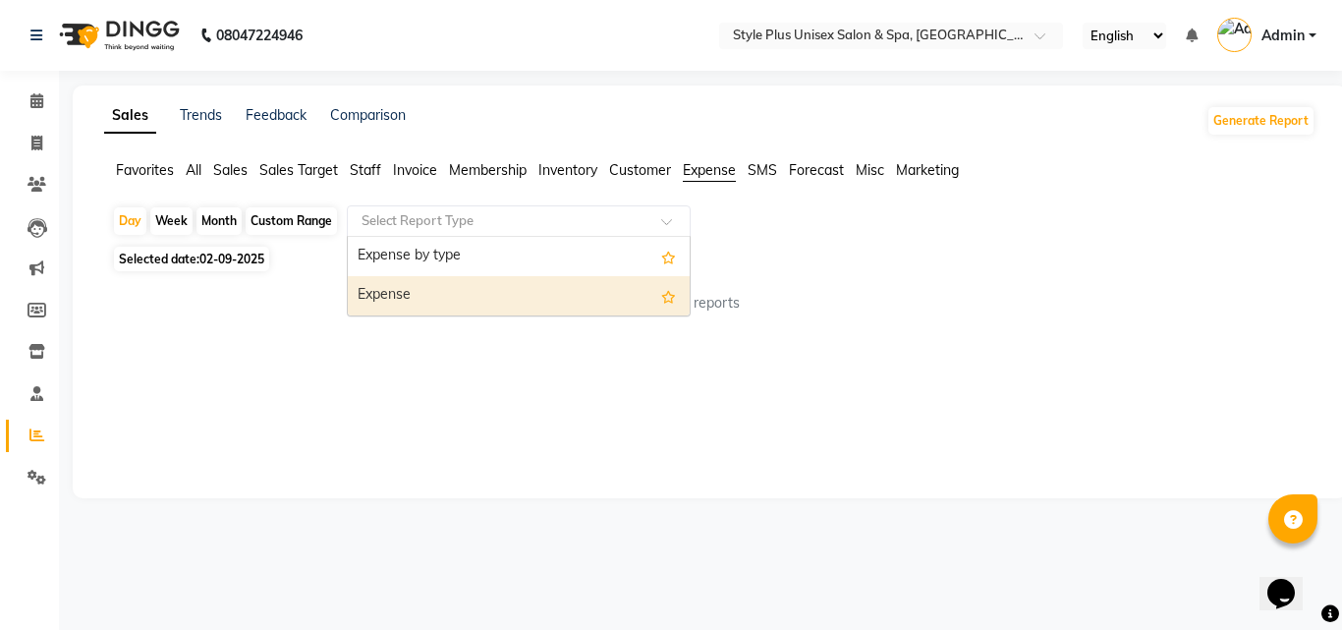
click at [441, 293] on div "Expense" at bounding box center [519, 295] width 342 height 39
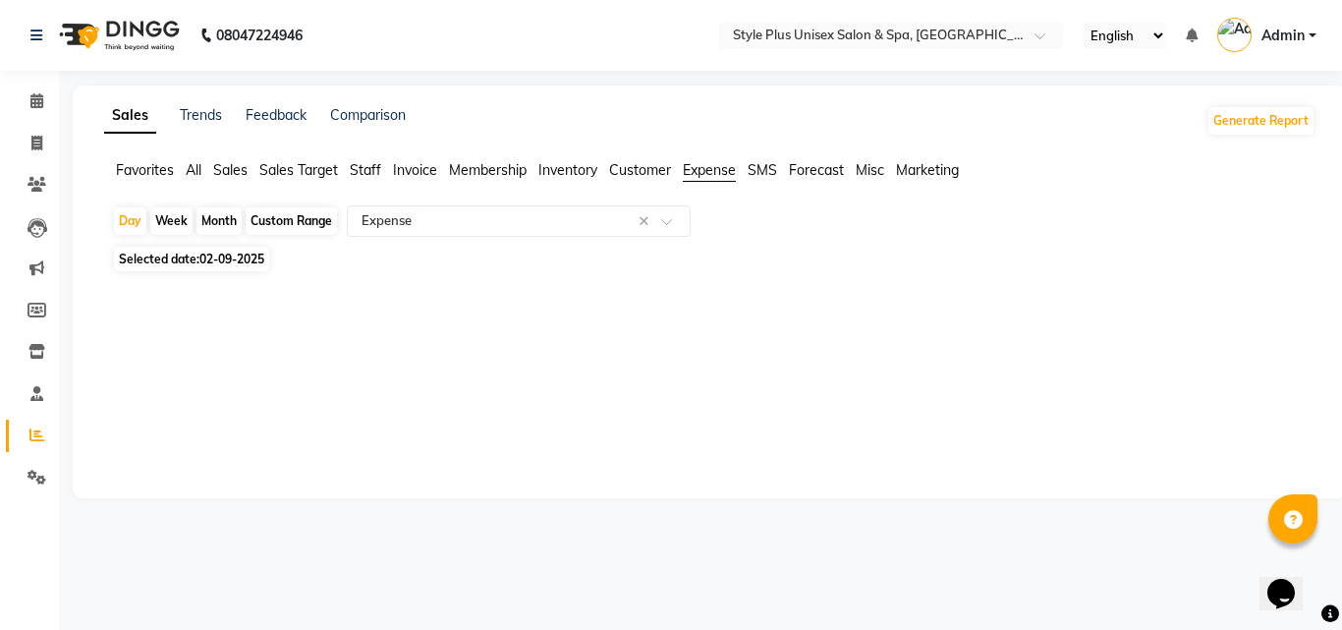
click at [217, 220] on div "Month" at bounding box center [219, 221] width 45 height 28
select select "9"
select select "2025"
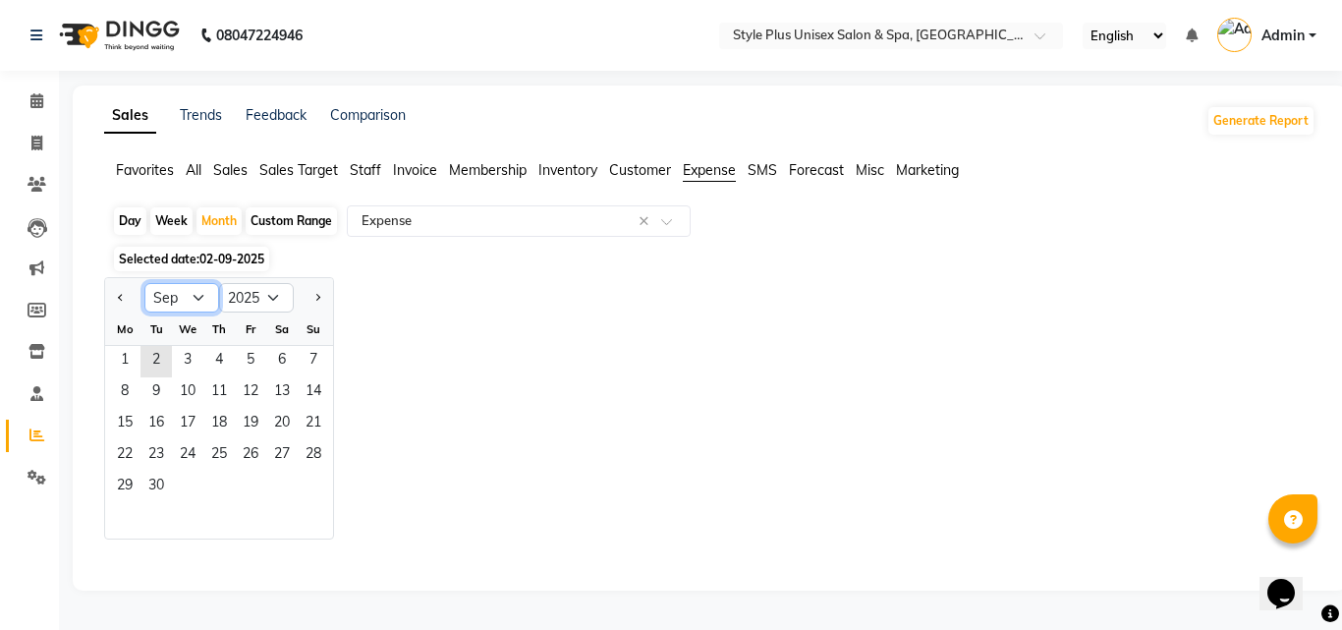
click at [204, 294] on select "Jan Feb Mar Apr May Jun [DATE] Aug Sep Oct Nov Dec" at bounding box center [181, 297] width 75 height 29
select select "8"
click at [144, 283] on select "Jan Feb Mar Apr May Jun [DATE] Aug Sep Oct Nov Dec" at bounding box center [181, 297] width 75 height 29
click at [250, 365] on span "1" at bounding box center [250, 361] width 31 height 31
select select "full_report"
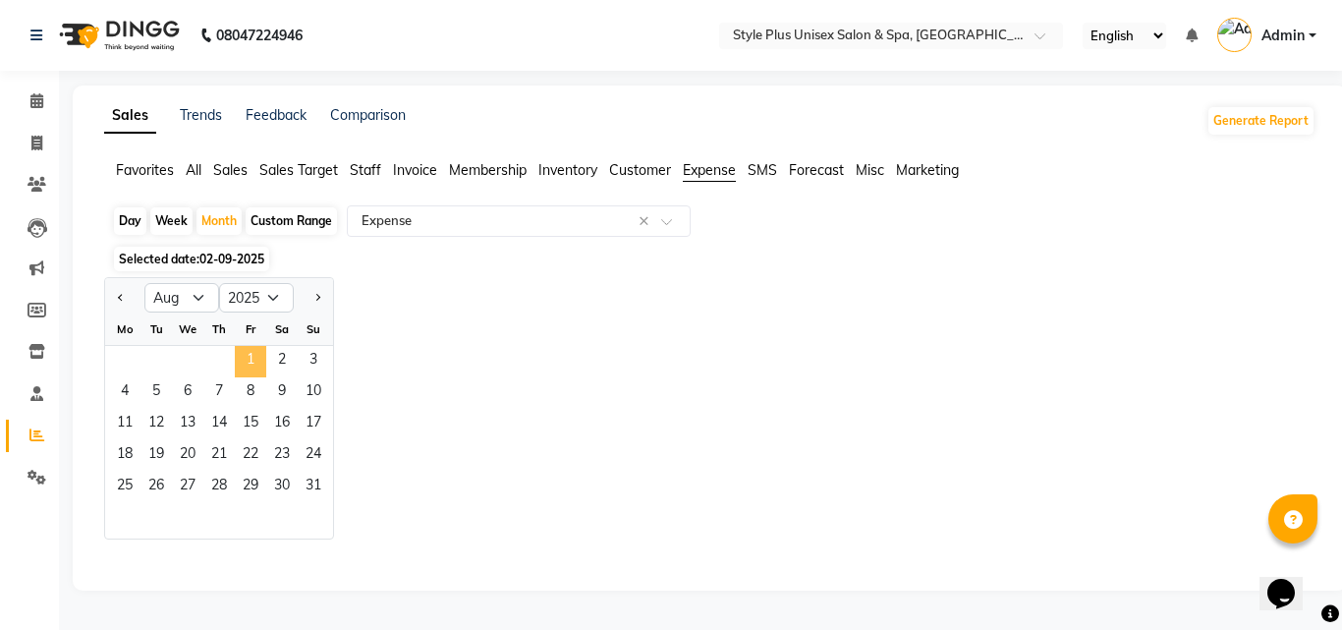
select select "csv"
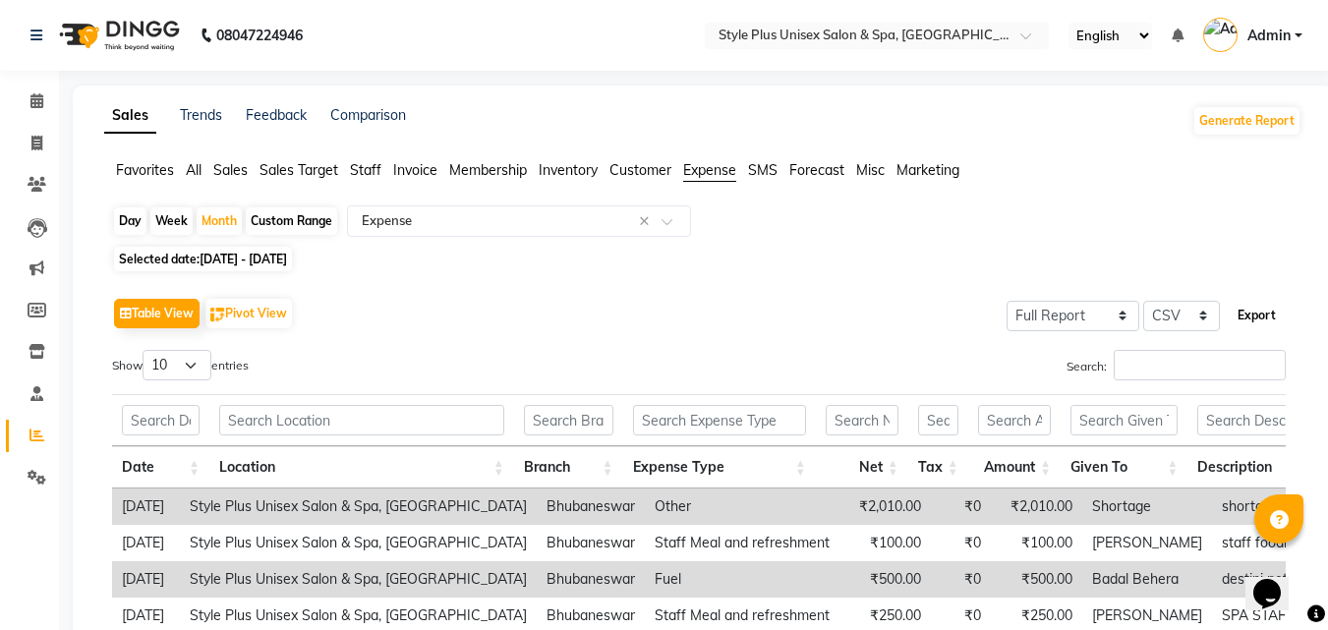
click at [1251, 314] on button "Export" at bounding box center [1256, 315] width 54 height 33
click at [38, 144] on icon at bounding box center [36, 143] width 11 height 15
select select "service"
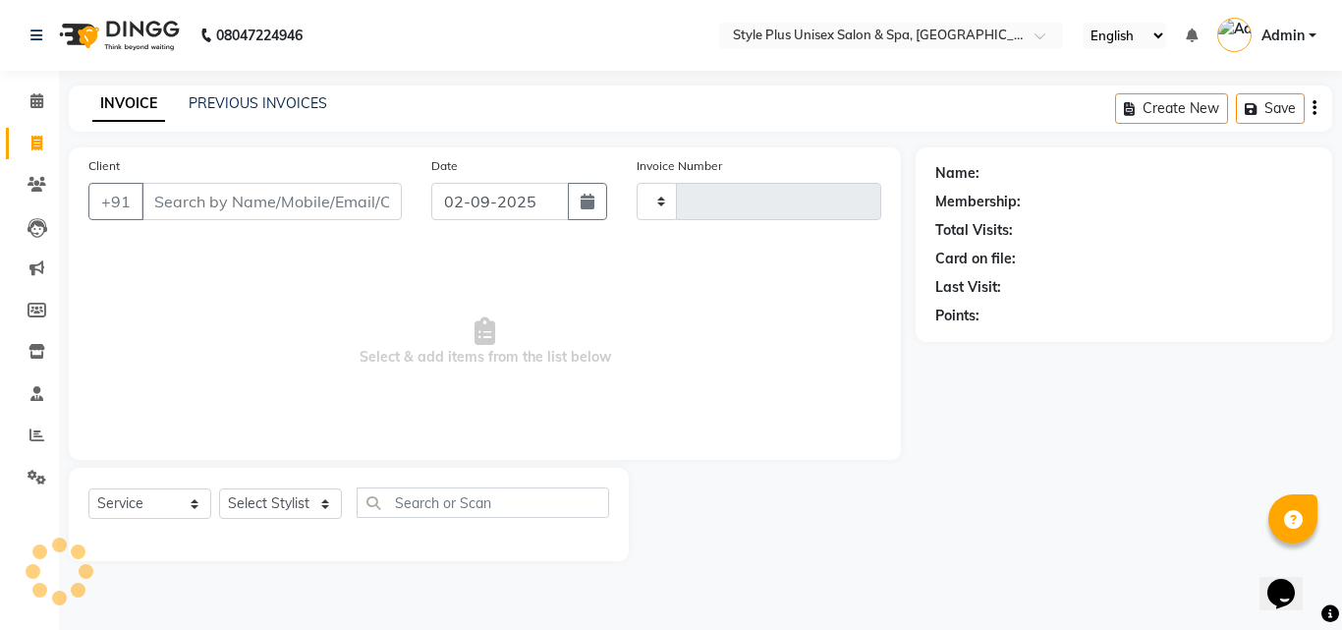
type input "1514"
select select "7084"
click at [221, 99] on link "PREVIOUS INVOICES" at bounding box center [258, 103] width 139 height 18
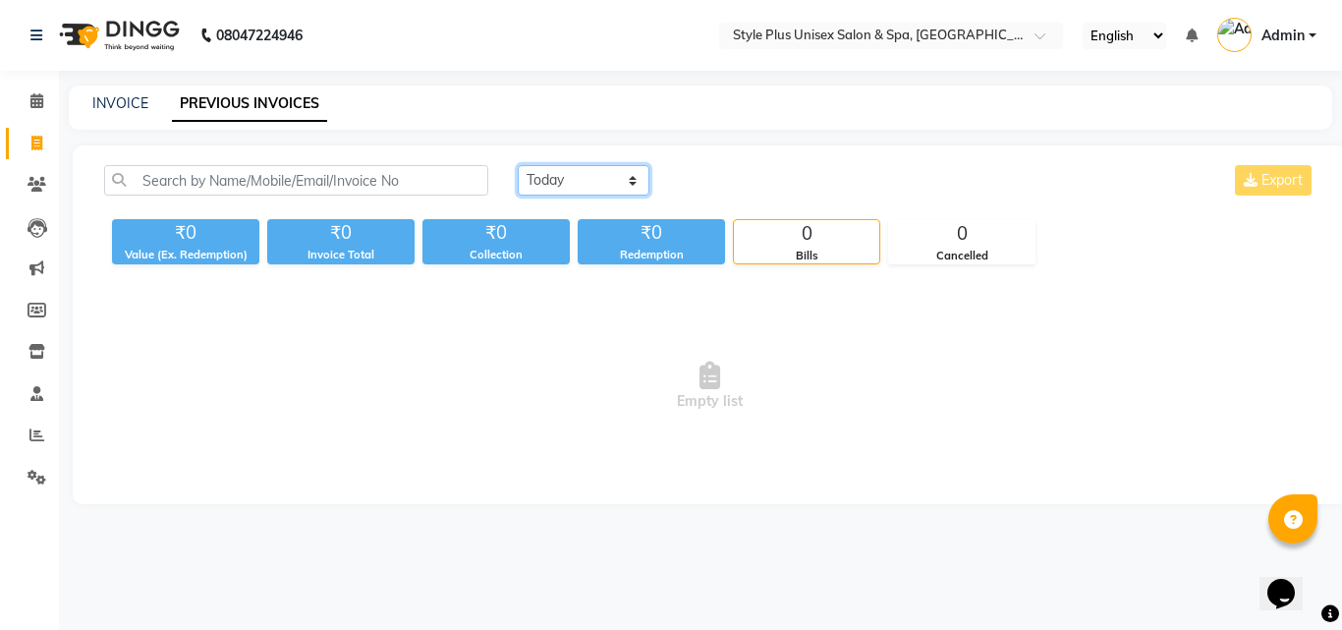
click at [597, 182] on select "[DATE] [DATE] Custom Range" at bounding box center [584, 180] width 132 height 30
click at [518, 165] on select "[DATE] [DATE] Custom Range" at bounding box center [584, 180] width 132 height 30
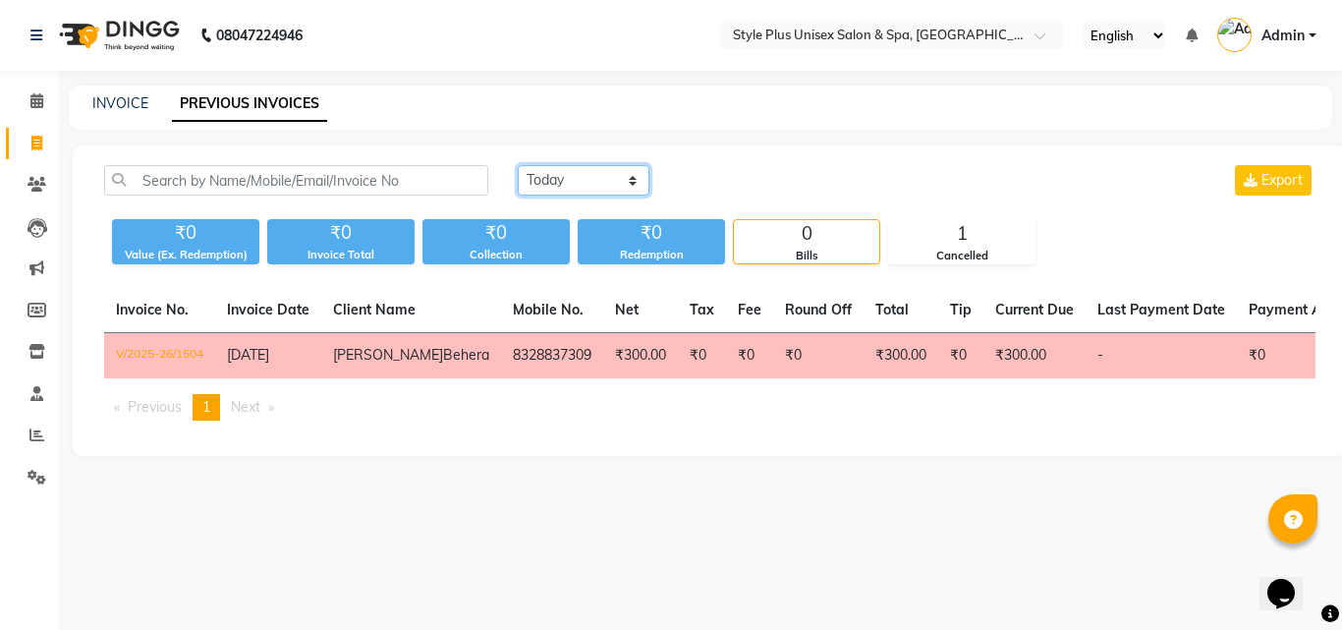
click at [615, 180] on select "[DATE] [DATE] Custom Range" at bounding box center [584, 180] width 132 height 30
select select "range"
click at [518, 165] on select "[DATE] [DATE] Custom Range" at bounding box center [584, 180] width 132 height 30
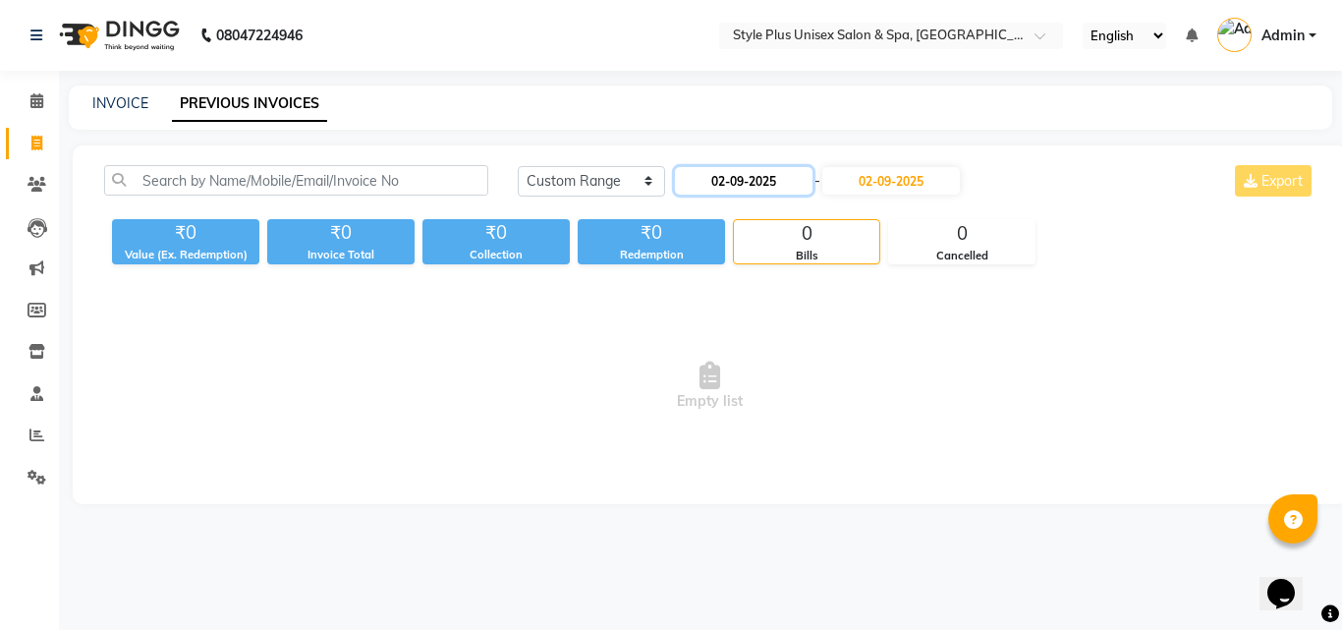
click at [806, 183] on input "02-09-2025" at bounding box center [744, 181] width 138 height 28
select select "9"
select select "2025"
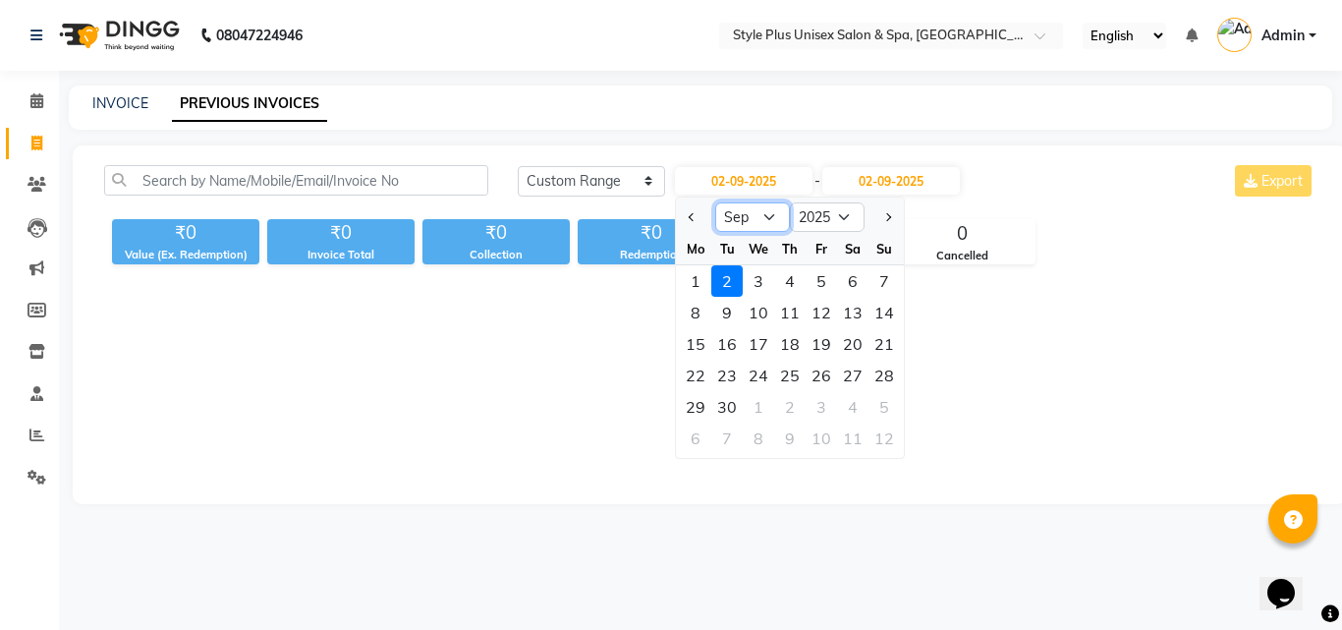
click at [770, 210] on select "Jan Feb Mar Apr May Jun [DATE] Aug Sep Oct Nov Dec" at bounding box center [752, 216] width 75 height 29
select select "8"
click at [715, 202] on select "Jan Feb Mar Apr May Jun [DATE] Aug Sep Oct Nov Dec" at bounding box center [752, 216] width 75 height 29
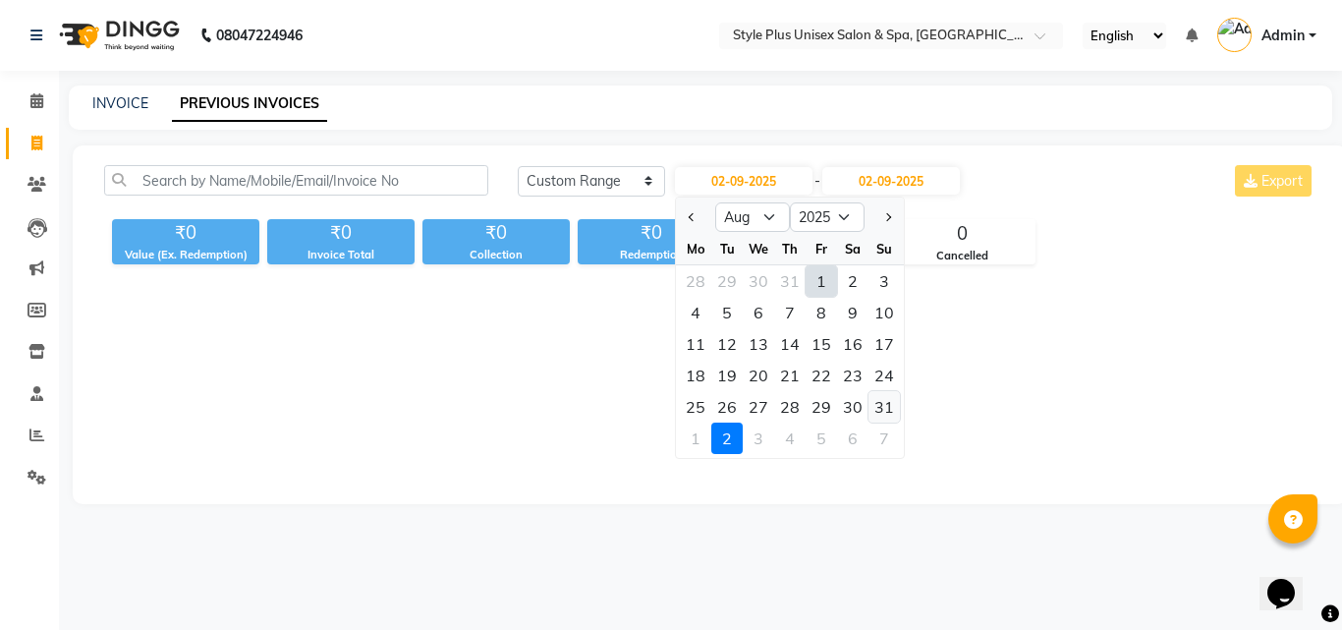
click at [885, 398] on div "31" at bounding box center [884, 406] width 31 height 31
type input "[DATE]"
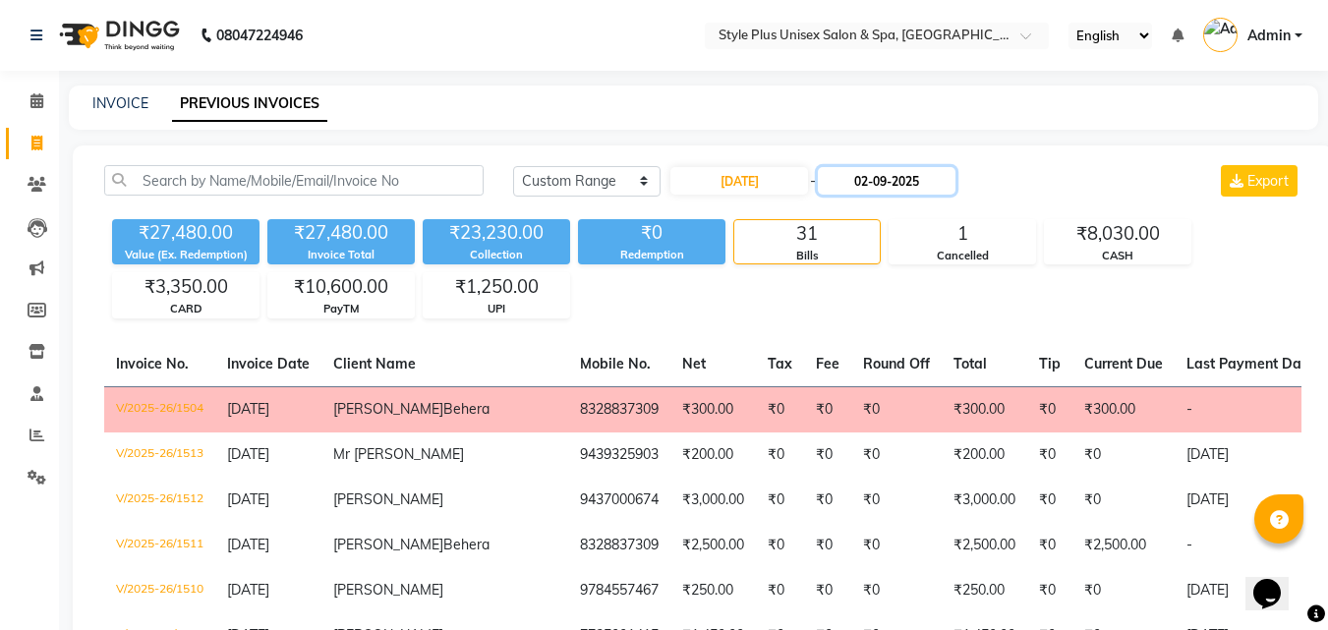
click at [944, 178] on input "02-09-2025" at bounding box center [887, 181] width 138 height 28
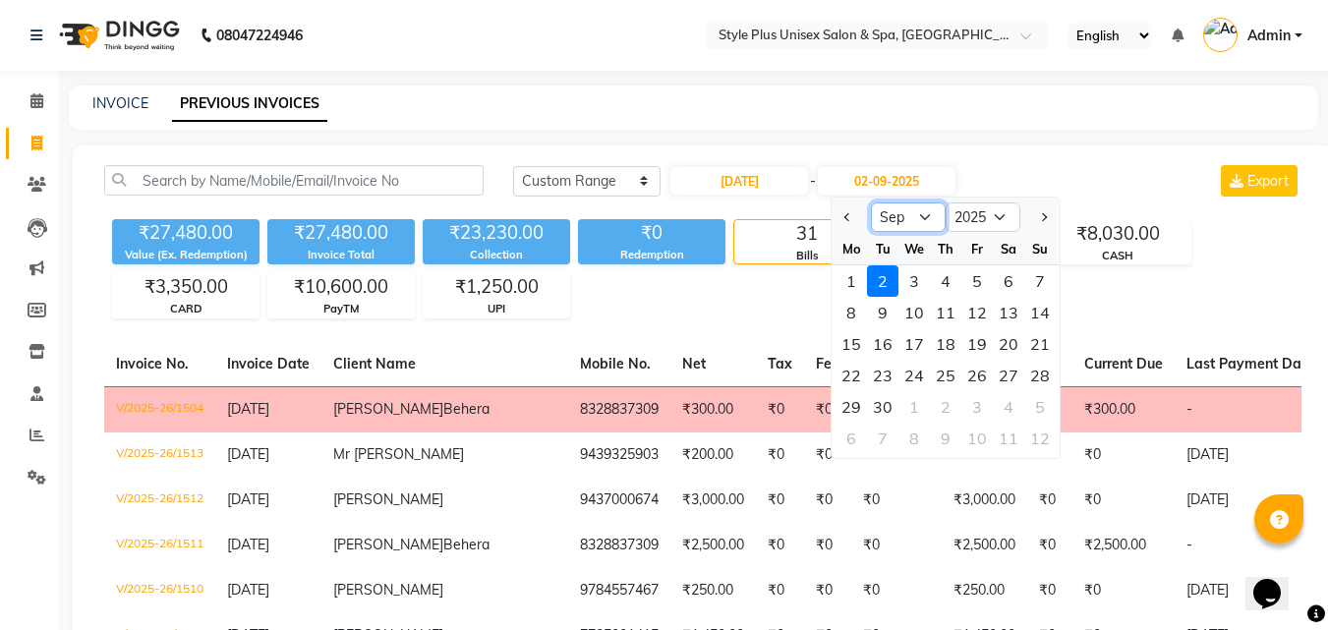
click at [925, 210] on select "Aug Sep Oct Nov Dec" at bounding box center [908, 216] width 75 height 29
select select "8"
click at [871, 202] on select "Aug Sep Oct Nov Dec" at bounding box center [908, 216] width 75 height 29
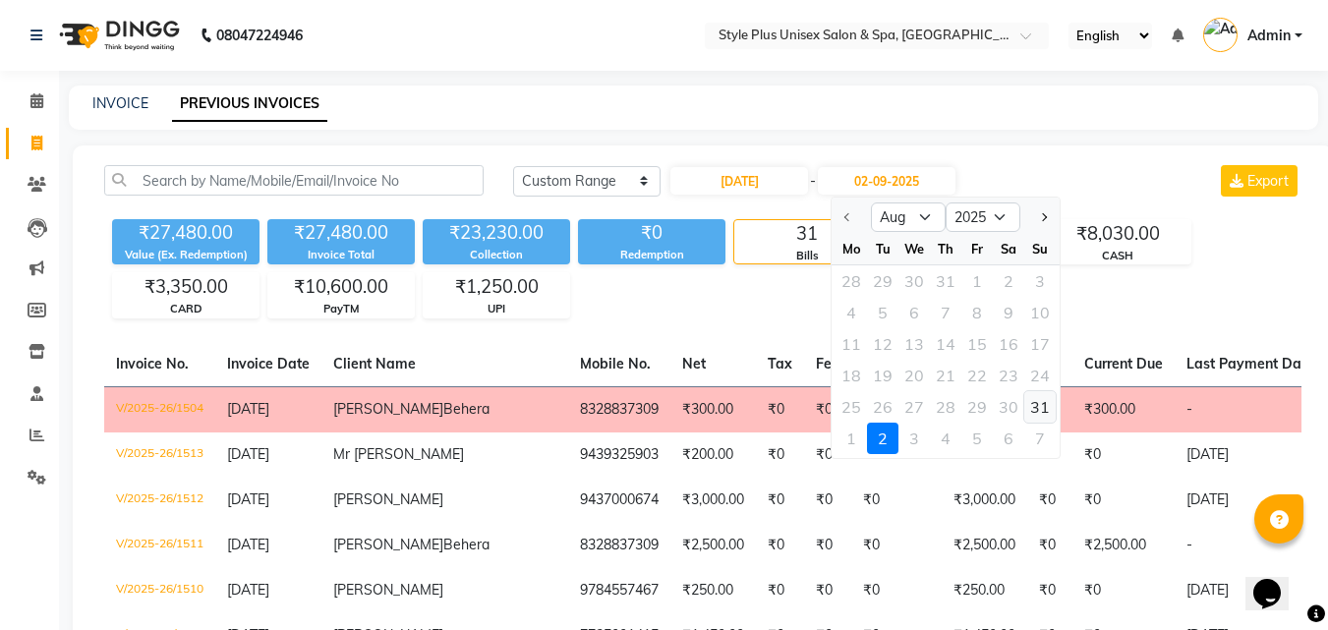
click at [1041, 408] on div "31" at bounding box center [1039, 406] width 31 height 31
type input "[DATE]"
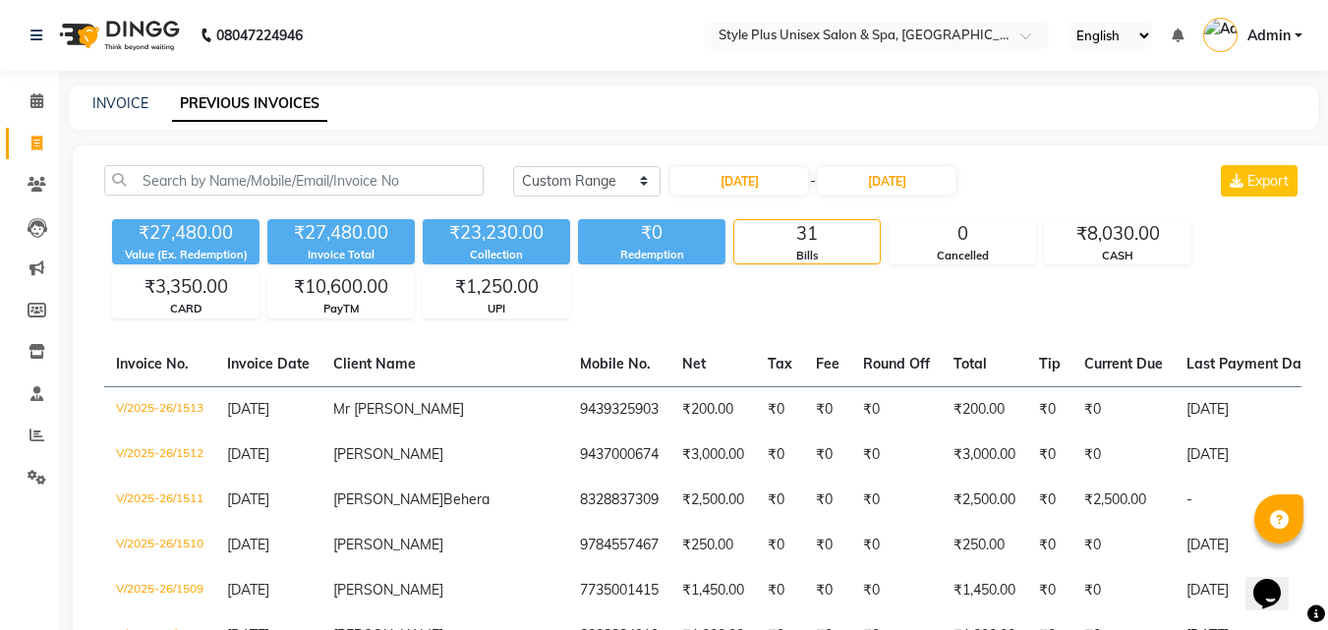
drag, startPoint x: 1297, startPoint y: 34, endPoint x: 1288, endPoint y: 41, distance: 11.2
click at [1296, 34] on link "Admin" at bounding box center [1252, 36] width 99 height 32
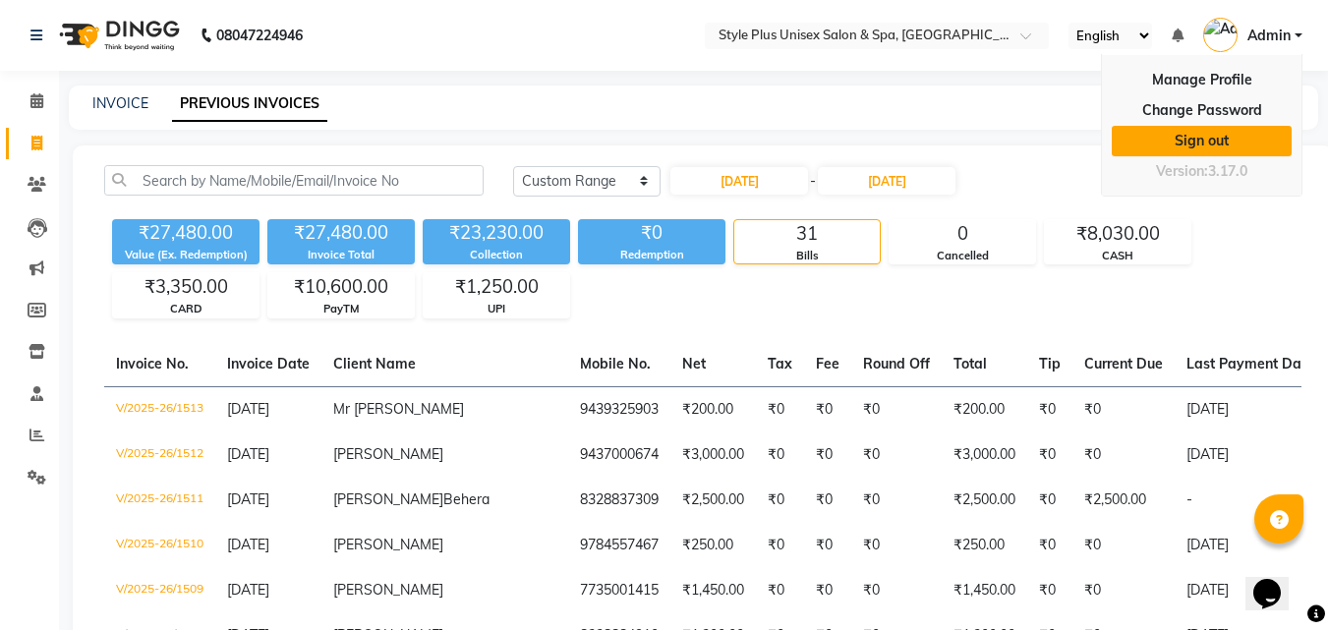
click at [1225, 143] on link "Sign out" at bounding box center [1202, 141] width 180 height 30
